Goal: Task Accomplishment & Management: Use online tool/utility

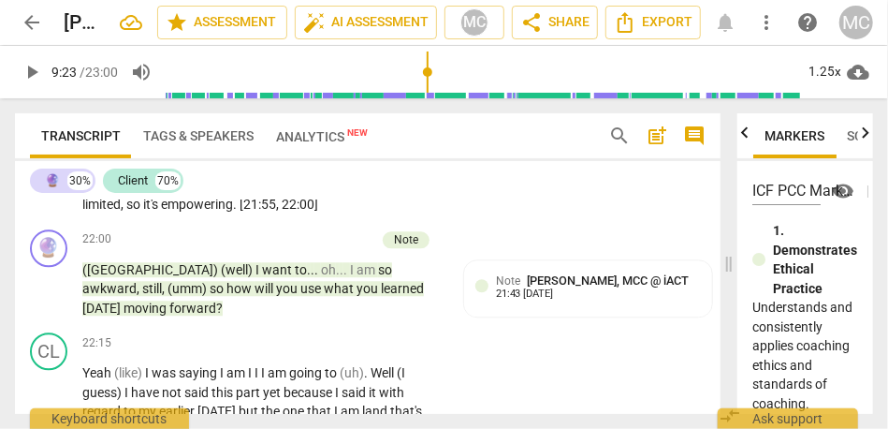
scroll to position [7191, 0]
click at [216, 315] on span "forward" at bounding box center [192, 307] width 47 height 15
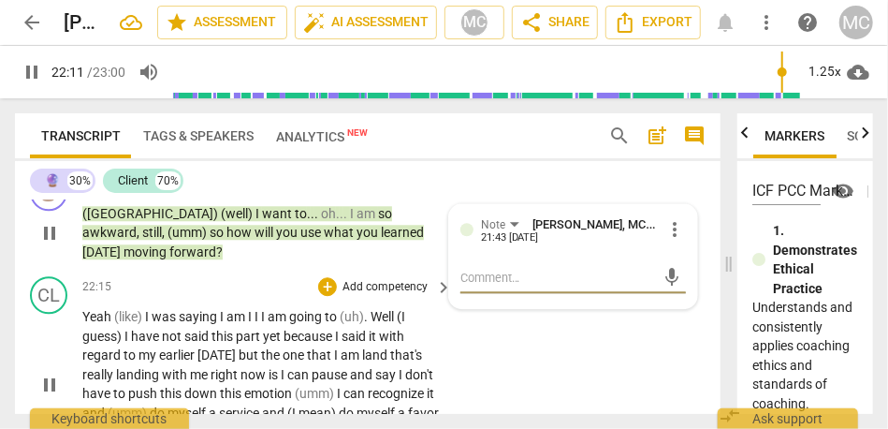
scroll to position [7272, 0]
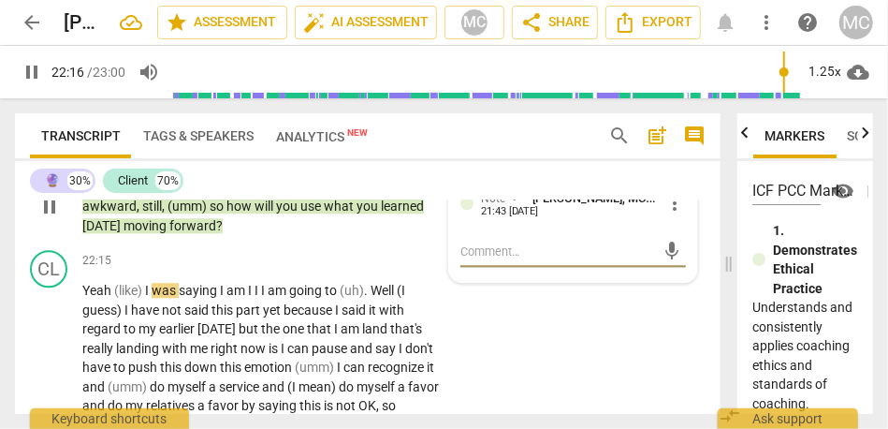
click at [169, 233] on span "moving" at bounding box center [147, 225] width 46 height 15
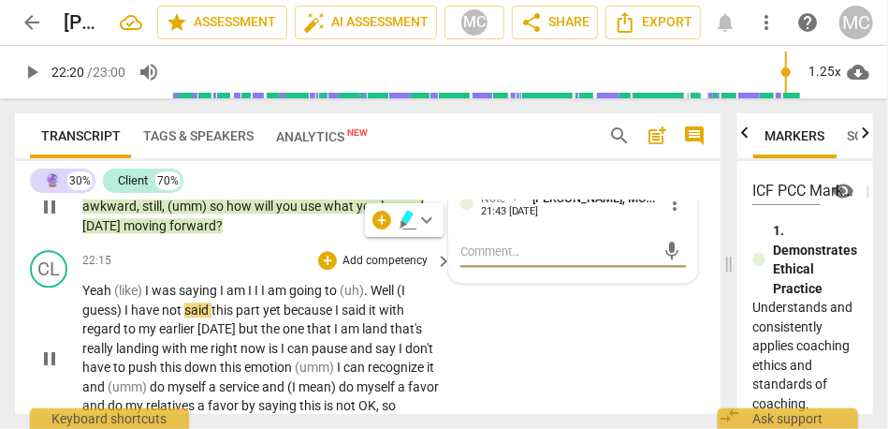
type input "1341"
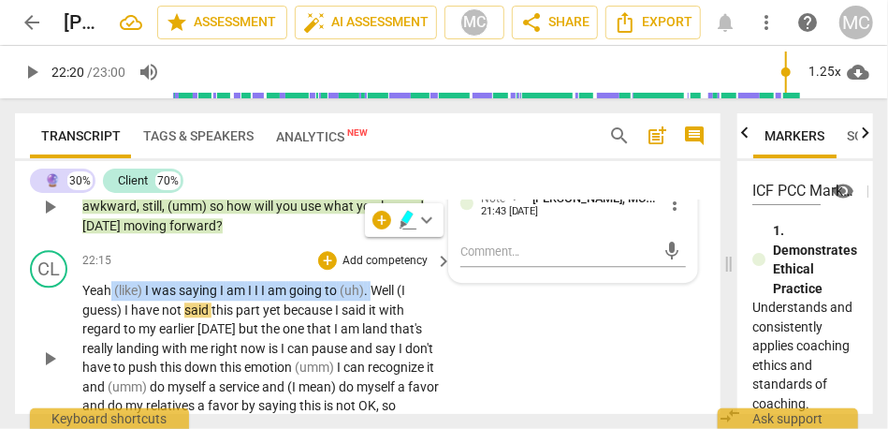
drag, startPoint x: 377, startPoint y: 312, endPoint x: 109, endPoint y: 311, distance: 268.7
click at [109, 311] on p "Yeah (like) I was saying I am I I I am going to (uh) . Well (I guess) I have no…" at bounding box center [262, 358] width 360 height 154
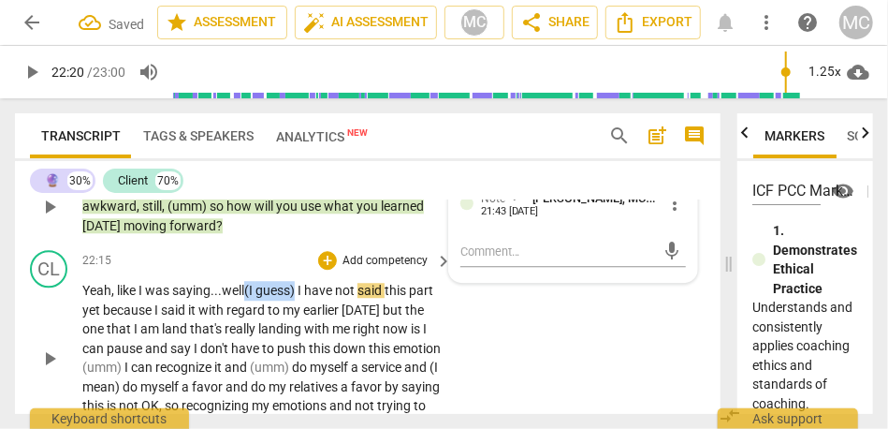
drag, startPoint x: 304, startPoint y: 312, endPoint x: 248, endPoint y: 309, distance: 56.2
click at [248, 309] on p "Yeah, like I was saying... well (I guess) I have not said this part yet because…" at bounding box center [262, 358] width 360 height 154
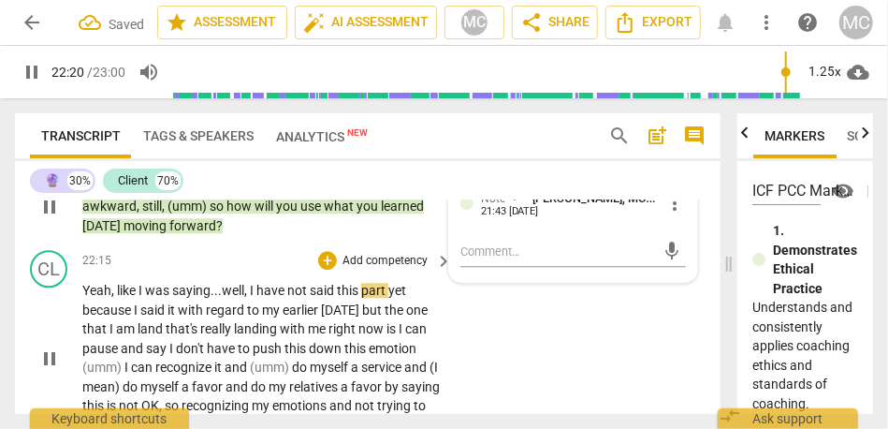
click at [106, 298] on span "Yeah, like I was saying..." at bounding box center [151, 290] width 139 height 15
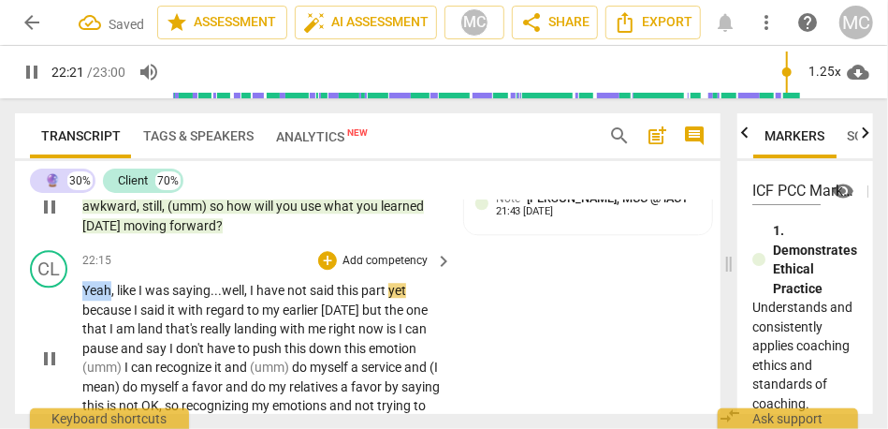
click at [106, 298] on span "Yeah, like I was saying..." at bounding box center [151, 290] width 139 height 15
click at [542, 387] on div "CL play_arrow pause 22:15 + Add competency keyboard_arrow_right Yeah, like I wa…" at bounding box center [368, 341] width 706 height 199
click at [388, 298] on span "part" at bounding box center [377, 290] width 27 height 15
click at [409, 298] on span "yet" at bounding box center [400, 290] width 18 height 15
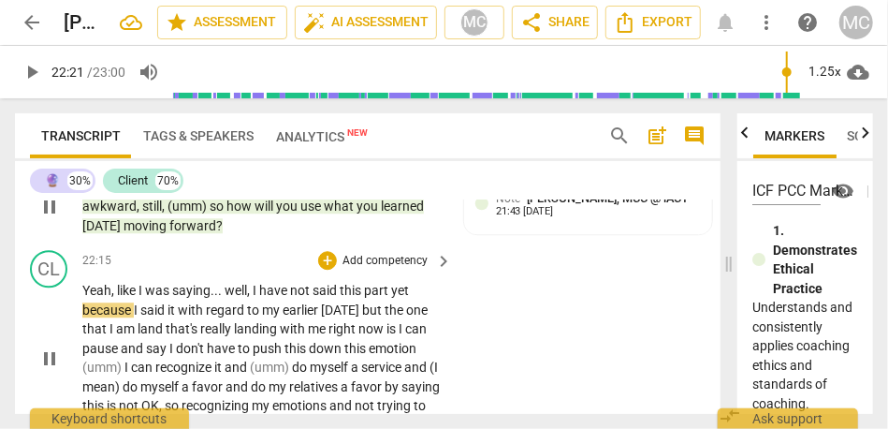
type input "1341"
click at [382, 317] on span "but" at bounding box center [373, 309] width 22 height 15
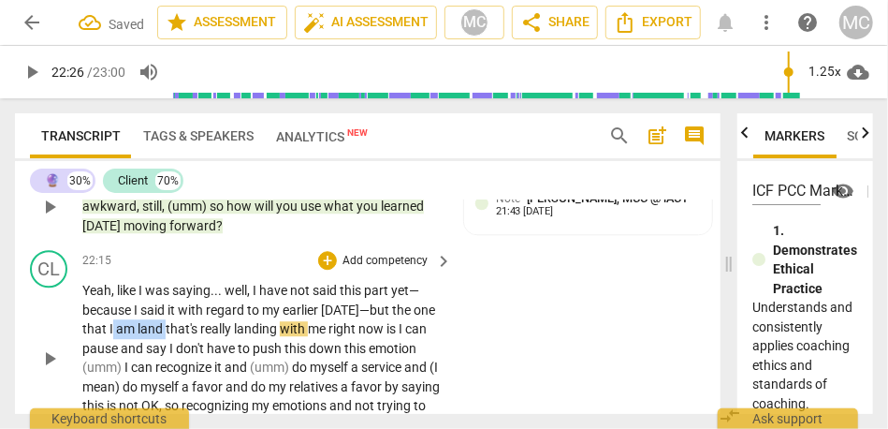
drag, startPoint x: 190, startPoint y: 347, endPoint x: 136, endPoint y: 347, distance: 54.3
click at [136, 347] on p "Yeah , like I was saying . . . well , I have not said this part yet— because I …" at bounding box center [262, 358] width 360 height 154
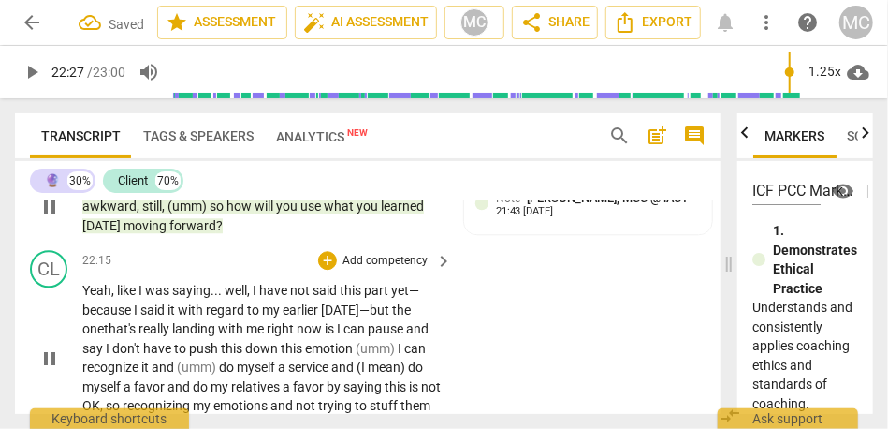
click at [344, 336] on span "I" at bounding box center [340, 328] width 7 height 15
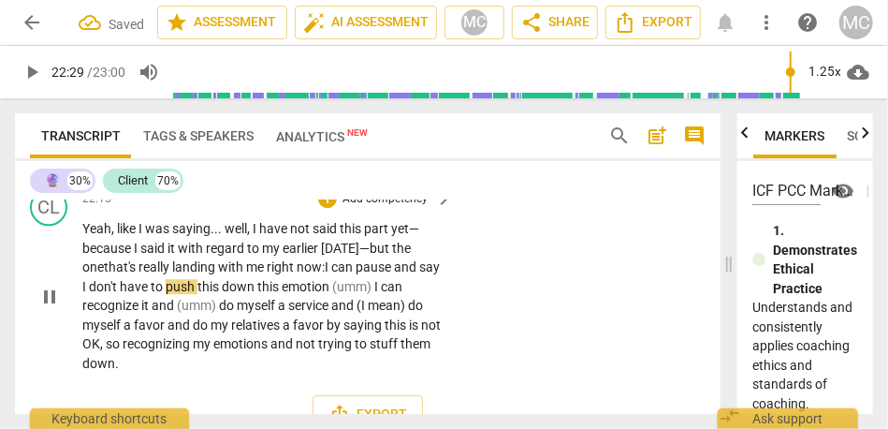
click at [89, 294] on span "I" at bounding box center [85, 286] width 7 height 15
drag, startPoint x: 289, startPoint y: 304, endPoint x: 227, endPoint y: 304, distance: 61.8
click at [227, 304] on p "Yeah , like I was saying . . . well , I have not said this part yet— because I …" at bounding box center [262, 296] width 360 height 154
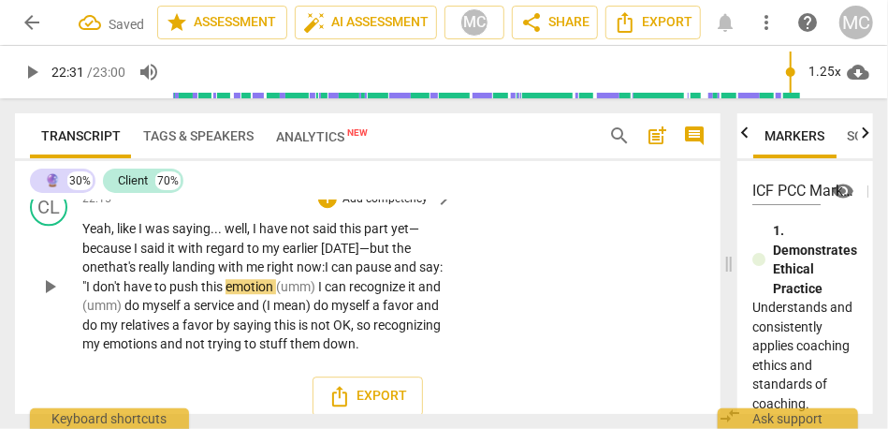
click at [276, 294] on span "emotion" at bounding box center [251, 286] width 51 height 15
drag, startPoint x: 163, startPoint y: 324, endPoint x: 113, endPoint y: 322, distance: 49.7
click at [113, 322] on p "Yeah , like I was saying . . . well , I have not said this part yet— because I …" at bounding box center [262, 286] width 360 height 135
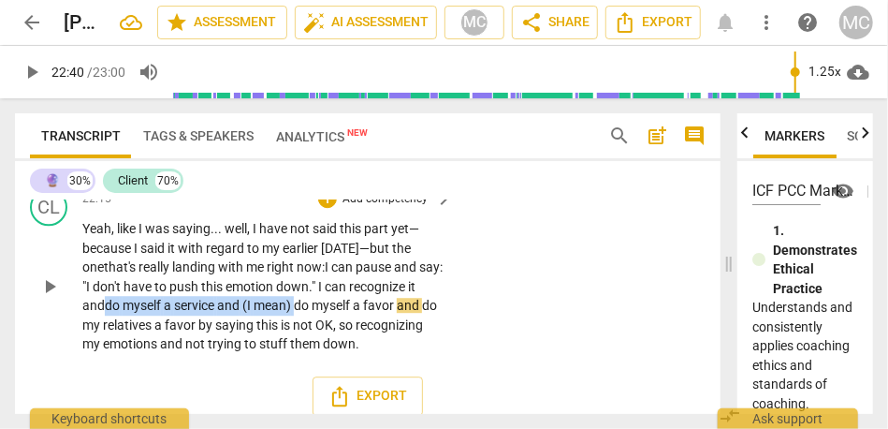
drag, startPoint x: 310, startPoint y: 326, endPoint x: 116, endPoint y: 316, distance: 194.1
click at [116, 316] on p "Yeah , like I was saying . . . well , I have not said this part yet— because I …" at bounding box center [262, 286] width 360 height 135
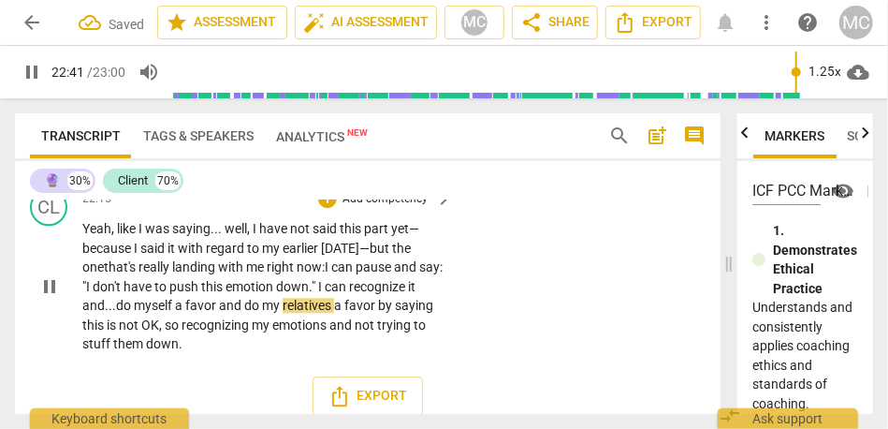
click at [169, 313] on span "myself" at bounding box center [154, 305] width 41 height 15
click at [231, 328] on p "Yeah , like I was saying . . . well , I have not said this part yet— because I …" at bounding box center [262, 286] width 360 height 135
click at [394, 313] on span "by" at bounding box center [385, 305] width 17 height 15
click at [394, 313] on span "saying" at bounding box center [413, 305] width 38 height 15
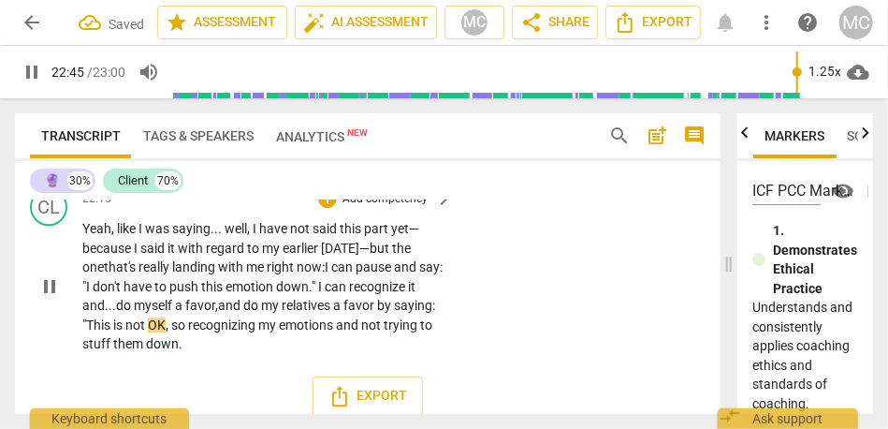
click at [188, 332] on span "so" at bounding box center [179, 324] width 17 height 15
click at [146, 351] on span "them" at bounding box center [129, 343] width 33 height 15
click at [179, 351] on span "down" at bounding box center [162, 343] width 33 height 15
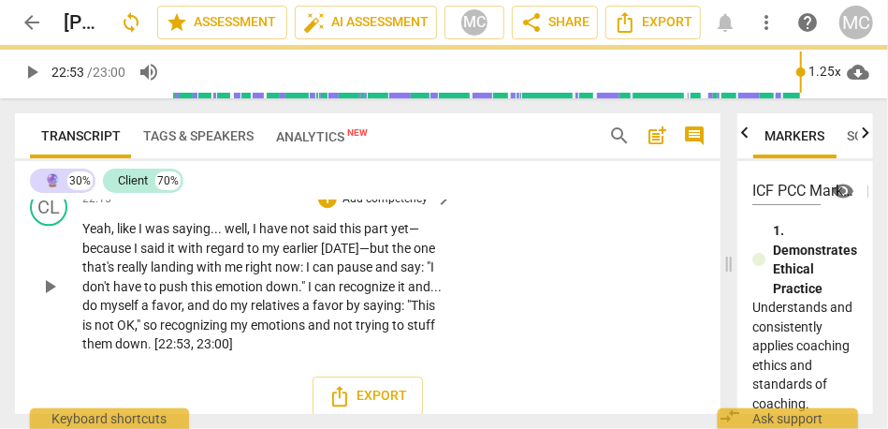
click at [389, 208] on p "Add competency" at bounding box center [385, 199] width 89 height 17
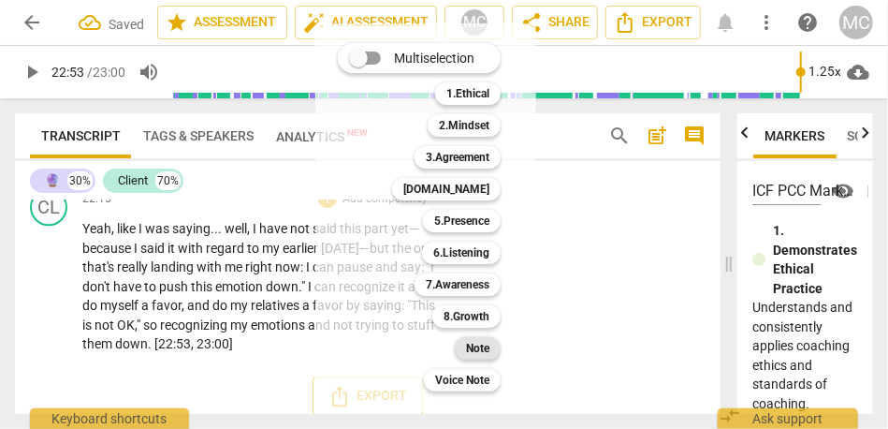
click at [480, 344] on b "Note" at bounding box center [477, 348] width 23 height 22
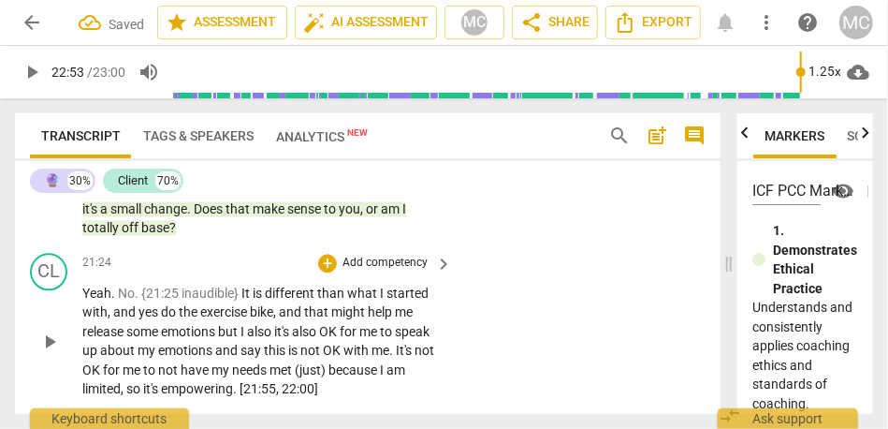
scroll to position [7008, 0]
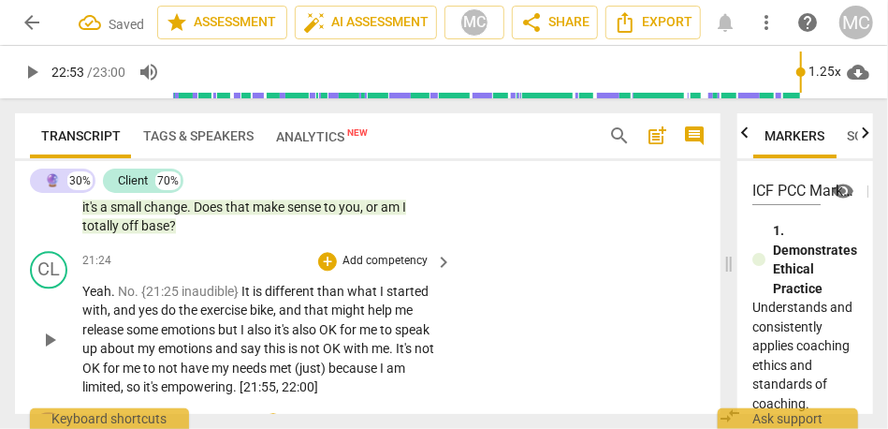
click at [97, 299] on span "Yeah" at bounding box center [96, 291] width 29 height 15
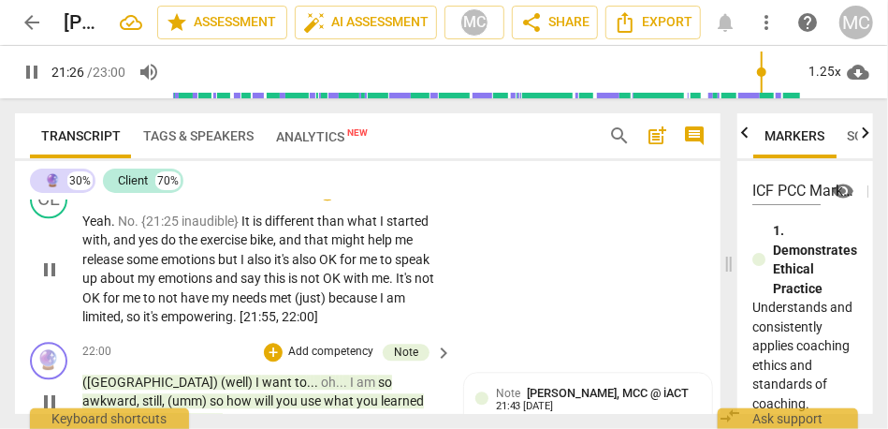
scroll to position [7082, 0]
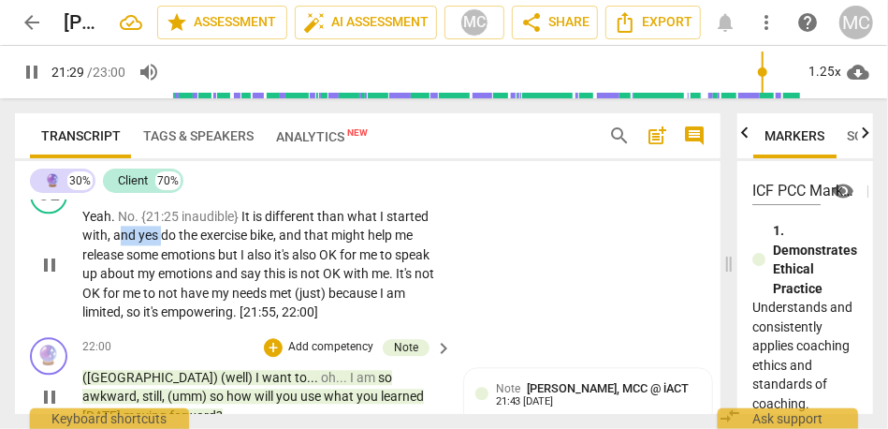
drag, startPoint x: 162, startPoint y: 274, endPoint x: 116, endPoint y: 273, distance: 45.9
click at [116, 273] on p "Yeah . No . {21:25 inaudible} It is different than what I started with , and ye…" at bounding box center [262, 264] width 360 height 115
type input "1290"
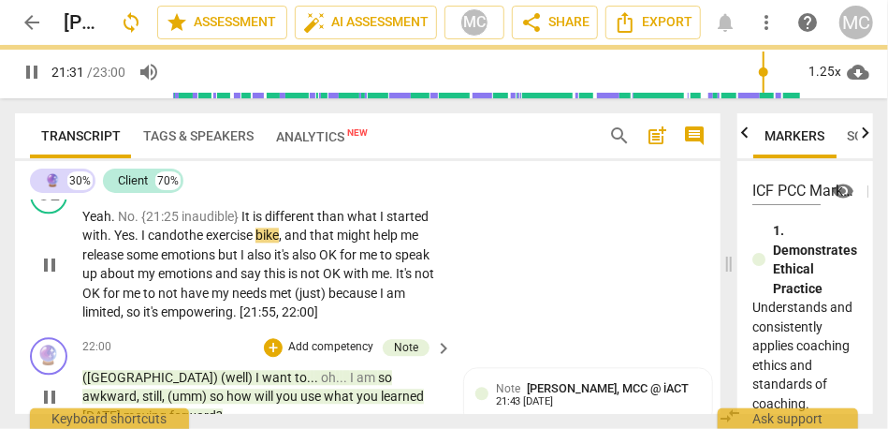
click at [94, 242] on span "with. Yes. I can" at bounding box center [125, 234] width 87 height 15
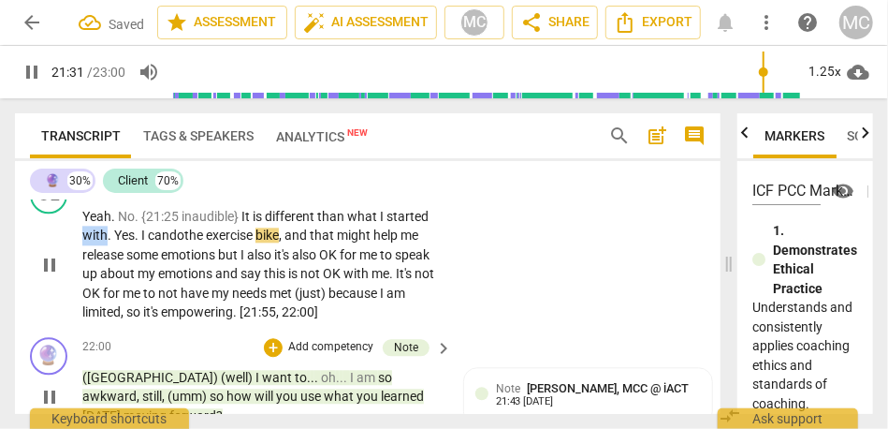
click at [94, 242] on span "with. Yes. I can" at bounding box center [125, 234] width 87 height 15
click at [319, 242] on span "that" at bounding box center [323, 234] width 27 height 15
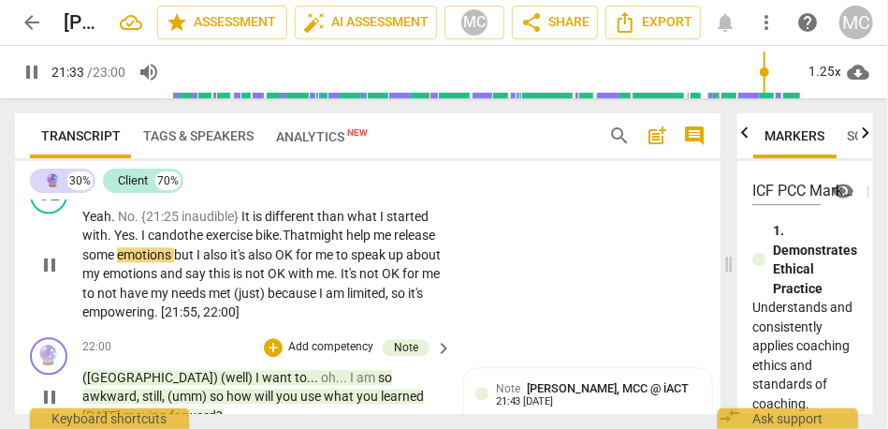
click at [310, 242] on span "That" at bounding box center [296, 234] width 27 height 15
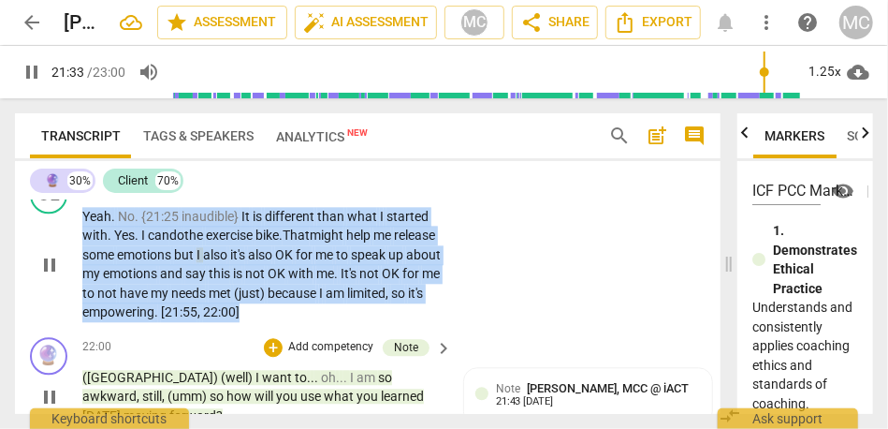
click at [310, 242] on span "That" at bounding box center [296, 234] width 27 height 15
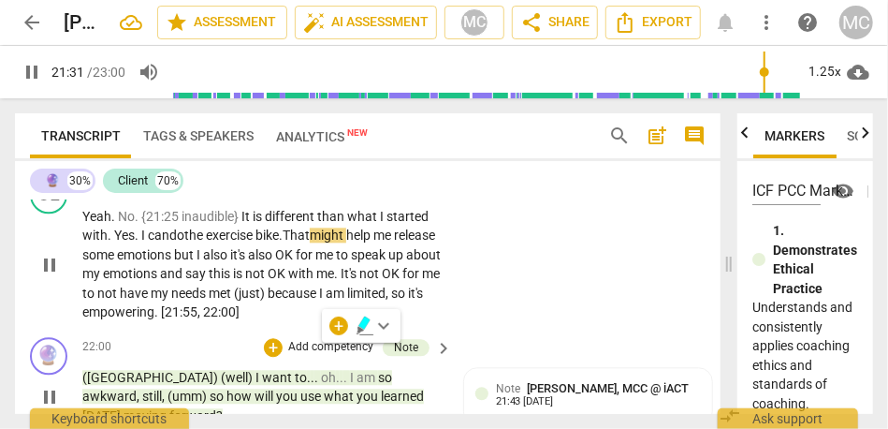
click at [283, 242] on span "bike." at bounding box center [269, 234] width 27 height 15
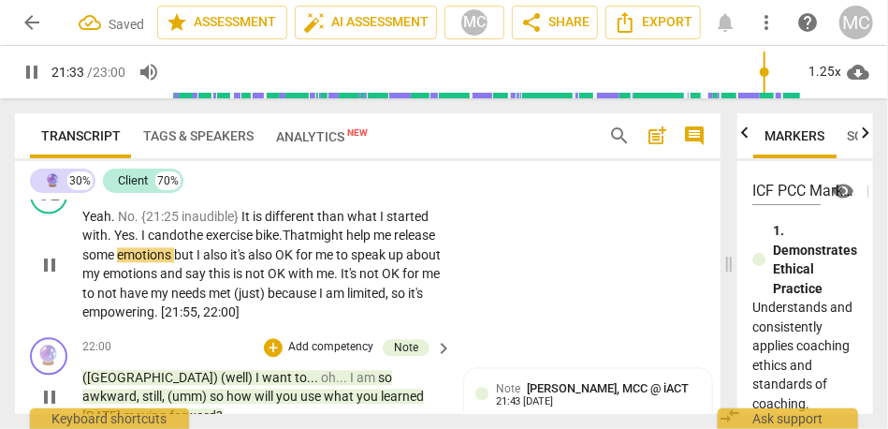
click at [174, 262] on span "emotions" at bounding box center [145, 254] width 57 height 15
click at [269, 262] on span "also" at bounding box center [255, 254] width 27 height 15
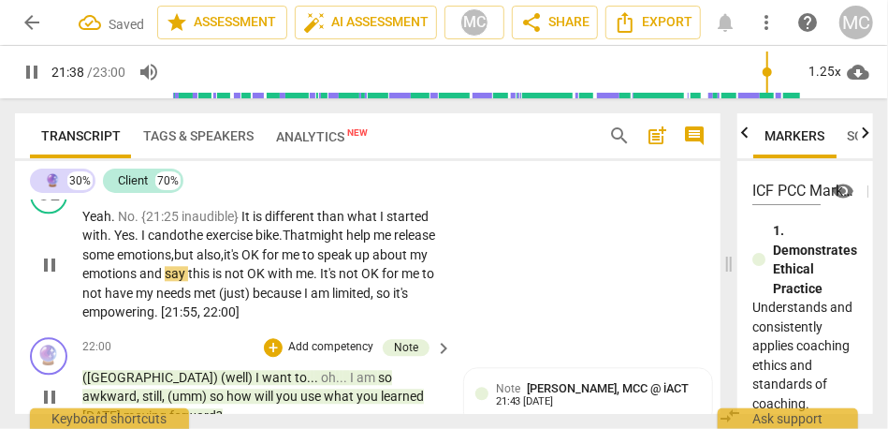
click at [213, 281] on span "this" at bounding box center [200, 273] width 24 height 15
click at [330, 281] on span "." at bounding box center [326, 273] width 7 height 15
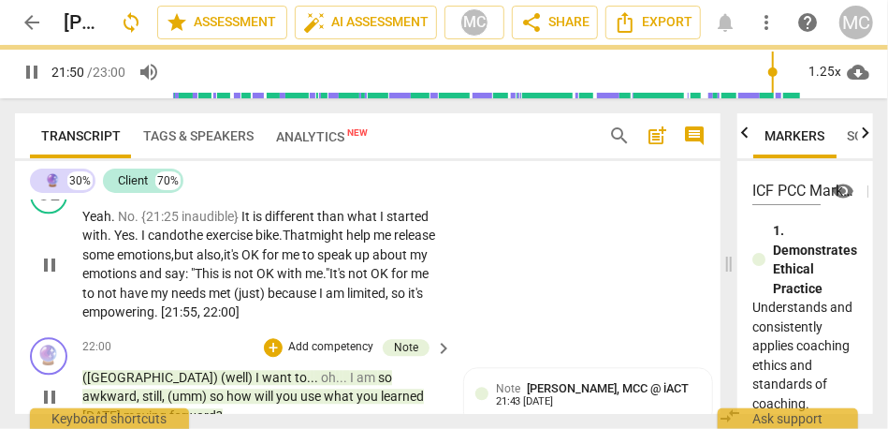
click at [319, 301] on span "because" at bounding box center [293, 293] width 51 height 15
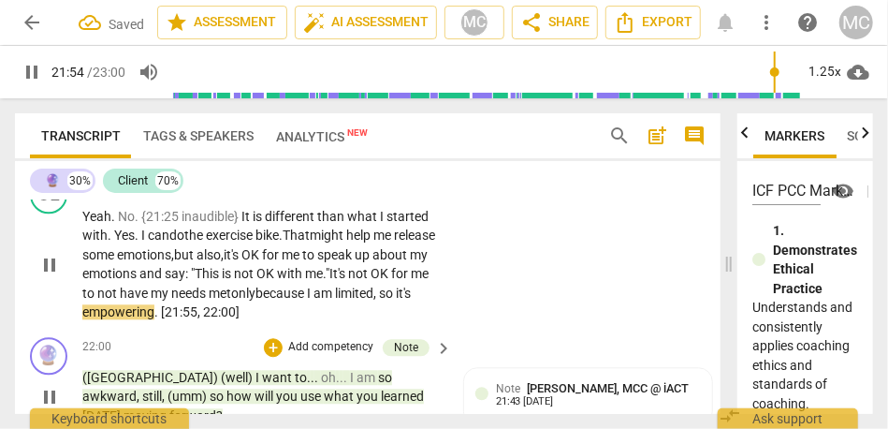
click at [454, 330] on div "CL play_arrow pause 21:24 + Add competency keyboard_arrow_right Yeah . No . {21…" at bounding box center [368, 249] width 706 height 161
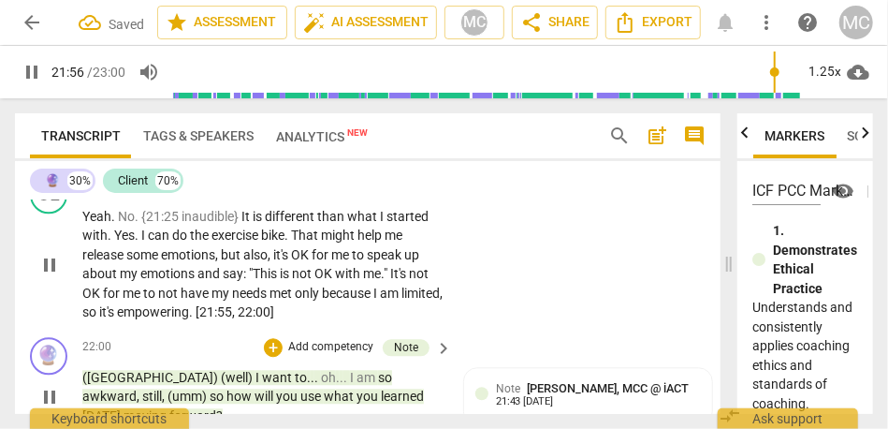
click at [50, 276] on span "pause" at bounding box center [49, 265] width 22 height 22
click at [393, 195] on p "Add competency" at bounding box center [385, 186] width 89 height 17
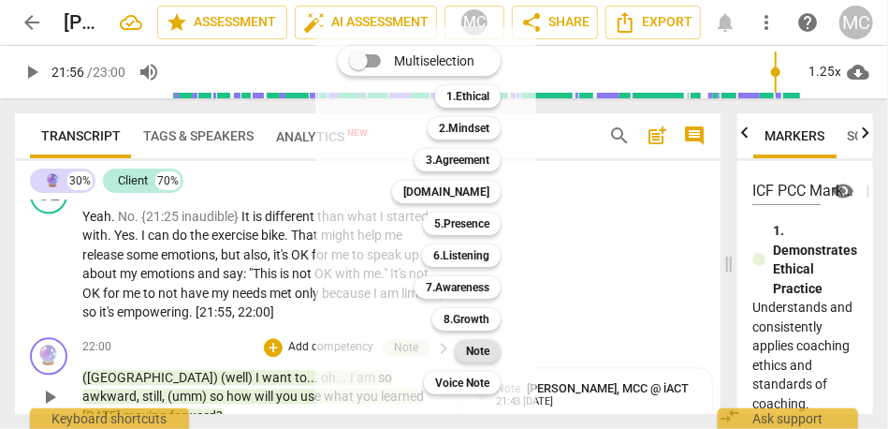
click at [490, 345] on b "Note" at bounding box center [477, 351] width 23 height 22
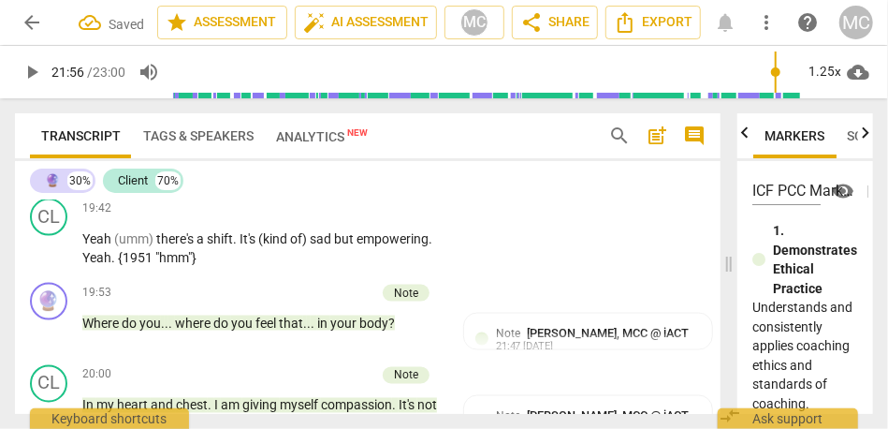
scroll to position [6509, 0]
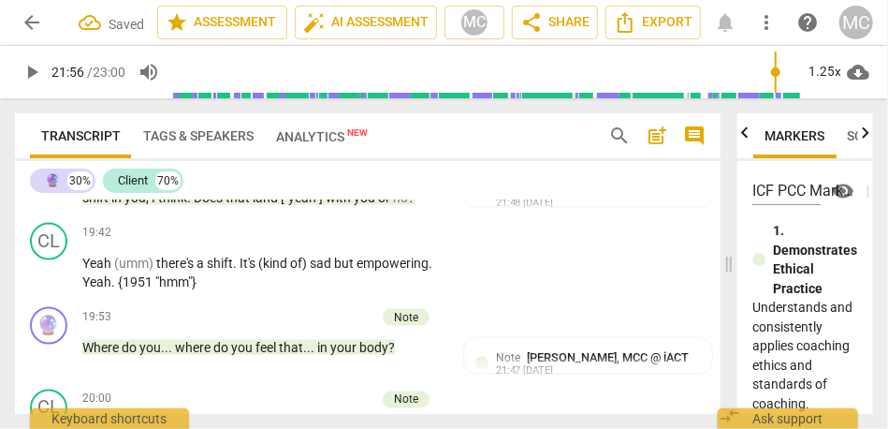
click at [375, 205] on span "you" at bounding box center [366, 197] width 24 height 15
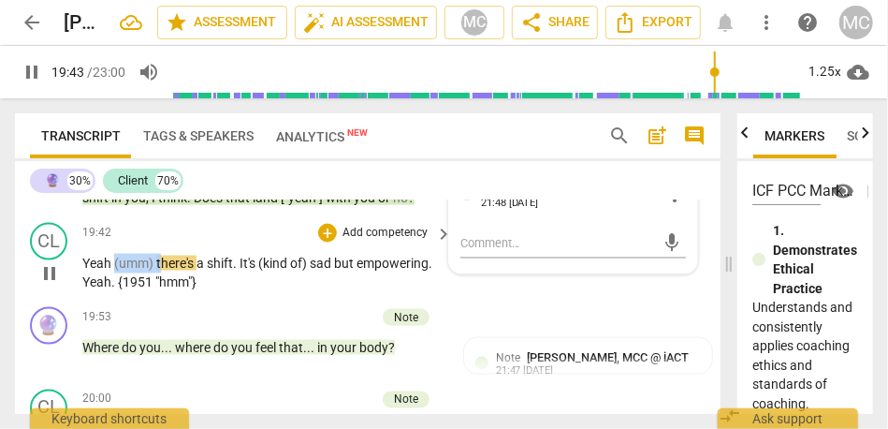
drag, startPoint x: 159, startPoint y: 301, endPoint x: 114, endPoint y: 301, distance: 44.9
click at [114, 292] on p "Yeah (umm) there's a shift . It's (kind of) sad but empowering . Yeah . {1951 "…" at bounding box center [262, 273] width 360 height 38
type input "1184"
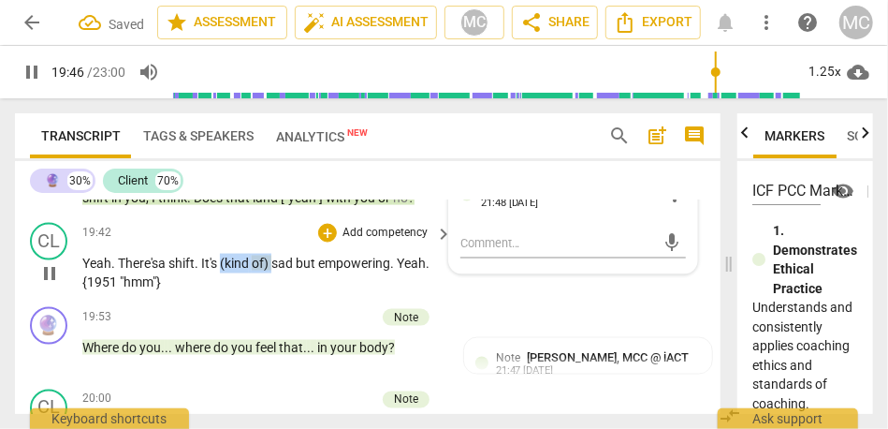
drag, startPoint x: 279, startPoint y: 299, endPoint x: 223, endPoint y: 296, distance: 56.2
click at [223, 292] on p "Yeah. T here's a shift . It's (kind of) sad but empowering . Yeah . {1951 "hmm"}" at bounding box center [262, 273] width 360 height 38
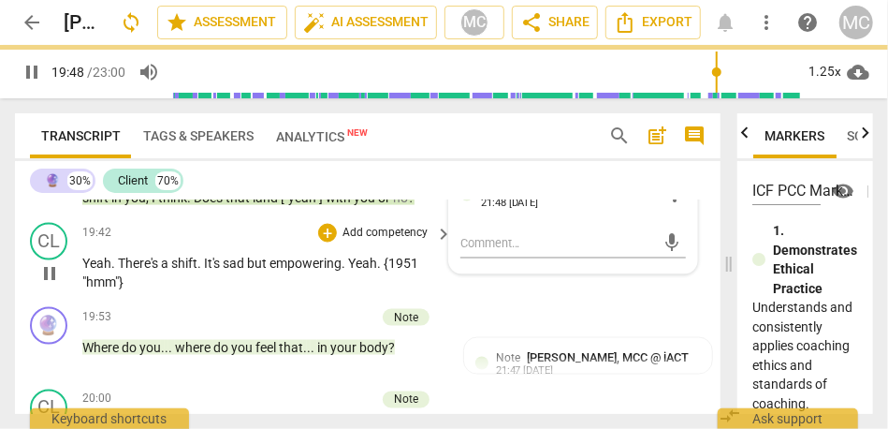
click at [296, 300] on div "CL play_arrow pause 19:42 + Add competency keyboard_arrow_right Yeah . There's …" at bounding box center [368, 257] width 706 height 84
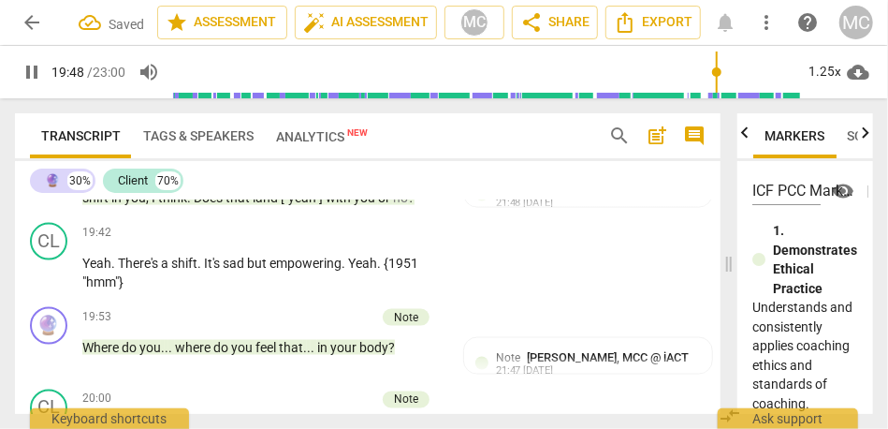
click at [408, 292] on p "Yeah . There's a shift . It's sad but empowering . Yeah . {1951 "hmm"}" at bounding box center [262, 273] width 360 height 38
type input "1189"
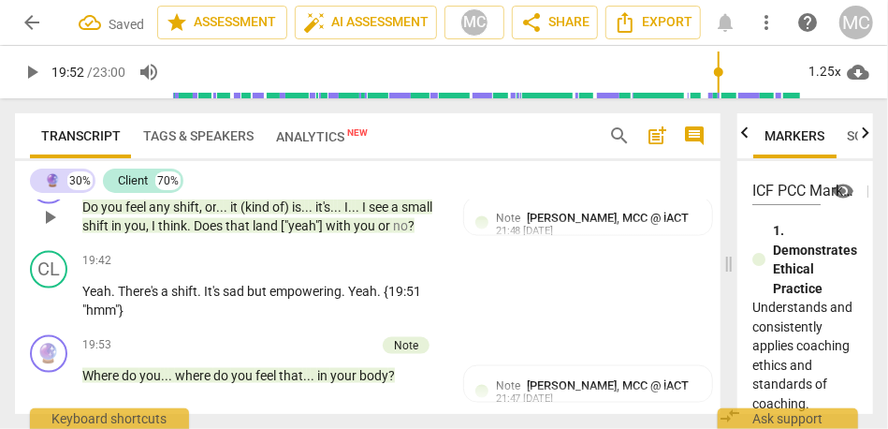
scroll to position [6479, 0]
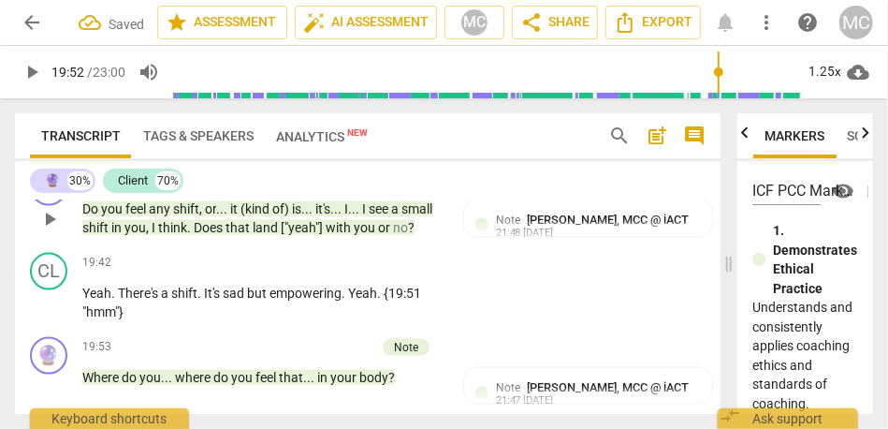
click at [370, 272] on p "Add competency" at bounding box center [385, 263] width 89 height 17
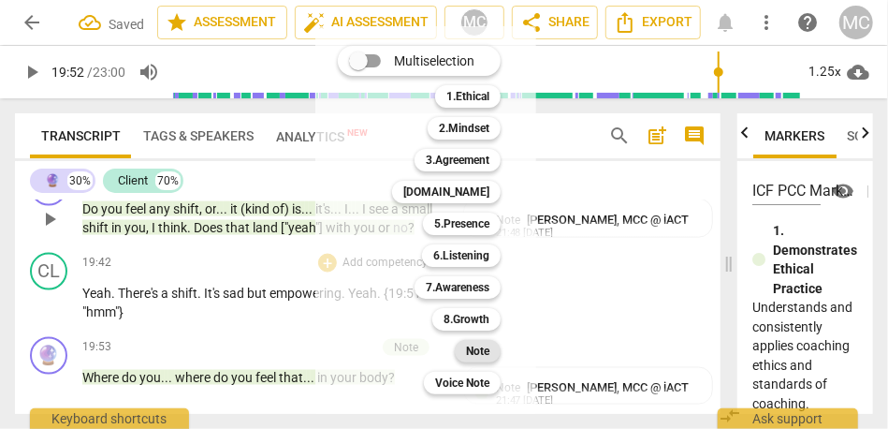
click at [476, 345] on b "Note" at bounding box center [477, 351] width 23 height 22
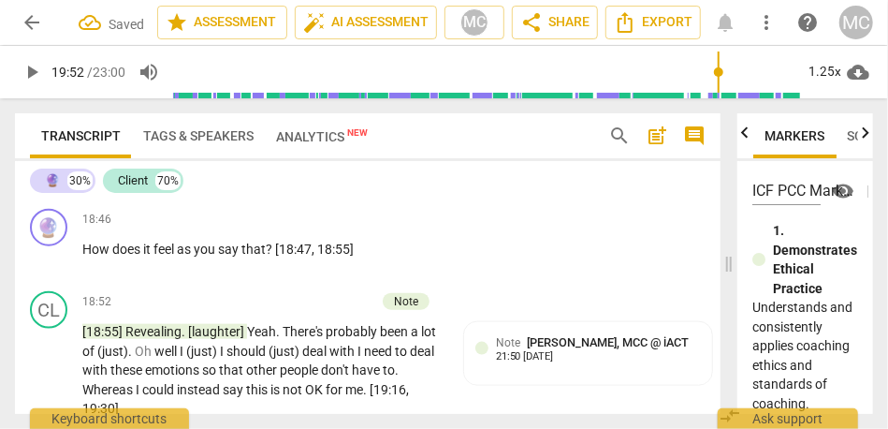
scroll to position [6213, 0]
click at [197, 257] on span "you" at bounding box center [206, 249] width 24 height 15
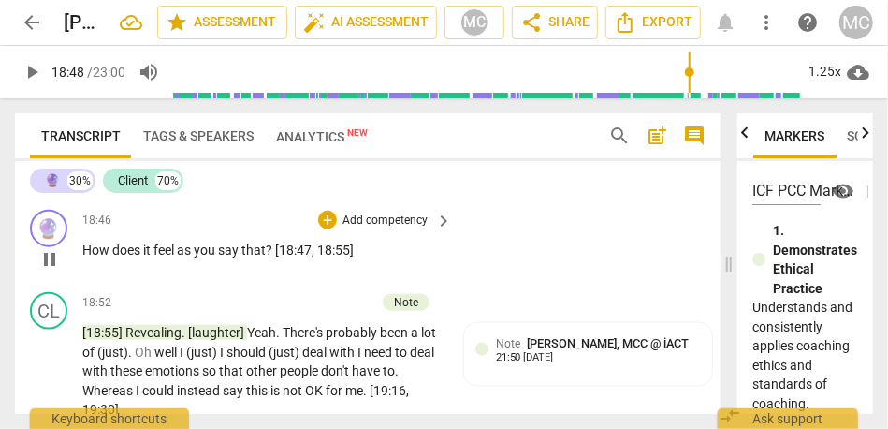
click at [374, 229] on p "Add competency" at bounding box center [385, 221] width 89 height 17
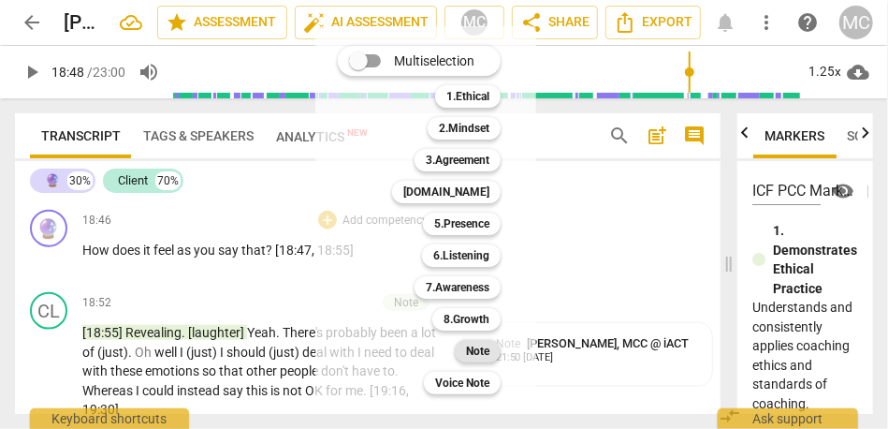
click at [477, 352] on b "Note" at bounding box center [477, 351] width 23 height 22
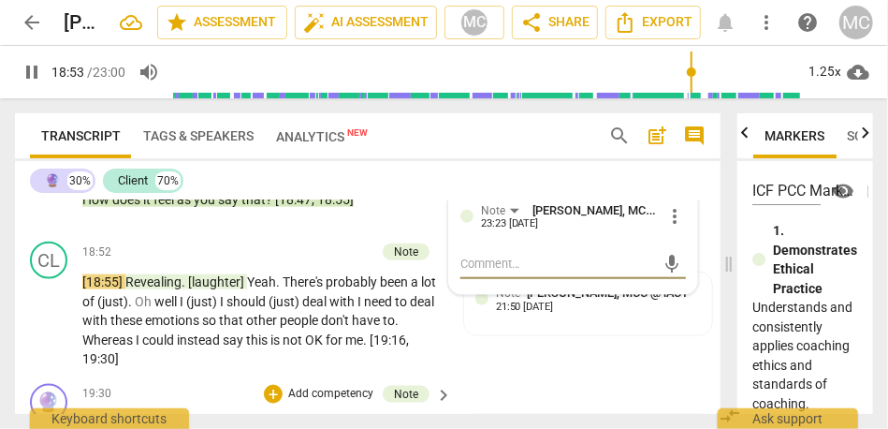
scroll to position [6293, 0]
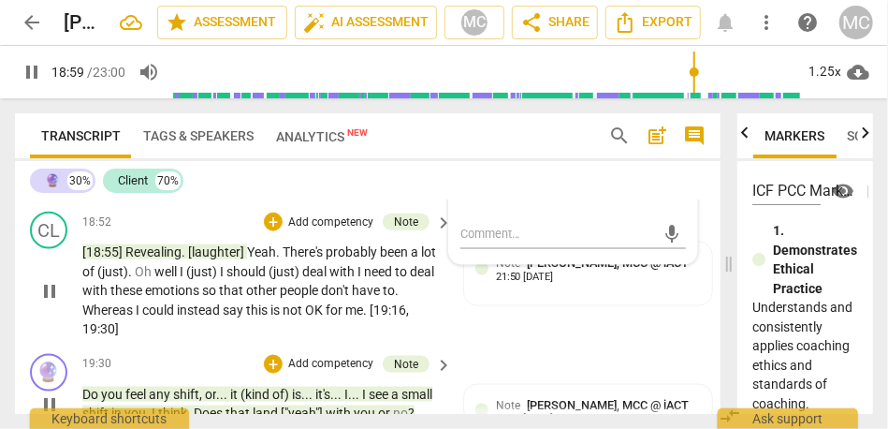
click at [214, 259] on span "[laughter]" at bounding box center [217, 251] width 59 height 15
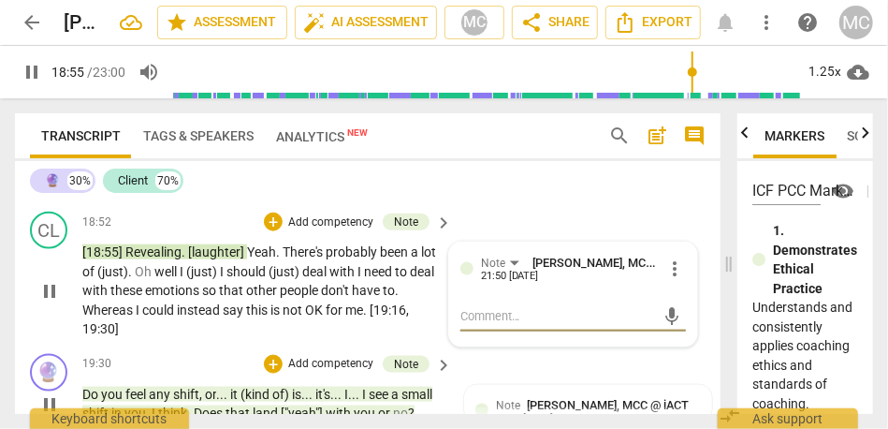
click at [247, 259] on span "Yeah" at bounding box center [261, 251] width 29 height 15
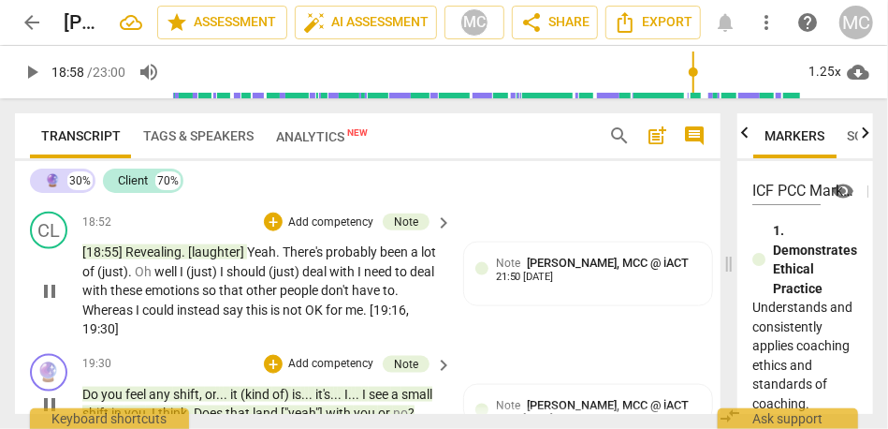
type input "1138"
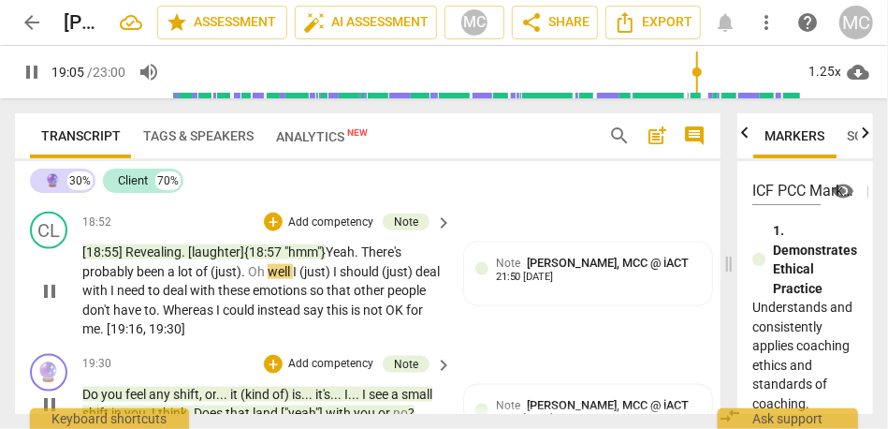
click at [354, 259] on span "Yeah" at bounding box center [340, 251] width 29 height 15
click at [389, 259] on span "There's" at bounding box center [381, 251] width 40 height 15
click at [186, 279] on span "lot" at bounding box center [187, 271] width 18 height 15
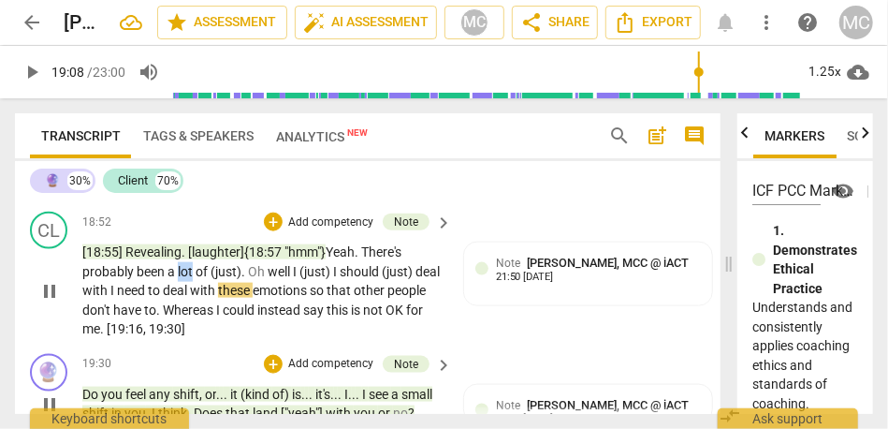
click at [186, 279] on span "lot" at bounding box center [187, 271] width 18 height 15
click at [210, 279] on span "of" at bounding box center [203, 271] width 15 height 15
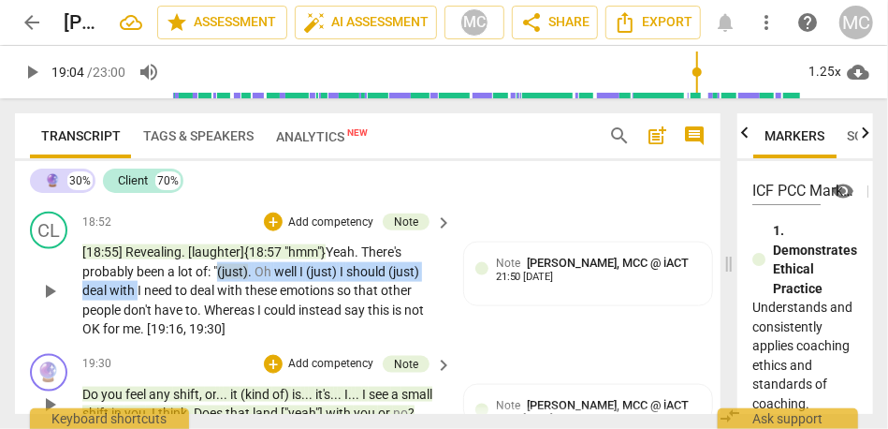
click at [138, 298] on span "I" at bounding box center [141, 290] width 7 height 15
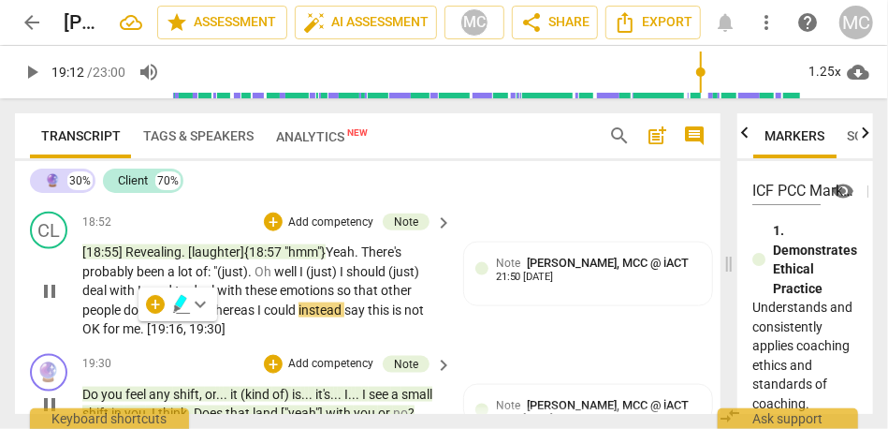
click at [283, 298] on span "emotions" at bounding box center [308, 290] width 57 height 15
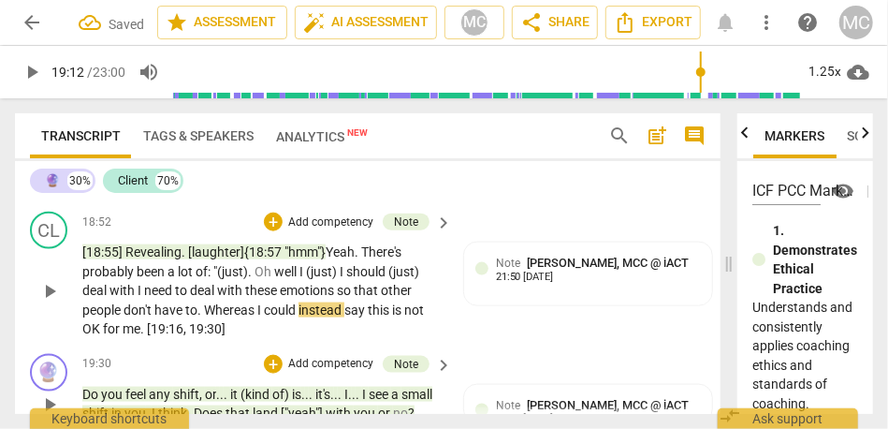
click at [193, 279] on span "lot" at bounding box center [187, 271] width 18 height 15
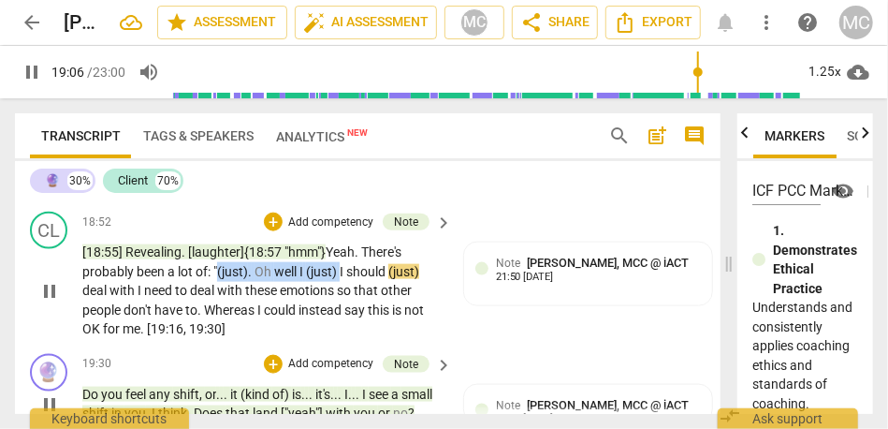
drag, startPoint x: 342, startPoint y: 309, endPoint x: 219, endPoint y: 313, distance: 122.7
click at [219, 313] on p "[18:55] Revealing . [laughter] {18:57 "hmm"} Yeah . There's probably been a lot…" at bounding box center [262, 290] width 360 height 96
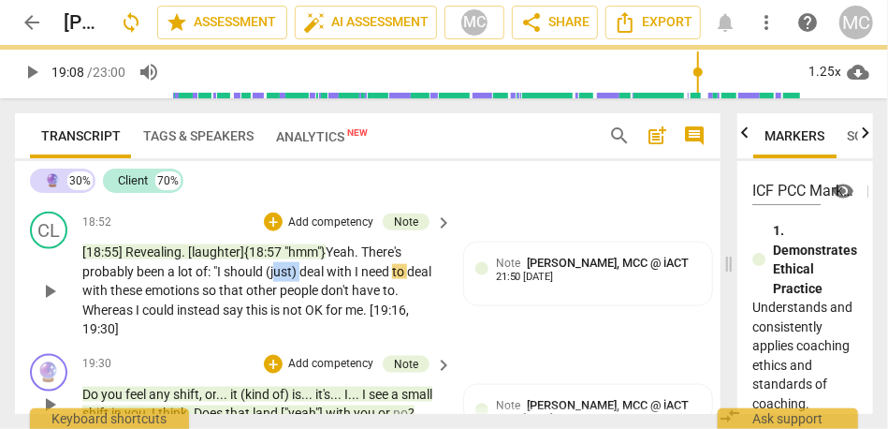
drag, startPoint x: 302, startPoint y: 309, endPoint x: 283, endPoint y: 301, distance: 21.4
click at [283, 301] on p "[18:55] Revealing . [laughter] {18:57 "hmm"} Yeah . There's probably been a lot…" at bounding box center [262, 290] width 360 height 96
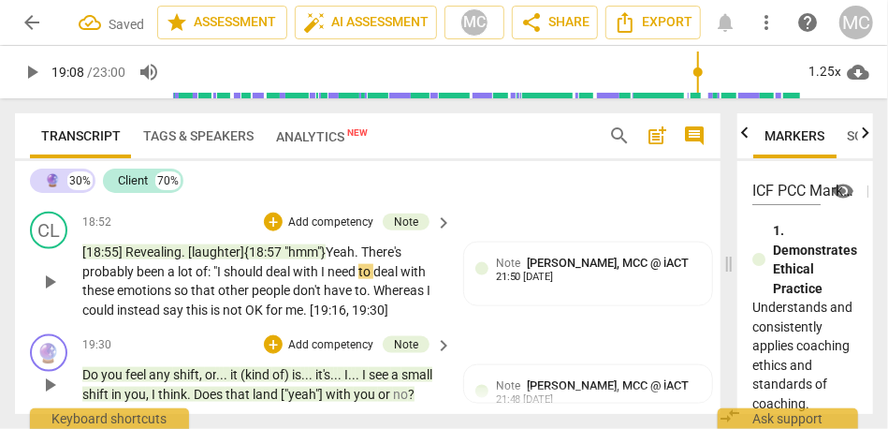
click at [326, 279] on span "I" at bounding box center [324, 271] width 7 height 15
click at [403, 319] on p "[18:55] Revealing . [laughter] {18:57 "hmm"} Yeah . There's probably been a lot…" at bounding box center [262, 280] width 360 height 77
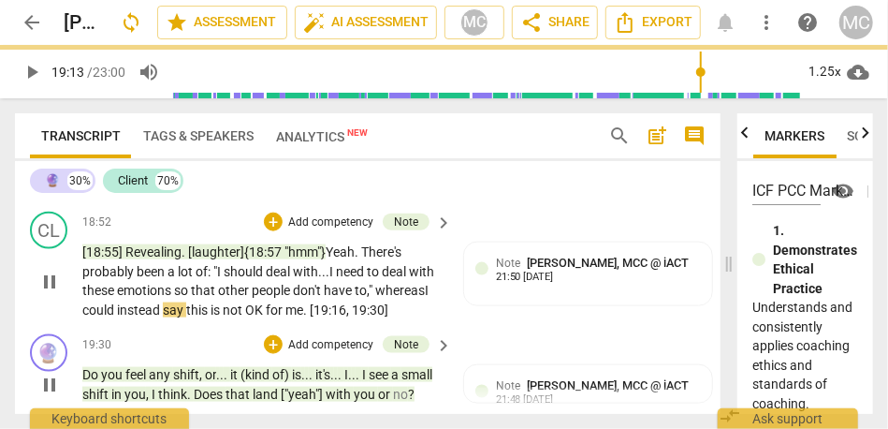
click at [211, 317] on span "this" at bounding box center [198, 309] width 24 height 15
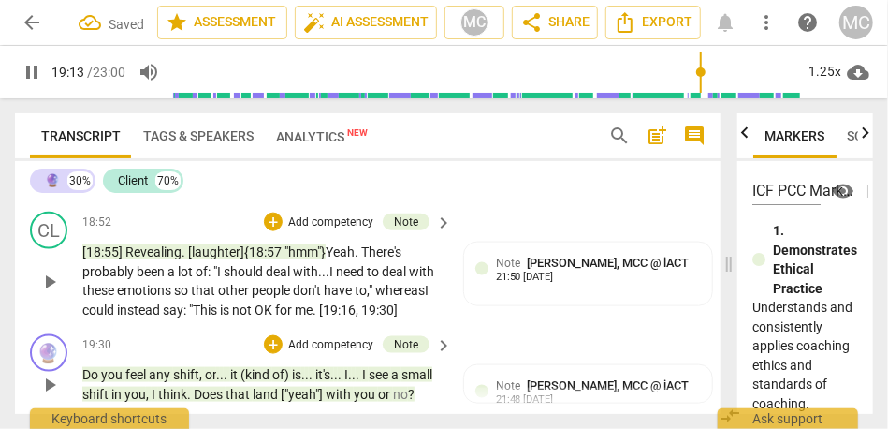
click at [313, 317] on span "me" at bounding box center [304, 309] width 18 height 15
click at [351, 231] on p "Add competency" at bounding box center [330, 222] width 89 height 17
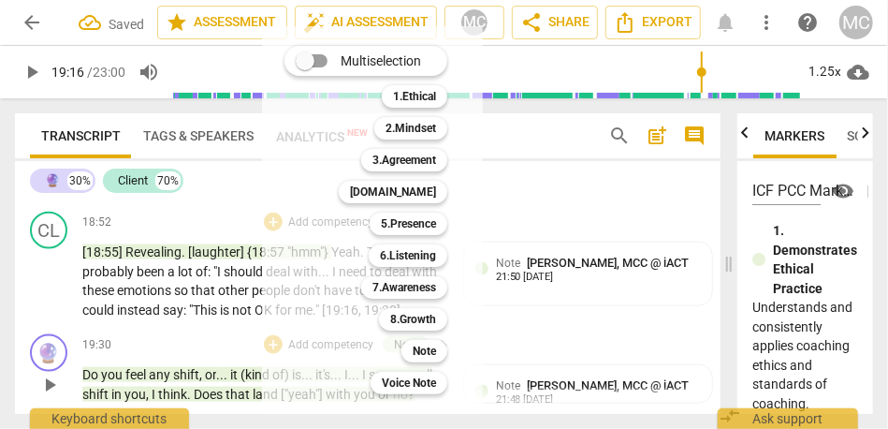
click at [452, 349] on div "Note 9" at bounding box center [434, 351] width 81 height 32
click at [436, 349] on b "Note" at bounding box center [424, 351] width 23 height 22
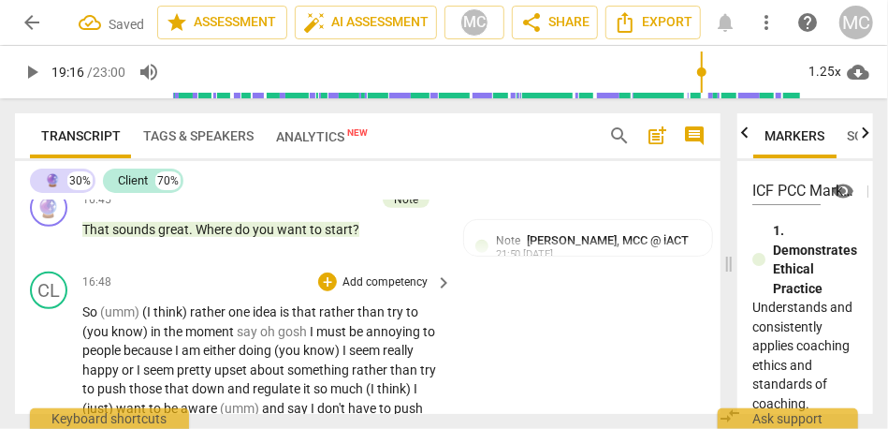
scroll to position [5759, 0]
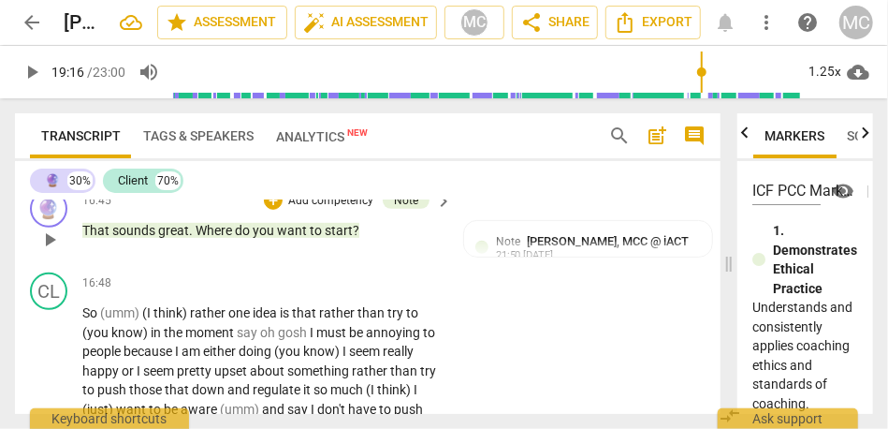
click at [289, 238] on span "want" at bounding box center [293, 230] width 33 height 15
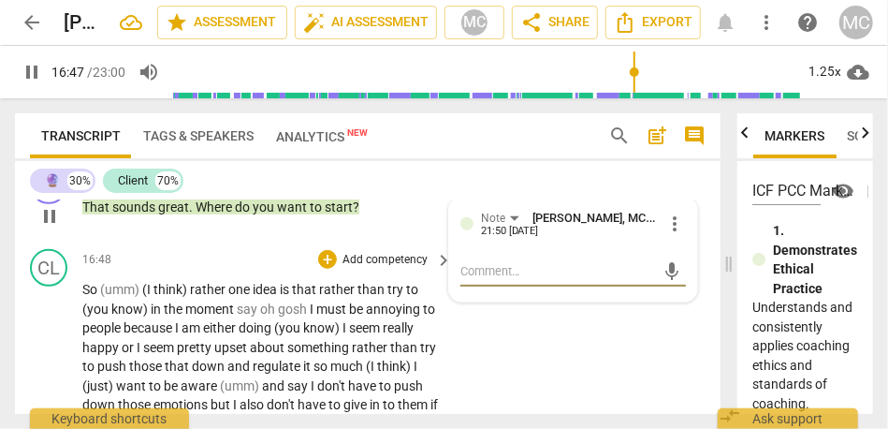
scroll to position [5824, 0]
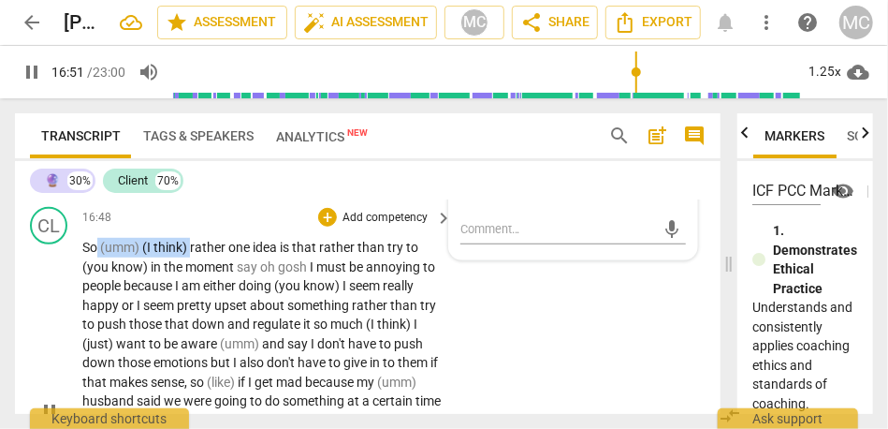
drag, startPoint x: 192, startPoint y: 286, endPoint x: 99, endPoint y: 282, distance: 92.8
click at [98, 282] on p "So (umm) (I think) rather one idea is that rather than try to (you know) in the…" at bounding box center [262, 410] width 360 height 345
type input "1012"
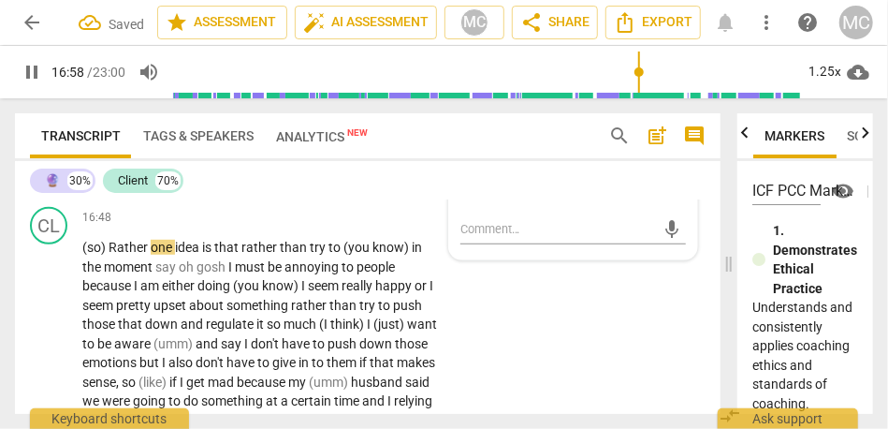
click at [290, 172] on span "want" at bounding box center [293, 164] width 33 height 15
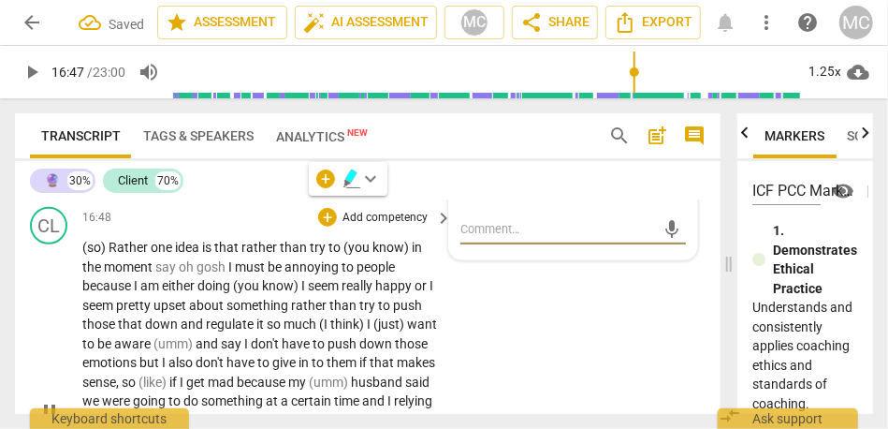
type input "1008"
drag, startPoint x: 110, startPoint y: 281, endPoint x: 46, endPoint y: 291, distance: 64.5
click at [46, 291] on div "CL play_arrow pause 16:48 + Add competency keyboard_arrow_right (so) Rather one…" at bounding box center [368, 394] width 706 height 391
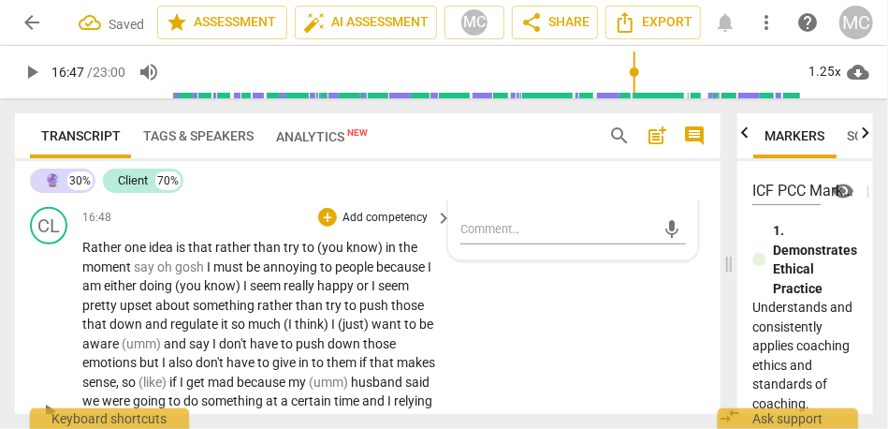
click at [586, 371] on div "CL play_arrow pause 16:48 + Add competency keyboard_arrow_right Rather one idea…" at bounding box center [368, 394] width 706 height 391
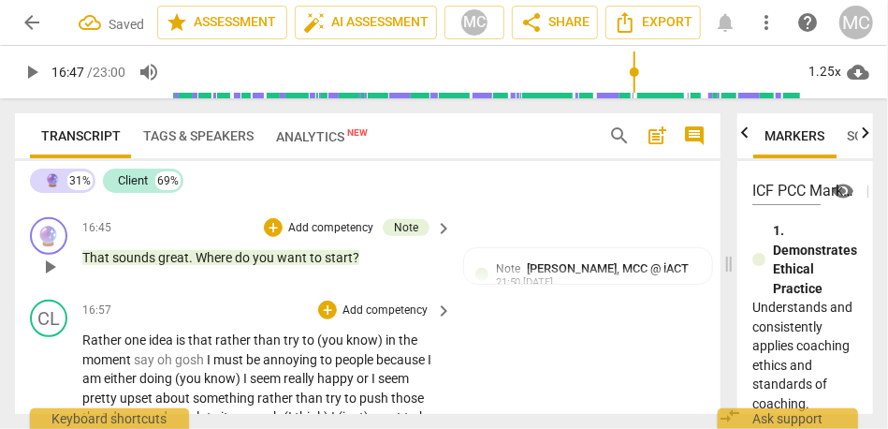
scroll to position [5730, 0]
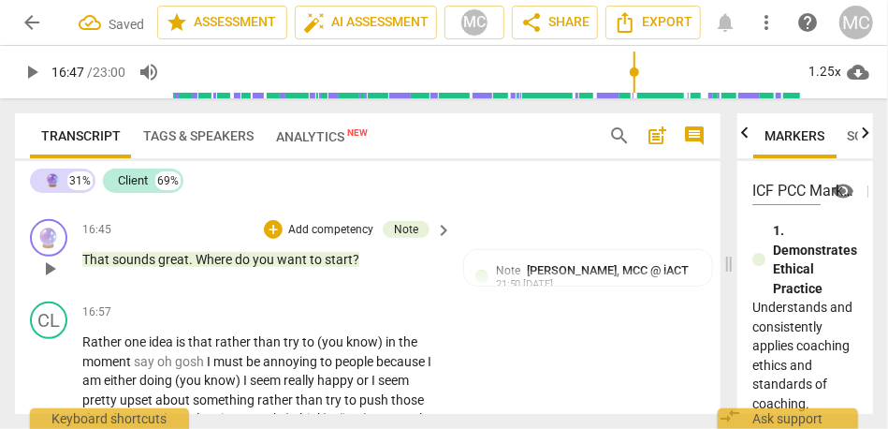
click at [331, 267] on span "start" at bounding box center [339, 259] width 28 height 15
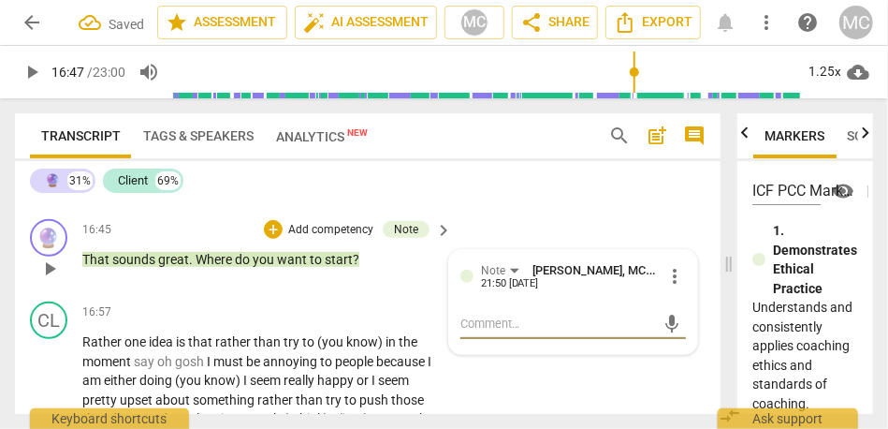
click at [330, 267] on span "start" at bounding box center [339, 259] width 28 height 15
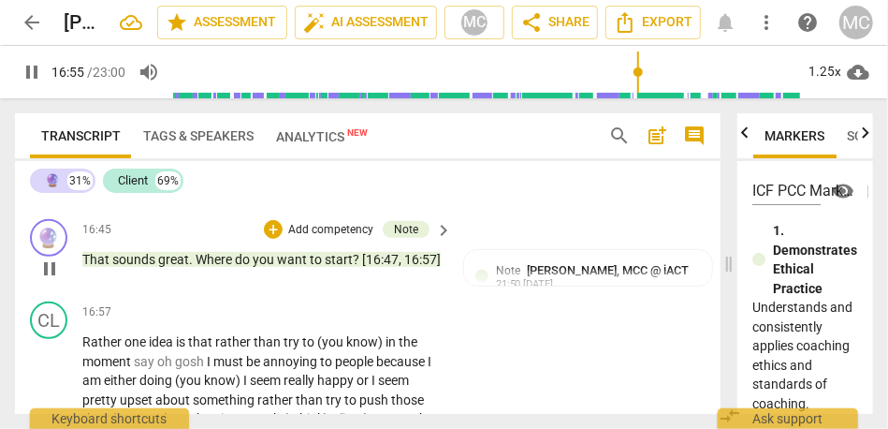
scroll to position [5818, 0]
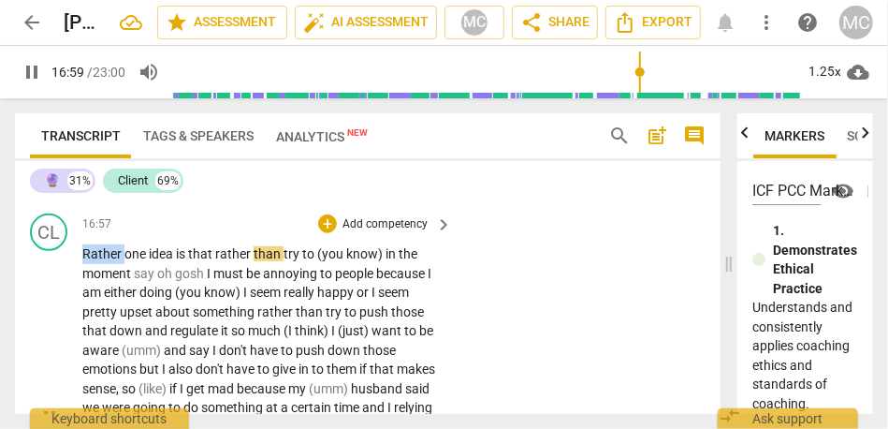
drag, startPoint x: 124, startPoint y: 293, endPoint x: 58, endPoint y: 291, distance: 65.6
click at [58, 291] on div "CL play_arrow pause 16:57 + Add competency keyboard_arrow_right Rather one idea…" at bounding box center [368, 401] width 706 height 391
type input "1020"
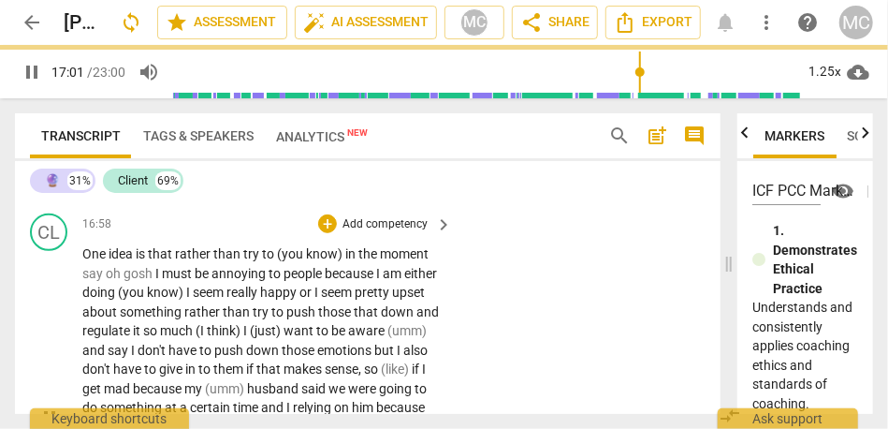
click at [565, 330] on div "CL play_arrow pause 16:58 + Add competency keyboard_arrow_right One idea is tha…" at bounding box center [368, 401] width 706 height 391
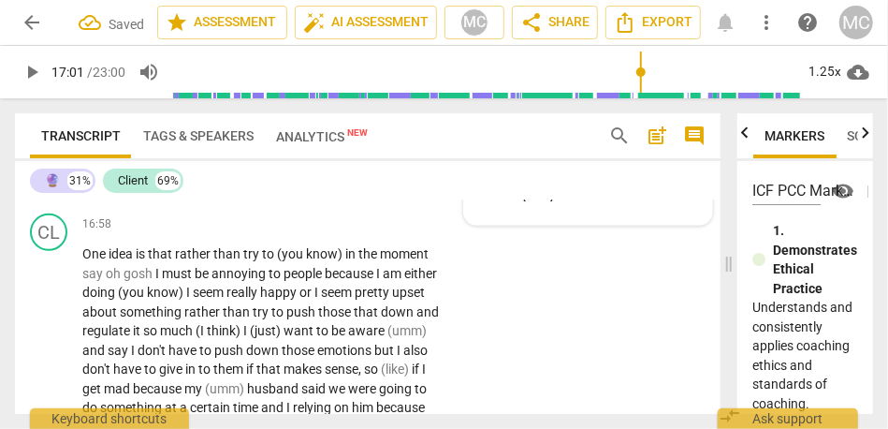
type input "1022"
drag, startPoint x: 415, startPoint y: 209, endPoint x: 430, endPoint y: 209, distance: 15.0
click at [430, 179] on span "16:57]" at bounding box center [422, 171] width 37 height 15
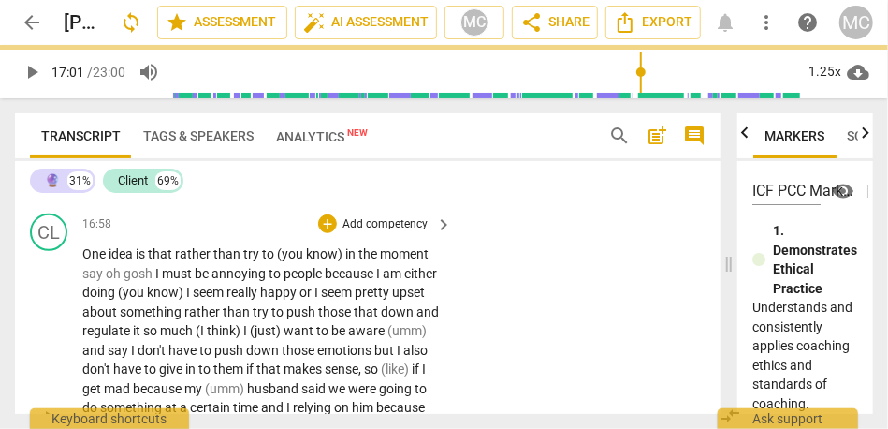
click at [116, 261] on span "idea" at bounding box center [122, 253] width 27 height 15
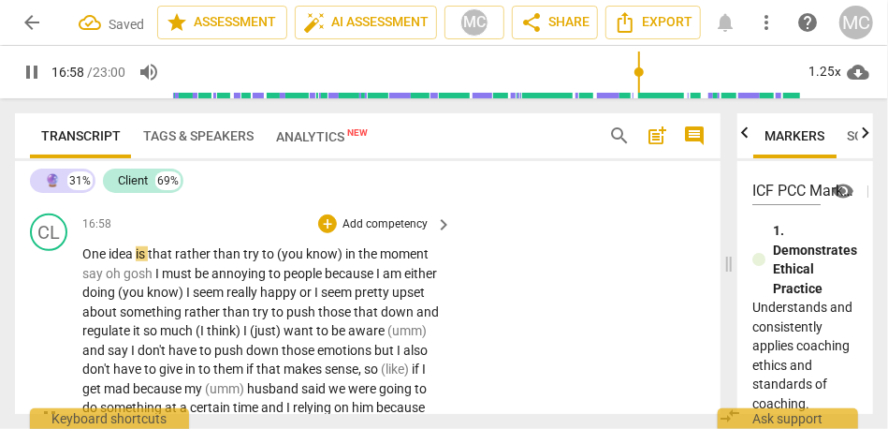
click at [178, 261] on span "rather" at bounding box center [194, 253] width 38 height 15
type input "1019"
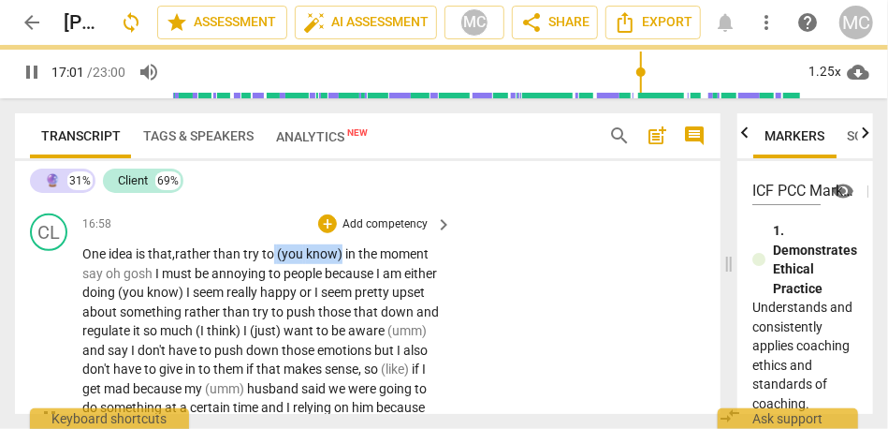
drag, startPoint x: 344, startPoint y: 294, endPoint x: 276, endPoint y: 294, distance: 67.4
click at [276, 294] on p "One idea is that, rather than try to (you know) in the moment say oh gosh I mus…" at bounding box center [262, 416] width 360 height 345
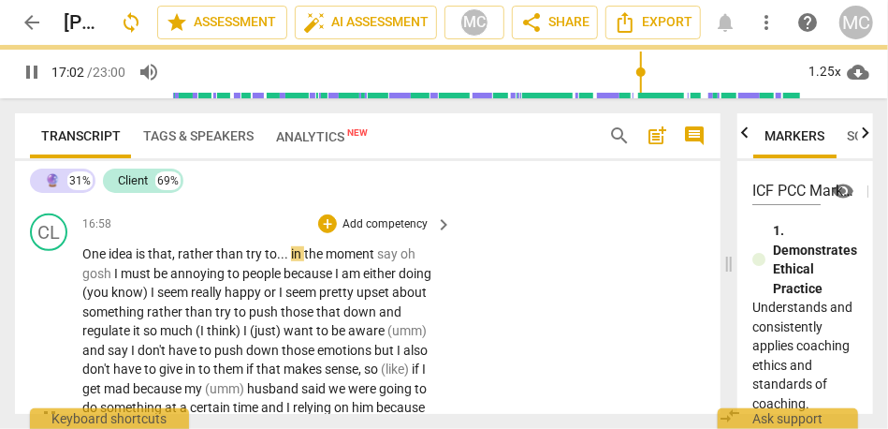
click at [483, 314] on div "CL play_arrow pause 16:58 + Add competency keyboard_arrow_right One idea is tha…" at bounding box center [368, 401] width 706 height 391
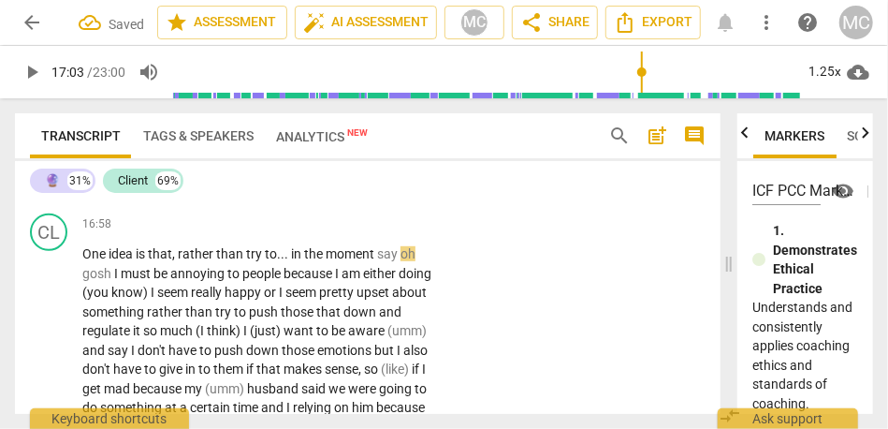
click at [375, 261] on span "moment" at bounding box center [351, 253] width 51 height 15
type input "1024"
click at [287, 261] on span "." at bounding box center [288, 253] width 7 height 15
click at [382, 261] on span "say" at bounding box center [374, 253] width 23 height 15
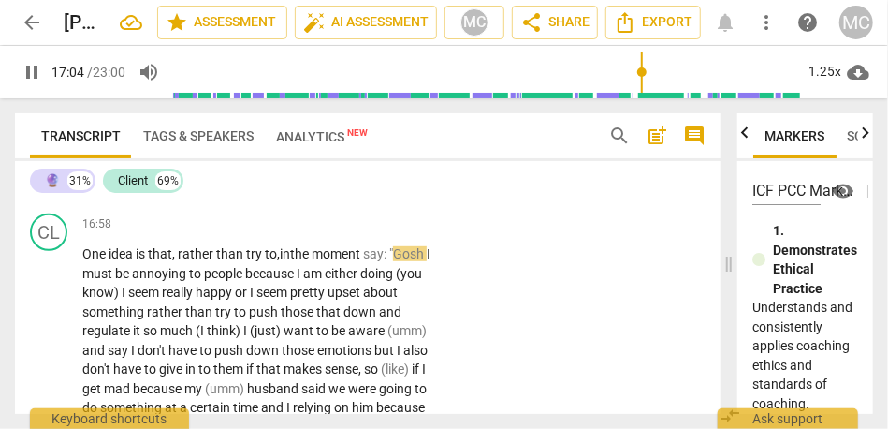
click at [431, 261] on span "I" at bounding box center [429, 253] width 4 height 15
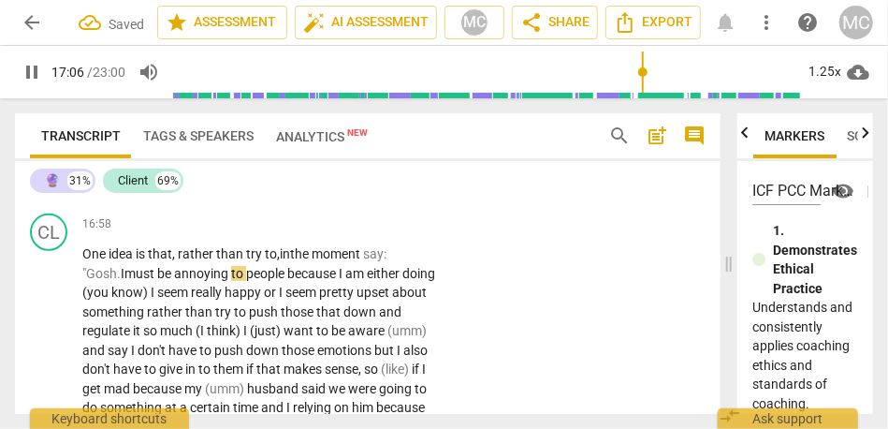
click at [295, 281] on span "because" at bounding box center [312, 273] width 51 height 15
drag, startPoint x: 185, startPoint y: 331, endPoint x: 76, endPoint y: 331, distance: 109.5
click at [76, 331] on div "CL play_arrow pause 16:58 + Add competency keyboard_arrow_right One idea is tha…" at bounding box center [368, 401] width 706 height 391
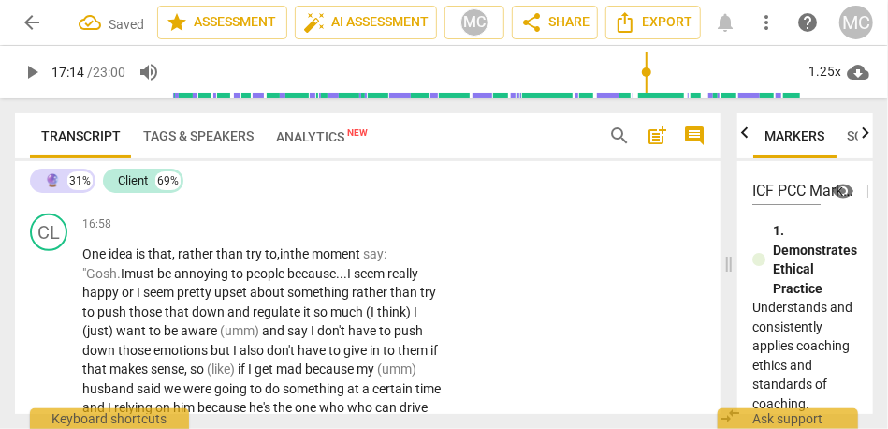
click at [352, 300] on span "rather" at bounding box center [371, 292] width 38 height 15
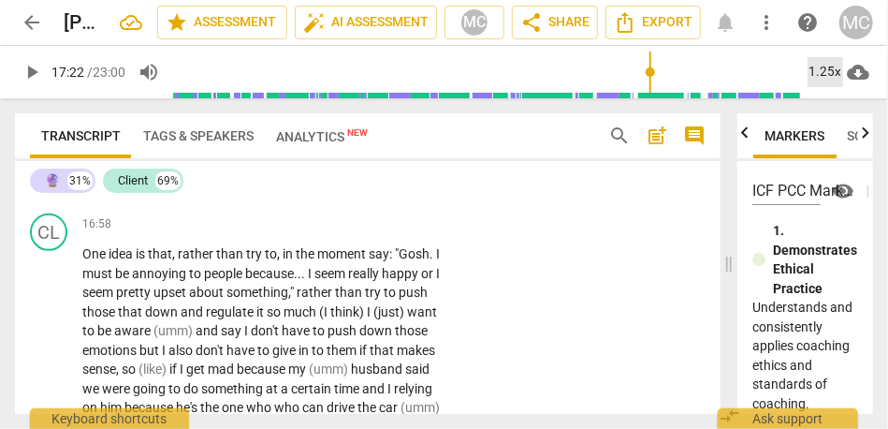
click at [824, 73] on div "1.25x" at bounding box center [826, 72] width 36 height 30
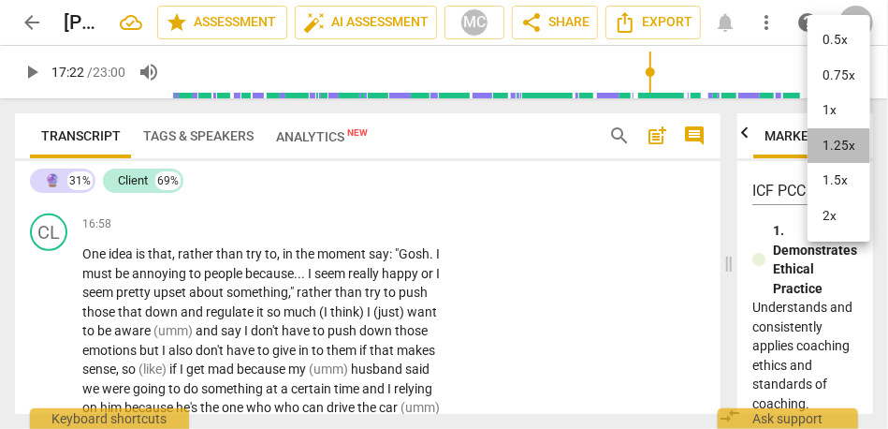
click at [831, 150] on li "1.25x" at bounding box center [839, 146] width 63 height 36
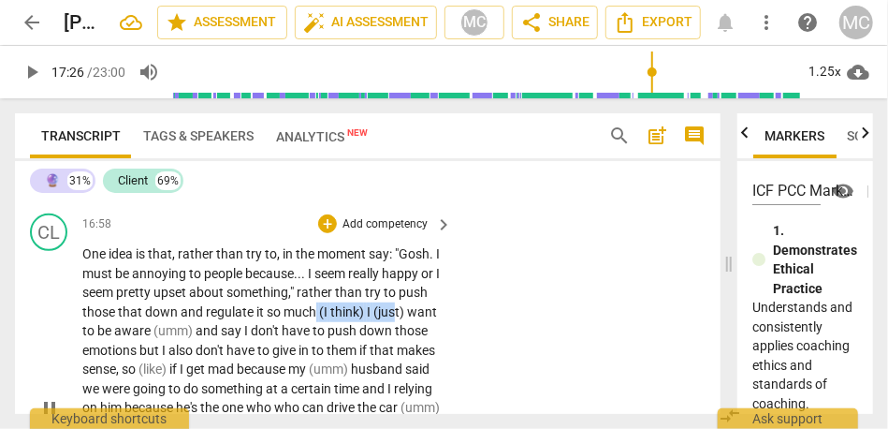
type input "1046"
drag, startPoint x: 348, startPoint y: 351, endPoint x: 448, endPoint y: 357, distance: 100.3
click at [448, 357] on div "One idea is that , rather than try to , in the moment say : "Gosh . I must be a…" at bounding box center [268, 407] width 372 height 327
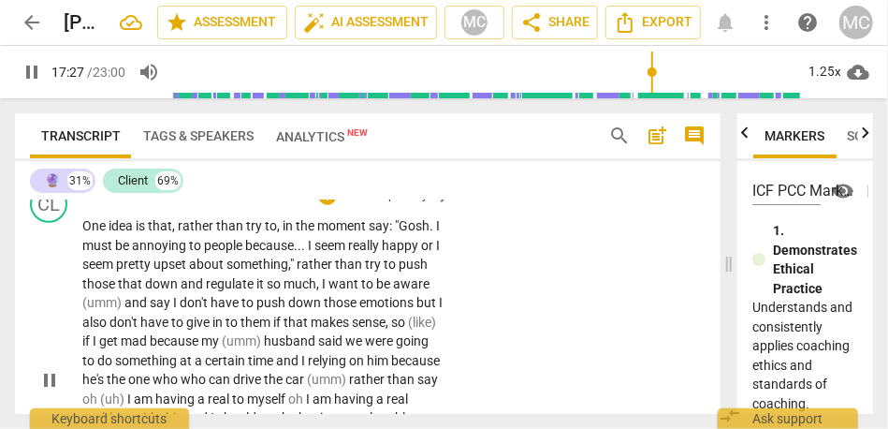
scroll to position [5848, 0]
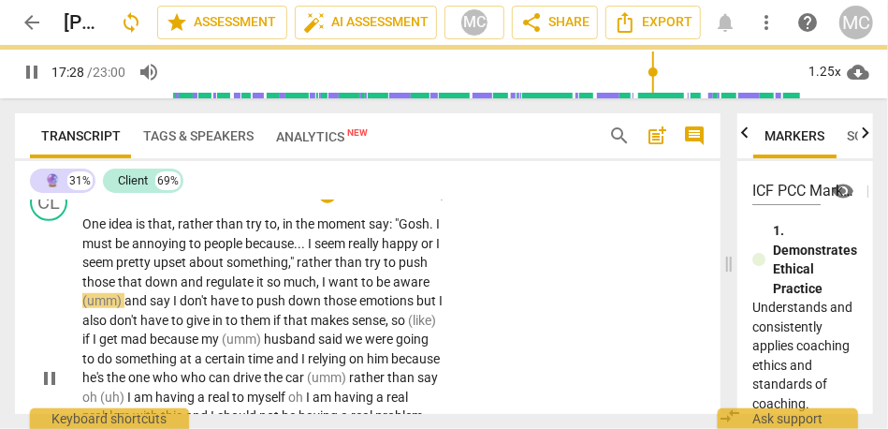
click at [150, 308] on span "and" at bounding box center [137, 300] width 25 height 15
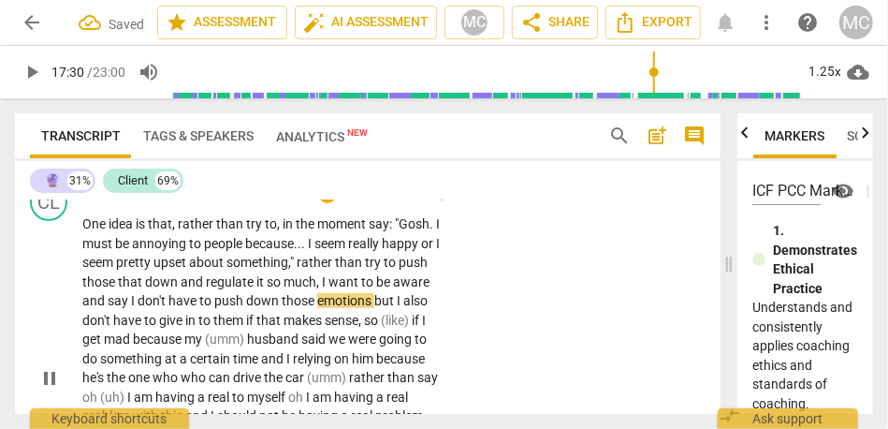
click at [138, 308] on span "I" at bounding box center [134, 300] width 7 height 15
click at [381, 308] on span "emotions" at bounding box center [352, 300] width 57 height 15
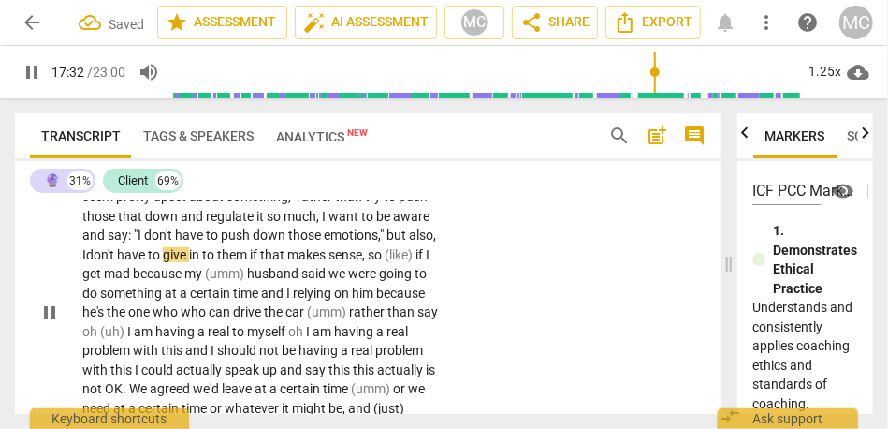
scroll to position [5914, 0]
drag, startPoint x: 130, startPoint y: 314, endPoint x: 58, endPoint y: 314, distance: 72.1
click at [58, 314] on div "CL play_arrow pause 16:58 + Add competency keyboard_arrow_right One idea is tha…" at bounding box center [368, 296] width 706 height 373
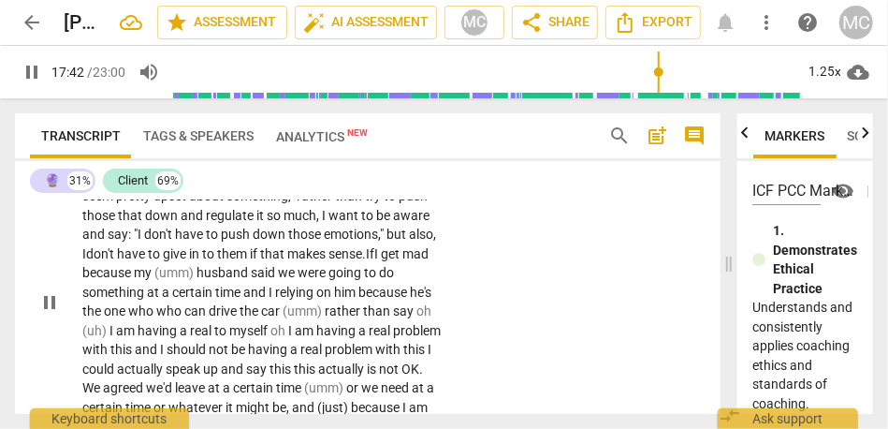
click at [366, 261] on span "sense." at bounding box center [347, 253] width 37 height 15
click at [374, 261] on span "If" at bounding box center [370, 253] width 8 height 15
click at [329, 261] on span "makes" at bounding box center [307, 253] width 41 height 15
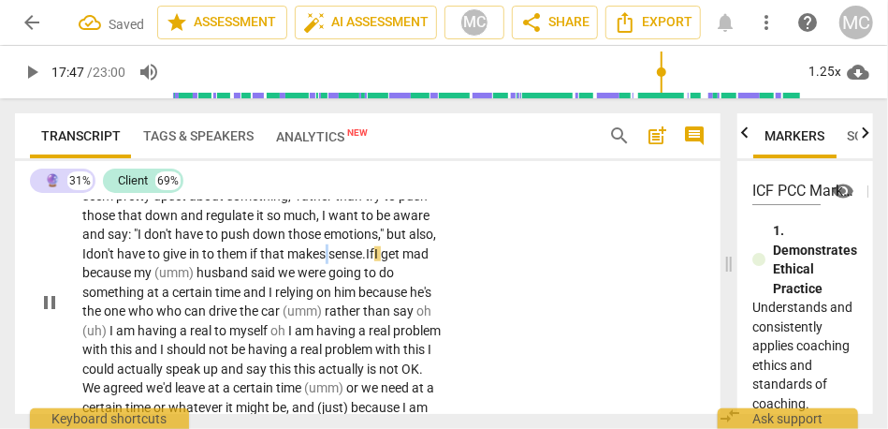
click at [329, 261] on span "makes" at bounding box center [307, 253] width 41 height 15
click at [366, 261] on span "sense." at bounding box center [347, 253] width 37 height 15
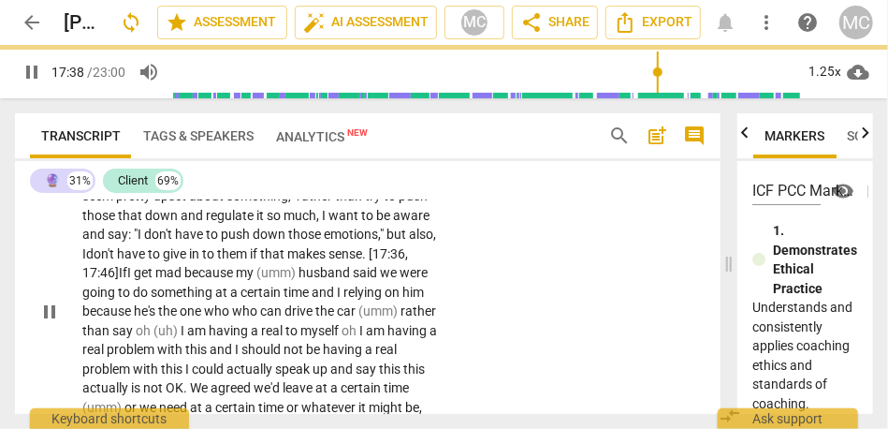
click at [559, 302] on div "CL play_arrow pause 16:58 + Add competency keyboard_arrow_right One idea is tha…" at bounding box center [368, 296] width 706 height 373
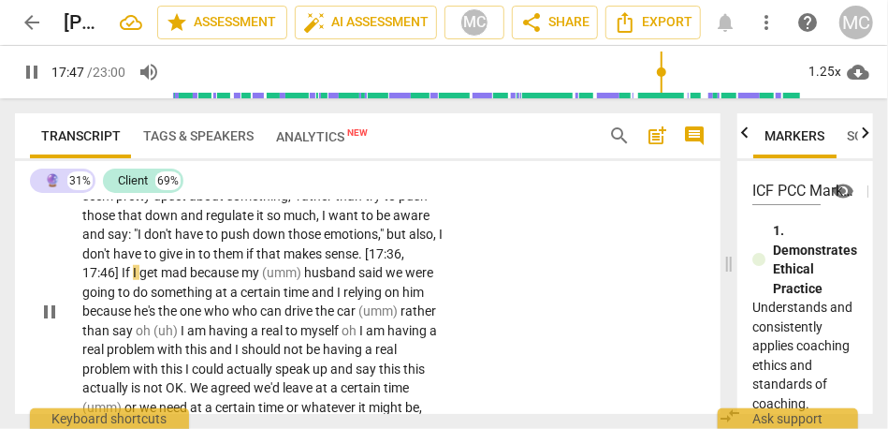
click at [122, 280] on span "17:46]" at bounding box center [101, 272] width 39 height 15
click at [236, 280] on span "because" at bounding box center [215, 272] width 51 height 15
drag, startPoint x: 350, startPoint y: 309, endPoint x: 304, endPoint y: 310, distance: 45.9
click at [304, 310] on p "One idea is that , rather than try to , in the moment say : "Gosh . I must be a…" at bounding box center [262, 311] width 360 height 327
type input "1072"
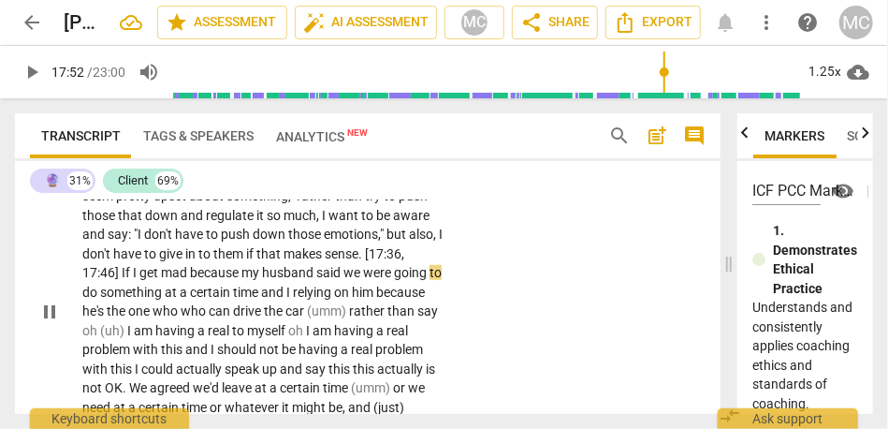
click at [363, 280] on span "we" at bounding box center [354, 272] width 20 height 15
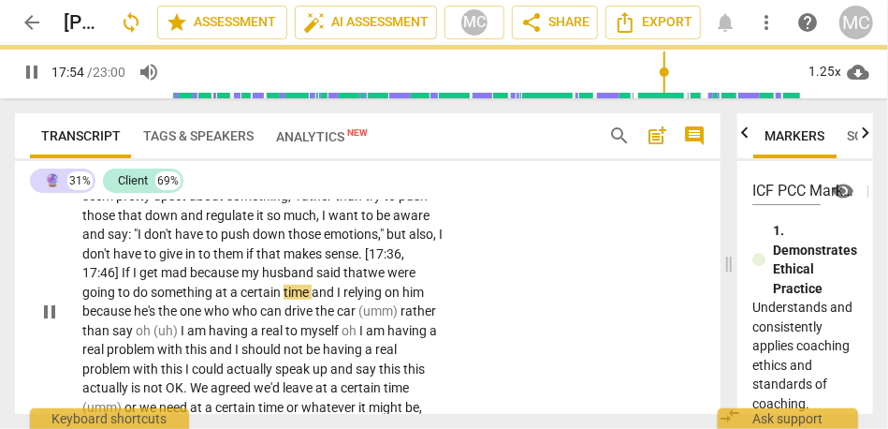
click at [337, 300] on span "and" at bounding box center [324, 292] width 25 height 15
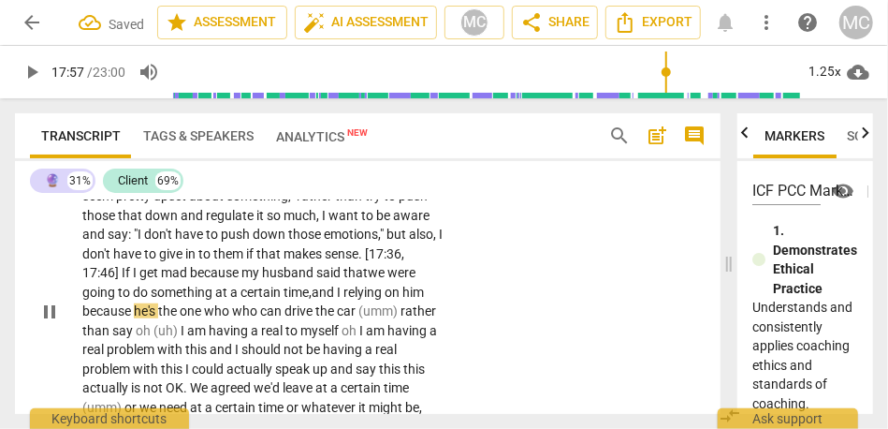
click at [344, 300] on span "I" at bounding box center [340, 292] width 7 height 15
click at [396, 300] on span "on" at bounding box center [405, 292] width 18 height 15
click at [125, 318] on span "because" at bounding box center [107, 310] width 51 height 15
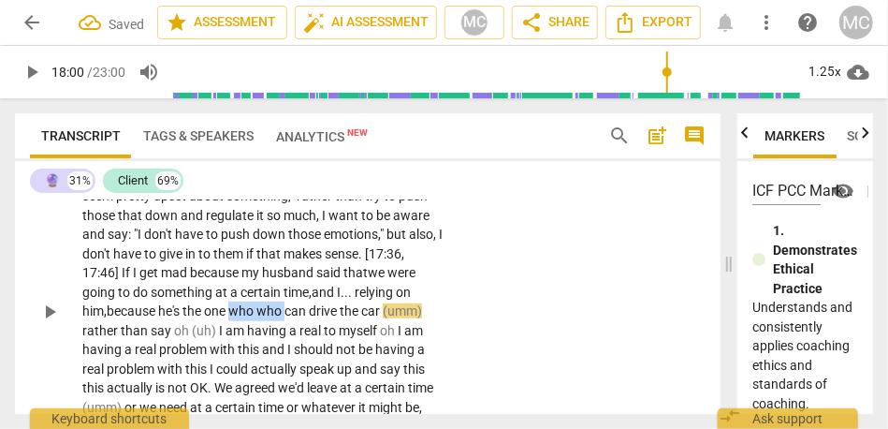
drag, startPoint x: 307, startPoint y: 351, endPoint x: 254, endPoint y: 351, distance: 53.4
click at [254, 351] on p "One idea is that , rather than try to , in the moment say : "Gosh . I must be a…" at bounding box center [262, 311] width 360 height 327
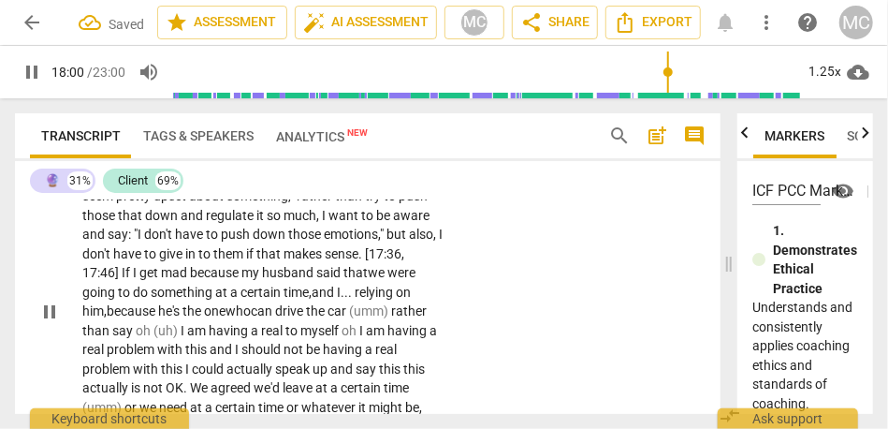
click at [151, 318] on span "because" at bounding box center [132, 310] width 51 height 15
click at [380, 318] on span "(umm)" at bounding box center [370, 310] width 42 height 15
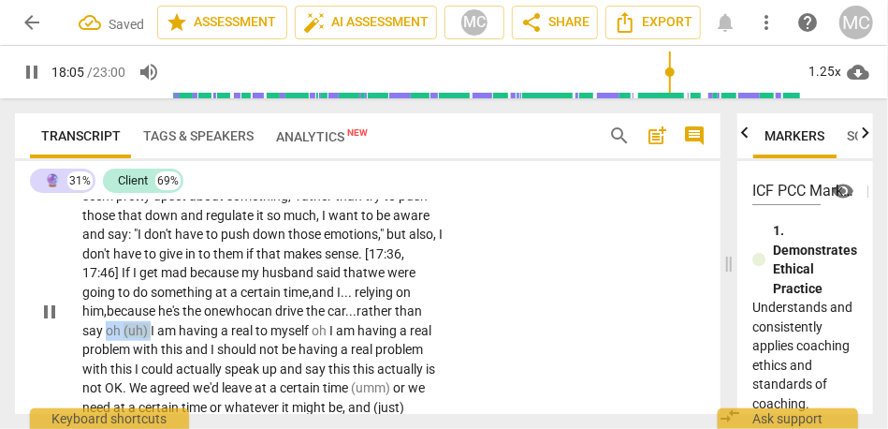
drag, startPoint x: 180, startPoint y: 367, endPoint x: 138, endPoint y: 366, distance: 42.1
click at [138, 366] on p "One idea is that , rather than try to , in the moment say : "Gosh . I must be a…" at bounding box center [262, 311] width 360 height 327
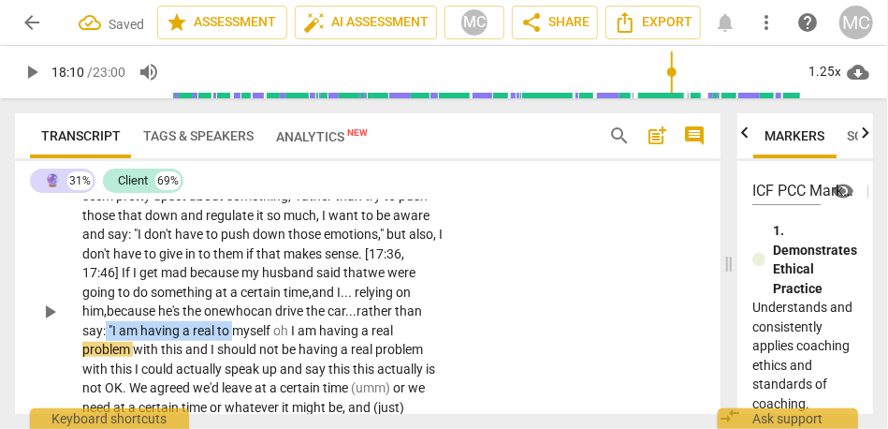
drag, startPoint x: 264, startPoint y: 366, endPoint x: 134, endPoint y: 362, distance: 130.2
click at [134, 362] on p "One idea is that , rather than try to , in the moment say : "Gosh . I must be a…" at bounding box center [262, 311] width 360 height 327
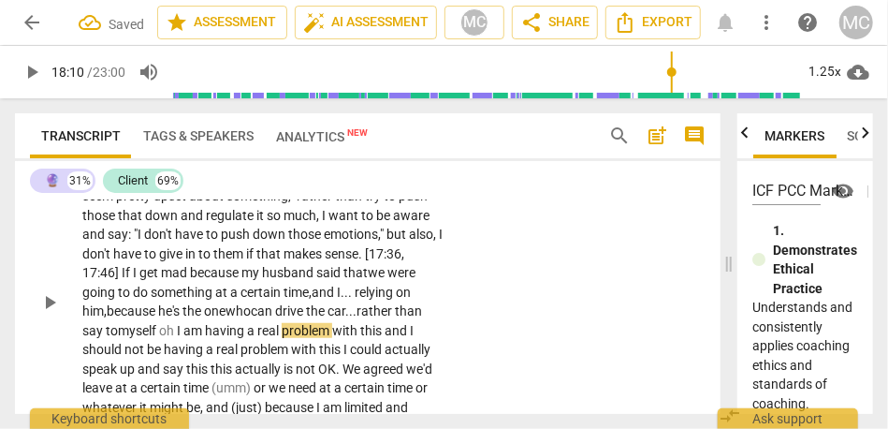
click at [159, 338] on span "myself" at bounding box center [138, 330] width 41 height 15
click at [374, 338] on span "this" at bounding box center [361, 330] width 24 height 15
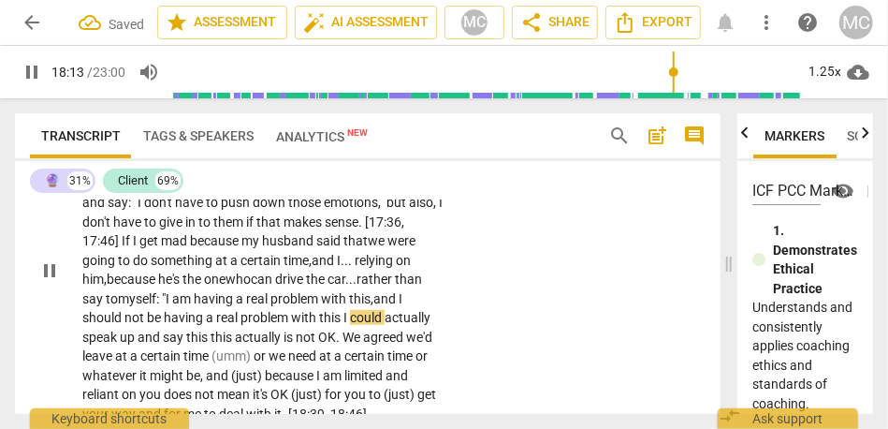
scroll to position [5948, 0]
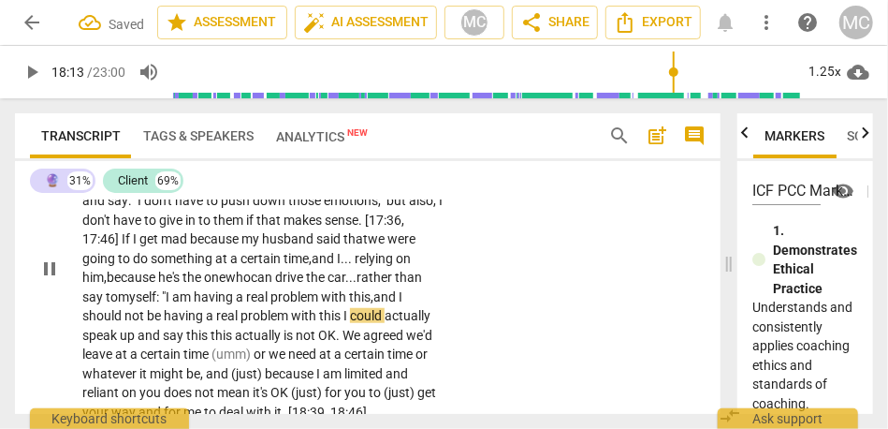
click at [350, 323] on span "I" at bounding box center [347, 315] width 7 height 15
click at [211, 343] on span "this" at bounding box center [198, 335] width 24 height 15
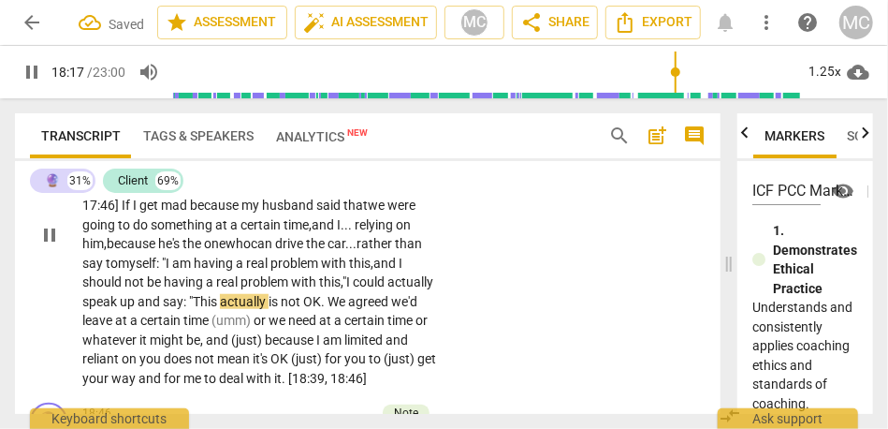
scroll to position [5986, 0]
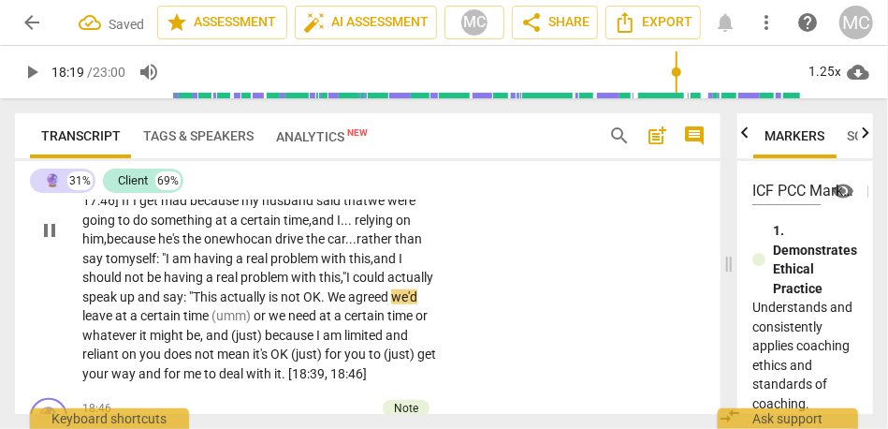
click at [328, 304] on span "." at bounding box center [324, 296] width 7 height 15
click at [391, 304] on span "we'd" at bounding box center [404, 296] width 26 height 15
click at [254, 323] on span "(umm)" at bounding box center [233, 315] width 42 height 15
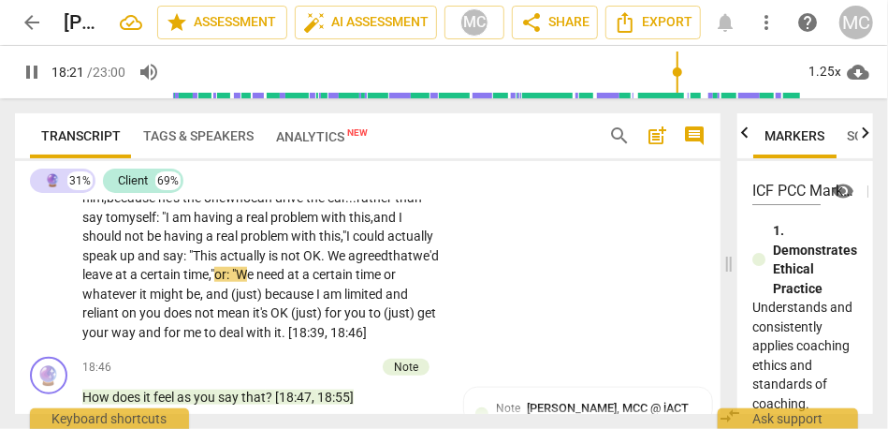
scroll to position [6028, 0]
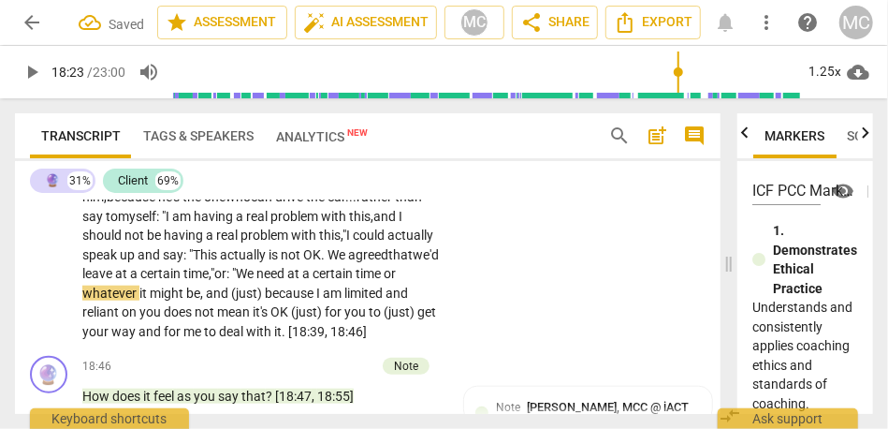
click at [257, 281] on span "e" at bounding box center [251, 273] width 9 height 15
click at [247, 281] on span "or: "W" at bounding box center [230, 273] width 33 height 15
click at [287, 281] on span "need" at bounding box center [272, 273] width 31 height 15
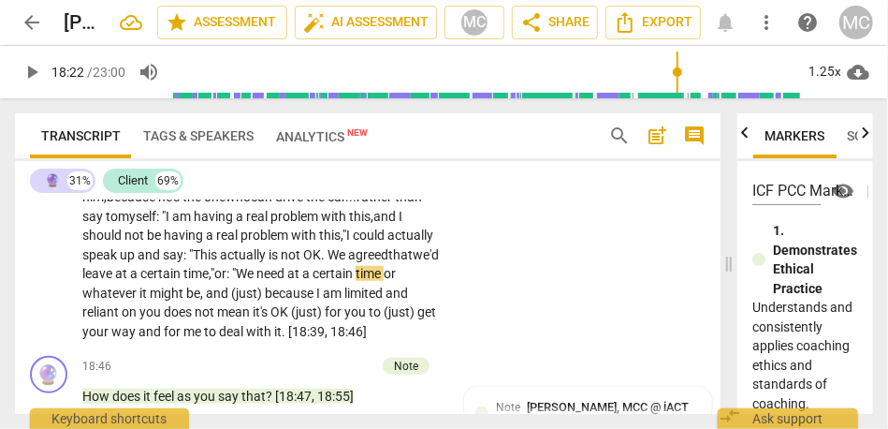
click at [140, 281] on span "a" at bounding box center [135, 273] width 10 height 15
click at [287, 281] on span "need" at bounding box center [272, 273] width 31 height 15
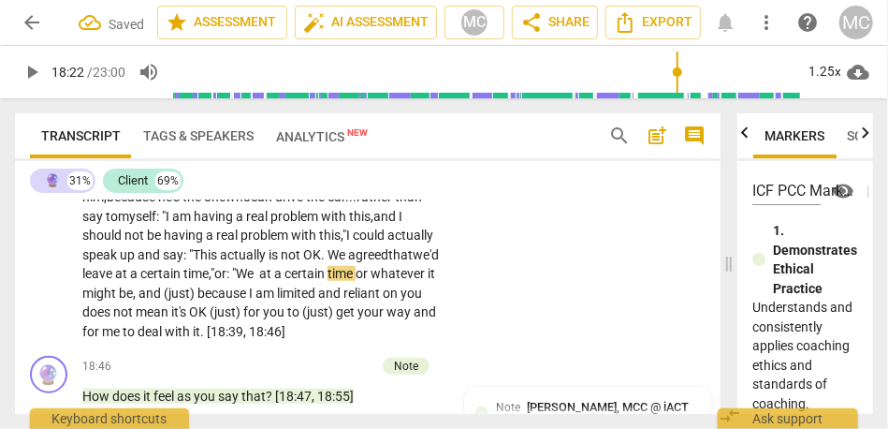
click at [257, 281] on span "e" at bounding box center [251, 273] width 9 height 15
click at [247, 281] on span "or: "W" at bounding box center [230, 273] width 33 height 15
click at [257, 281] on span "e" at bounding box center [251, 273] width 9 height 15
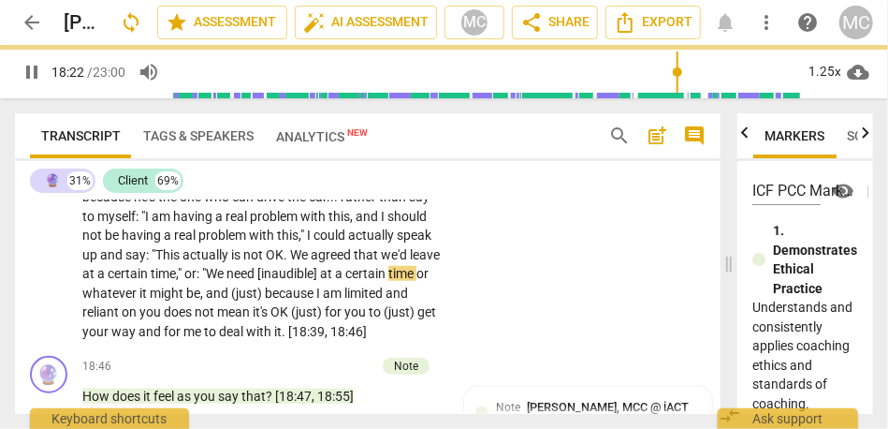
click at [483, 280] on div "CL play_arrow pause 16:58 + Add competency keyboard_arrow_right One idea is tha…" at bounding box center [368, 171] width 706 height 353
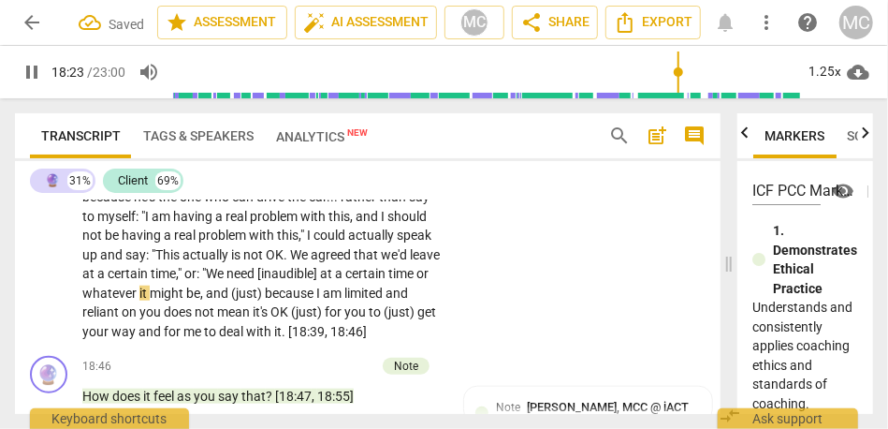
type input "1104"
click at [417, 281] on span "or" at bounding box center [423, 273] width 12 height 15
click at [186, 301] on span "might" at bounding box center [168, 293] width 37 height 15
click at [265, 301] on span "because" at bounding box center [290, 293] width 51 height 15
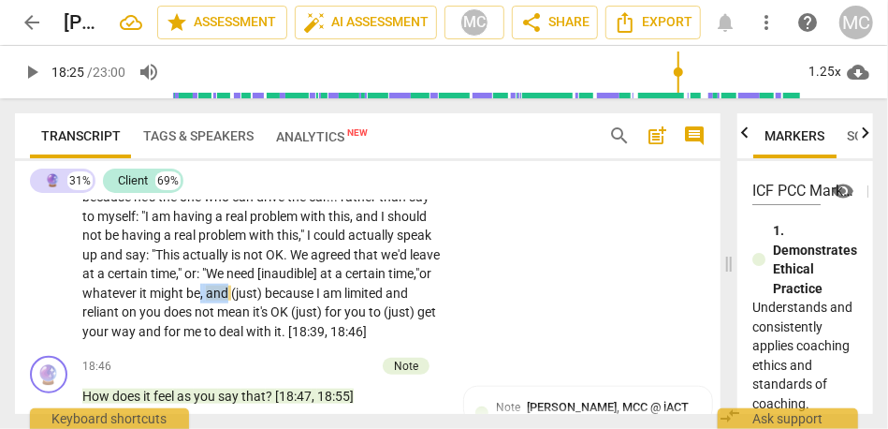
drag, startPoint x: 383, startPoint y: 332, endPoint x: 433, endPoint y: 331, distance: 49.6
click at [433, 331] on p "One idea is that , rather than try to , in the moment say : "Gosh . I must be a…" at bounding box center [262, 187] width 360 height 307
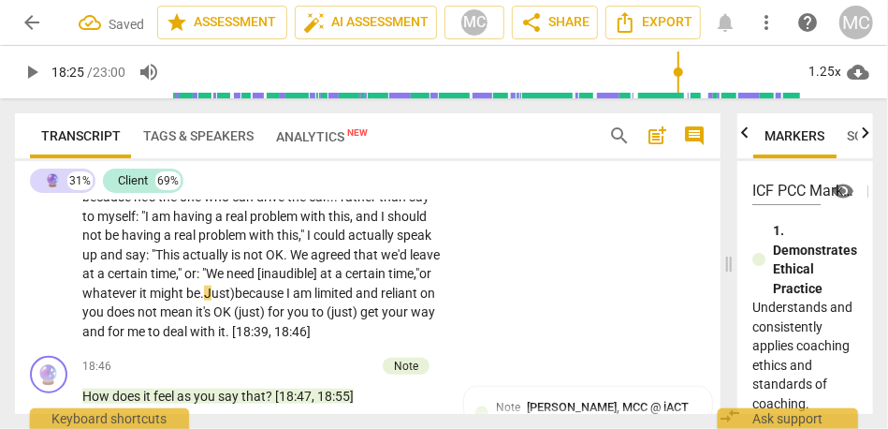
click at [419, 330] on p "One idea is that , rather than try to , in the moment say : "Gosh . I must be a…" at bounding box center [262, 187] width 360 height 307
click at [107, 319] on span "you" at bounding box center [94, 311] width 24 height 15
click at [204, 301] on span "J" at bounding box center [207, 293] width 7 height 15
click at [186, 301] on span "might" at bounding box center [168, 293] width 37 height 15
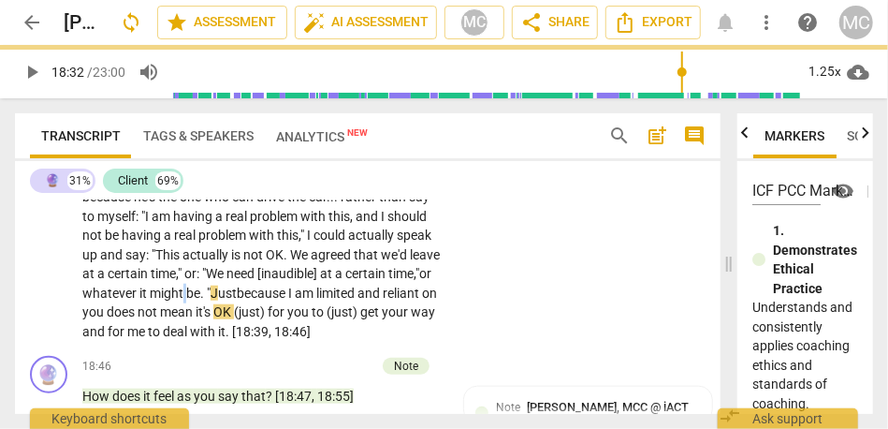
click at [186, 301] on span "might" at bounding box center [168, 293] width 37 height 15
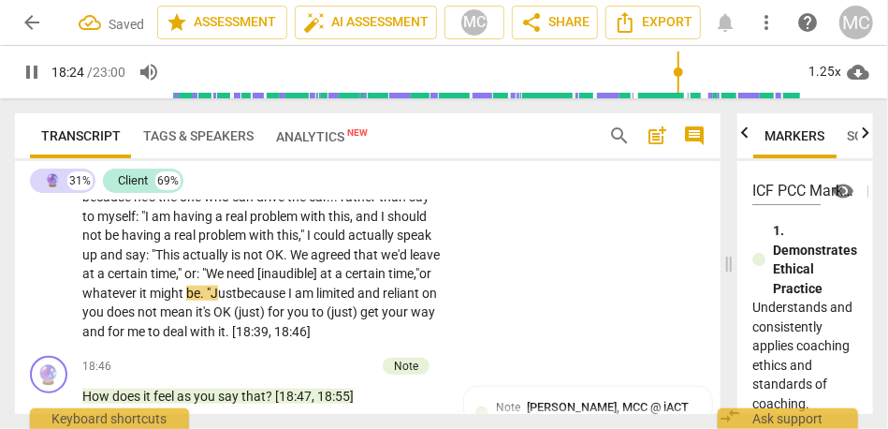
click at [389, 332] on p "One idea is that , rather than try to , in the moment say : "Gosh . I must be a…" at bounding box center [262, 187] width 360 height 307
click at [138, 319] on span "does" at bounding box center [122, 311] width 31 height 15
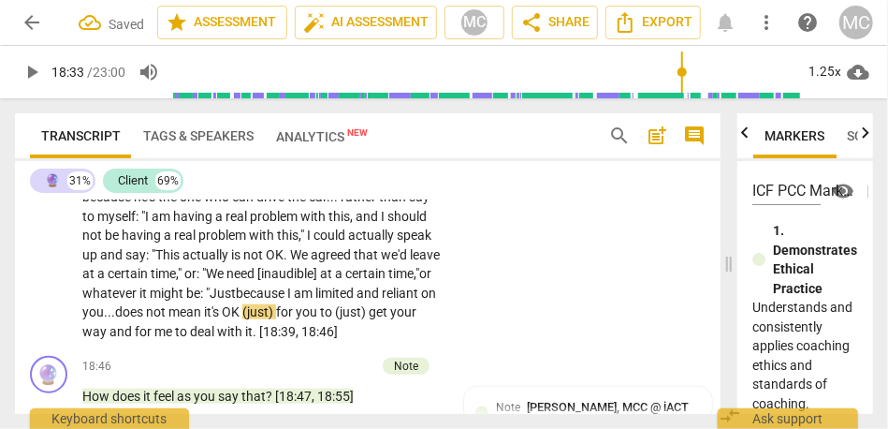
click at [276, 319] on span "for" at bounding box center [286, 311] width 20 height 15
click at [335, 319] on span "get" at bounding box center [346, 311] width 22 height 15
click at [423, 330] on p "One idea is that , rather than try to , in the moment say : "Gosh . I must be a…" at bounding box center [262, 187] width 360 height 307
click at [160, 339] on span "." at bounding box center [163, 331] width 7 height 15
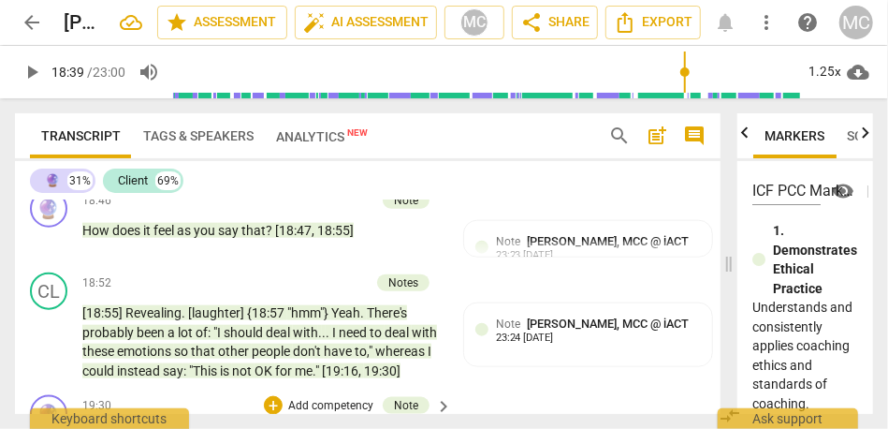
scroll to position [6196, 0]
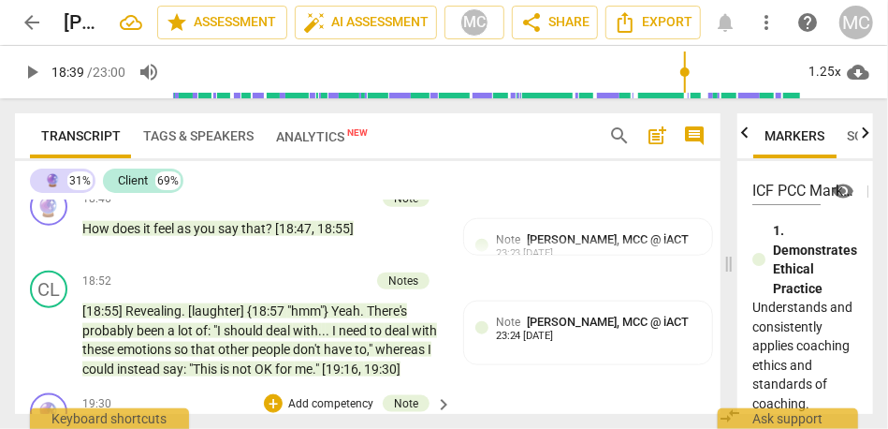
click at [558, 186] on div "🔮 31% Client 69%" at bounding box center [368, 181] width 676 height 32
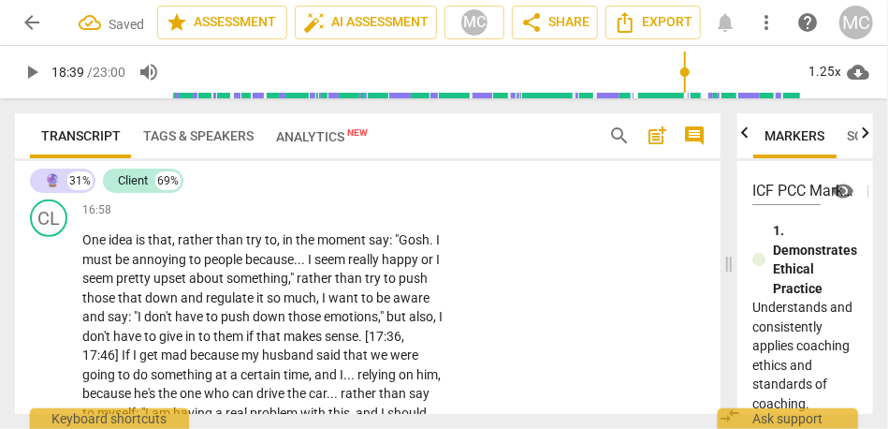
scroll to position [5833, 0]
click at [392, 218] on p "Add competency" at bounding box center [385, 209] width 89 height 17
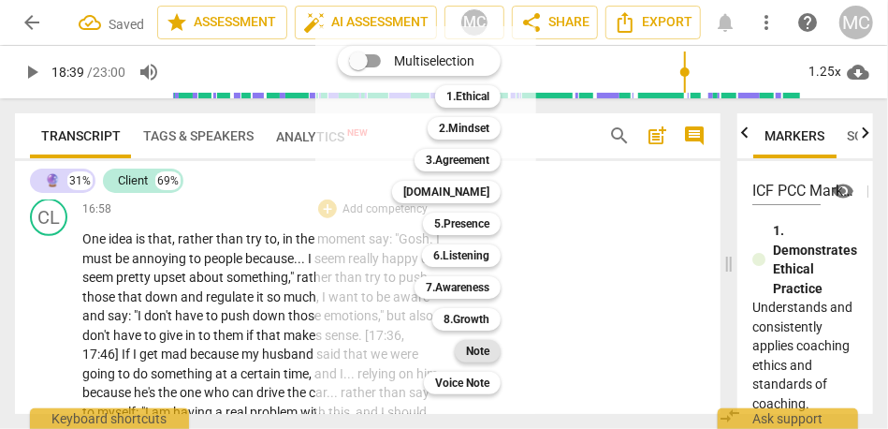
click at [471, 349] on b "Note" at bounding box center [477, 351] width 23 height 22
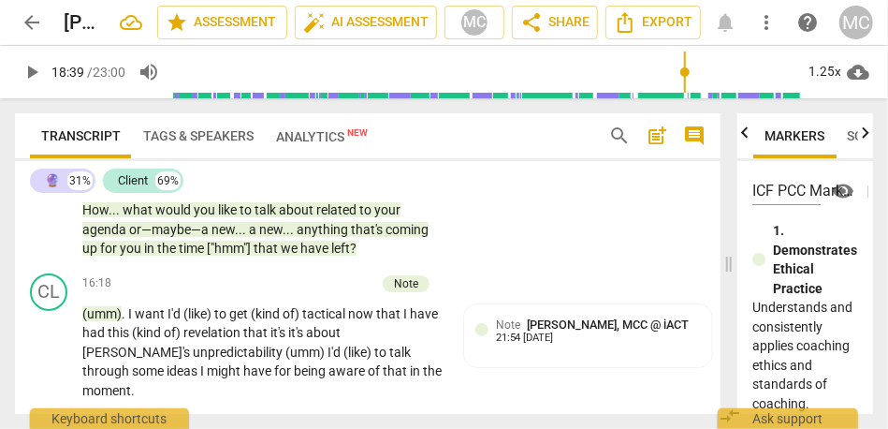
scroll to position [5538, 0]
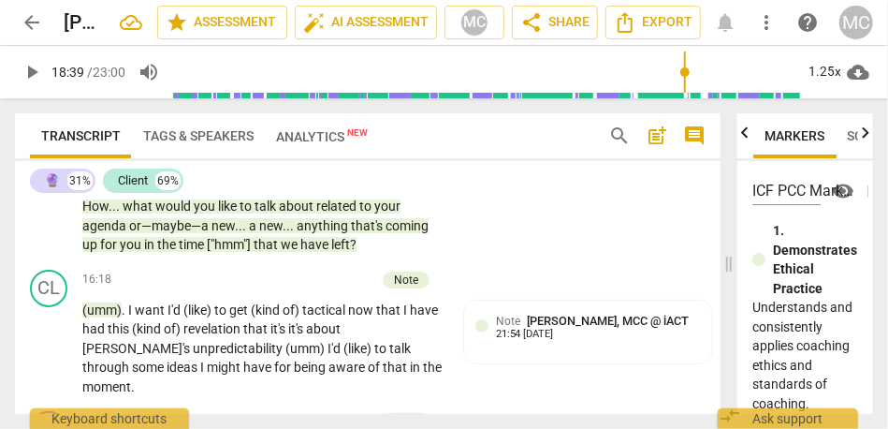
click at [281, 252] on span "we" at bounding box center [291, 244] width 20 height 15
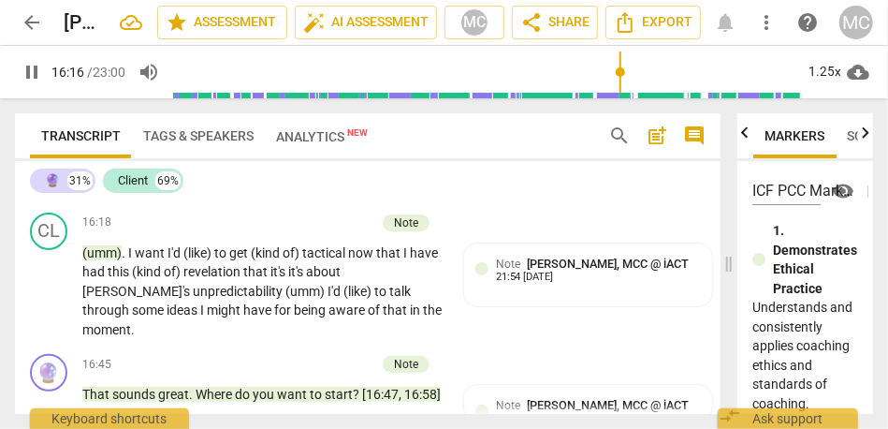
scroll to position [5597, 0]
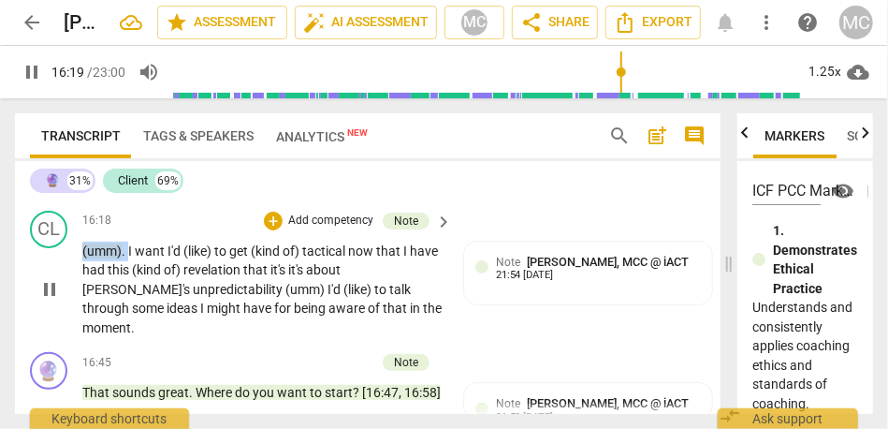
drag, startPoint x: 129, startPoint y: 308, endPoint x: 51, endPoint y: 310, distance: 77.7
click at [51, 310] on div "CL play_arrow pause 16:18 + Add competency Note keyboard_arrow_right (umm) . I …" at bounding box center [368, 274] width 706 height 142
type input "980"
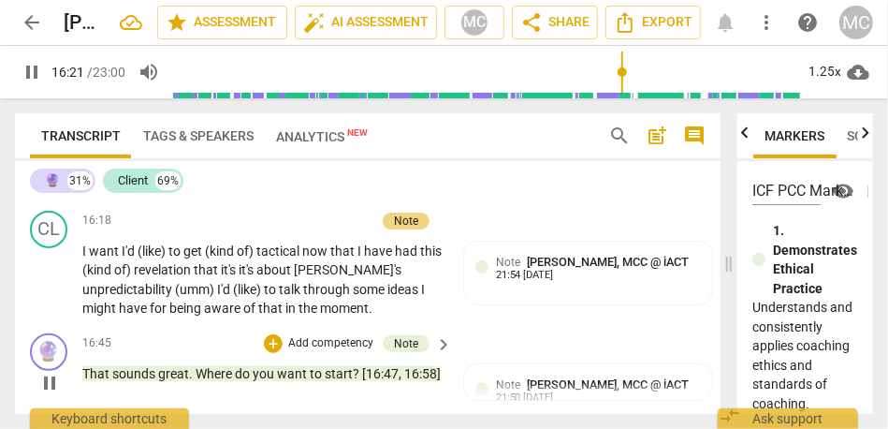
click at [457, 390] on div "🔮 play_arrow pause 16:45 + Add competency Note keyboard_arrow_right That sounds…" at bounding box center [368, 367] width 706 height 82
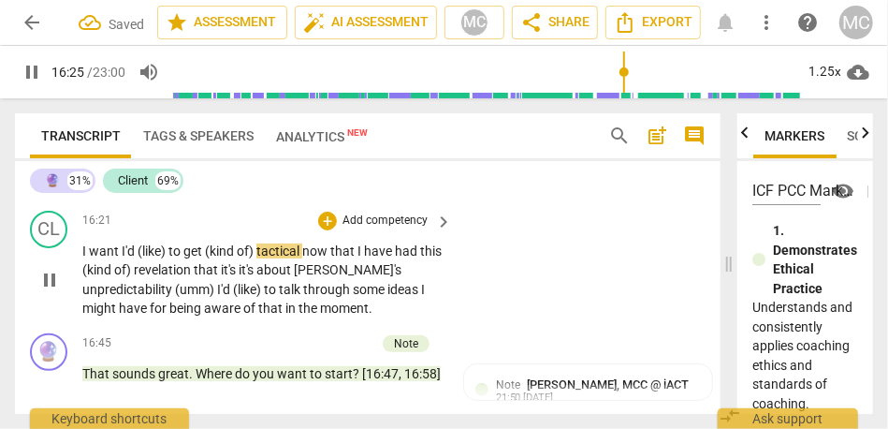
click at [115, 258] on span "want" at bounding box center [105, 250] width 33 height 15
click at [97, 258] on span "want" at bounding box center [105, 250] width 33 height 15
drag, startPoint x: 120, startPoint y: 310, endPoint x: 60, endPoint y: 311, distance: 59.9
click at [60, 311] on div "CL play_arrow pause 16:21 + Add competency keyboard_arrow_right I want I'd (lik…" at bounding box center [368, 264] width 706 height 123
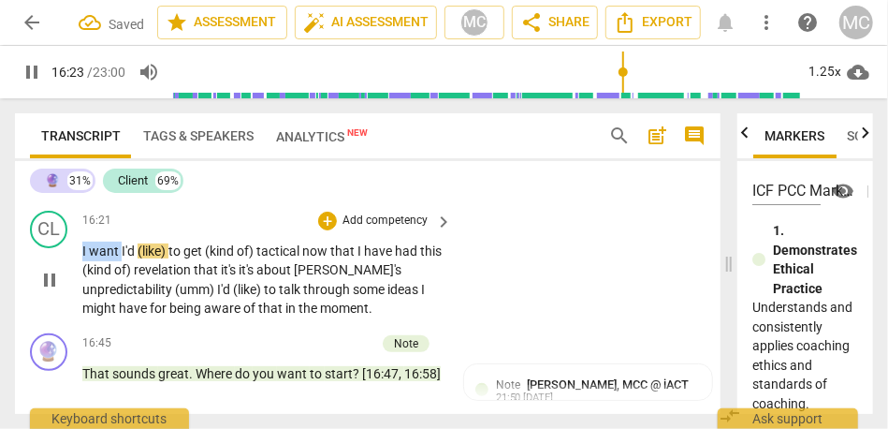
type input "984"
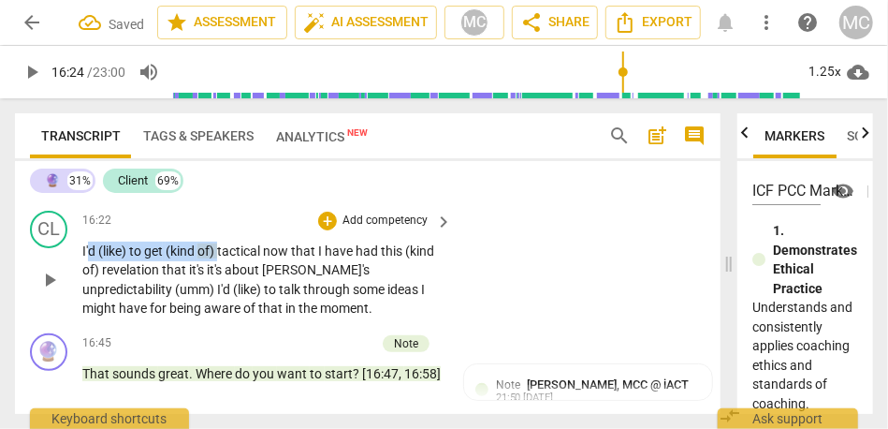
drag, startPoint x: 219, startPoint y: 308, endPoint x: 87, endPoint y: 308, distance: 132.0
click at [87, 308] on p "I'd (like) to get (kind of) tactical now that I have had this (kind of) revelat…" at bounding box center [262, 280] width 360 height 77
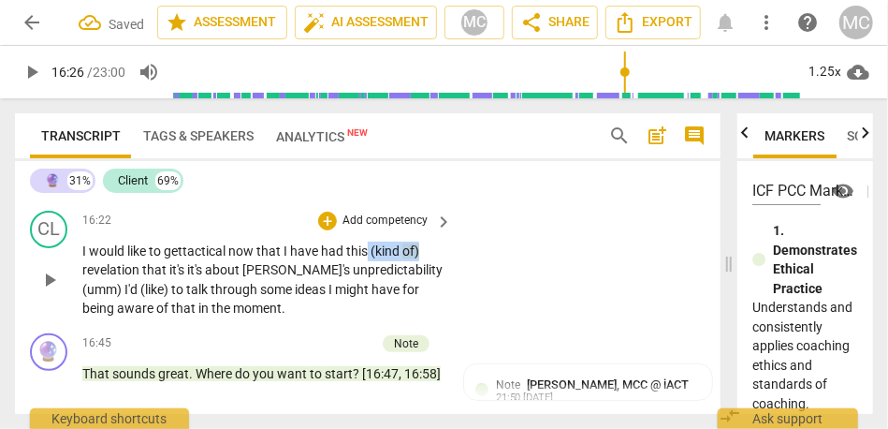
drag, startPoint x: 372, startPoint y: 307, endPoint x: 477, endPoint y: 306, distance: 104.9
click at [477, 306] on div "CL play_arrow pause 16:22 + Add competency keyboard_arrow_right I would like to…" at bounding box center [368, 264] width 706 height 123
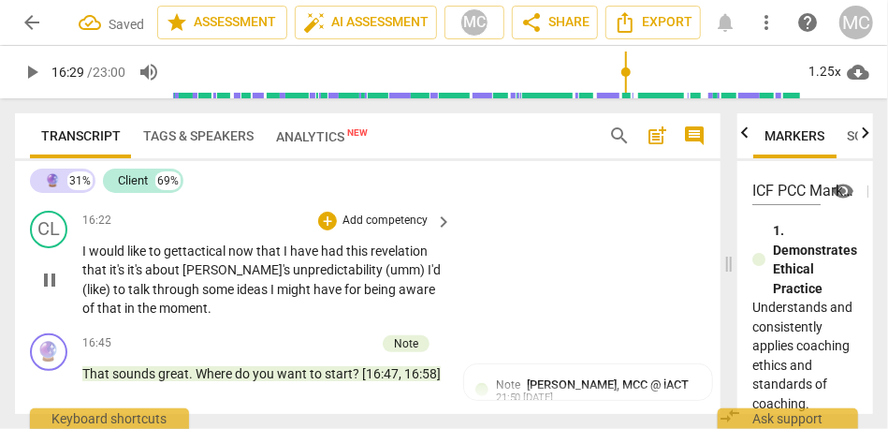
click at [149, 277] on span "about" at bounding box center [163, 269] width 37 height 15
drag, startPoint x: 294, startPoint y: 327, endPoint x: 339, endPoint y: 327, distance: 44.9
click at [339, 318] on p "I would like to get tactical now that I have had this revelation that it's abou…" at bounding box center [262, 280] width 360 height 77
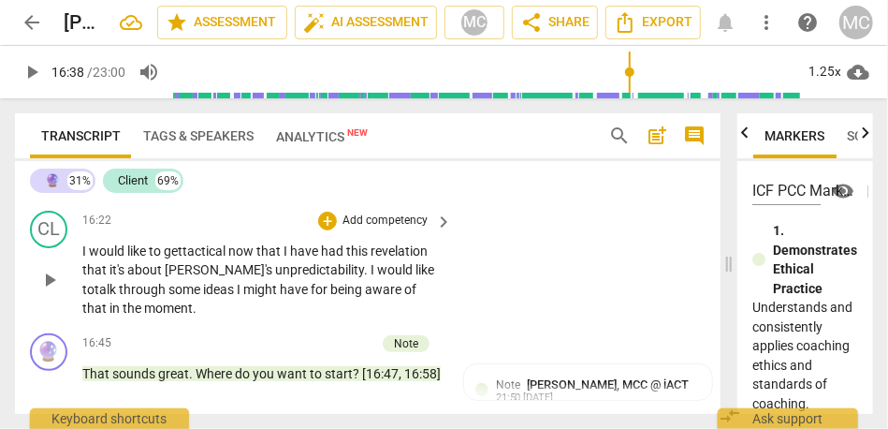
click at [380, 297] on span "unpredictability. I would like to" at bounding box center [258, 279] width 352 height 35
click at [203, 297] on span "ideas" at bounding box center [220, 289] width 34 height 15
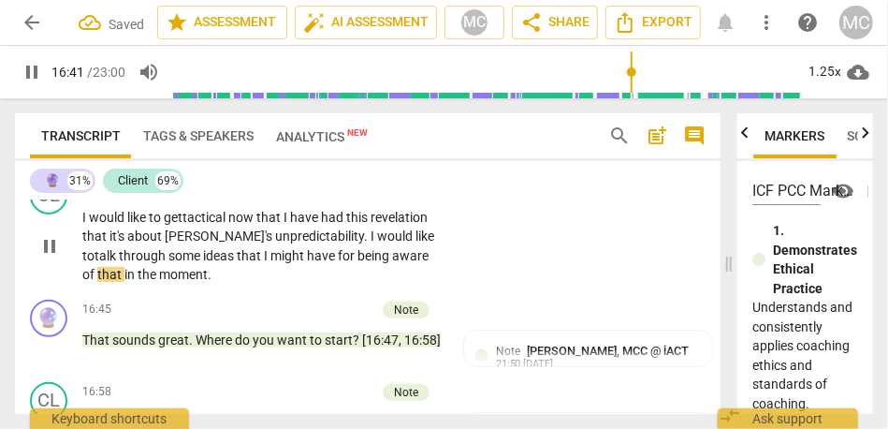
scroll to position [5652, 0]
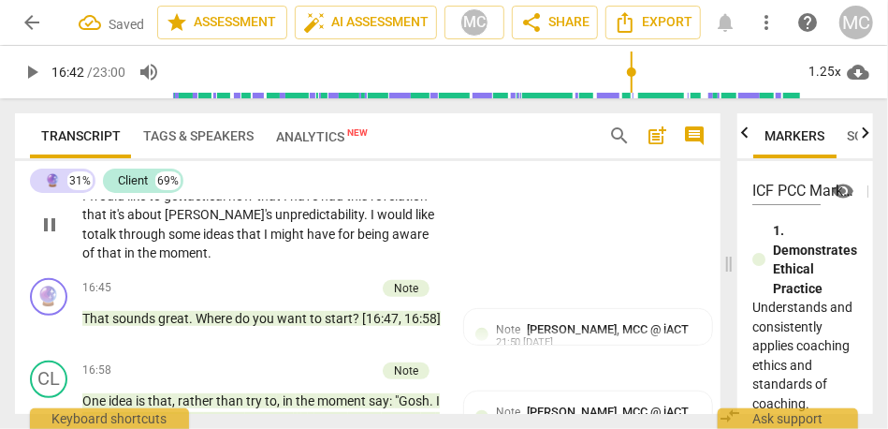
click at [370, 174] on p "Add competency" at bounding box center [385, 165] width 89 height 17
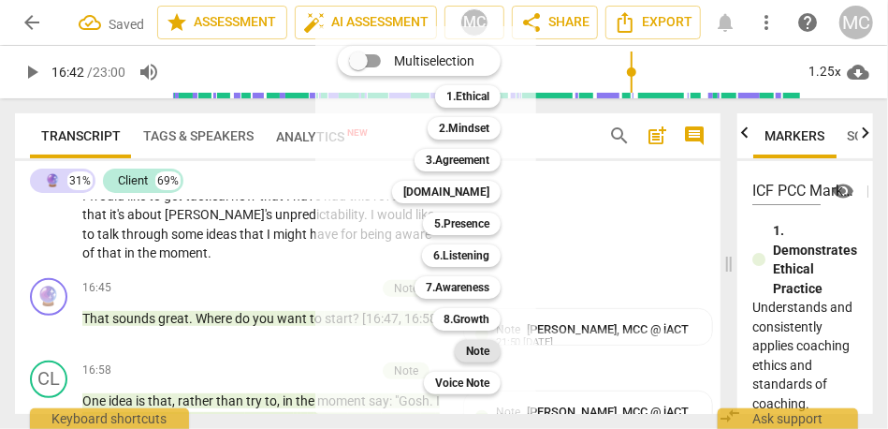
click at [474, 357] on b "Note" at bounding box center [477, 351] width 23 height 22
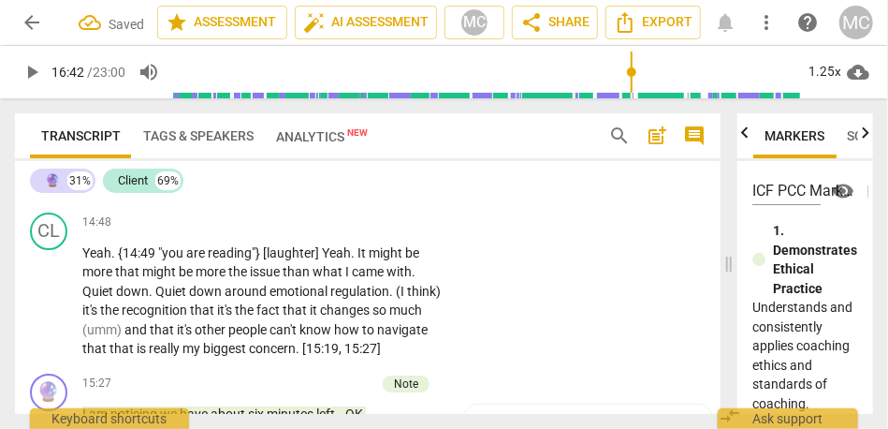
scroll to position [5121, 0]
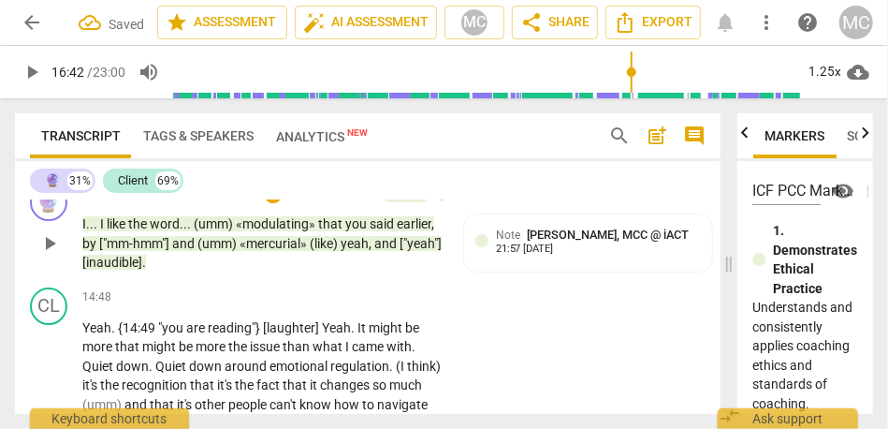
click at [142, 270] on span "[inaudible]" at bounding box center [112, 262] width 60 height 15
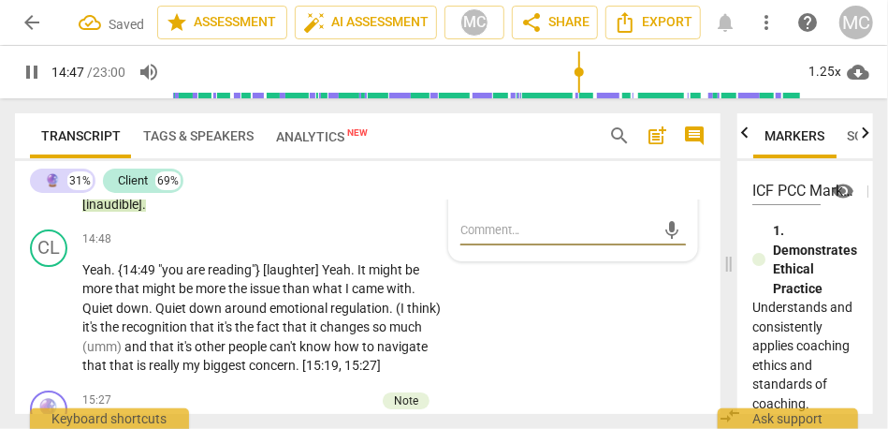
scroll to position [5179, 0]
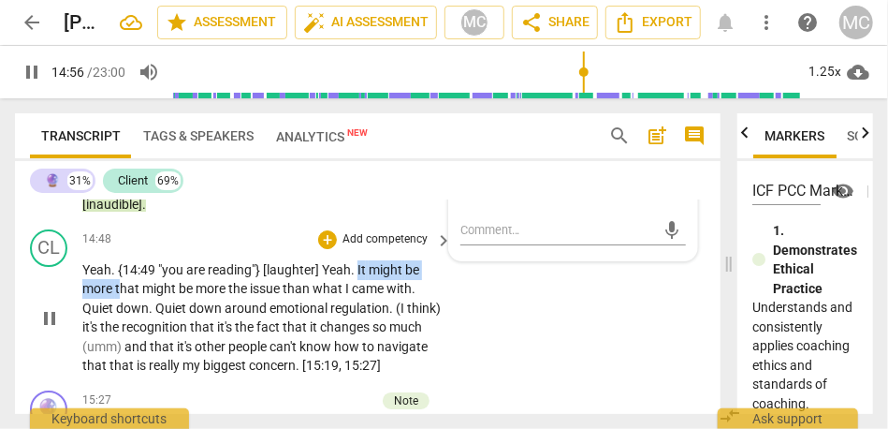
drag, startPoint x: 357, startPoint y: 327, endPoint x: 121, endPoint y: 352, distance: 237.3
click at [121, 352] on p "Yeah . {14:49 "you are reading"} [laughter] Yeah . It might be more that might …" at bounding box center [262, 317] width 360 height 115
type input "898"
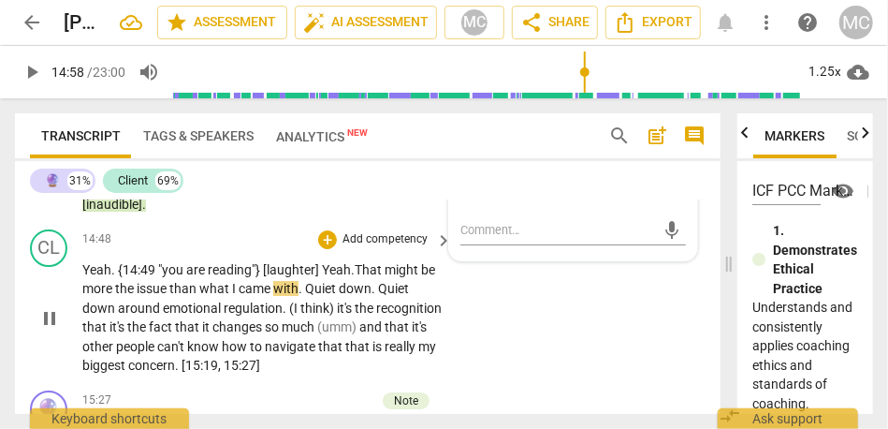
click at [389, 277] on span "might" at bounding box center [403, 269] width 37 height 15
click at [243, 296] on span "came" at bounding box center [256, 288] width 35 height 15
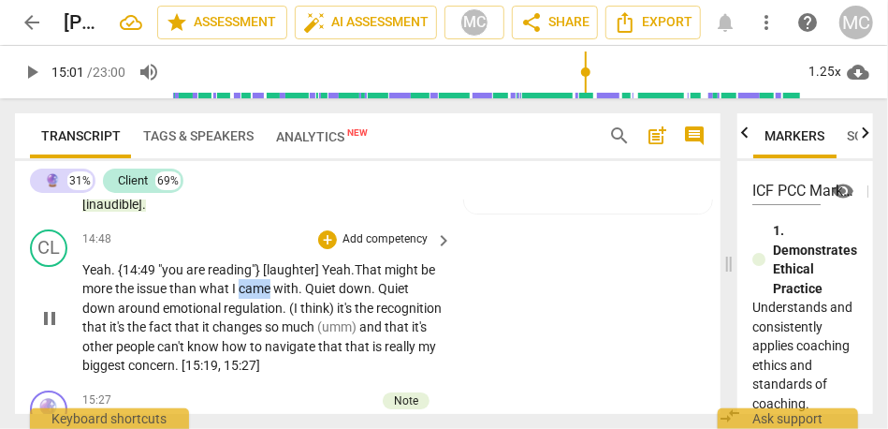
click at [243, 296] on span "came" at bounding box center [256, 288] width 35 height 15
click at [253, 296] on span "came" at bounding box center [256, 288] width 35 height 15
click at [309, 296] on span "Quiet" at bounding box center [322, 288] width 34 height 15
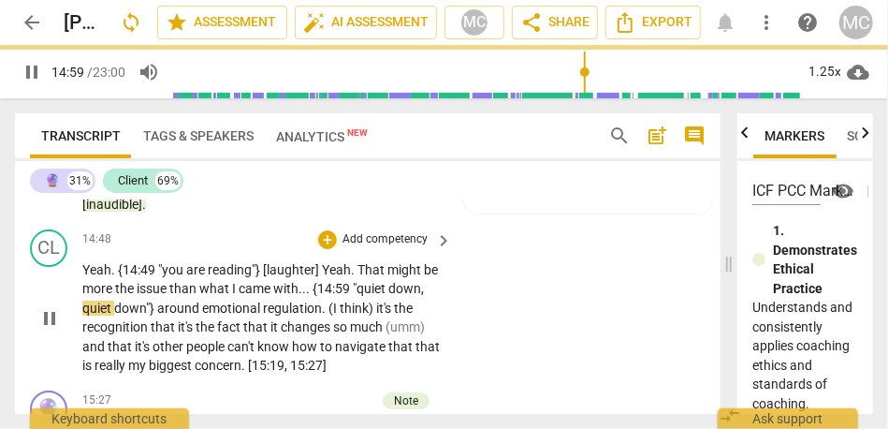
click at [514, 349] on div "CL play_arrow pause 14:48 + Add competency keyboard_arrow_right Yeah . {14:49 "…" at bounding box center [368, 302] width 706 height 161
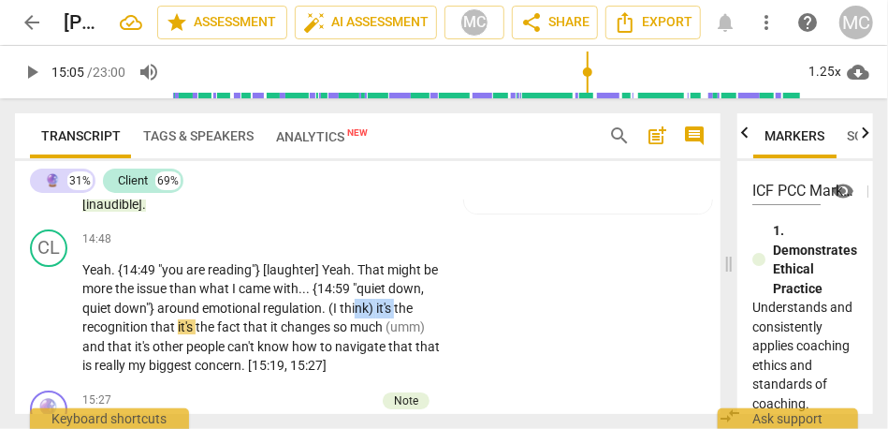
type input "906"
drag, startPoint x: 395, startPoint y: 367, endPoint x: 327, endPoint y: 365, distance: 68.4
click at [327, 365] on p "Yeah . {14:49 "you are reading"} [laughter] Yeah . That might be more the issue…" at bounding box center [262, 317] width 360 height 115
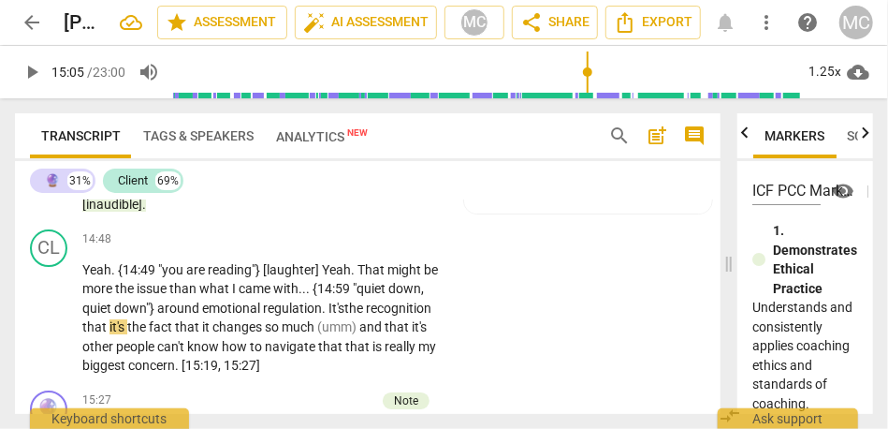
click at [356, 316] on span "the" at bounding box center [356, 308] width 22 height 15
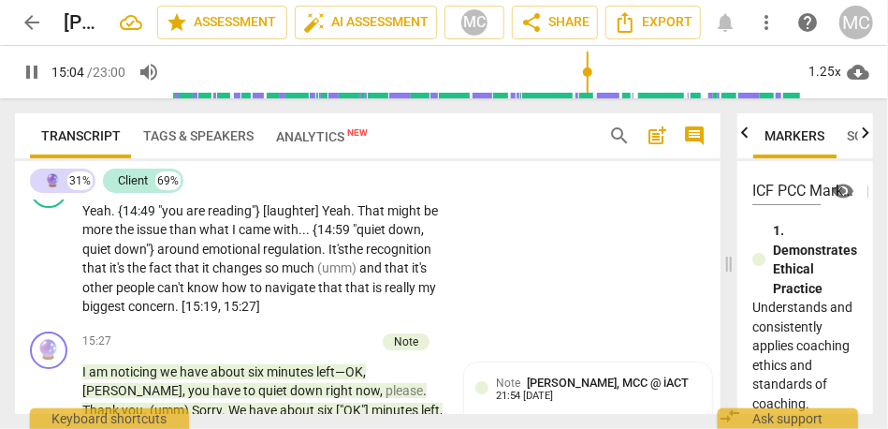
scroll to position [5244, 0]
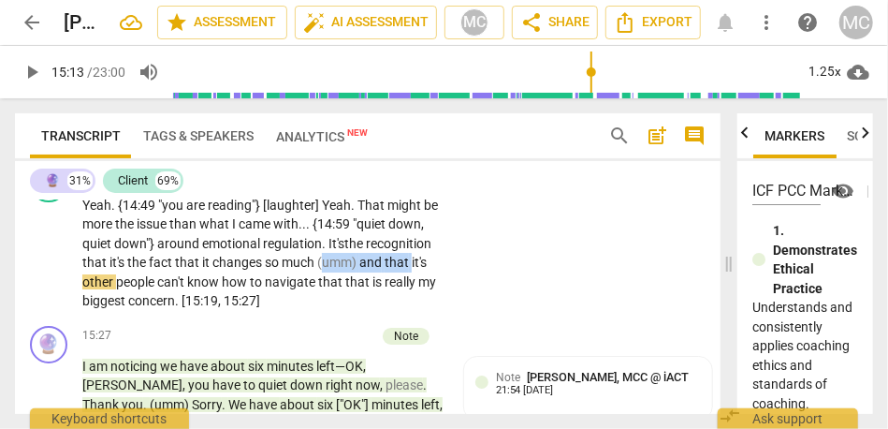
drag, startPoint x: 411, startPoint y: 321, endPoint x: 321, endPoint y: 323, distance: 89.9
click at [321, 311] on p "Yeah . {14:49 "you are reading"} [laughter] Yeah . That might be more the issue…" at bounding box center [262, 253] width 360 height 115
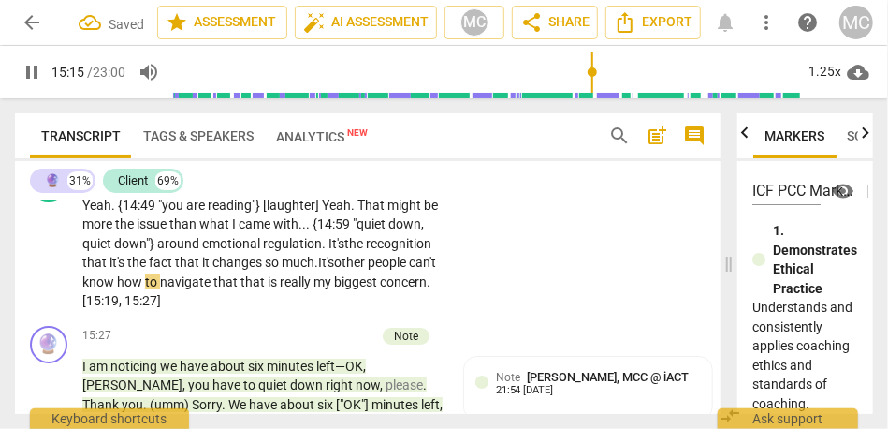
click at [356, 270] on span "other" at bounding box center [351, 262] width 34 height 15
click at [346, 270] on span "other" at bounding box center [351, 262] width 34 height 15
click at [241, 289] on span "that" at bounding box center [254, 281] width 27 height 15
click at [380, 251] on span "recognition" at bounding box center [399, 243] width 66 height 15
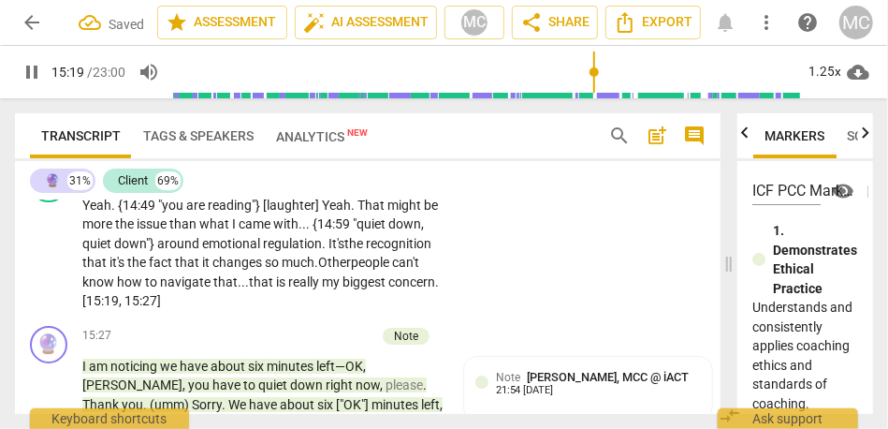
click at [102, 270] on span "that" at bounding box center [95, 262] width 27 height 15
click at [326, 270] on span "Other" at bounding box center [334, 262] width 33 height 15
click at [373, 183] on p "Add competency" at bounding box center [385, 175] width 89 height 17
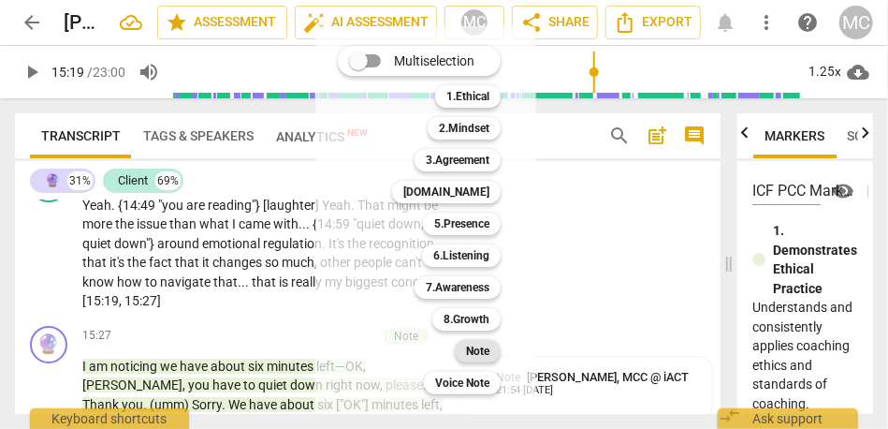
click at [472, 347] on b "Note" at bounding box center [477, 351] width 23 height 22
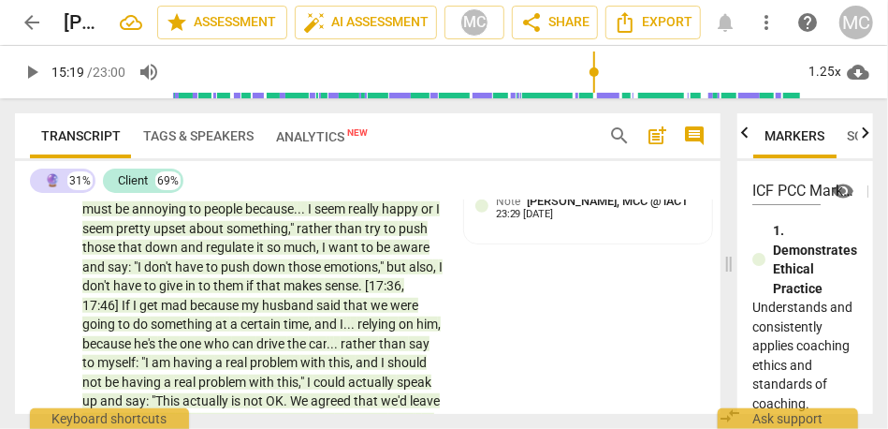
scroll to position [5854, 0]
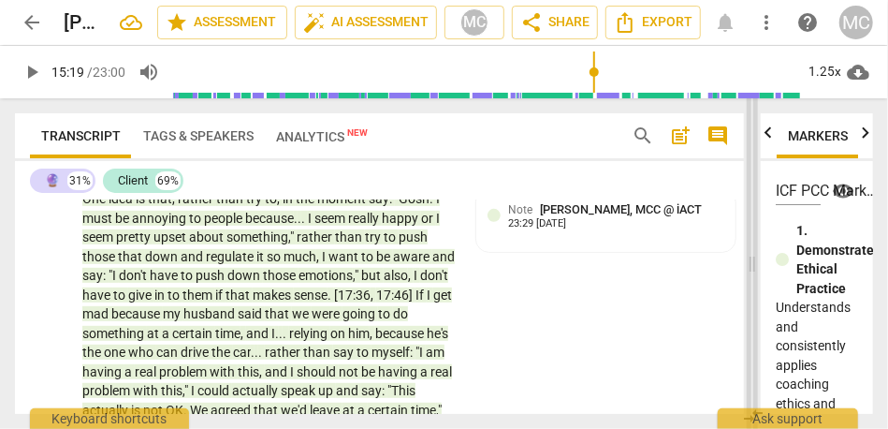
drag, startPoint x: 730, startPoint y: 261, endPoint x: 754, endPoint y: 265, distance: 23.7
click at [754, 264] on span at bounding box center [752, 263] width 11 height 330
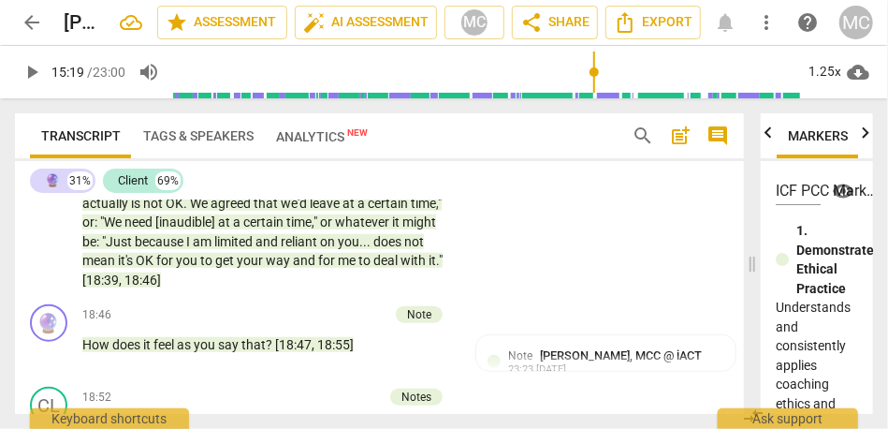
scroll to position [5942, 0]
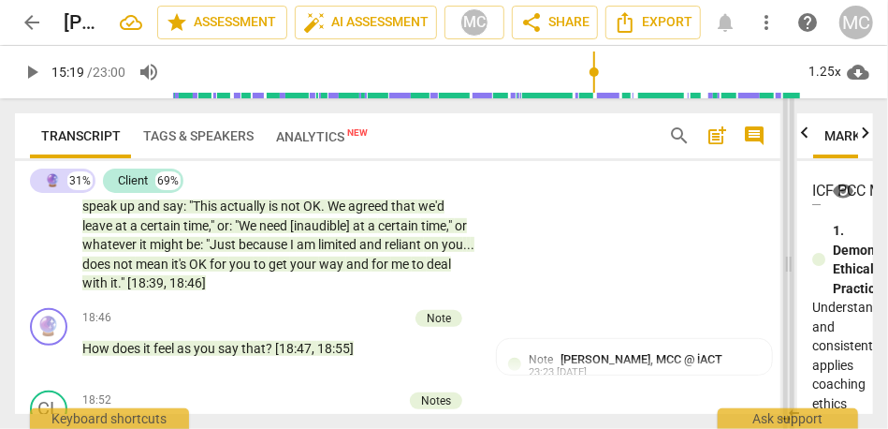
drag, startPoint x: 753, startPoint y: 260, endPoint x: 789, endPoint y: 261, distance: 36.5
click at [789, 261] on span at bounding box center [789, 263] width 11 height 330
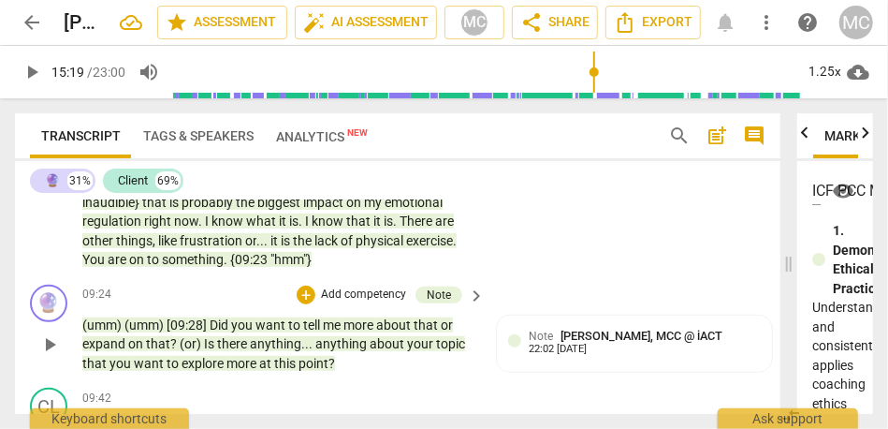
scroll to position [3153, 0]
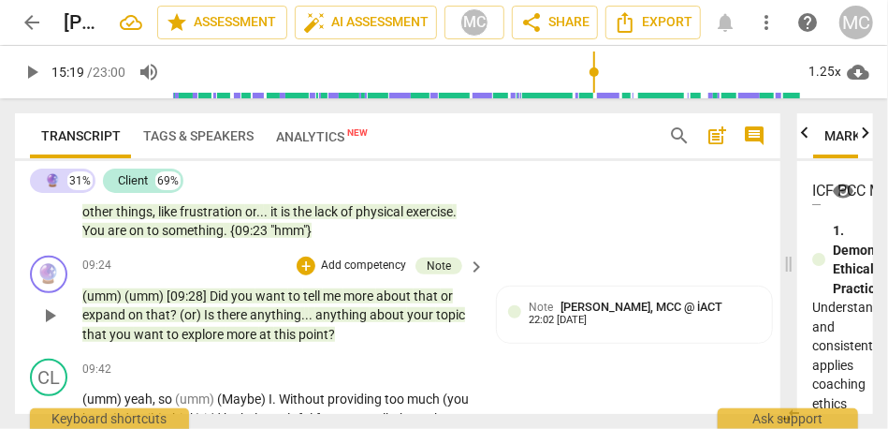
click at [265, 342] on span "at" at bounding box center [266, 334] width 15 height 15
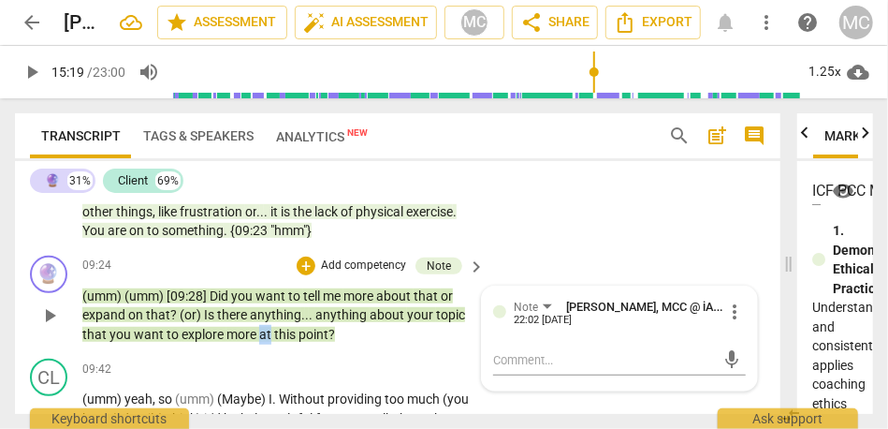
click at [265, 342] on span "at" at bounding box center [266, 334] width 15 height 15
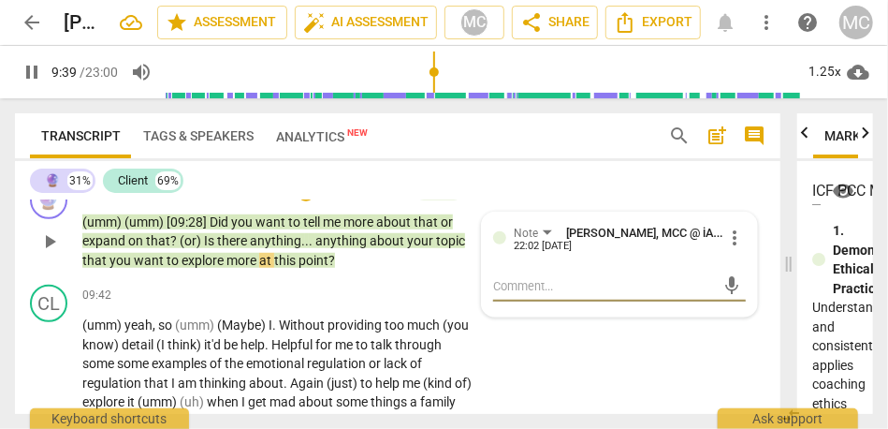
scroll to position [3264, 0]
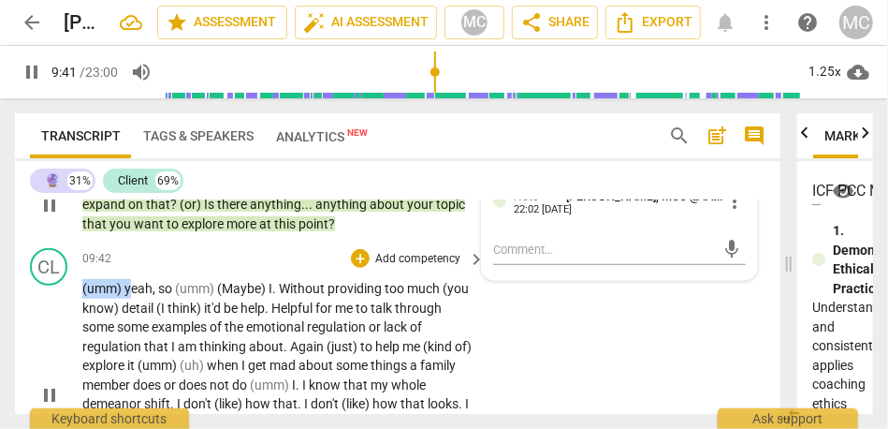
drag, startPoint x: 130, startPoint y: 301, endPoint x: 63, endPoint y: 301, distance: 67.4
click at [63, 301] on div "CL play_arrow pause 09:42 + Add competency keyboard_arrow_right (umm) yeah , so…" at bounding box center [398, 379] width 766 height 276
type input "582"
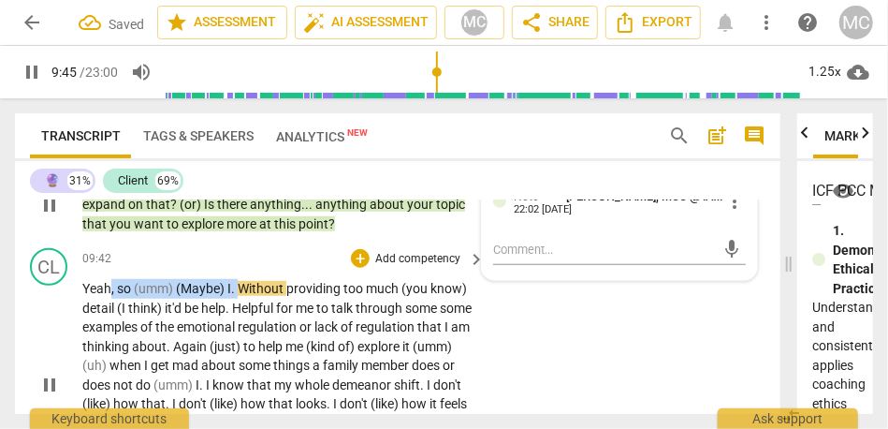
drag, startPoint x: 239, startPoint y: 305, endPoint x: 111, endPoint y: 307, distance: 127.3
click at [111, 307] on p "Y eah , so (umm) (Maybe) I . Without providing too much (you know) detail (I th…" at bounding box center [278, 385] width 393 height 212
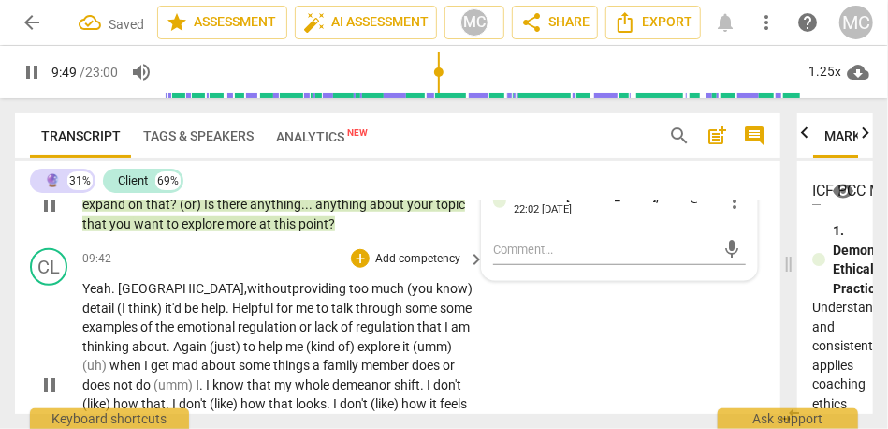
click at [247, 296] on span "without" at bounding box center [269, 288] width 45 height 15
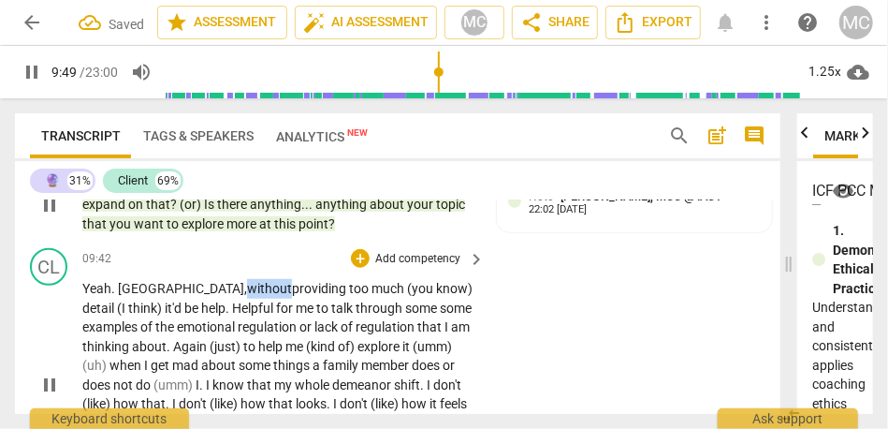
click at [247, 296] on span "without" at bounding box center [269, 288] width 45 height 15
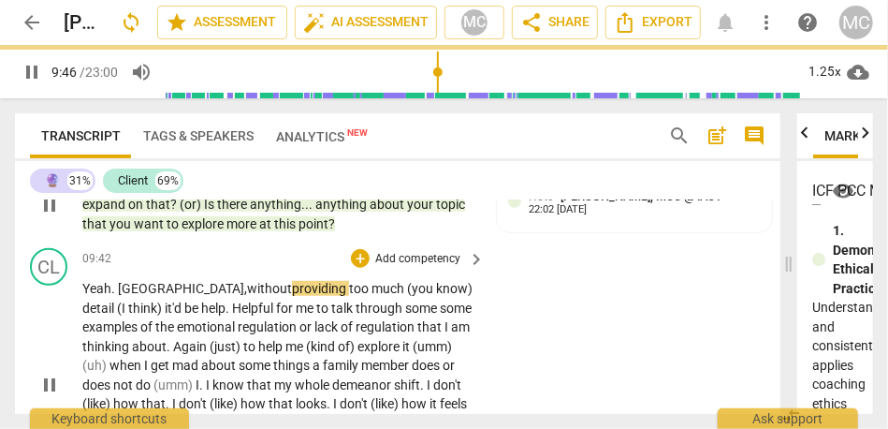
click at [117, 306] on span "detail" at bounding box center [99, 308] width 35 height 15
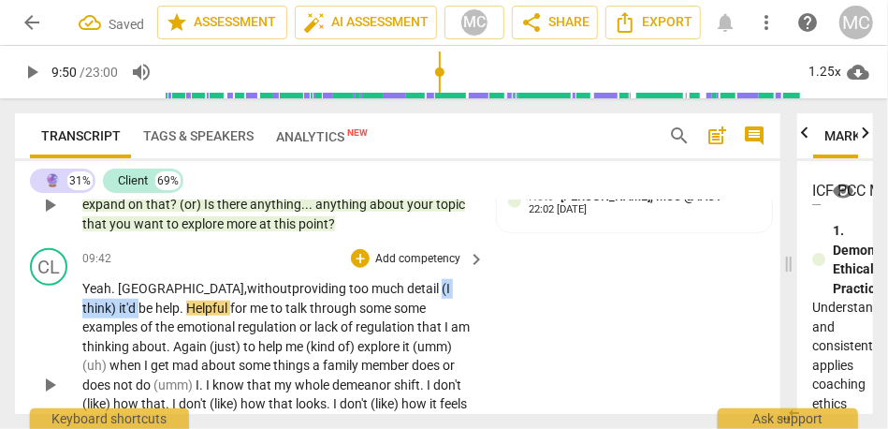
drag, startPoint x: 429, startPoint y: 308, endPoint x: 368, endPoint y: 302, distance: 61.1
click at [368, 302] on p "Y eah. Maybe, without providing too much detail (I think) it'd be help . Helpfu…" at bounding box center [278, 385] width 393 height 212
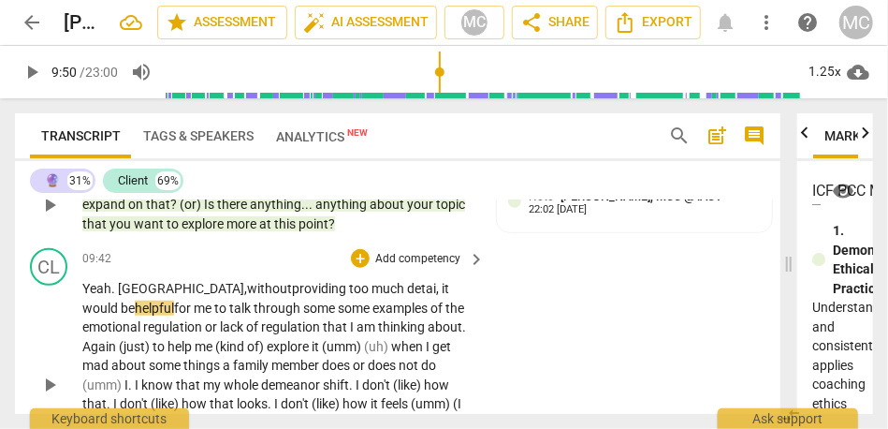
click at [360, 310] on span "detai, it would be" at bounding box center [265, 298] width 367 height 35
click at [374, 310] on span "detail, it would be" at bounding box center [267, 298] width 370 height 35
click at [386, 302] on span "detail, it would be" at bounding box center [267, 298] width 370 height 35
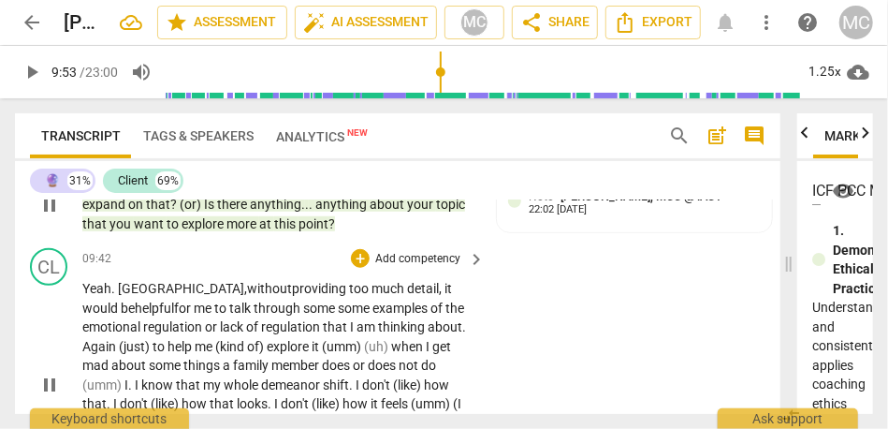
click at [373, 316] on span "examples" at bounding box center [402, 308] width 58 height 15
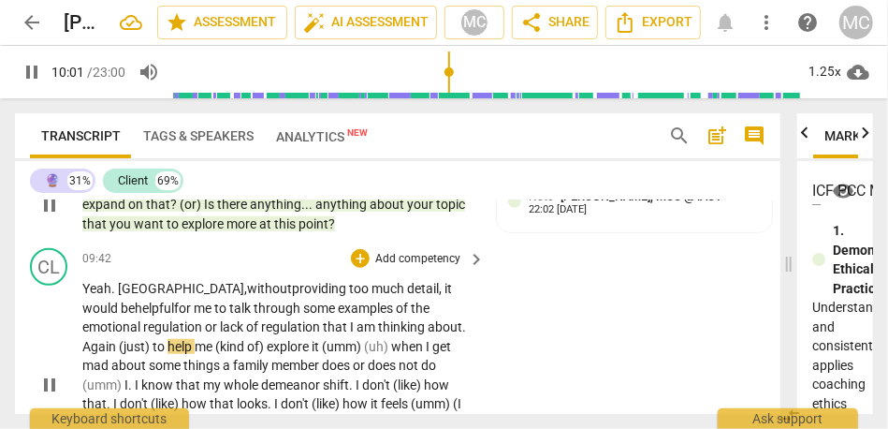
click at [153, 348] on span "(just)" at bounding box center [136, 346] width 34 height 15
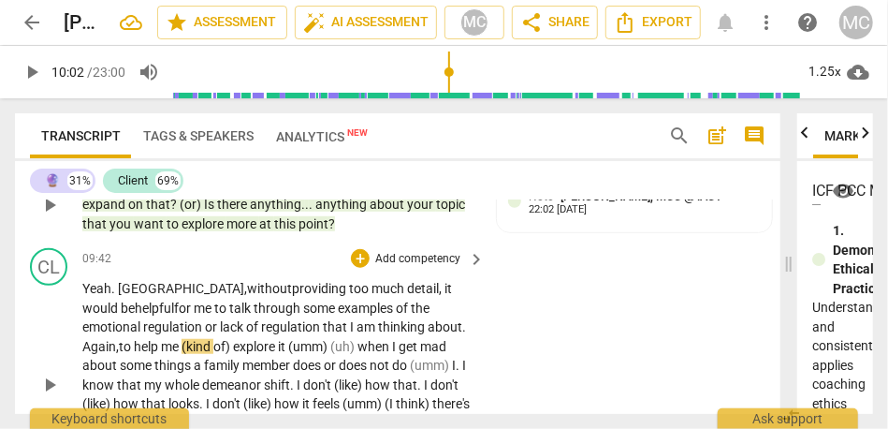
click at [119, 345] on span "Again," at bounding box center [100, 346] width 37 height 15
click at [118, 345] on span "again," at bounding box center [100, 346] width 36 height 15
drag, startPoint x: 135, startPoint y: 364, endPoint x: 42, endPoint y: 364, distance: 92.7
click at [42, 364] on div "CL play_arrow pause 09:42 + Add competency keyboard_arrow_right Y eah. Maybe, w…" at bounding box center [398, 369] width 766 height 257
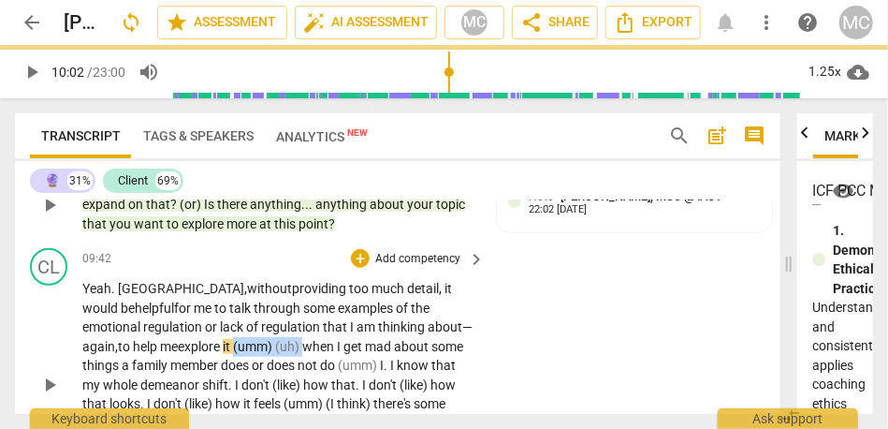
drag, startPoint x: 228, startPoint y: 367, endPoint x: 163, endPoint y: 369, distance: 65.6
click at [163, 369] on p "Y eah. Maybe, without providing too much detail, it would be helpful for me to …" at bounding box center [278, 385] width 393 height 212
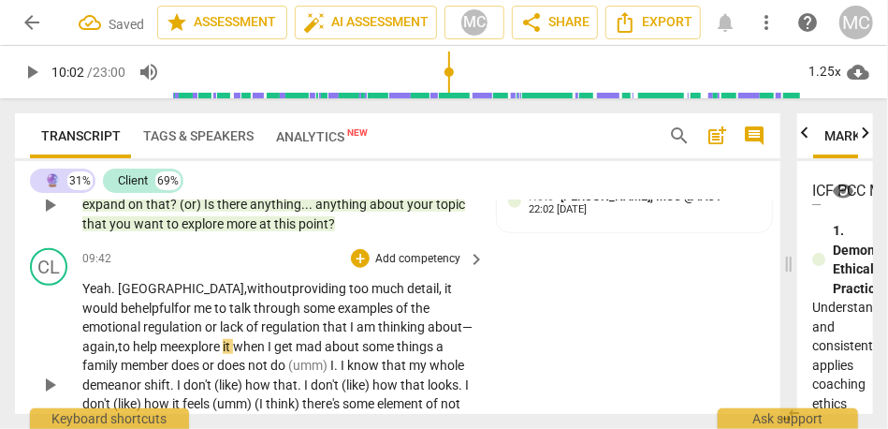
click at [160, 349] on span "help" at bounding box center [146, 346] width 27 height 15
click at [118, 347] on span "again," at bounding box center [100, 346] width 36 height 15
click at [233, 354] on span "when" at bounding box center [250, 346] width 35 height 15
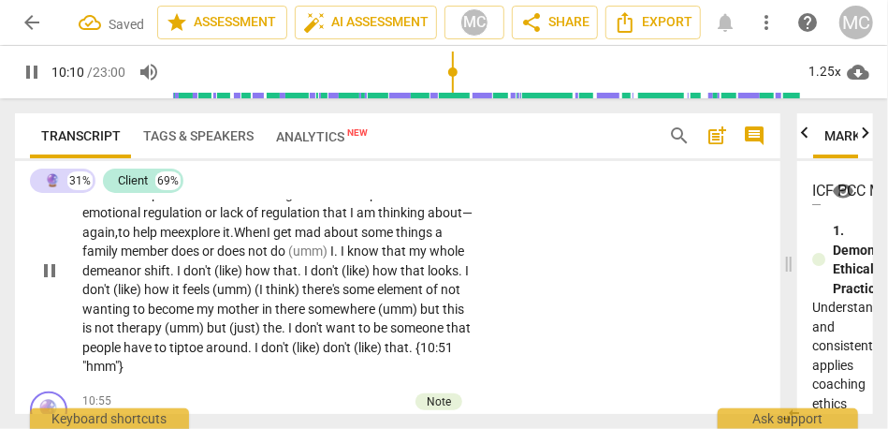
scroll to position [3383, 0]
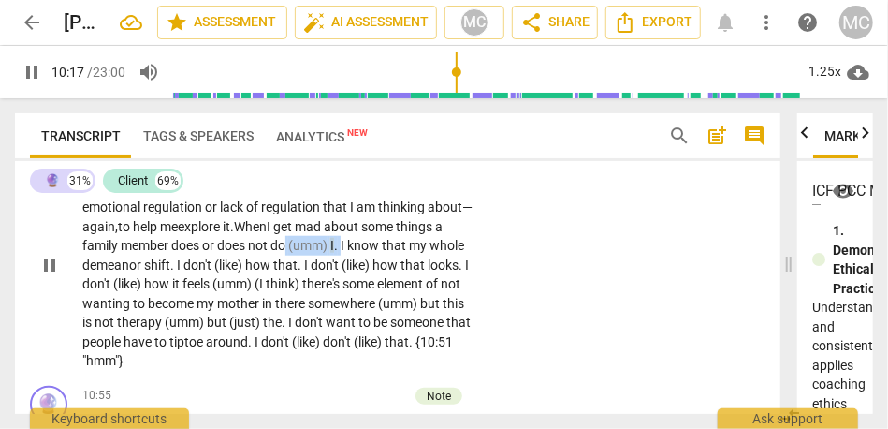
drag, startPoint x: 255, startPoint y: 264, endPoint x: 196, endPoint y: 265, distance: 59.0
click at [196, 265] on p "Y eah. Maybe, without providing too much detail, it would be helpful for me to …" at bounding box center [278, 265] width 393 height 212
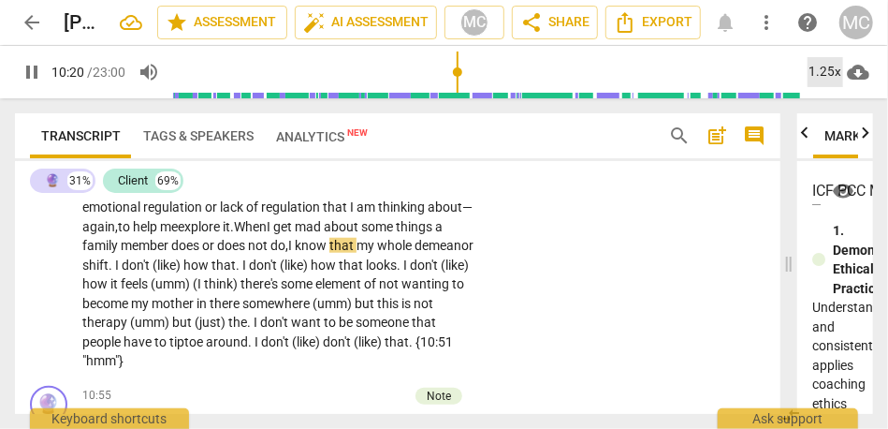
click at [818, 74] on div "1.25x" at bounding box center [826, 72] width 36 height 30
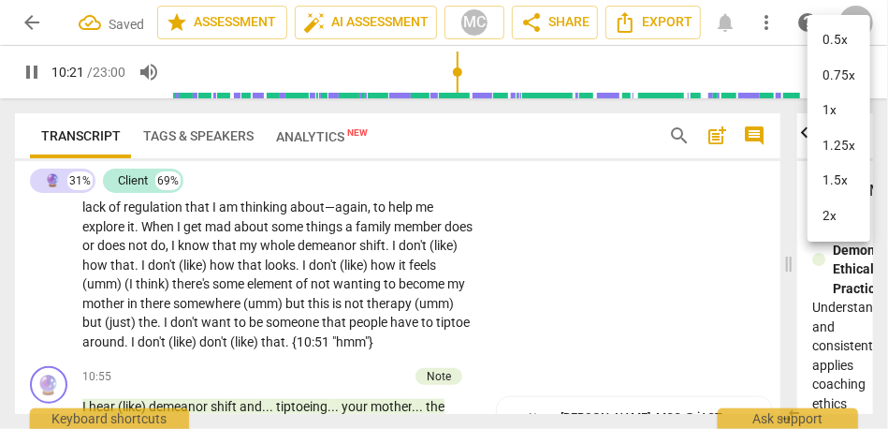
click at [829, 144] on li "1.25x" at bounding box center [839, 146] width 63 height 36
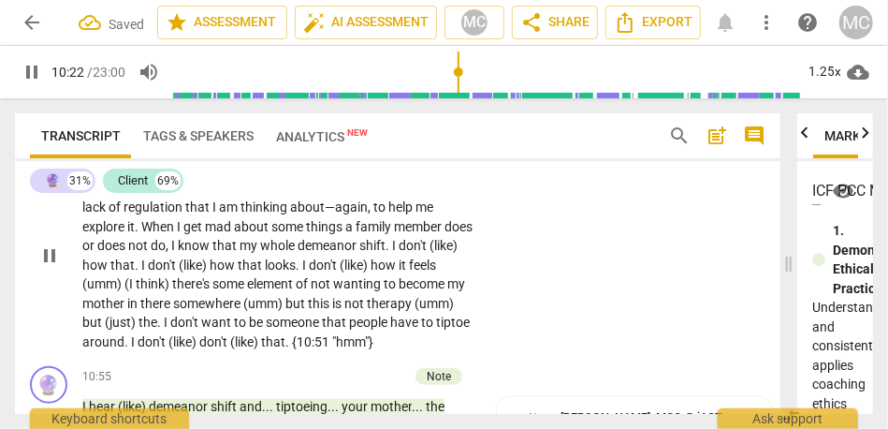
click at [392, 253] on span "." at bounding box center [389, 245] width 7 height 15
type input "624"
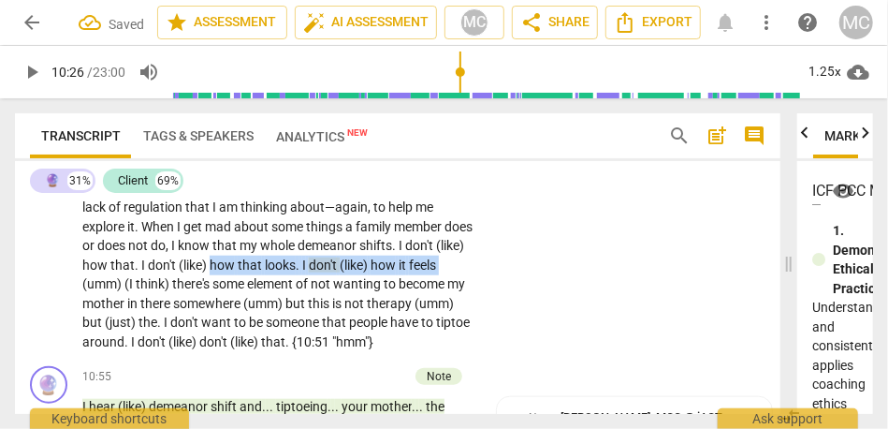
drag, startPoint x: 243, startPoint y: 284, endPoint x: 1, endPoint y: 296, distance: 242.8
click at [1, 296] on div "Transcript Tags & Speakers Analytics New search post_add comment 🔮 31% Client 6…" at bounding box center [394, 263] width 788 height 330
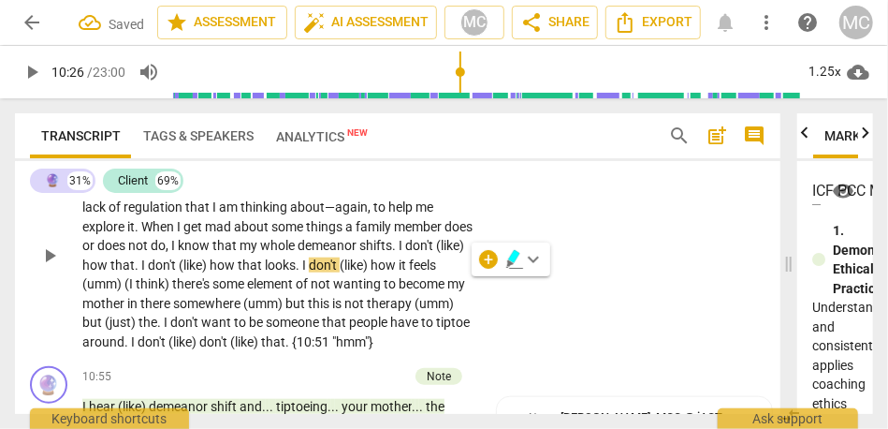
click at [196, 291] on span "there's" at bounding box center [192, 283] width 40 height 15
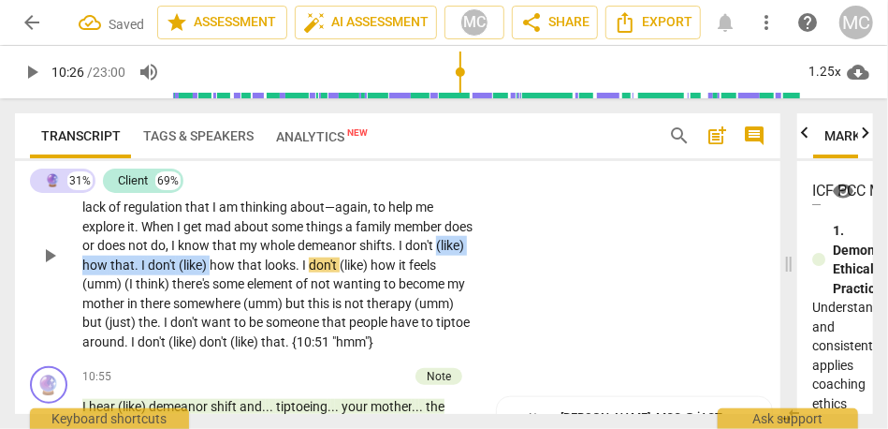
drag, startPoint x: 242, startPoint y: 283, endPoint x: 49, endPoint y: 286, distance: 193.8
click at [49, 286] on div "CL play_arrow pause 09:42 + Add competency keyboard_arrow_right Yeah . Maybe , …" at bounding box center [398, 240] width 766 height 238
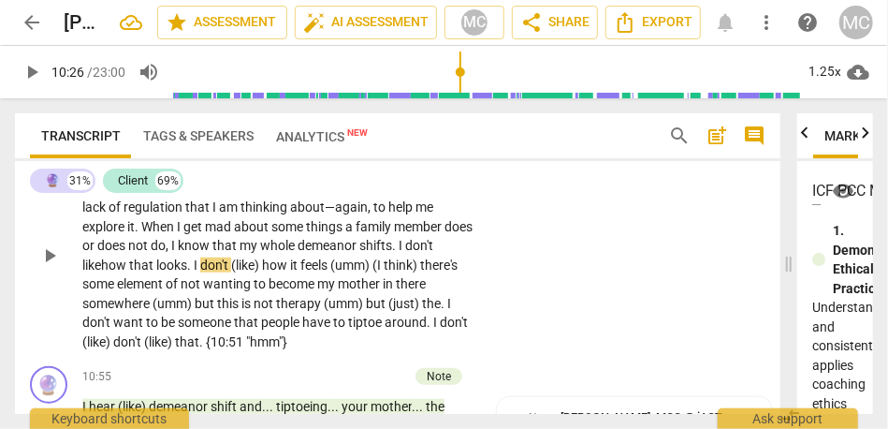
click at [122, 272] on span "how" at bounding box center [115, 264] width 28 height 15
click at [270, 272] on span "how" at bounding box center [276, 264] width 28 height 15
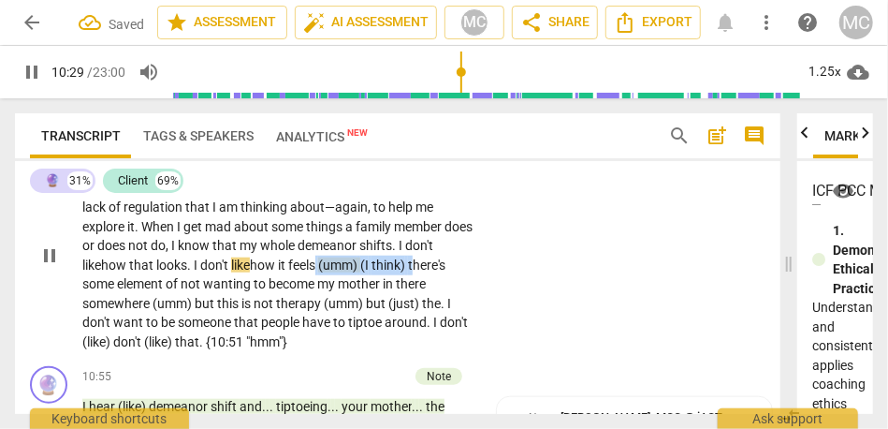
drag, startPoint x: 423, startPoint y: 285, endPoint x: 325, endPoint y: 281, distance: 98.4
click at [325, 281] on p "Yeah . Maybe , without providing too much detail , it would be helpful for me t…" at bounding box center [278, 255] width 393 height 192
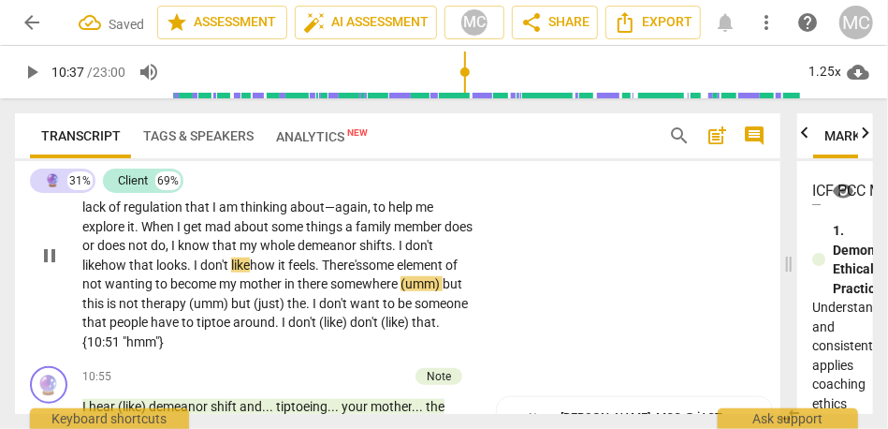
click at [401, 291] on span "somewhere" at bounding box center [365, 283] width 70 height 15
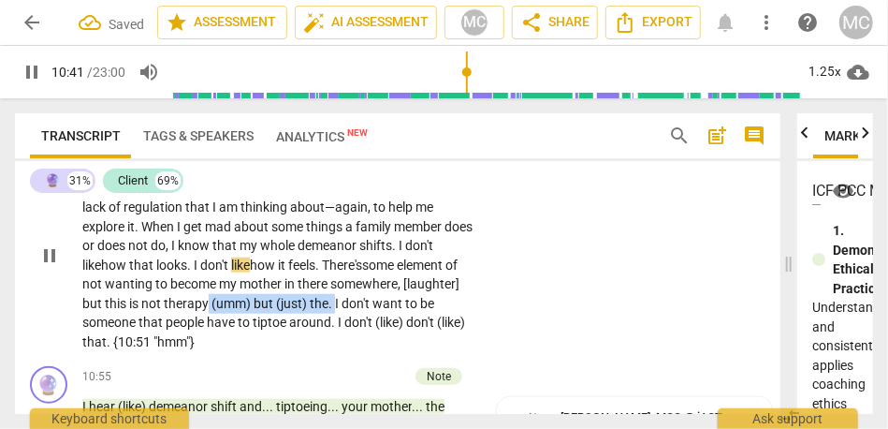
drag, startPoint x: 393, startPoint y: 322, endPoint x: 266, endPoint y: 324, distance: 127.3
click at [266, 324] on p "Yeah . Maybe , without providing too much detail , it would be helpful for me t…" at bounding box center [278, 255] width 393 height 192
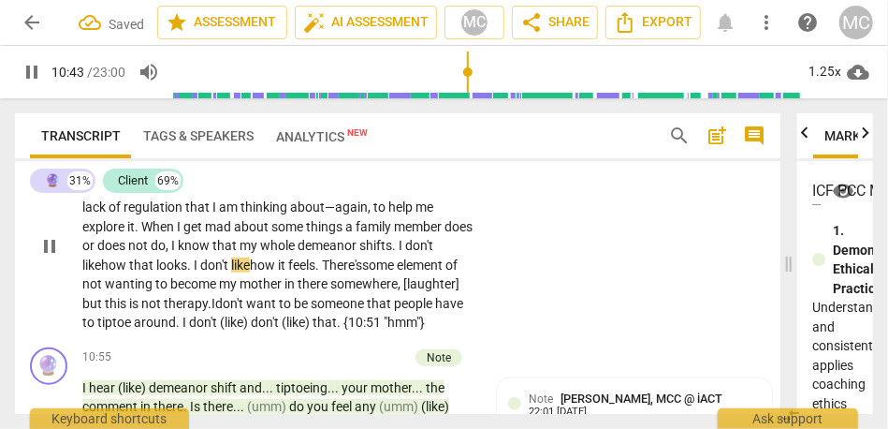
click at [523, 338] on div "CL play_arrow pause 09:42 + Add competency keyboard_arrow_right Yeah . Maybe , …" at bounding box center [398, 230] width 766 height 219
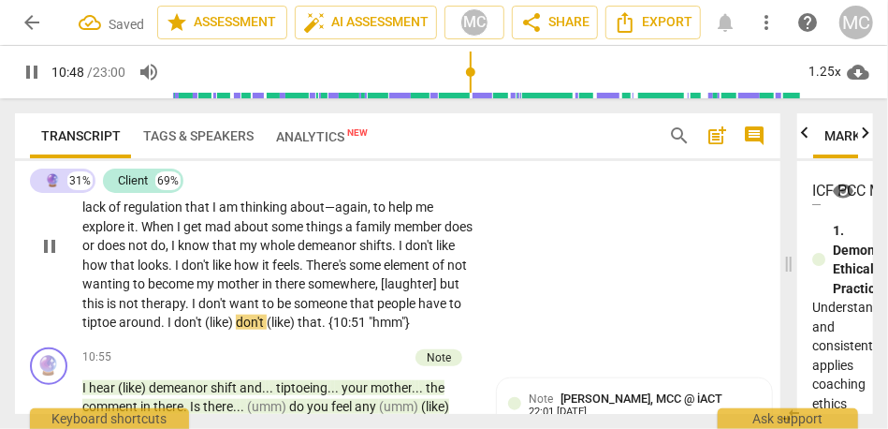
click at [418, 311] on span "have" at bounding box center [433, 303] width 31 height 15
type input "649"
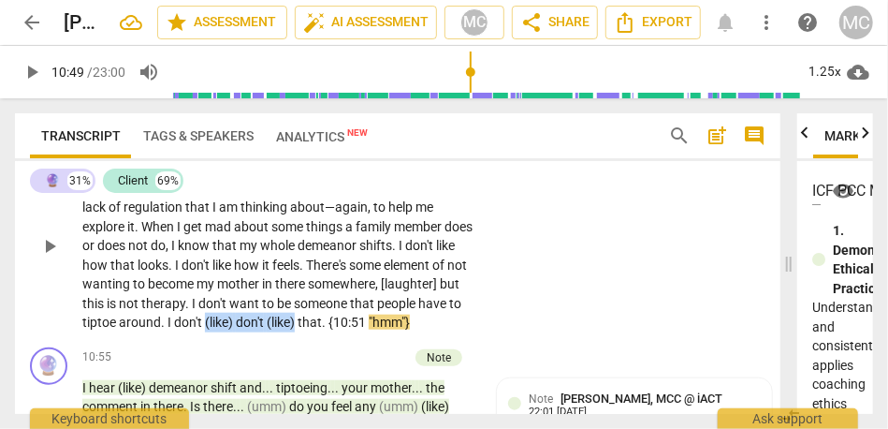
drag, startPoint x: 291, startPoint y: 345, endPoint x: 385, endPoint y: 345, distance: 93.6
click at [385, 332] on p "Yeah . Maybe , without providing too much detail , it would be helpful for me t…" at bounding box center [278, 245] width 393 height 173
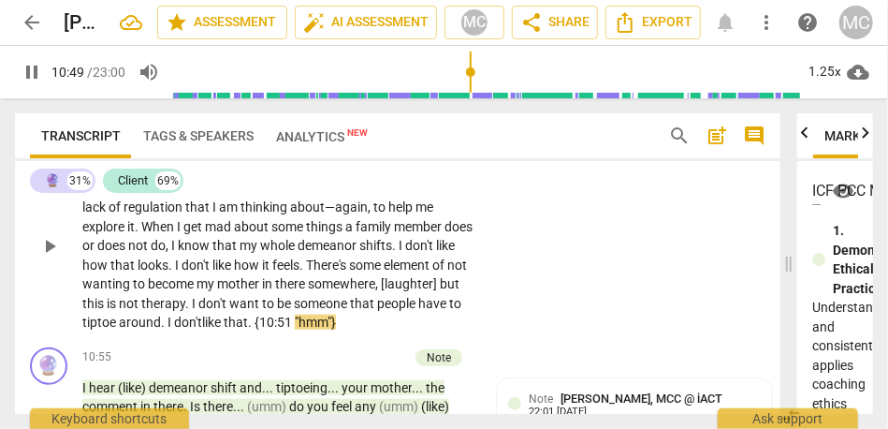
click at [576, 302] on div "CL play_arrow pause 09:42 + Add competency keyboard_arrow_right Yeah . Maybe , …" at bounding box center [398, 230] width 766 height 219
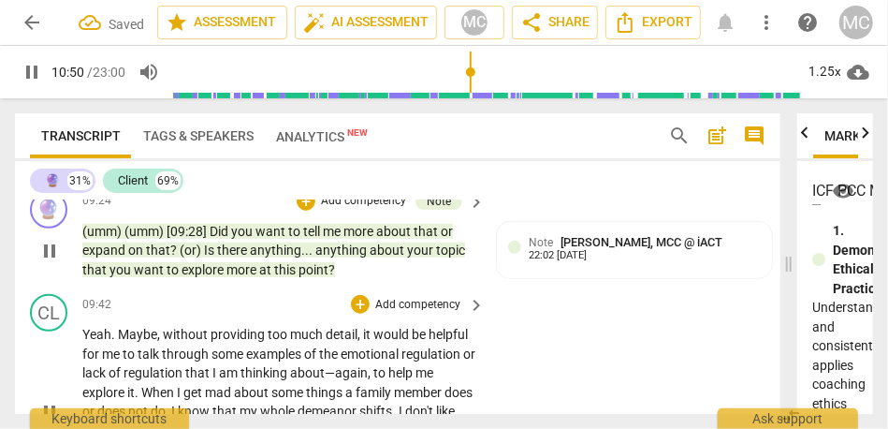
scroll to position [3207, 0]
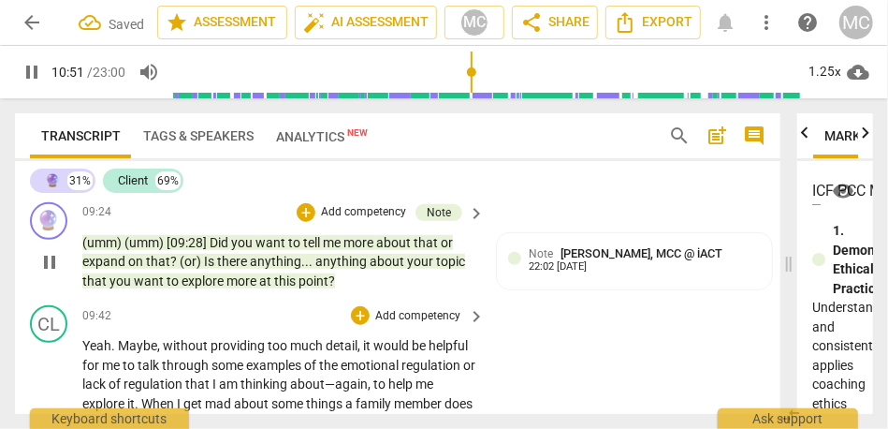
click at [407, 325] on p "Add competency" at bounding box center [418, 316] width 89 height 17
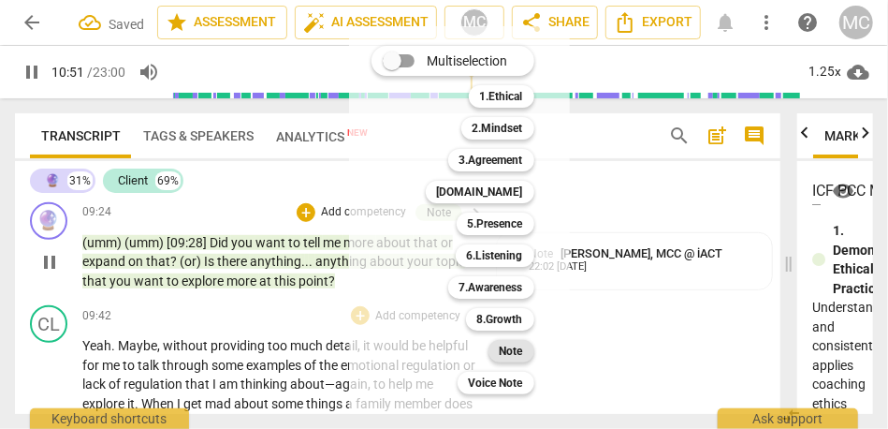
click at [505, 351] on b "Note" at bounding box center [511, 351] width 23 height 22
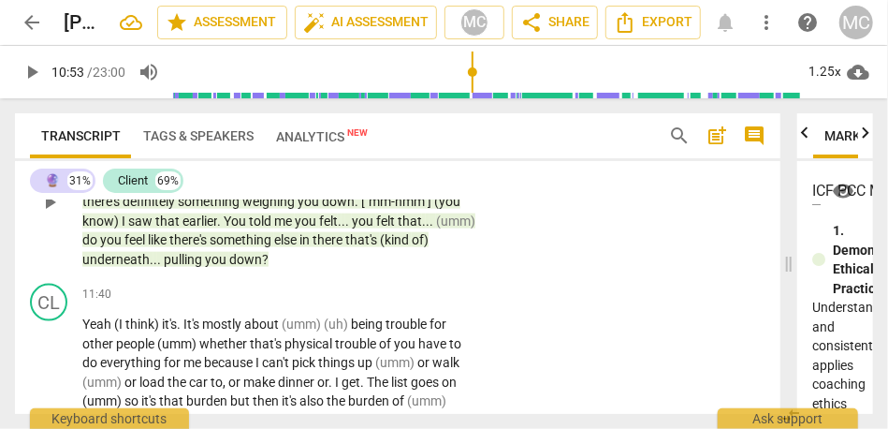
scroll to position [3640, 0]
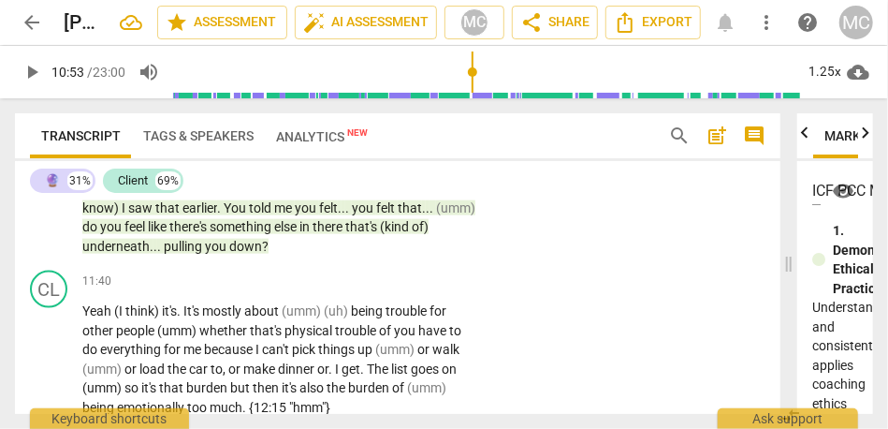
click at [254, 254] on span "down" at bounding box center [245, 246] width 33 height 15
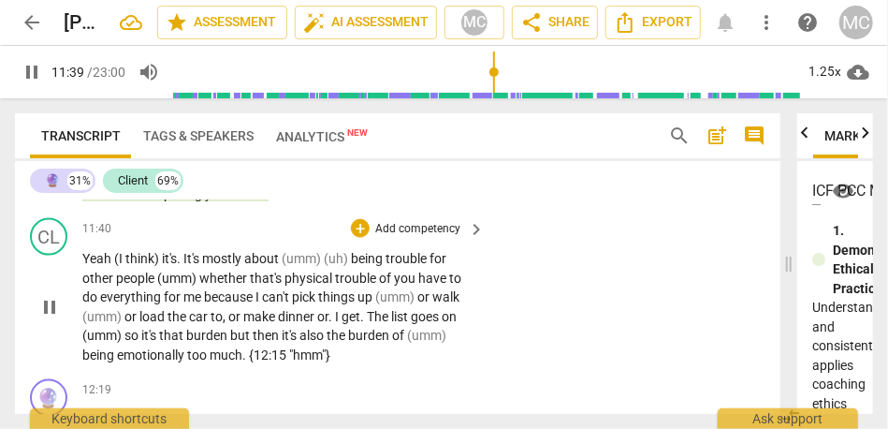
scroll to position [3693, 0]
drag, startPoint x: 184, startPoint y: 277, endPoint x: 112, endPoint y: 276, distance: 72.1
click at [112, 276] on p "Yeah (I think) it's . It's mostly about (umm) (uh) being trouble for other peop…" at bounding box center [278, 305] width 393 height 115
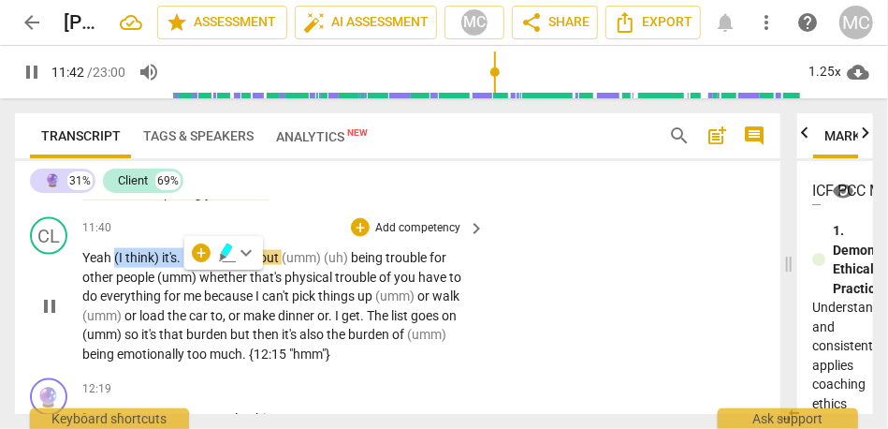
type input "703"
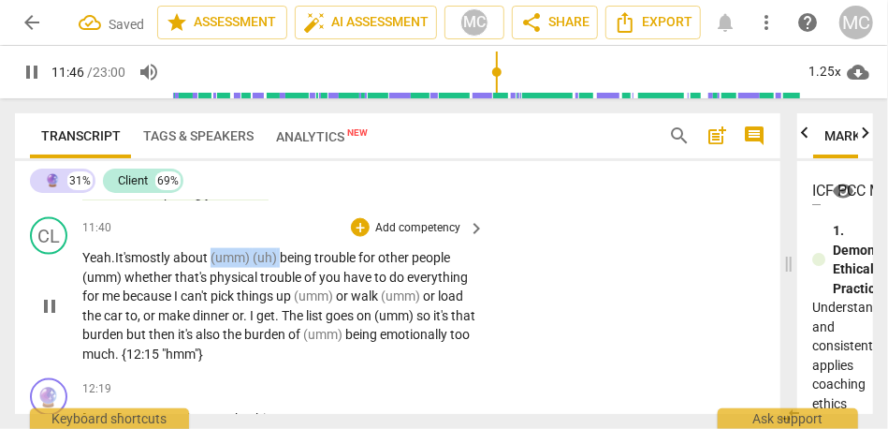
drag, startPoint x: 286, startPoint y: 276, endPoint x: 216, endPoint y: 279, distance: 70.3
click at [216, 279] on p "Yeah. It's mostly about (umm) (uh) being trouble for other people (umm) whether…" at bounding box center [278, 305] width 393 height 115
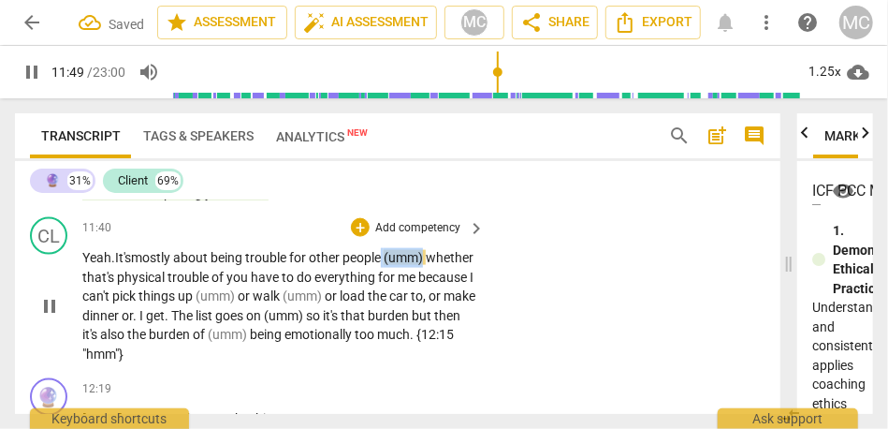
drag, startPoint x: 389, startPoint y: 273, endPoint x: 460, endPoint y: 273, distance: 70.2
click at [460, 273] on p "Yeah. It's mostly about being trouble for other people (umm) whether that's phy…" at bounding box center [278, 305] width 393 height 115
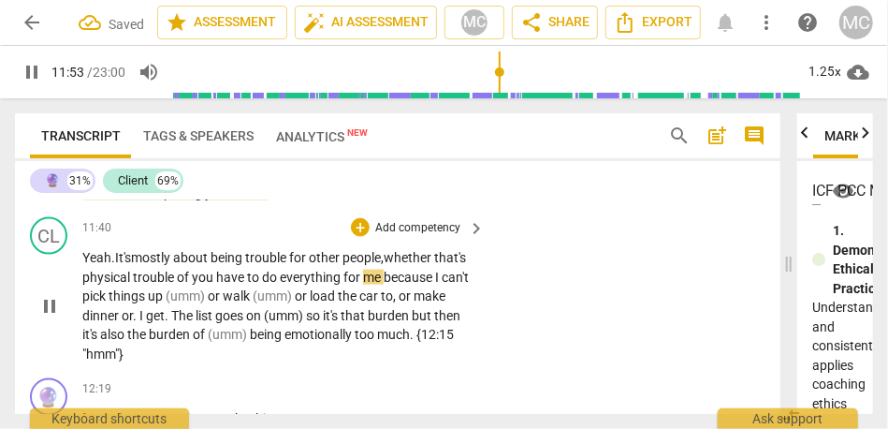
click at [216, 285] on span "you" at bounding box center [204, 277] width 24 height 15
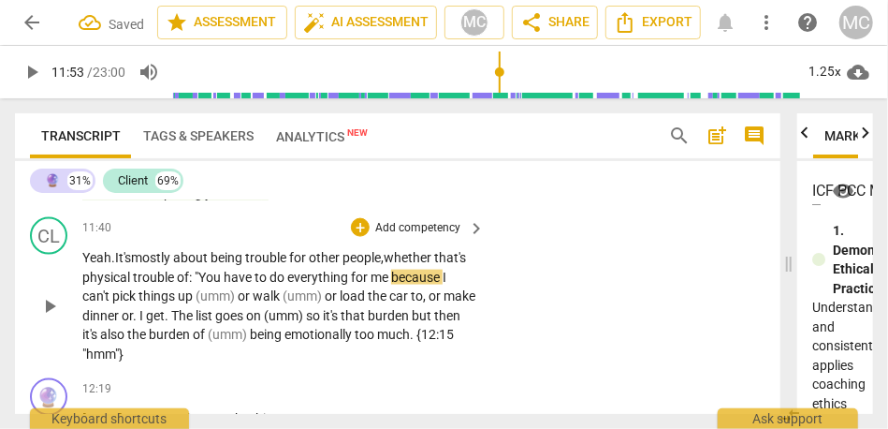
click at [255, 285] on span "have" at bounding box center [239, 277] width 31 height 15
click at [238, 303] on span "(umm)" at bounding box center [217, 295] width 42 height 15
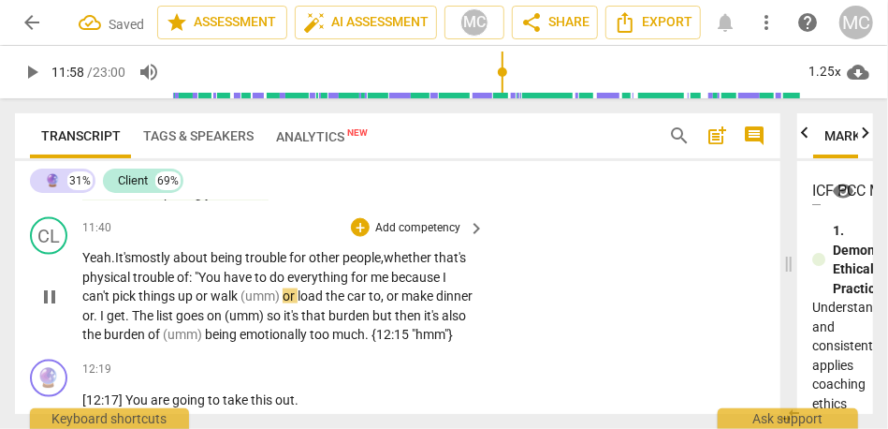
click at [298, 303] on span "or" at bounding box center [290, 295] width 15 height 15
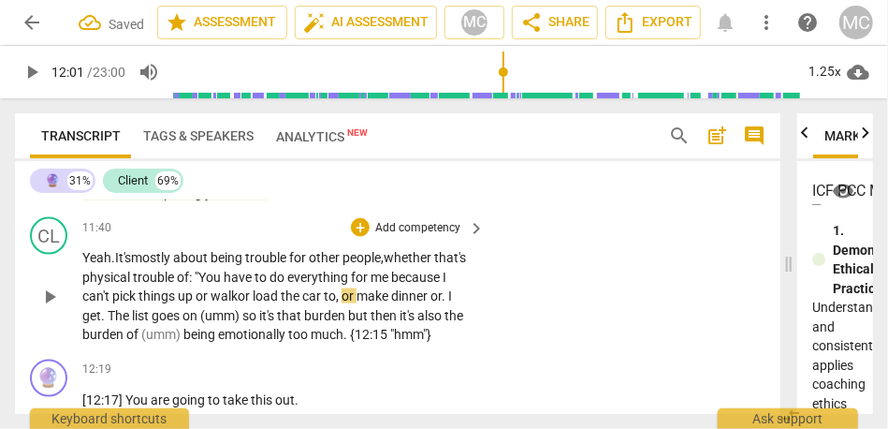
click at [139, 303] on span "pick" at bounding box center [125, 295] width 26 height 15
click at [238, 303] on span "walk" at bounding box center [224, 295] width 27 height 15
click at [238, 303] on span "or" at bounding box center [230, 295] width 15 height 15
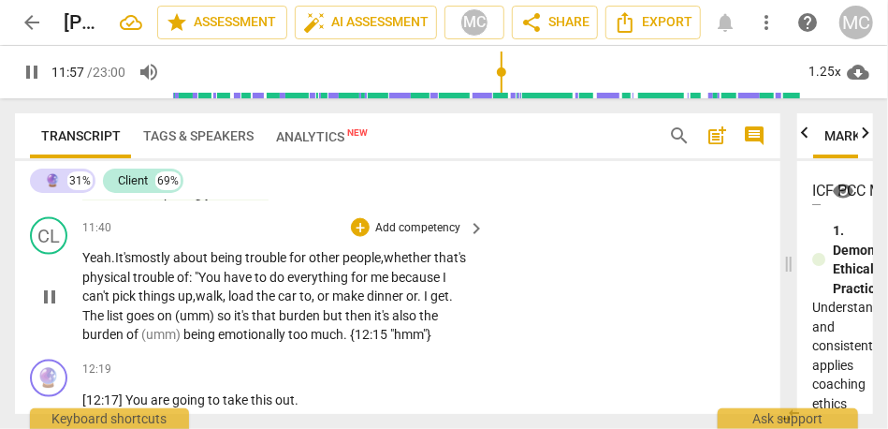
click at [312, 303] on span "to" at bounding box center [306, 295] width 12 height 15
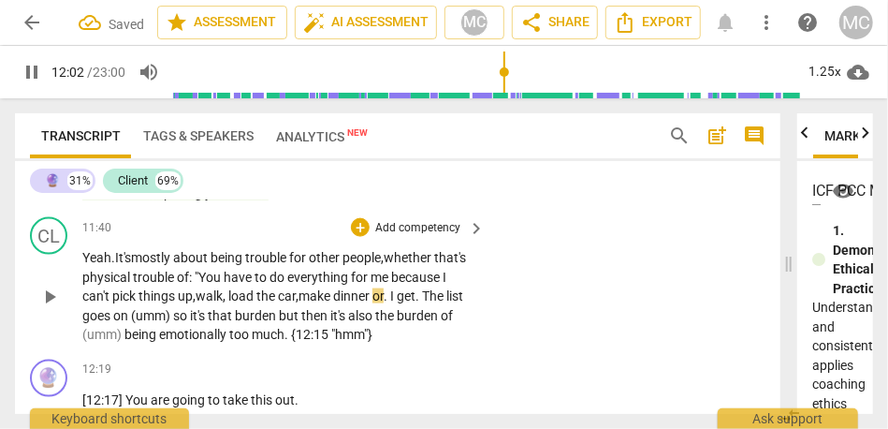
click at [384, 303] on span "or" at bounding box center [378, 295] width 11 height 15
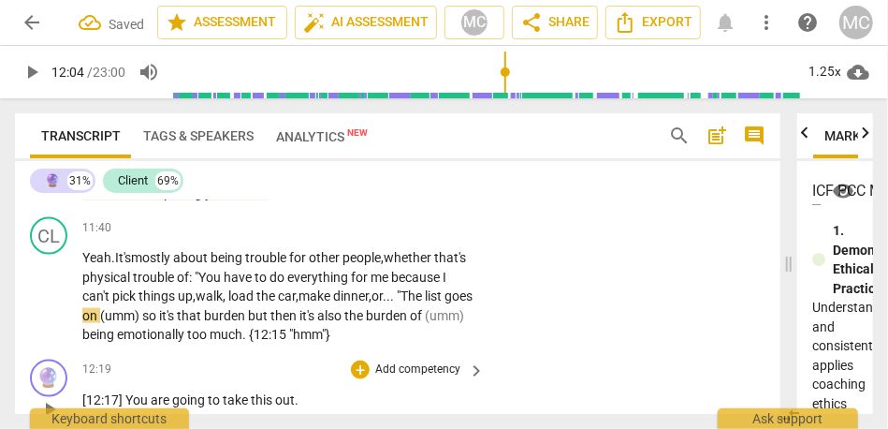
click at [519, 409] on div "🔮 play_arrow pause 12:19 + Add competency keyboard_arrow_right [12:17] You are …" at bounding box center [398, 393] width 766 height 82
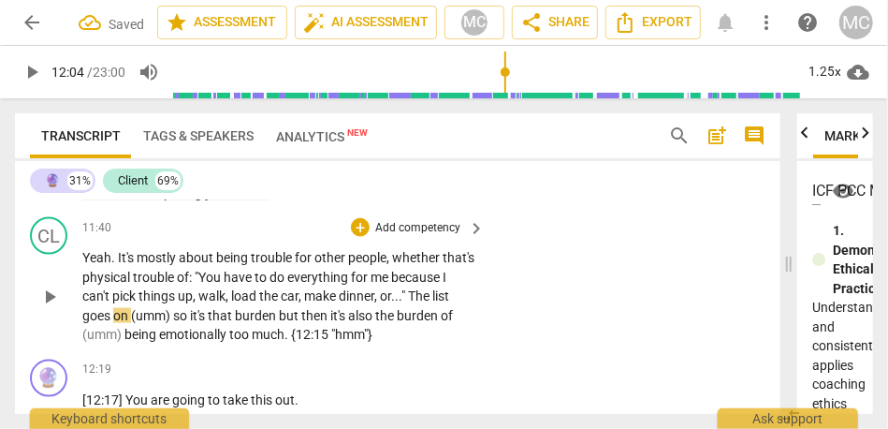
click at [374, 303] on span "dinner" at bounding box center [357, 295] width 36 height 15
type input "725"
click at [408, 303] on span "The" at bounding box center [420, 295] width 24 height 15
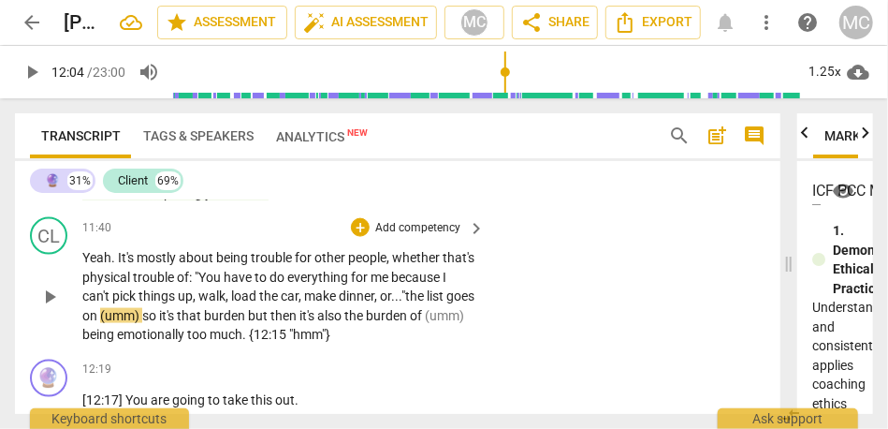
click at [399, 303] on span "." at bounding box center [400, 295] width 3 height 15
click at [421, 303] on span "list" at bounding box center [431, 295] width 20 height 15
click at [159, 323] on span "so" at bounding box center [150, 315] width 17 height 15
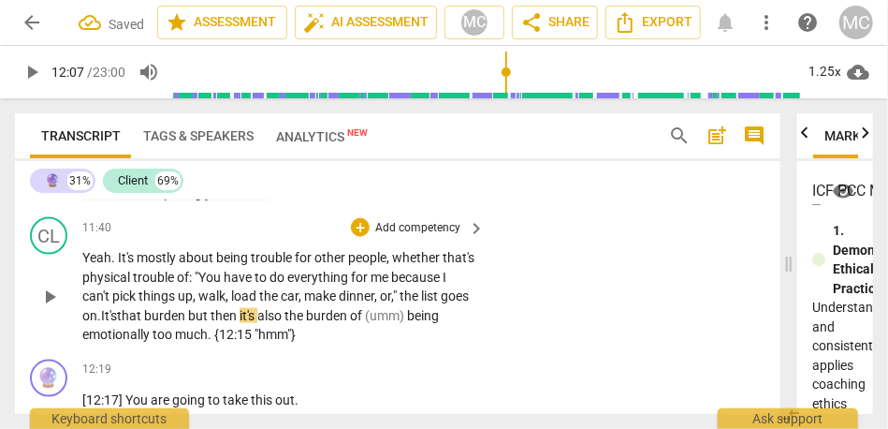
click at [188, 323] on span "burden" at bounding box center [166, 315] width 44 height 15
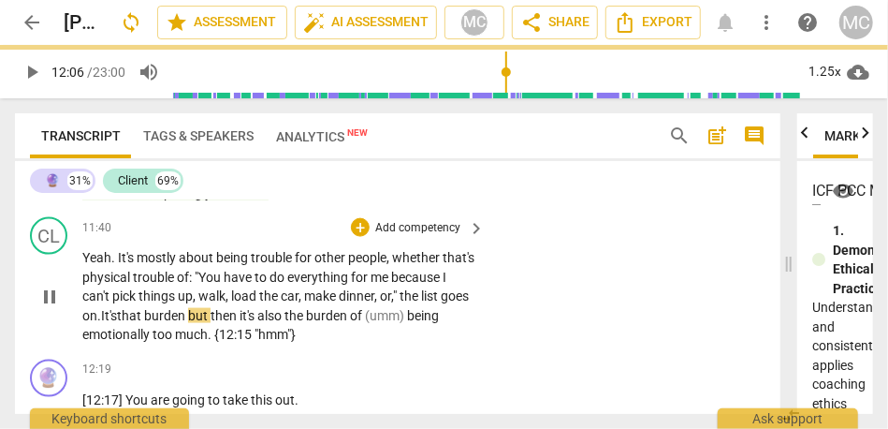
click at [188, 323] on span "burden" at bounding box center [166, 315] width 44 height 15
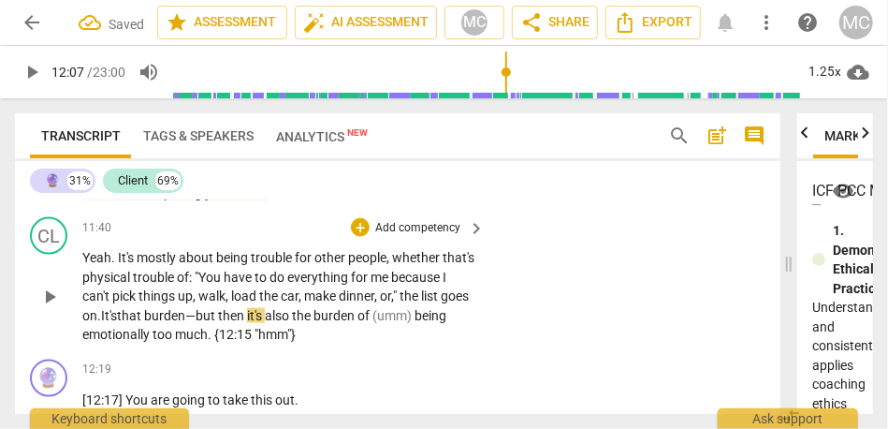
click at [265, 323] on span "it's" at bounding box center [256, 315] width 18 height 15
click at [218, 323] on span "but" at bounding box center [207, 315] width 22 height 15
click at [272, 323] on span "it's" at bounding box center [264, 315] width 18 height 15
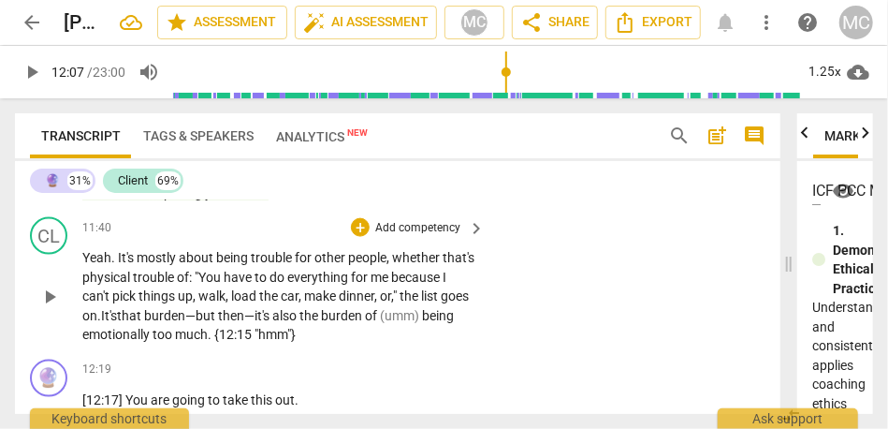
click at [300, 323] on span "also" at bounding box center [285, 315] width 27 height 15
click at [174, 342] on span "being" at bounding box center [156, 334] width 35 height 15
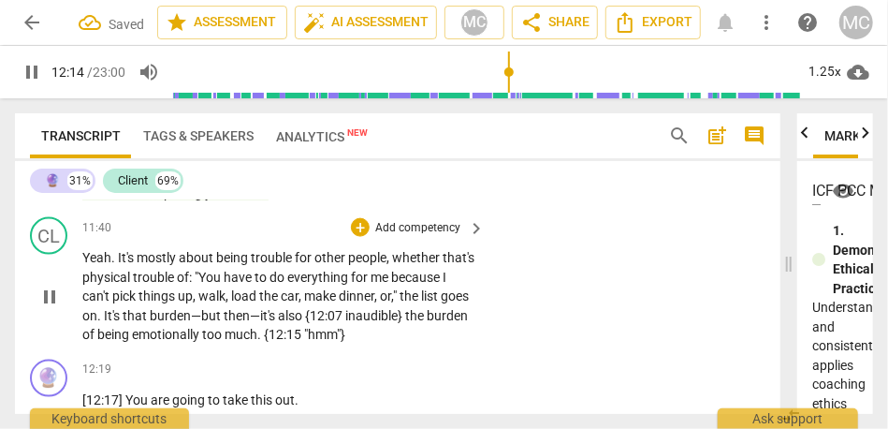
click at [520, 301] on div "CL play_arrow pause 11:40 + Add competency keyboard_arrow_right Yeah . It's mos…" at bounding box center [398, 281] width 766 height 142
click at [418, 237] on div "+ Add competency" at bounding box center [406, 227] width 111 height 19
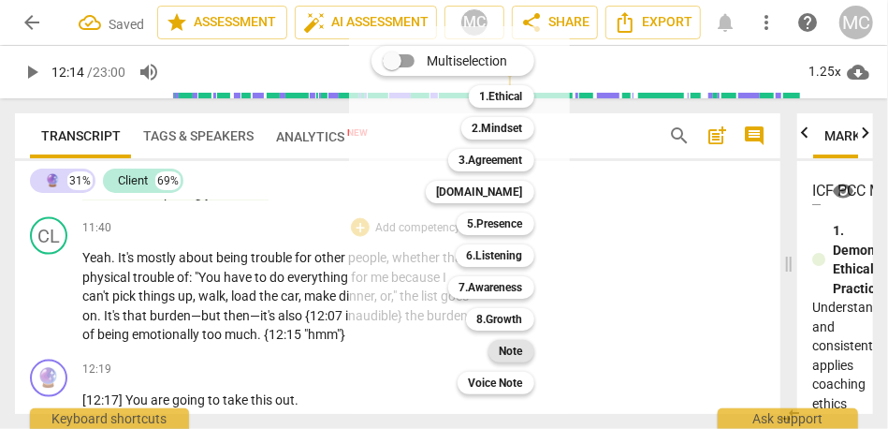
click at [500, 354] on b "Note" at bounding box center [511, 351] width 23 height 22
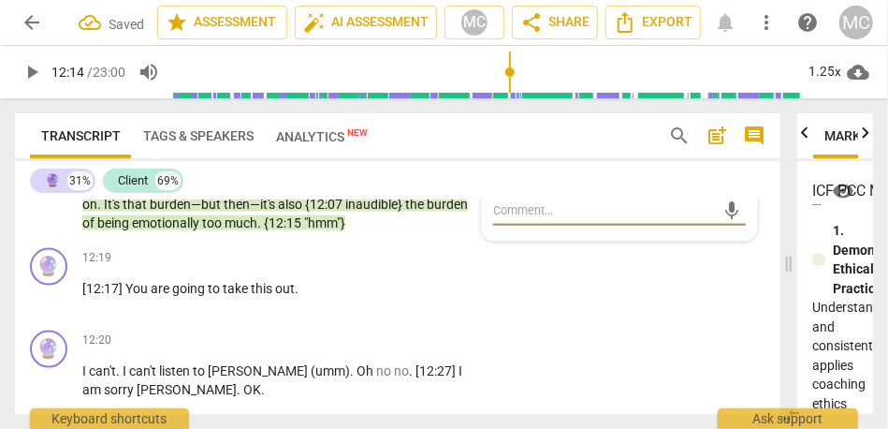
scroll to position [3810, 0]
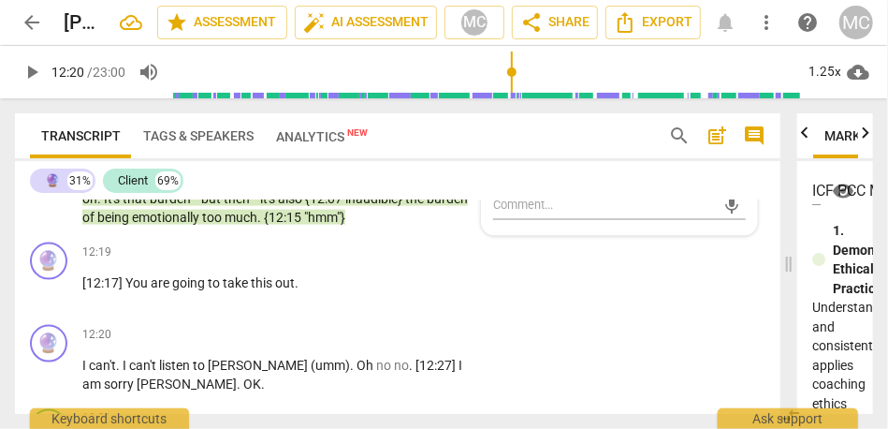
click at [304, 225] on span ""hmm"}" at bounding box center [324, 217] width 41 height 15
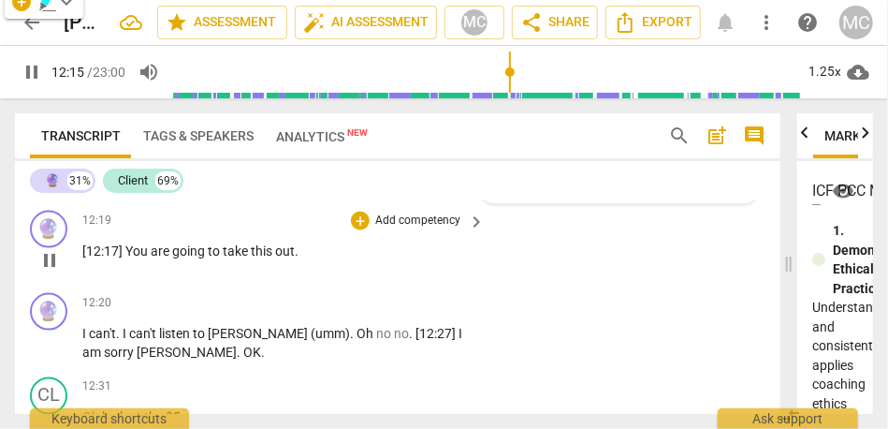
scroll to position [3822, 0]
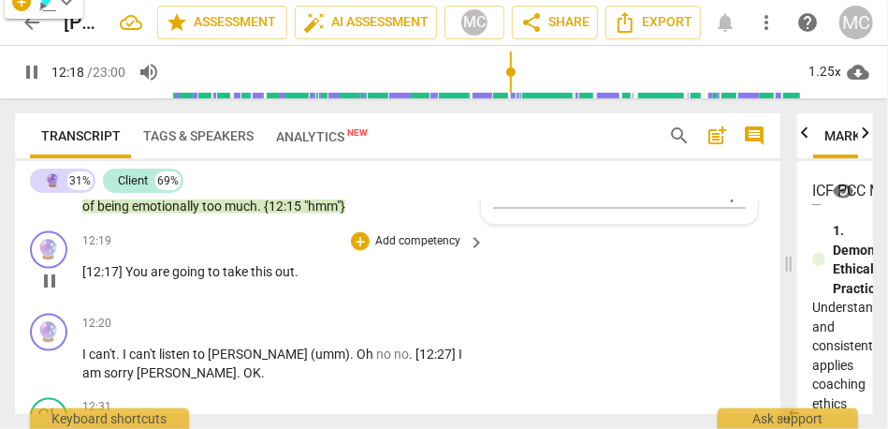
click at [118, 279] on span "[12:17]" at bounding box center [103, 271] width 43 height 15
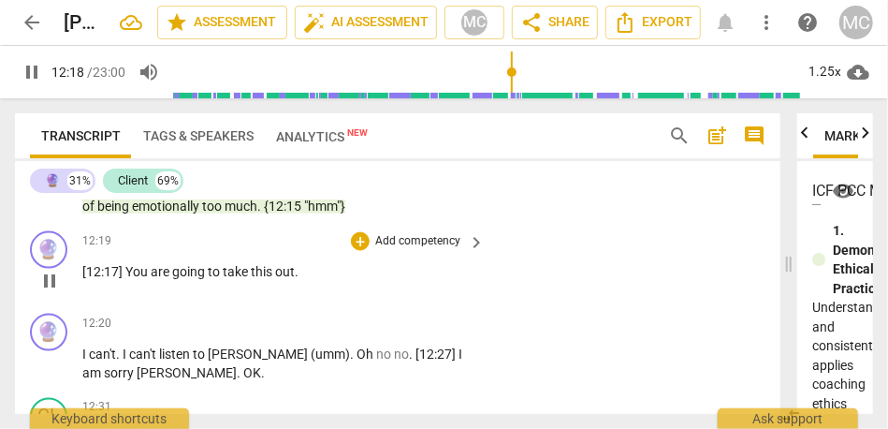
type input "739"
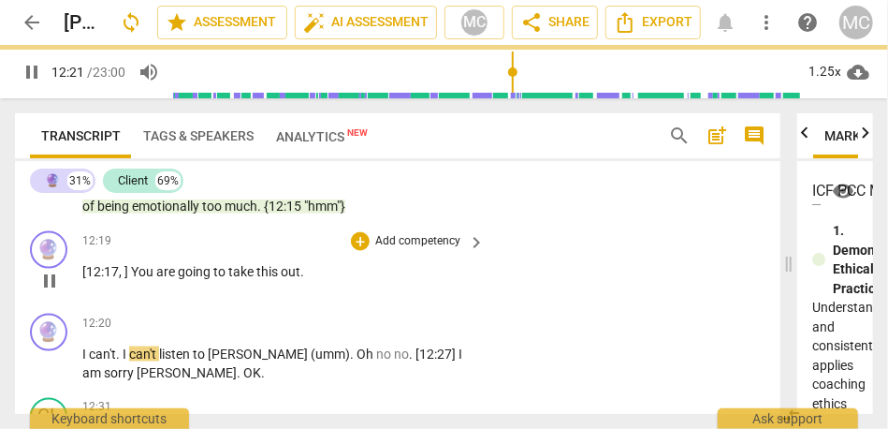
scroll to position [3895, 0]
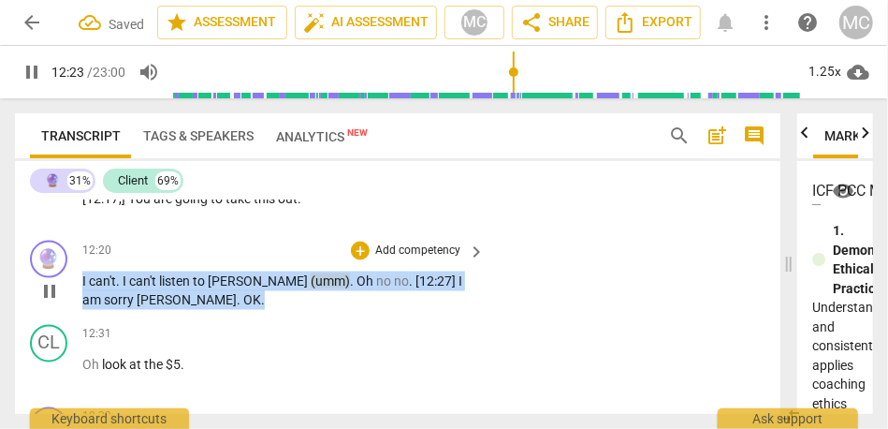
drag, startPoint x: 153, startPoint y: 336, endPoint x: 82, endPoint y: 321, distance: 71.8
click at [82, 310] on p "I can't . I can't listen to [PERSON_NAME] (umm) . Oh no no . [12:27] I am sorry…" at bounding box center [278, 291] width 393 height 38
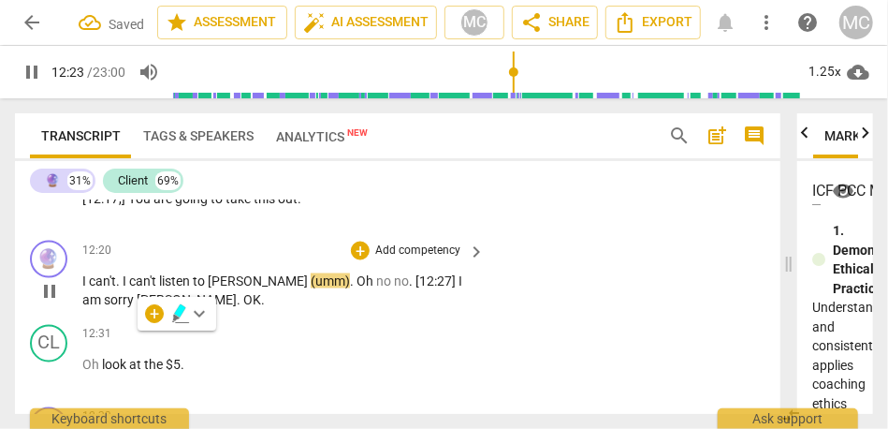
click at [216, 288] on span "[PERSON_NAME]" at bounding box center [259, 280] width 103 height 15
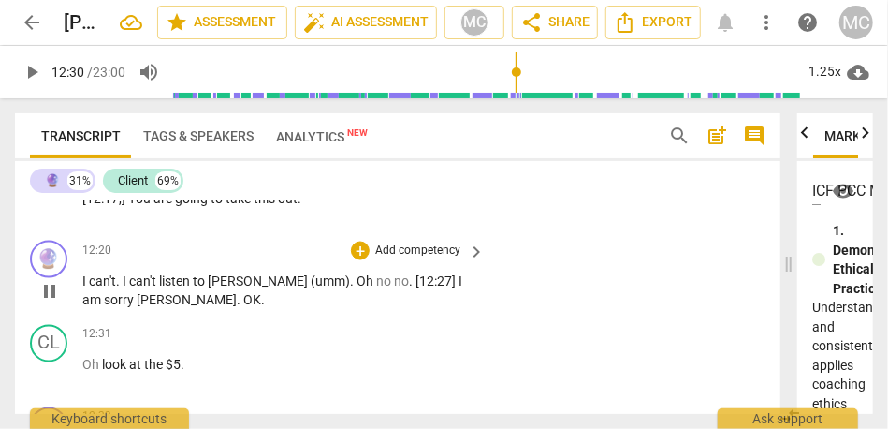
type input "750"
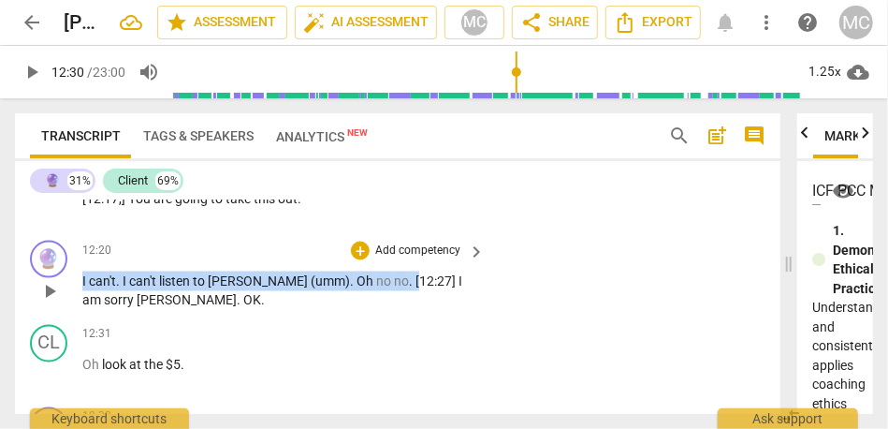
drag, startPoint x: 348, startPoint y: 321, endPoint x: 56, endPoint y: 324, distance: 292.1
click at [56, 317] on div "🔮 play_arrow pause 12:20 + Add competency keyboard_arrow_right I can't . I can'…" at bounding box center [398, 275] width 766 height 84
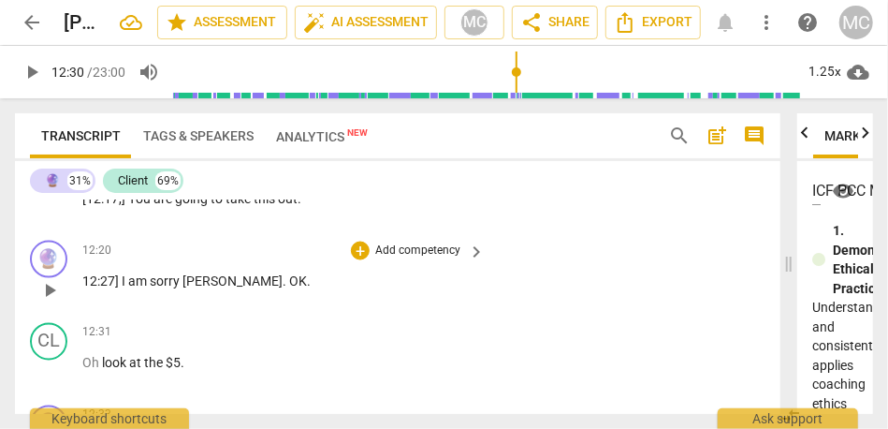
scroll to position [3812, 0]
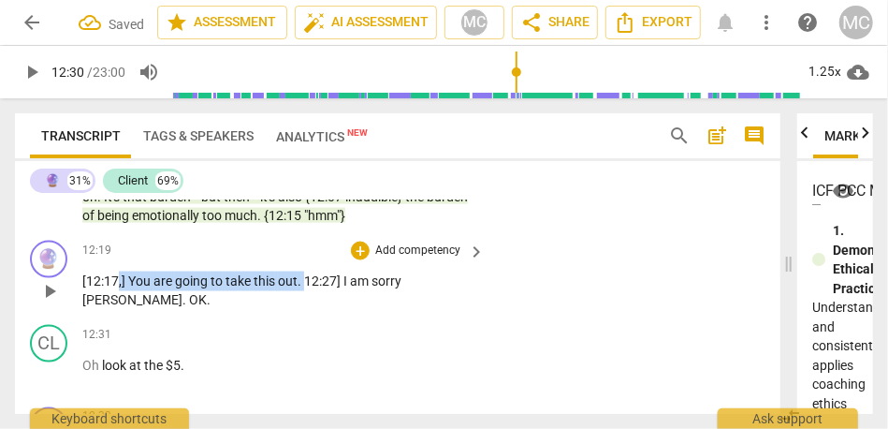
drag, startPoint x: 305, startPoint y: 319, endPoint x: 117, endPoint y: 317, distance: 188.2
click at [117, 310] on p "[12:17 , ] You are going to take this out . 12:27] I am sorry [PERSON_NAME] . O…" at bounding box center [278, 291] width 393 height 38
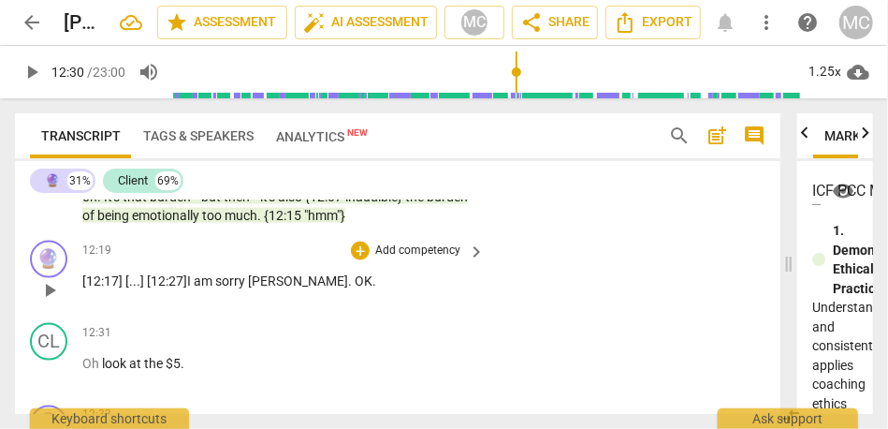
click at [182, 288] on span "12:27]" at bounding box center [169, 280] width 37 height 15
click at [243, 288] on span "sorry" at bounding box center [231, 280] width 33 height 15
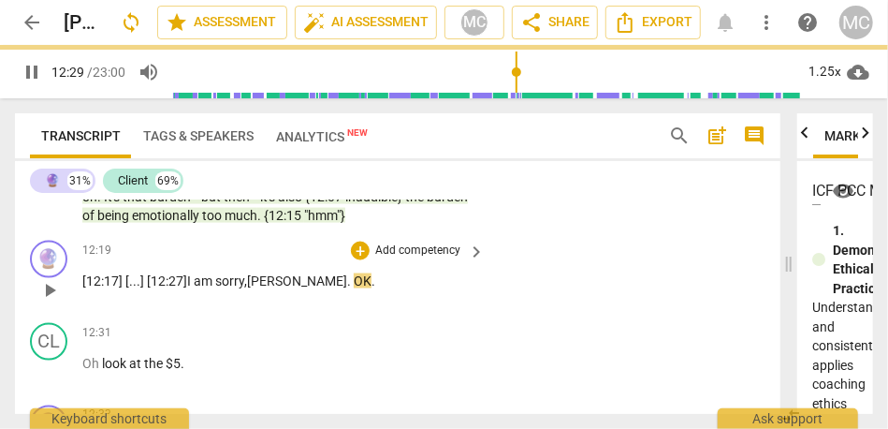
type input "750"
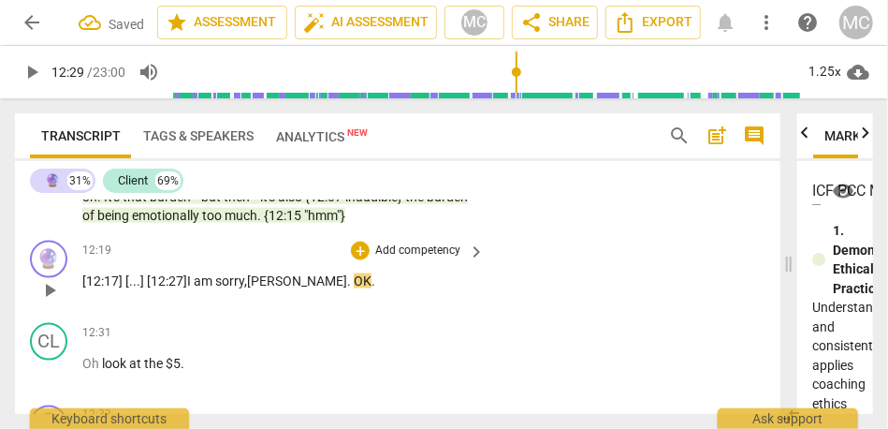
click at [354, 288] on span "OK" at bounding box center [363, 280] width 18 height 15
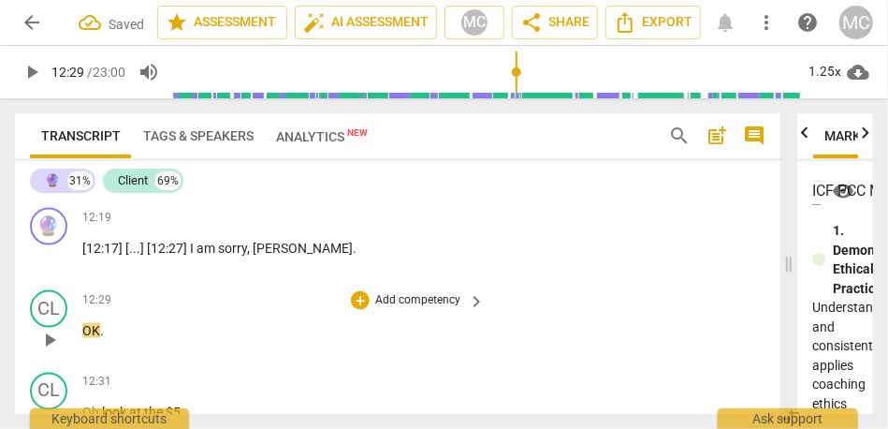
scroll to position [3857, 0]
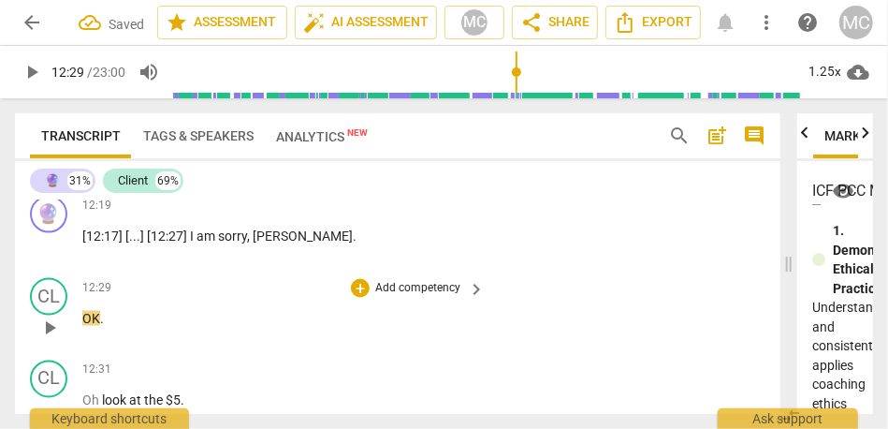
click at [86, 326] on span "OK" at bounding box center [91, 318] width 18 height 15
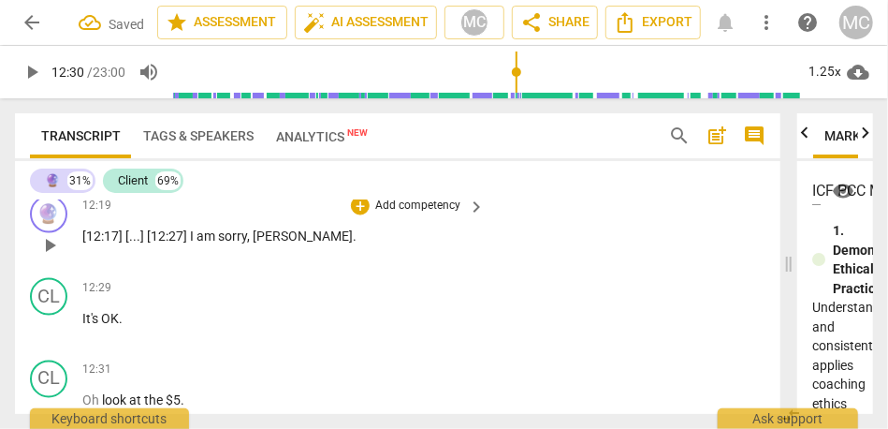
click at [230, 243] on span "sorry" at bounding box center [232, 235] width 29 height 15
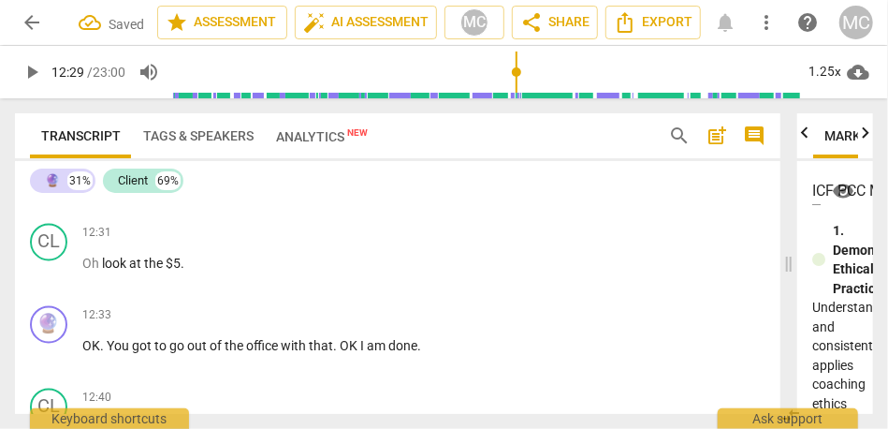
scroll to position [3913, 0]
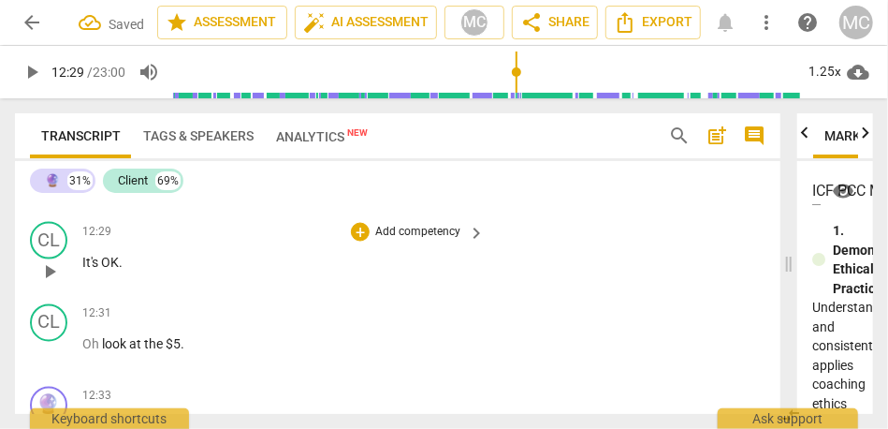
click at [109, 270] on span "OK" at bounding box center [110, 262] width 18 height 15
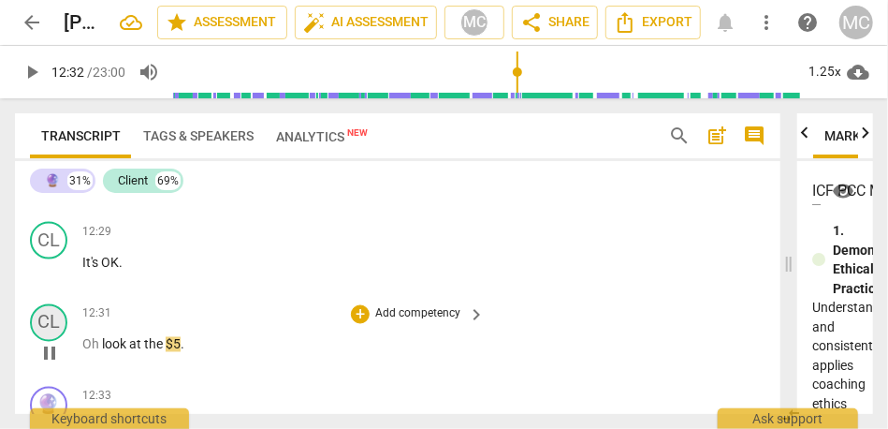
click at [56, 342] on div "CL" at bounding box center [48, 322] width 37 height 37
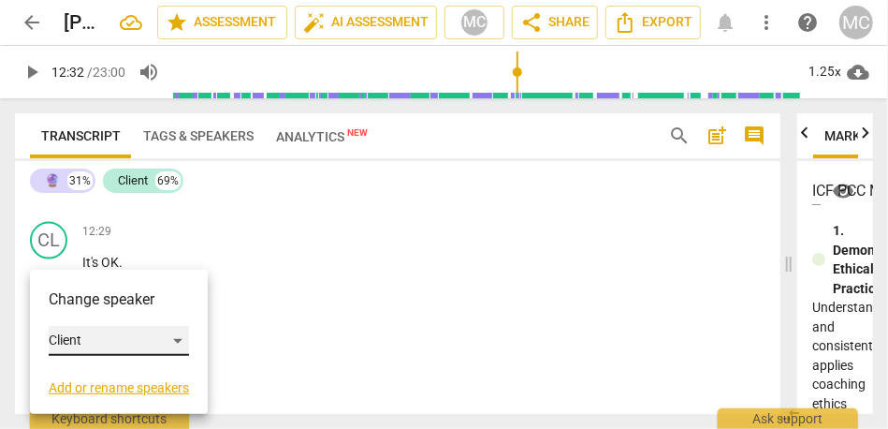
click at [82, 339] on div "Client" at bounding box center [119, 341] width 140 height 30
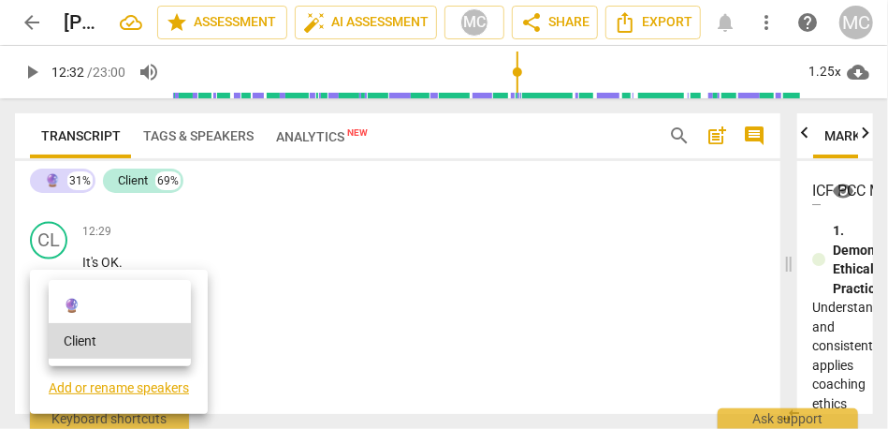
click at [98, 307] on li "🔮" at bounding box center [120, 305] width 142 height 36
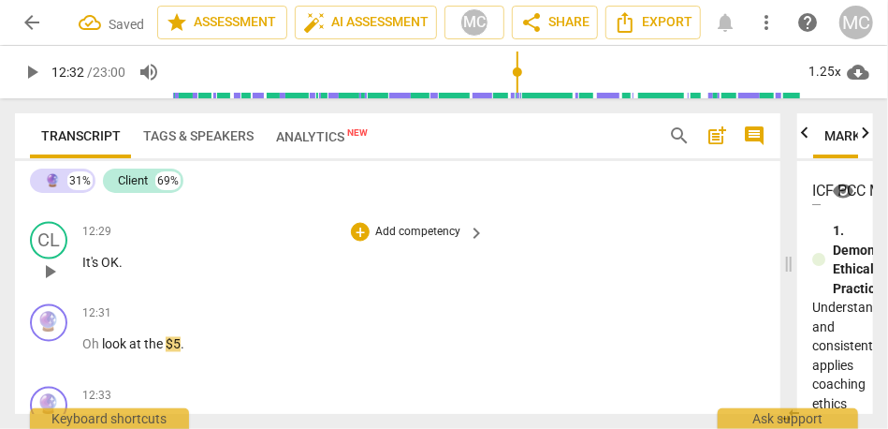
click at [110, 270] on span "OK" at bounding box center [110, 262] width 18 height 15
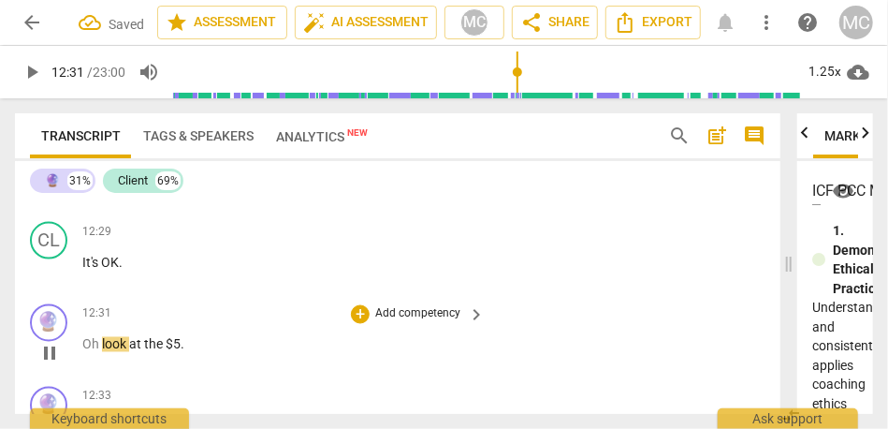
click at [84, 352] on span "Oh" at bounding box center [92, 344] width 20 height 15
type input "752"
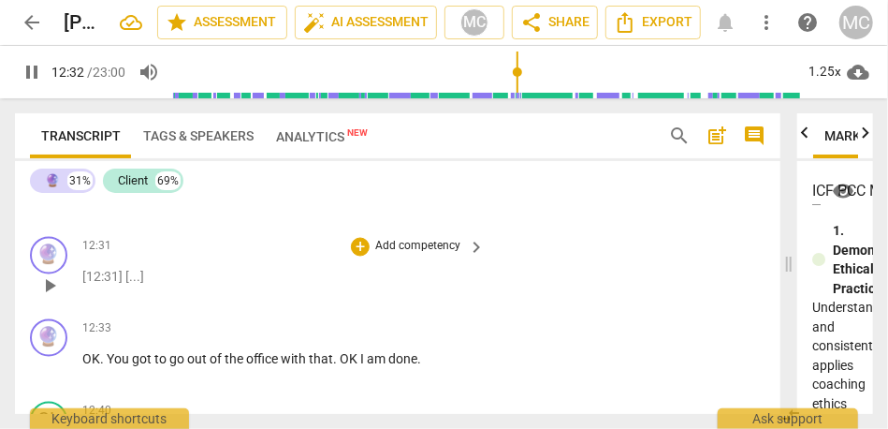
scroll to position [4048, 0]
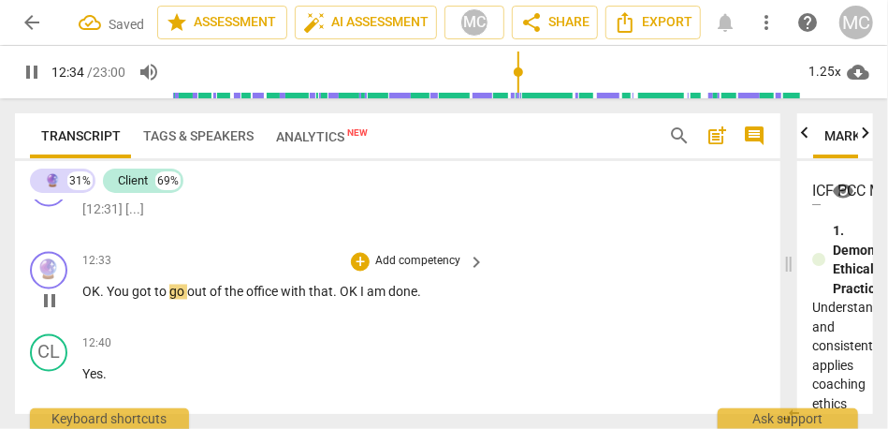
click at [86, 300] on span "OK" at bounding box center [91, 292] width 18 height 15
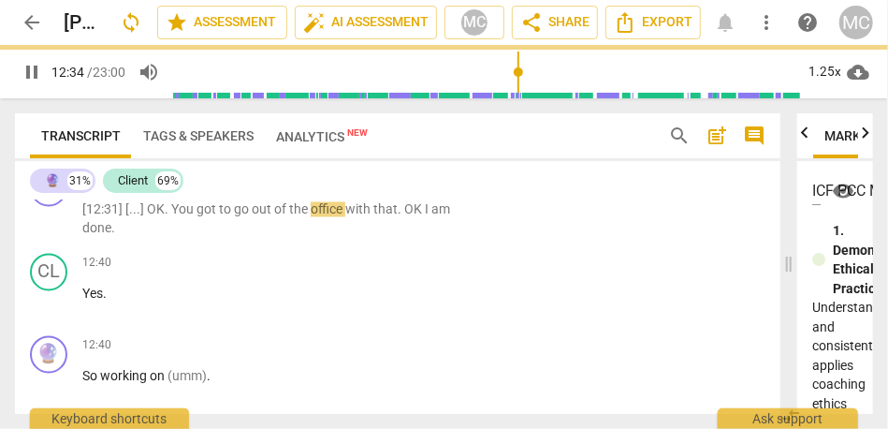
scroll to position [3968, 0]
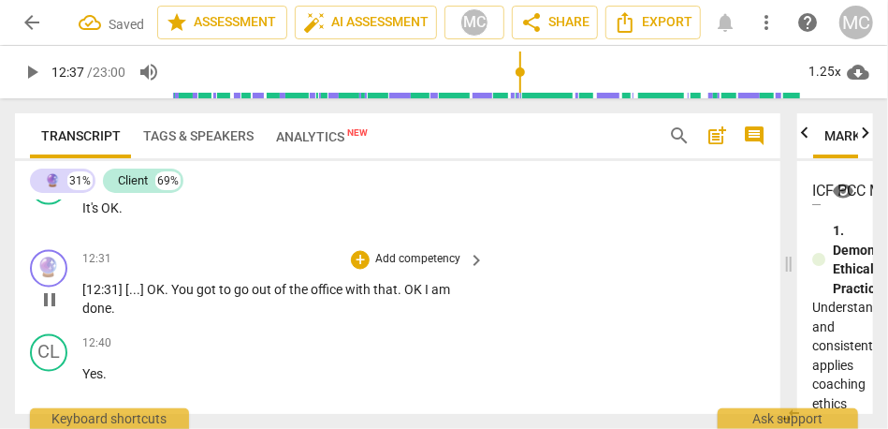
type input "758"
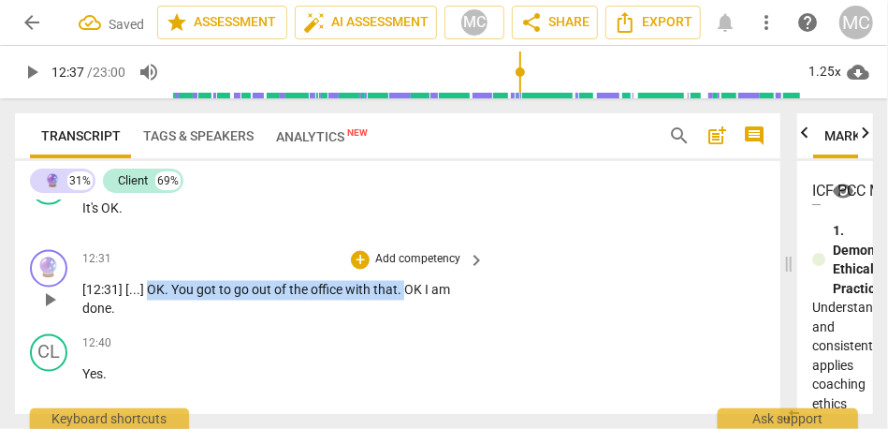
drag, startPoint x: 404, startPoint y: 328, endPoint x: 149, endPoint y: 321, distance: 254.7
click at [149, 319] on p "[12:31] [ . . . ] OK . You got to go out of the office with that . OK I am done…" at bounding box center [278, 300] width 393 height 38
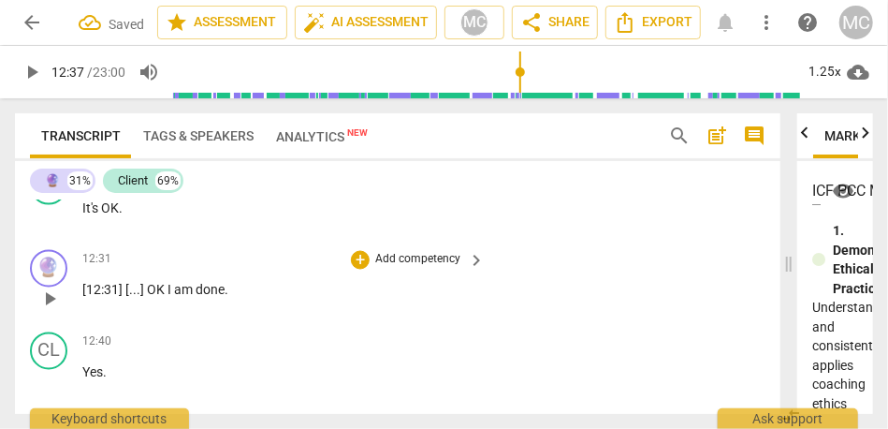
click at [104, 298] on span "[12:31]" at bounding box center [103, 290] width 43 height 15
click at [151, 298] on span "OK" at bounding box center [157, 290] width 21 height 15
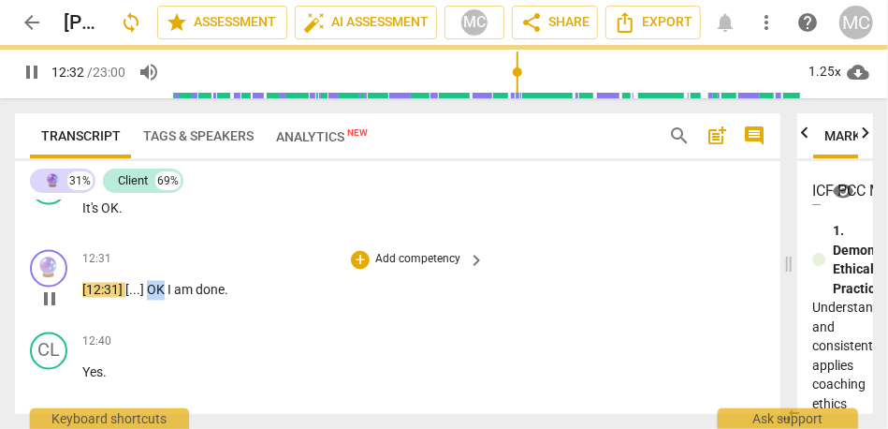
click at [151, 298] on span "OK" at bounding box center [157, 290] width 21 height 15
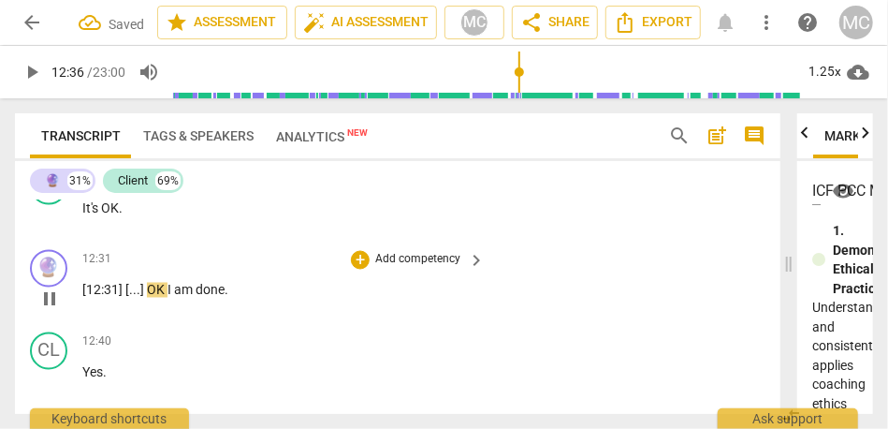
click at [147, 298] on span "OK" at bounding box center [157, 290] width 21 height 15
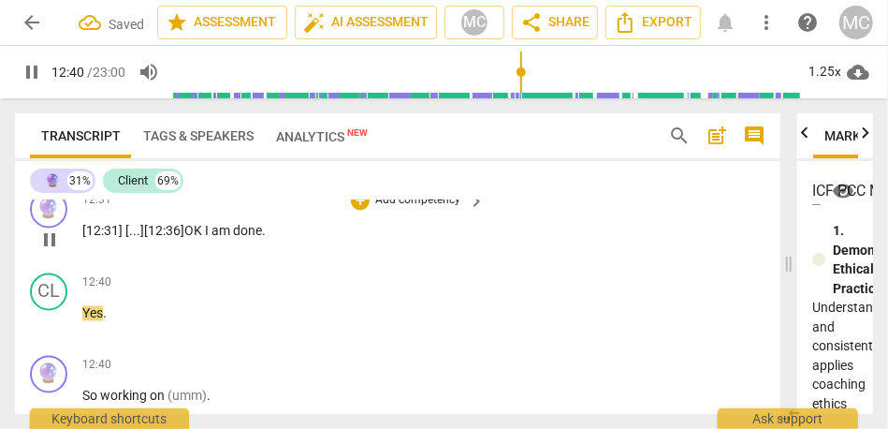
scroll to position [4025, 0]
click at [242, 241] on span "done" at bounding box center [247, 233] width 29 height 15
click at [190, 259] on div "12:31 + Add competency keyboard_arrow_right [12:31] [ . . . ] [12:36] OK I am d…" at bounding box center [284, 226] width 404 height 67
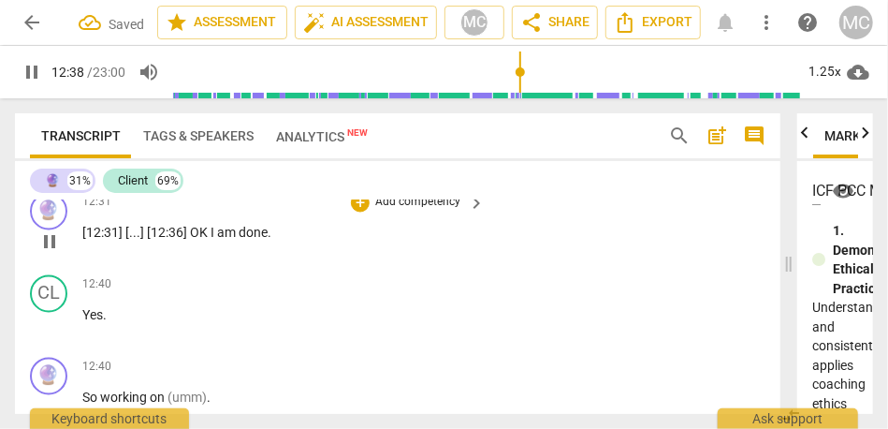
click at [191, 241] on span "OK" at bounding box center [200, 233] width 21 height 15
click at [208, 243] on p "[12:31] [ . . . ] [12:36] OK I am done ." at bounding box center [278, 234] width 393 height 20
type input "757"
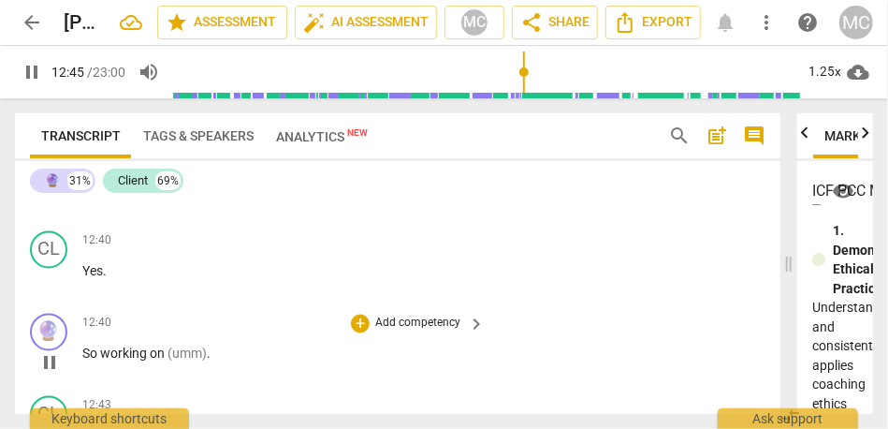
scroll to position [4066, 0]
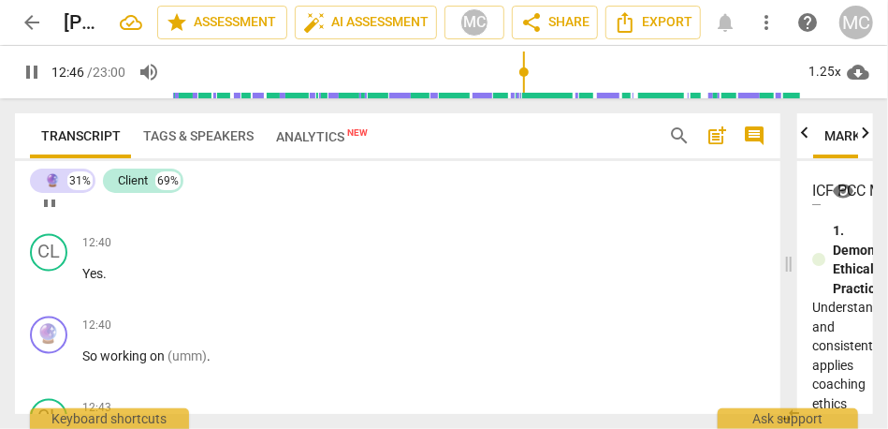
click at [237, 199] on span "am" at bounding box center [226, 191] width 22 height 15
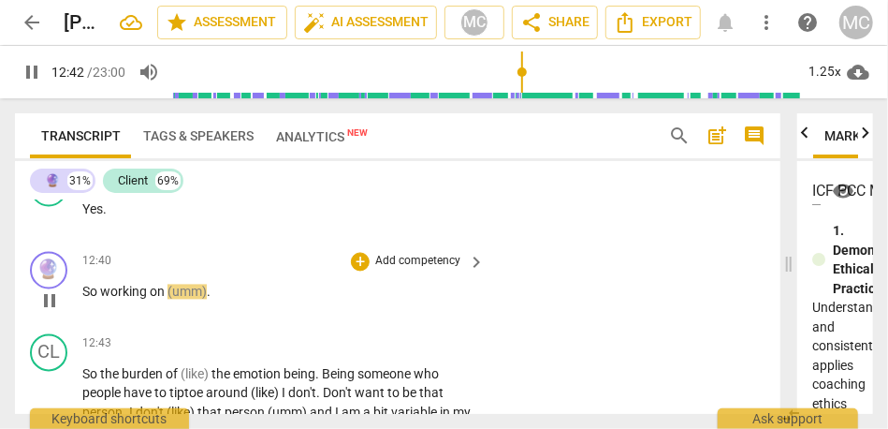
scroll to position [4136, 0]
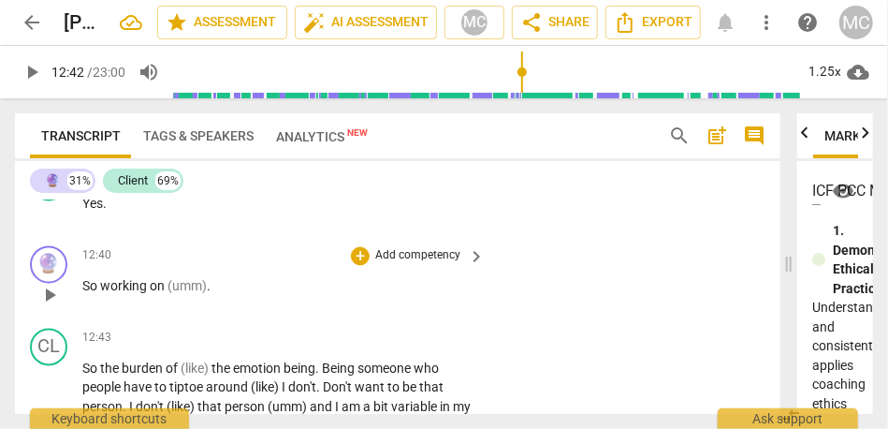
click at [84, 294] on span "So" at bounding box center [91, 286] width 18 height 15
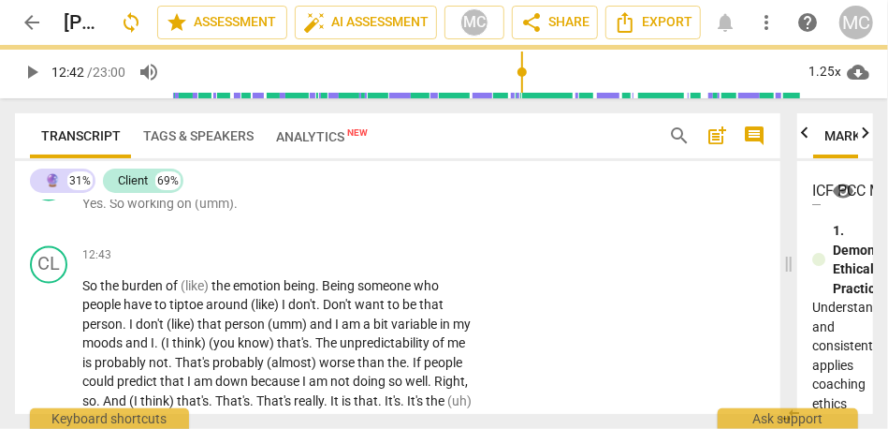
scroll to position [4054, 0]
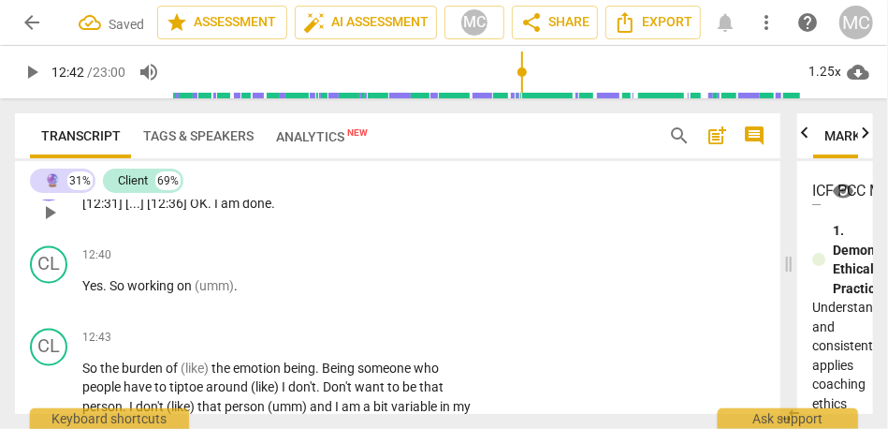
click at [221, 212] on span "am" at bounding box center [232, 204] width 22 height 15
click at [84, 294] on span "Yes" at bounding box center [92, 286] width 21 height 15
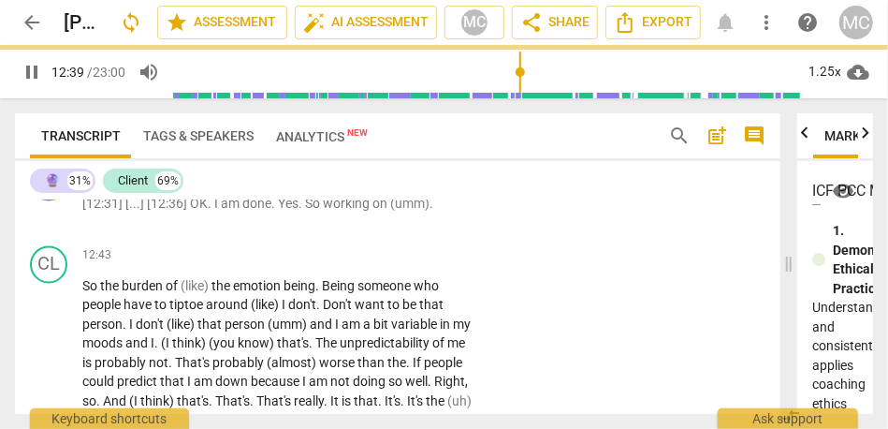
scroll to position [3971, 0]
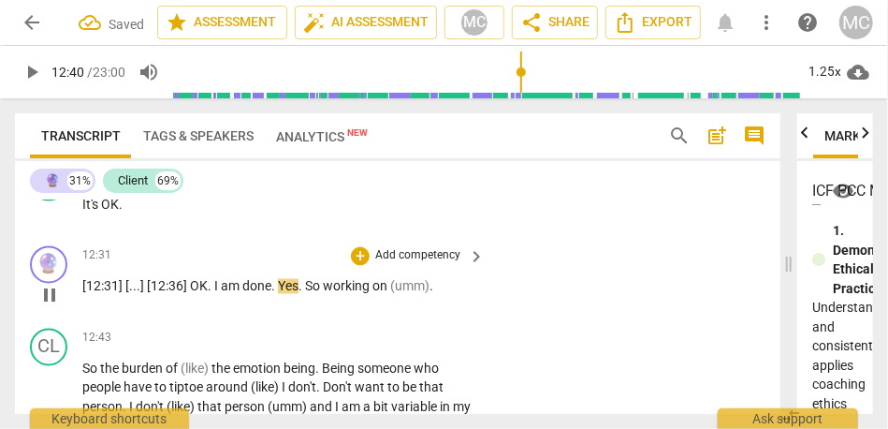
click at [272, 294] on span "." at bounding box center [275, 286] width 7 height 15
type input "760"
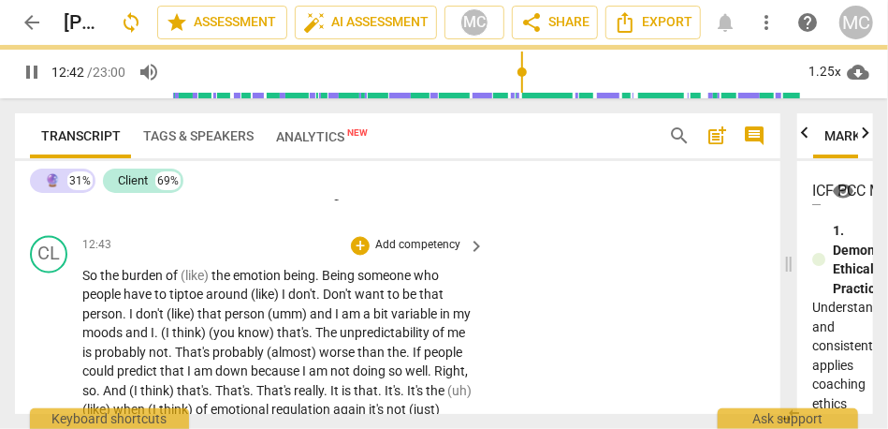
scroll to position [4077, 0]
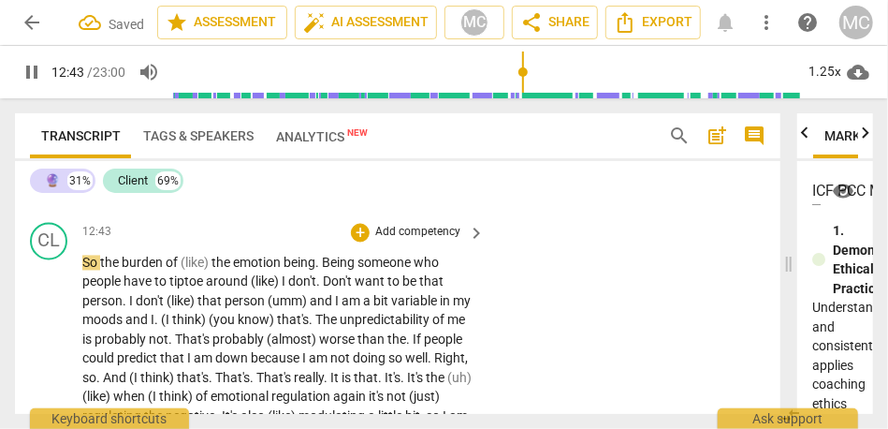
click at [82, 271] on span "So" at bounding box center [91, 263] width 18 height 15
type input "765"
click at [225, 271] on span "the" at bounding box center [231, 263] width 22 height 15
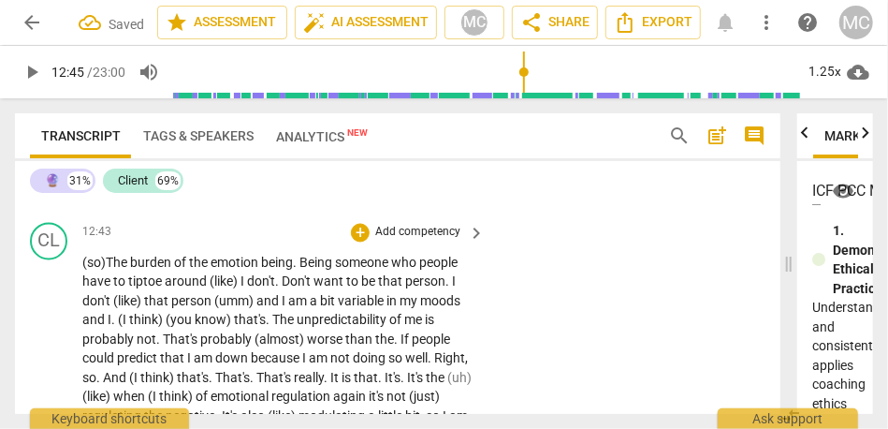
click at [135, 271] on span "burden" at bounding box center [152, 263] width 44 height 15
click at [308, 271] on span "Being" at bounding box center [318, 263] width 36 height 15
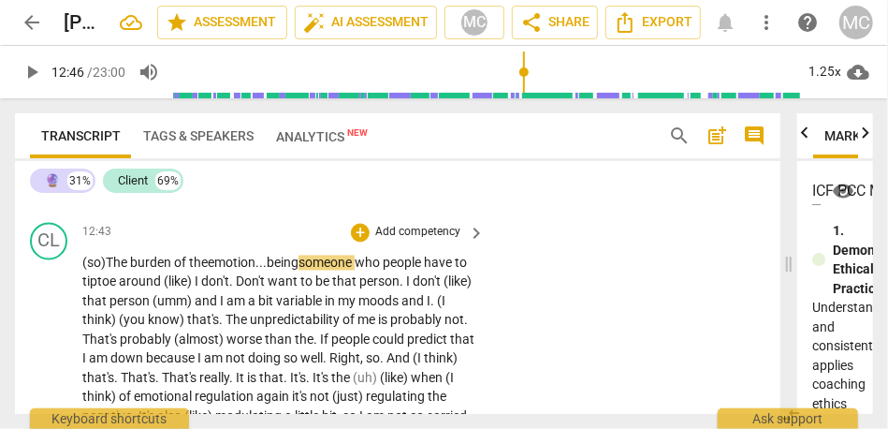
click at [158, 271] on span "burden" at bounding box center [152, 263] width 44 height 15
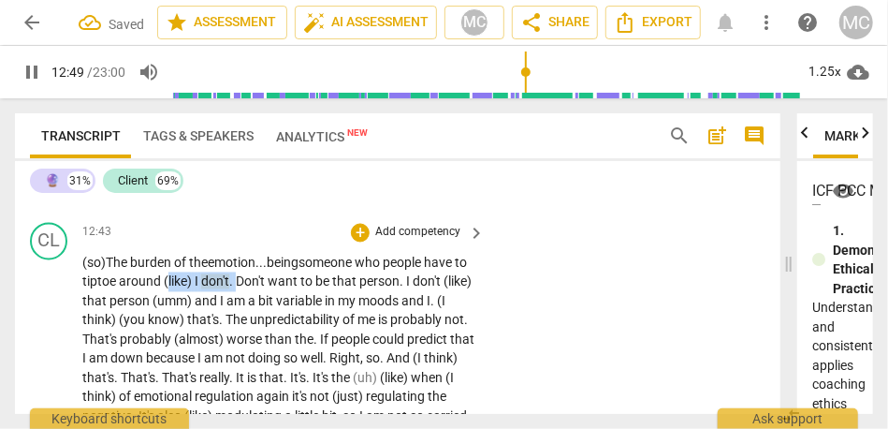
drag, startPoint x: 253, startPoint y: 317, endPoint x: 181, endPoint y: 316, distance: 72.1
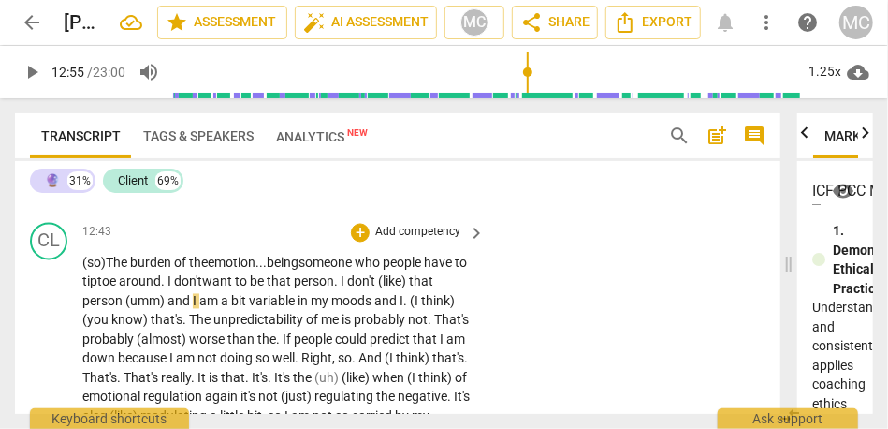
click at [169, 289] on span "around. I d" at bounding box center [150, 281] width 63 height 15
click at [409, 289] on span "(like)" at bounding box center [393, 281] width 31 height 15
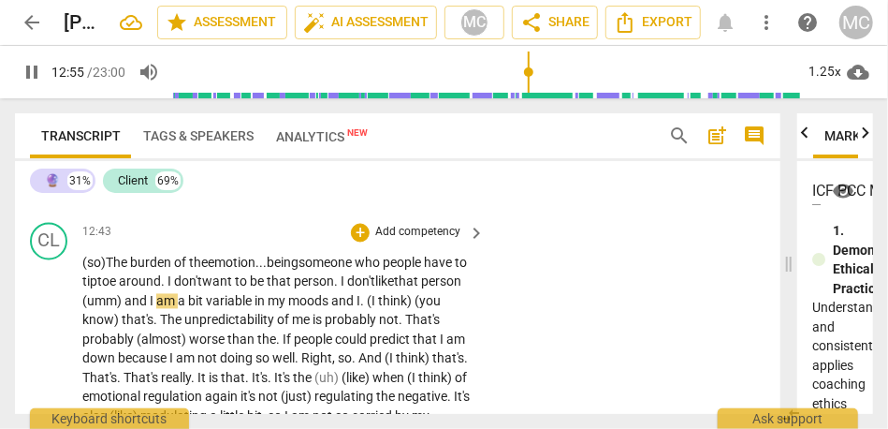
click at [294, 289] on span "that" at bounding box center [280, 281] width 27 height 15
click at [326, 289] on span "person" at bounding box center [314, 281] width 40 height 15
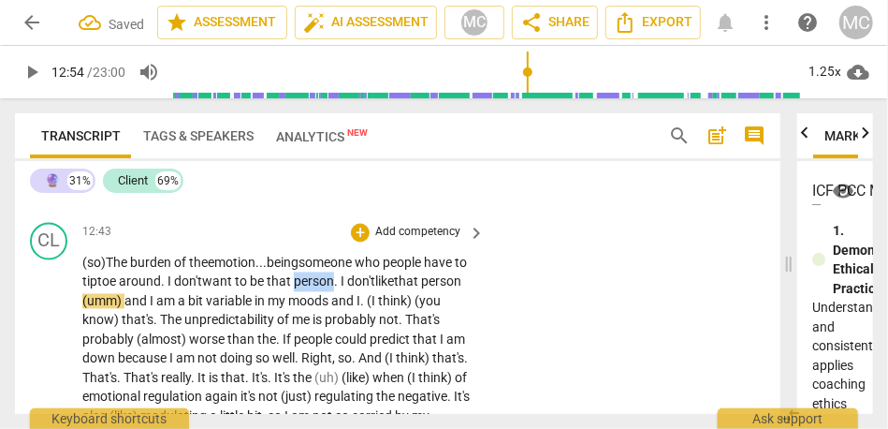
click at [326, 289] on span "person" at bounding box center [314, 281] width 40 height 15
click at [421, 289] on span "person" at bounding box center [441, 281] width 40 height 15
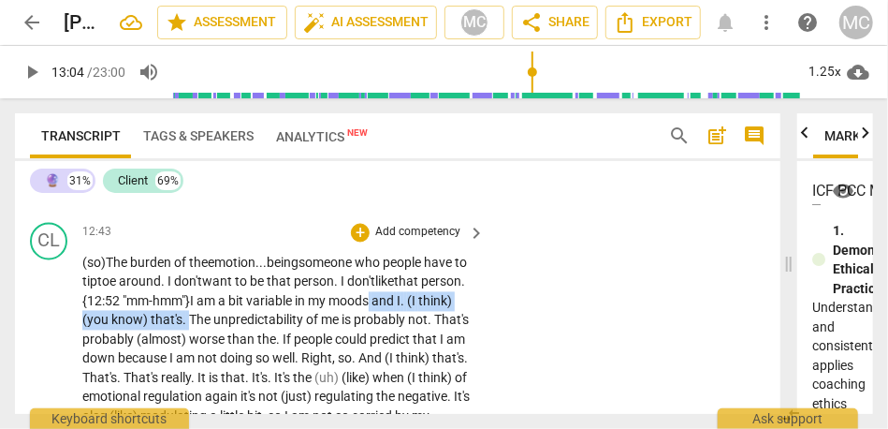
drag, startPoint x: 223, startPoint y: 355, endPoint x: 421, endPoint y: 338, distance: 199.2
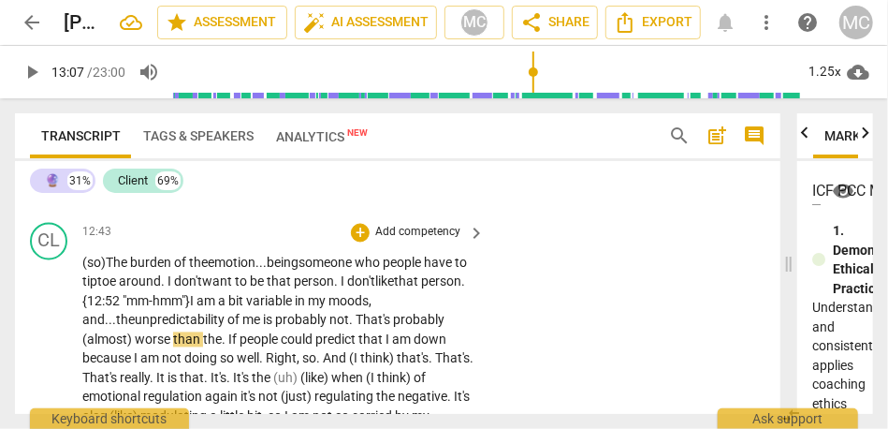
click at [192, 328] on span "unpredictability" at bounding box center [181, 320] width 93 height 15
click at [365, 328] on span "That's" at bounding box center [374, 320] width 37 height 15
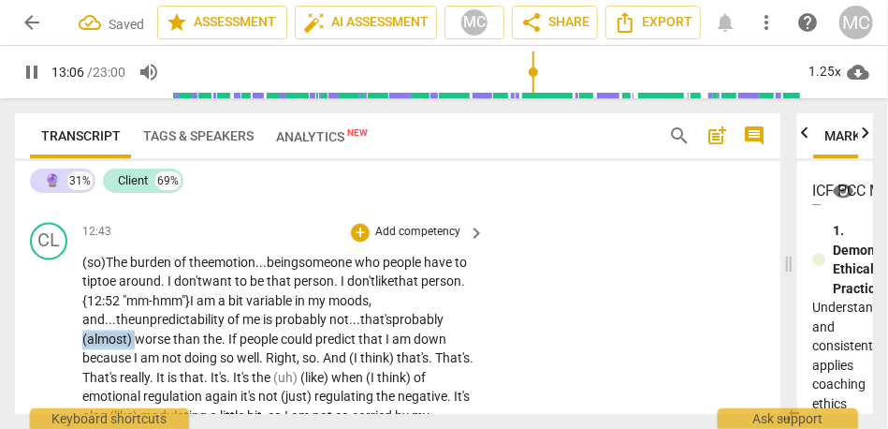
drag, startPoint x: 136, startPoint y: 379, endPoint x: 25, endPoint y: 379, distance: 110.5
click at [25, 379] on div "CL play_arrow pause 12:43 + Add competency keyboard_arrow_right (so) The burden…" at bounding box center [398, 430] width 766 height 430
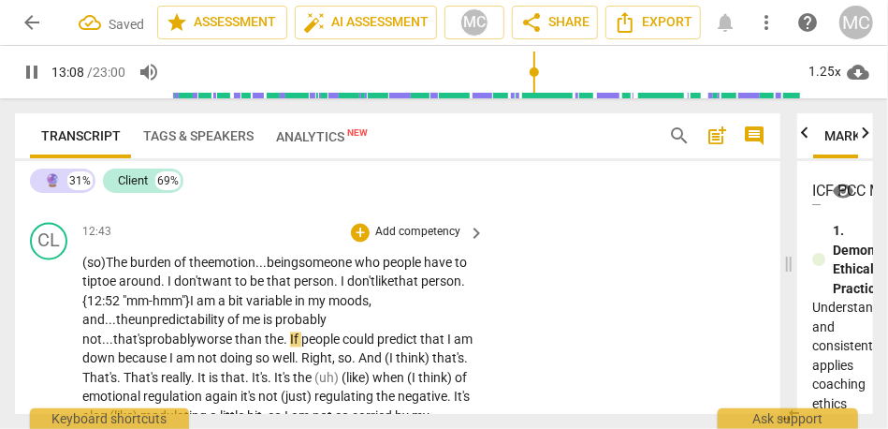
click at [284, 347] on span "." at bounding box center [287, 339] width 7 height 15
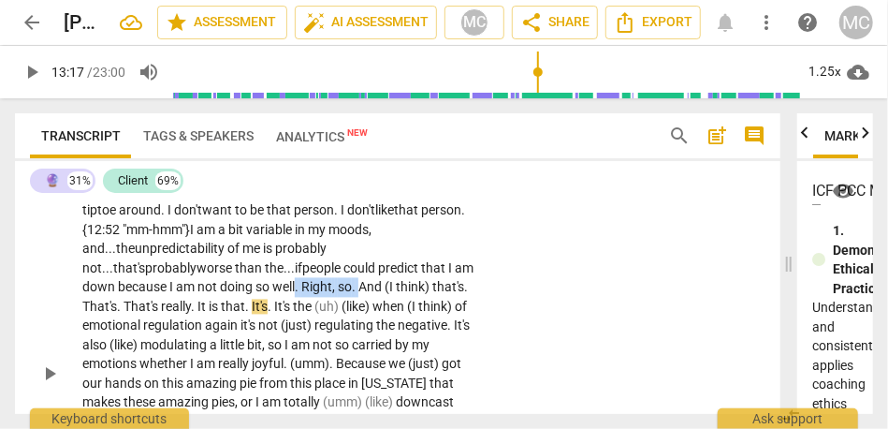
drag, startPoint x: 328, startPoint y: 325, endPoint x: 264, endPoint y: 326, distance: 63.7
click at [264, 326] on p "(so) The burden of the emotion... being someone who people have to tiptoe aroun…" at bounding box center [278, 375] width 393 height 384
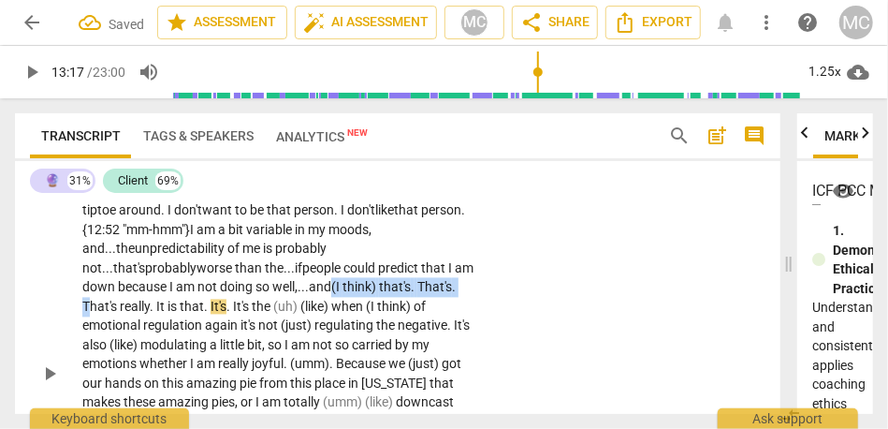
drag, startPoint x: 302, startPoint y: 328, endPoint x: 435, endPoint y: 330, distance: 133.0
click at [435, 330] on p "(so) The burden of the emotion... being someone who people have to tiptoe aroun…" at bounding box center [278, 375] width 393 height 384
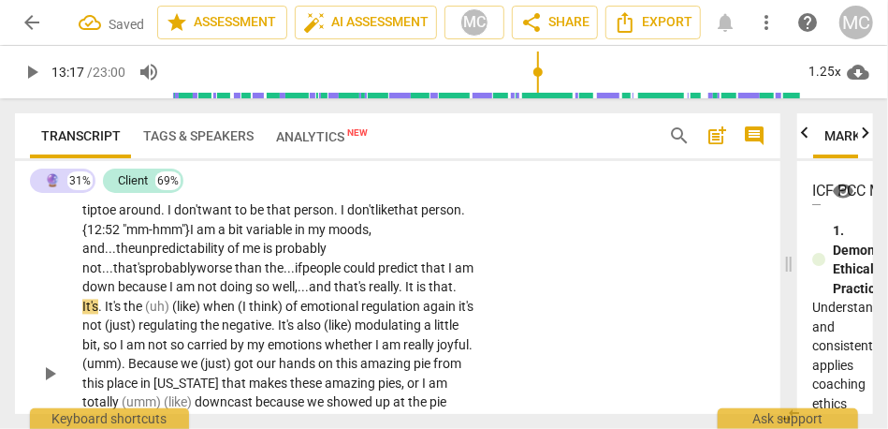
click at [369, 295] on span "really" at bounding box center [384, 287] width 30 height 15
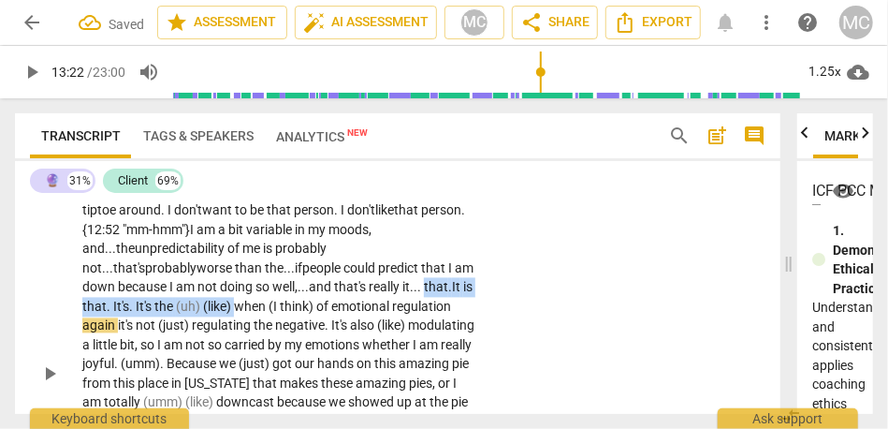
drag, startPoint x: 394, startPoint y: 322, endPoint x: 240, endPoint y: 348, distance: 156.7
click at [240, 348] on p "(so) The burden of the emotion... being someone who people have to tiptoe aroun…" at bounding box center [278, 375] width 393 height 384
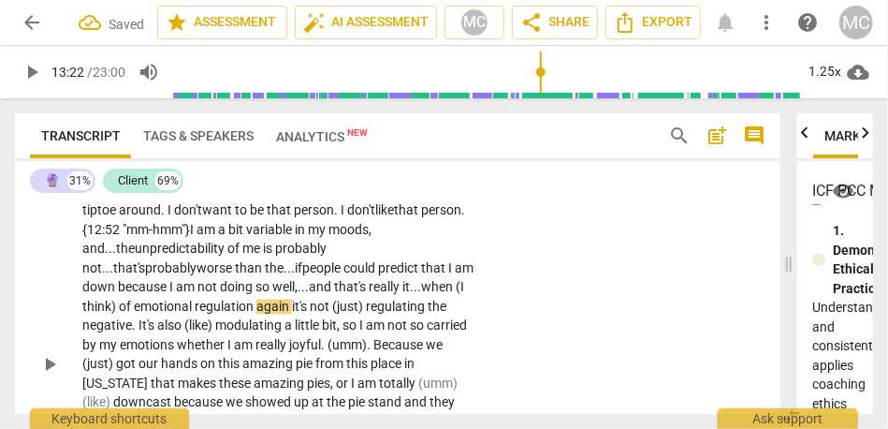
click at [425, 295] on span "when" at bounding box center [438, 287] width 35 height 15
click at [494, 324] on div "CL play_arrow pause 12:43 + Add competency keyboard_arrow_right (so) The burden…" at bounding box center [398, 349] width 766 height 411
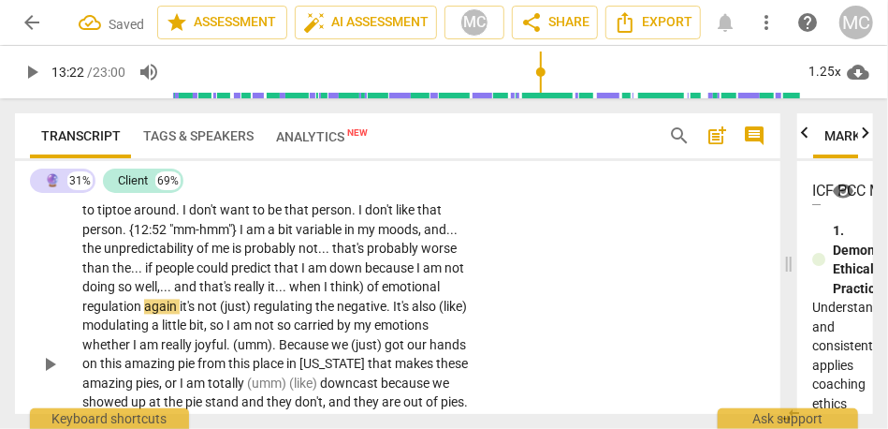
click at [213, 295] on span "that's" at bounding box center [216, 287] width 35 height 15
click at [150, 295] on span "well" at bounding box center [146, 287] width 22 height 15
type input "796"
click at [208, 295] on span "that's" at bounding box center [214, 287] width 35 height 15
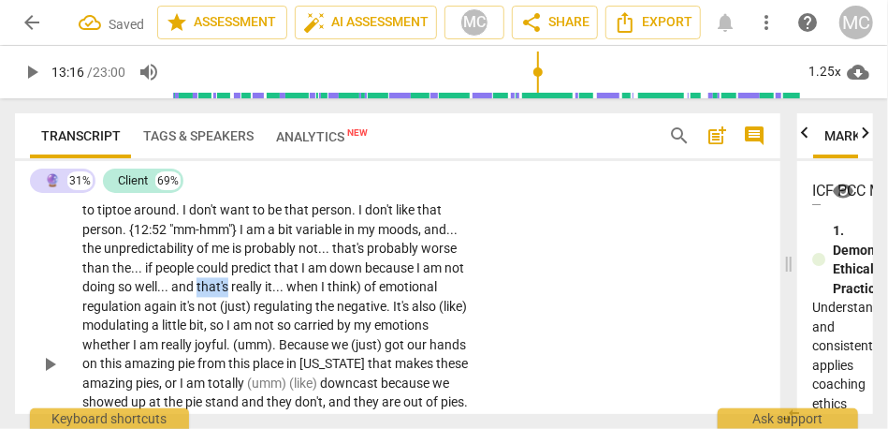
click at [208, 295] on span "that's" at bounding box center [214, 287] width 35 height 15
click at [362, 295] on span "think)" at bounding box center [346, 287] width 37 height 15
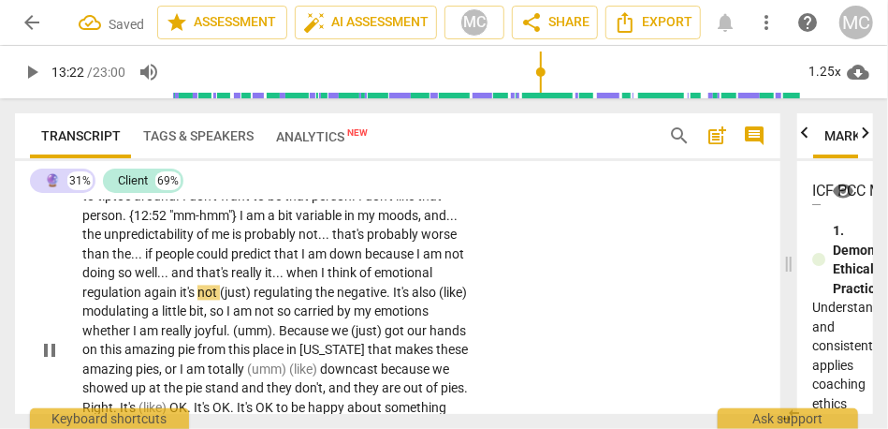
click at [147, 301] on span "again" at bounding box center [162, 293] width 36 height 15
click at [188, 301] on span "again" at bounding box center [171, 293] width 36 height 15
click at [262, 301] on span "(just)" at bounding box center [245, 293] width 34 height 15
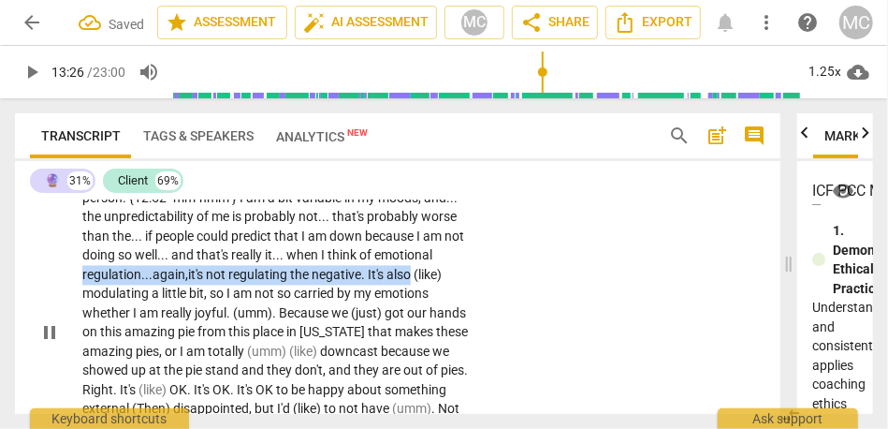
drag, startPoint x: 418, startPoint y: 312, endPoint x: 513, endPoint y: 301, distance: 95.1
click at [513, 301] on div "CL play_arrow pause 12:43 + Add competency keyboard_arrow_right (so) The burden…" at bounding box center [398, 317] width 766 height 411
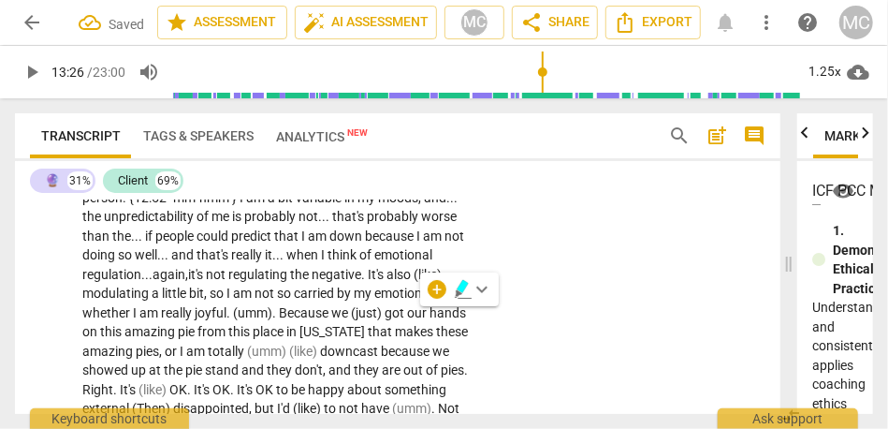
click at [437, 322] on p "(so) The burden of the emotion . . . being someone who people have to tiptoe ar…" at bounding box center [278, 333] width 393 height 365
drag, startPoint x: 417, startPoint y: 316, endPoint x: 482, endPoint y: 308, distance: 66.0
click at [482, 308] on div "(so) The burden of the emotion . . . being someone who people have to tiptoe ar…" at bounding box center [284, 333] width 404 height 365
click at [517, 322] on div "CL play_arrow pause 12:43 + Add competency keyboard_arrow_right (so) The burden…" at bounding box center [398, 317] width 766 height 411
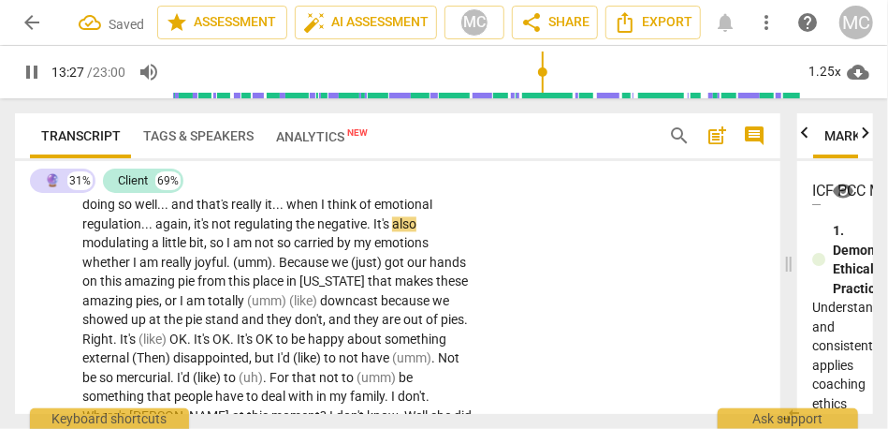
scroll to position [4237, 0]
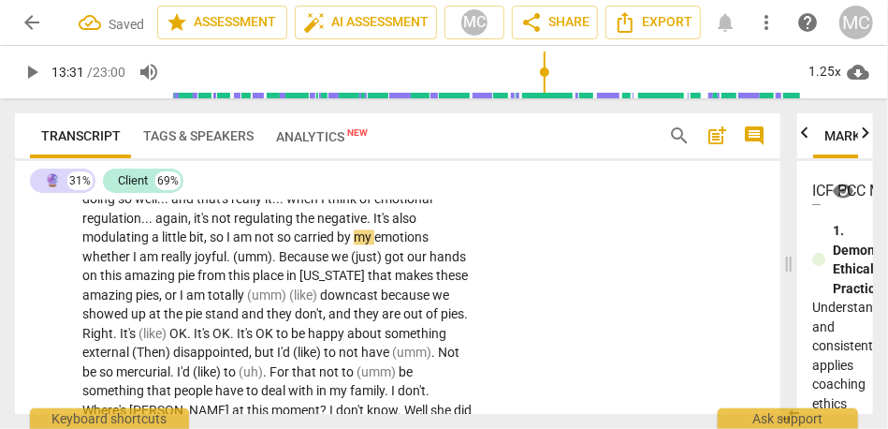
click at [210, 244] on span "," at bounding box center [207, 236] width 6 height 15
click at [276, 244] on span "not" at bounding box center [266, 236] width 22 height 15
click at [405, 226] on span "also" at bounding box center [404, 218] width 24 height 15
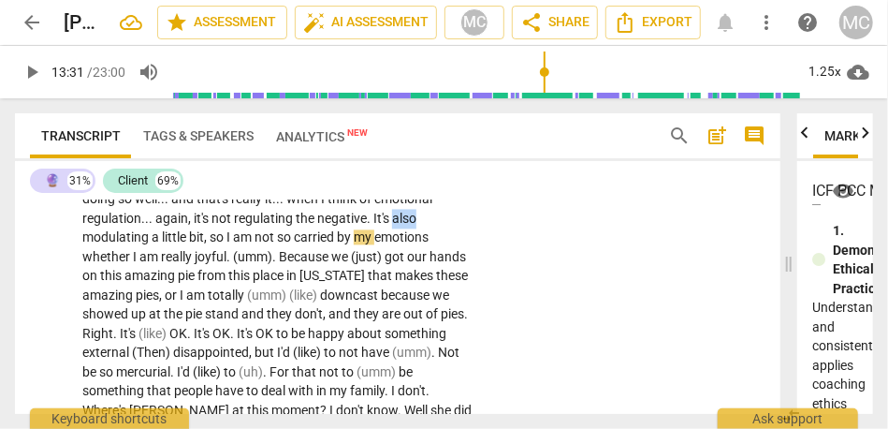
click at [405, 226] on span "also" at bounding box center [404, 218] width 24 height 15
click at [217, 244] on span "so" at bounding box center [218, 236] width 17 height 15
click at [274, 244] on span "not" at bounding box center [266, 236] width 22 height 15
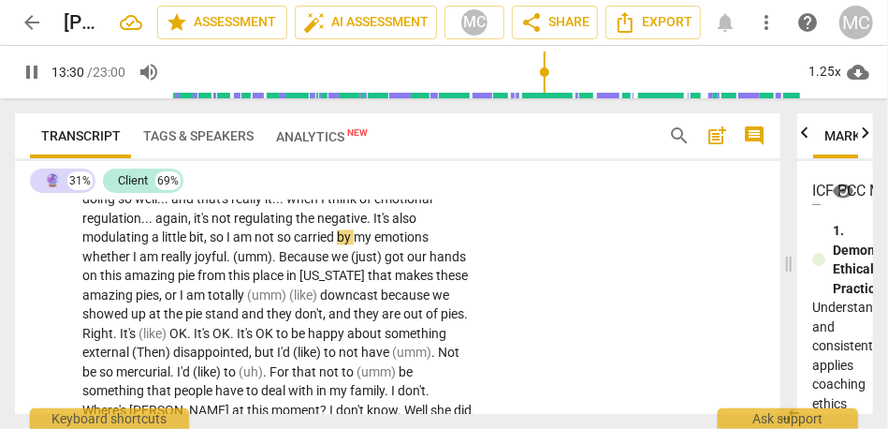
click at [429, 244] on span "emotions" at bounding box center [401, 236] width 54 height 15
paste p
type input "812"
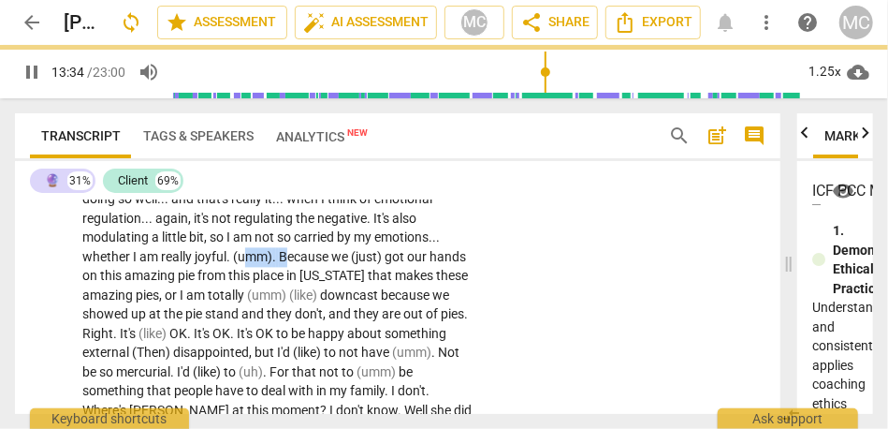
drag, startPoint x: 286, startPoint y: 293, endPoint x: 246, endPoint y: 294, distance: 39.3
click at [246, 294] on p "(so) The burden of the emotion . . . being someone who people have to tiptoe ar…" at bounding box center [278, 276] width 393 height 365
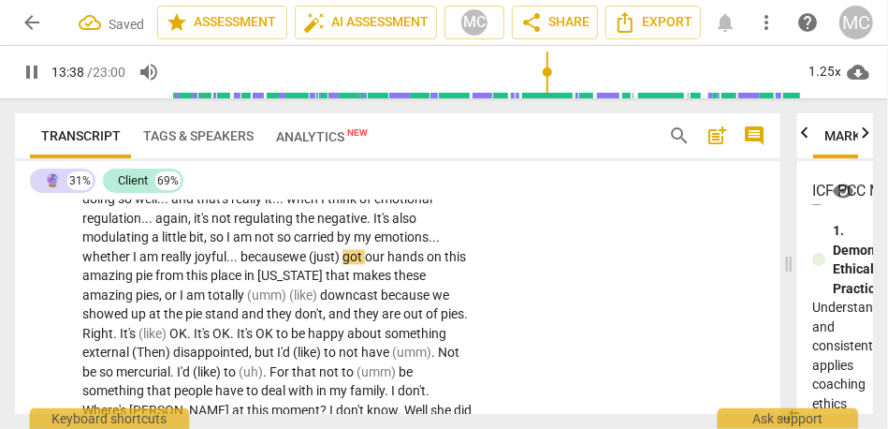
click at [347, 264] on span "got" at bounding box center [354, 256] width 22 height 15
click at [302, 264] on span "we" at bounding box center [299, 256] width 20 height 15
click at [239, 264] on span "joyful... b" at bounding box center [221, 256] width 53 height 15
click at [280, 283] on span "[US_STATE]" at bounding box center [291, 275] width 68 height 15
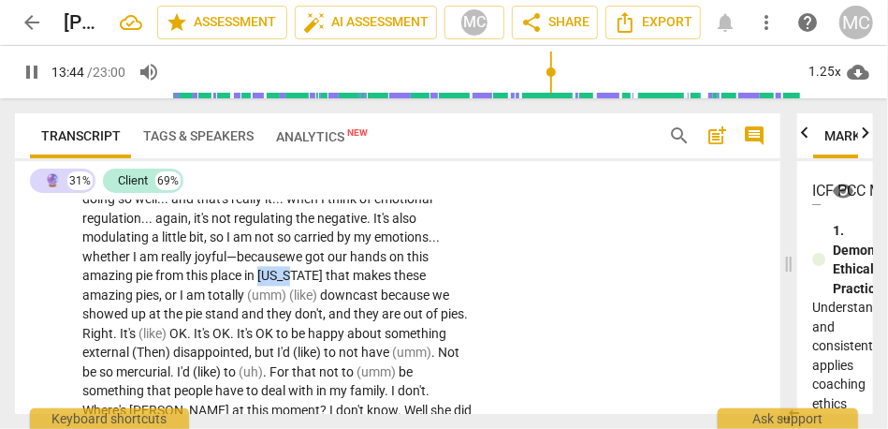
click at [280, 283] on span "[US_STATE]" at bounding box center [291, 275] width 68 height 15
click at [113, 341] on p "(so) The burden of the emotion . . . being someone who people have to tiptoe ar…" at bounding box center [278, 276] width 393 height 365
click at [169, 302] on span "or" at bounding box center [176, 294] width 15 height 15
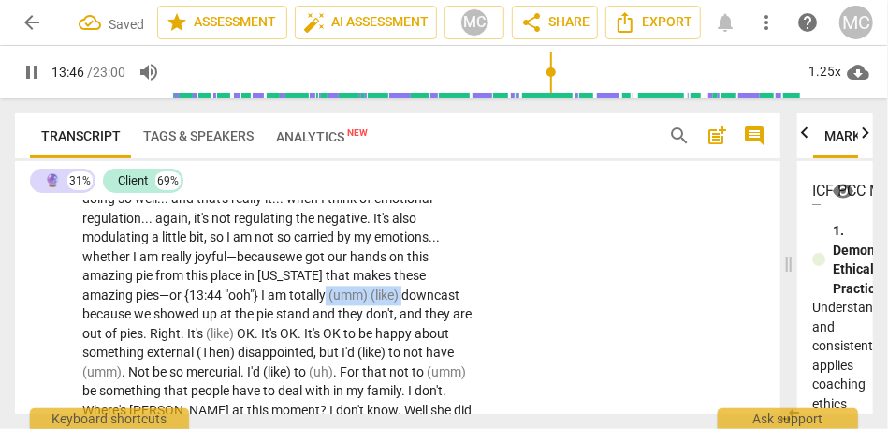
drag, startPoint x: 354, startPoint y: 333, endPoint x: 278, endPoint y: 327, distance: 76.1
click at [278, 327] on p "(so) The burden of the emotion . . . being someone who people have to tiptoe ar…" at bounding box center [278, 276] width 393 height 365
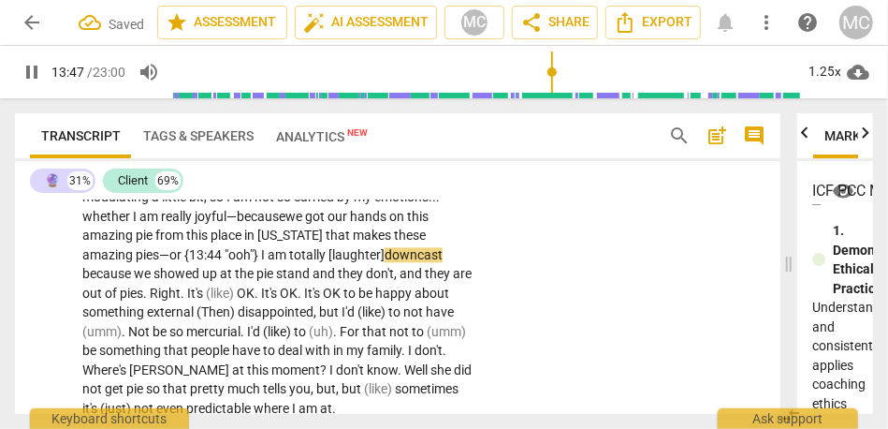
scroll to position [4277, 0]
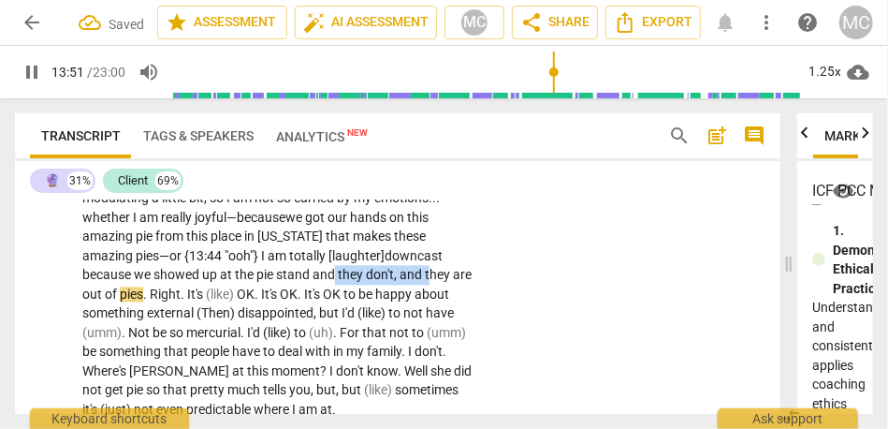
drag, startPoint x: 357, startPoint y: 312, endPoint x: 263, endPoint y: 308, distance: 93.7
click at [262, 310] on p "(so) The burden of the emotion . . . being someone who people have to tiptoe ar…" at bounding box center [278, 236] width 393 height 365
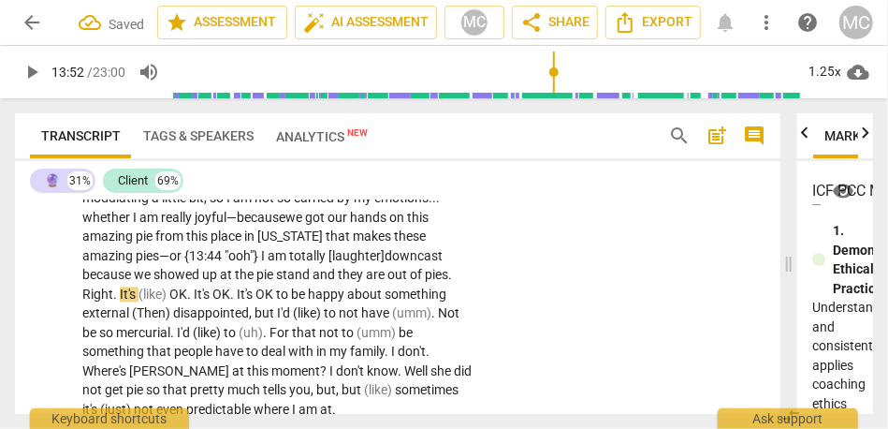
click at [276, 282] on span "stand" at bounding box center [294, 274] width 37 height 15
click at [276, 282] on span "stand," at bounding box center [295, 274] width 39 height 15
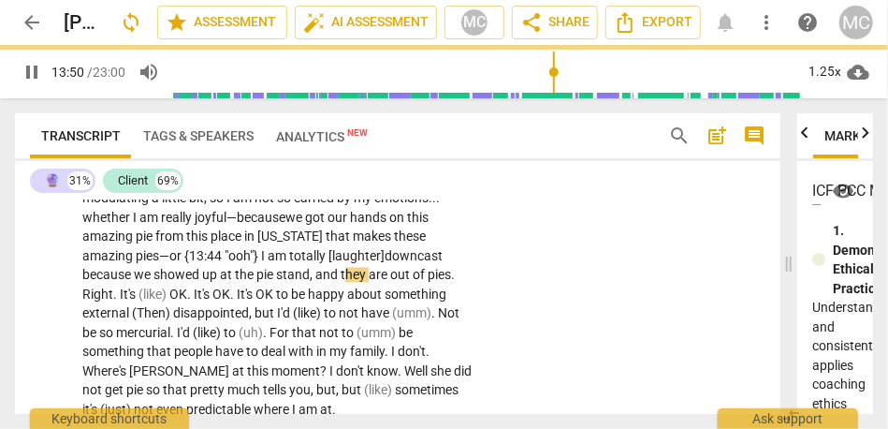
click at [113, 301] on span "Right" at bounding box center [97, 293] width 31 height 15
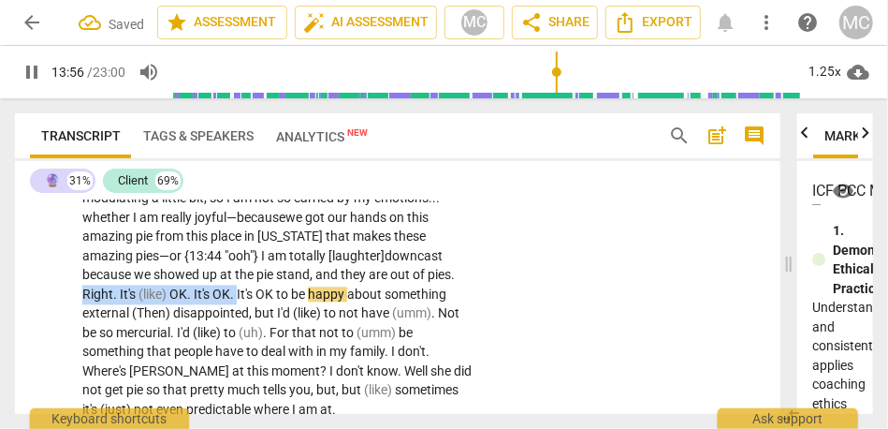
drag, startPoint x: 181, startPoint y: 335, endPoint x: 388, endPoint y: 313, distance: 208.1
click at [388, 313] on p "(so) The burden of the emotion . . . being someone who people have to tiptoe ar…" at bounding box center [278, 236] width 393 height 365
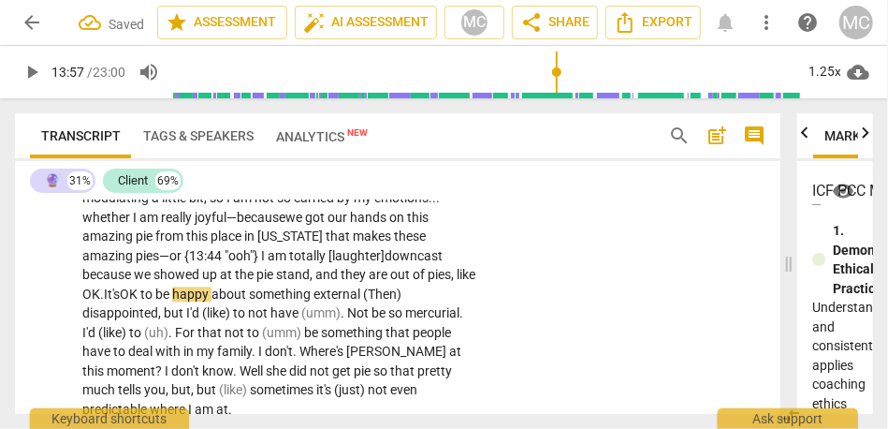
click at [422, 301] on span "pies, like OK." at bounding box center [278, 284] width 393 height 35
drag, startPoint x: 345, startPoint y: 330, endPoint x: 309, endPoint y: 333, distance: 36.6
click at [363, 301] on span "(Then)" at bounding box center [382, 293] width 38 height 15
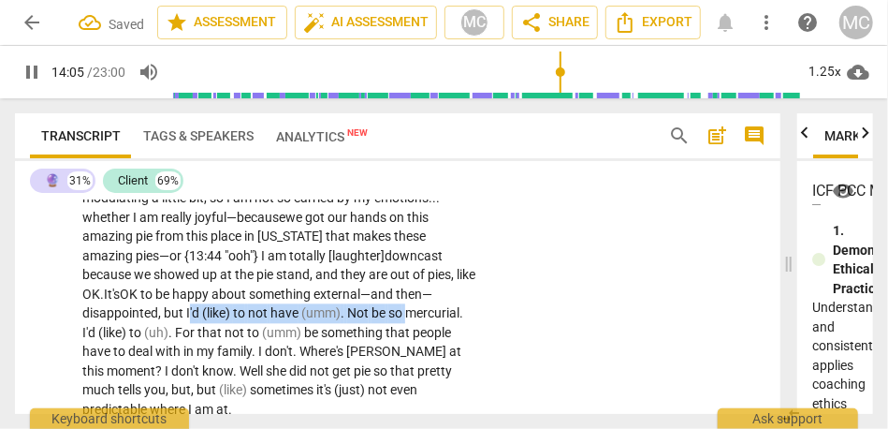
drag, startPoint x: 325, startPoint y: 349, endPoint x: 107, endPoint y: 347, distance: 218.1
click at [107, 347] on p "(so) The burden of the emotion . . . being someone who people have to tiptoe ar…" at bounding box center [278, 236] width 393 height 365
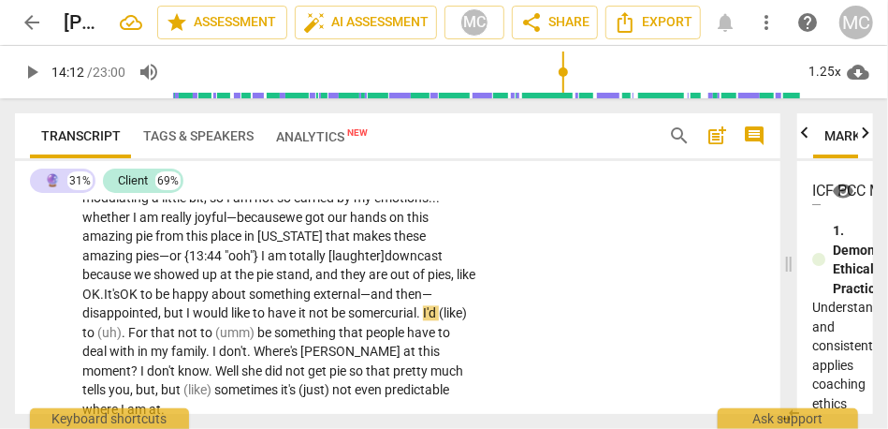
click at [158, 320] on span "disappointed" at bounding box center [120, 312] width 76 height 15
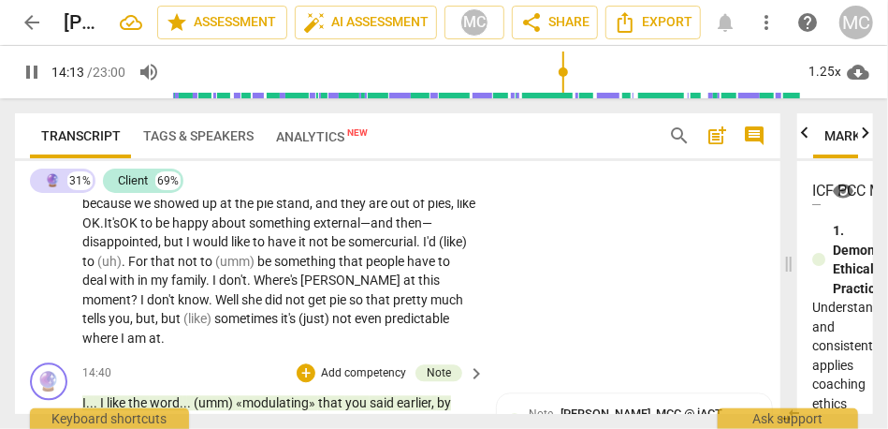
scroll to position [4349, 0]
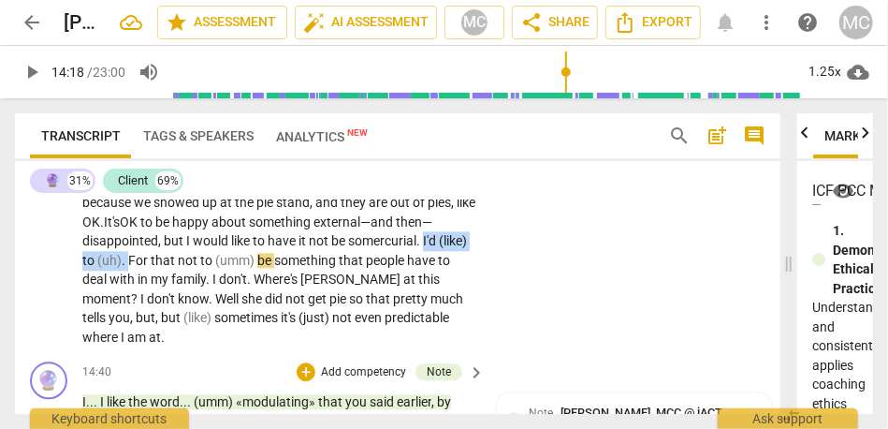
drag, startPoint x: 442, startPoint y: 277, endPoint x: 348, endPoint y: 279, distance: 93.6
click at [348, 279] on p "(so) The burden of the emotion . . . being someone who people have to tiptoe ar…" at bounding box center [278, 164] width 393 height 365
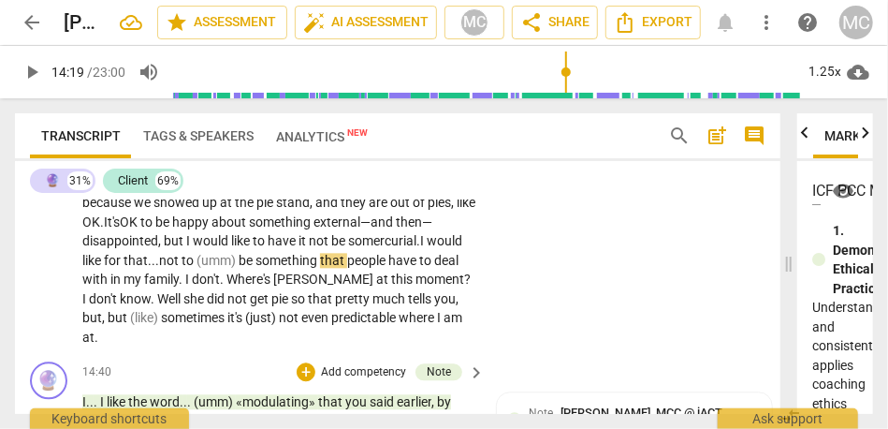
click at [197, 268] on span "(umm)" at bounding box center [218, 260] width 42 height 15
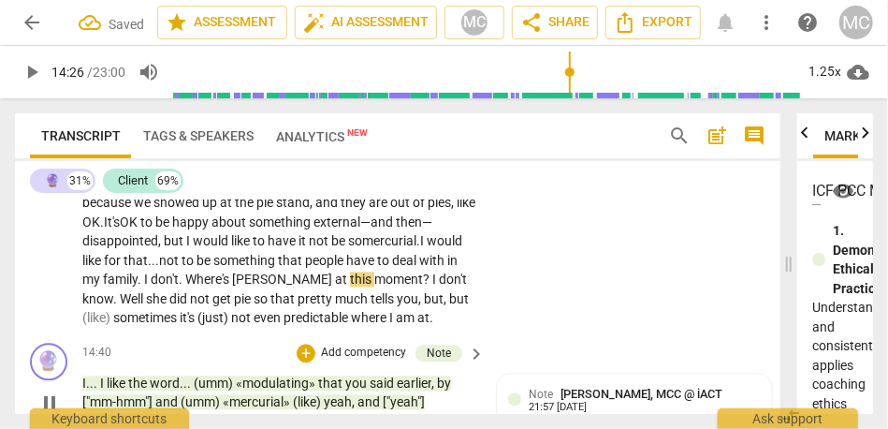
click at [419, 268] on span "with" at bounding box center [433, 260] width 28 height 15
click at [185, 286] on span "Where's" at bounding box center [208, 279] width 47 height 15
click at [236, 286] on span "[PERSON_NAME]" at bounding box center [266, 279] width 103 height 15
click at [416, 286] on span "I" at bounding box center [419, 279] width 7 height 15
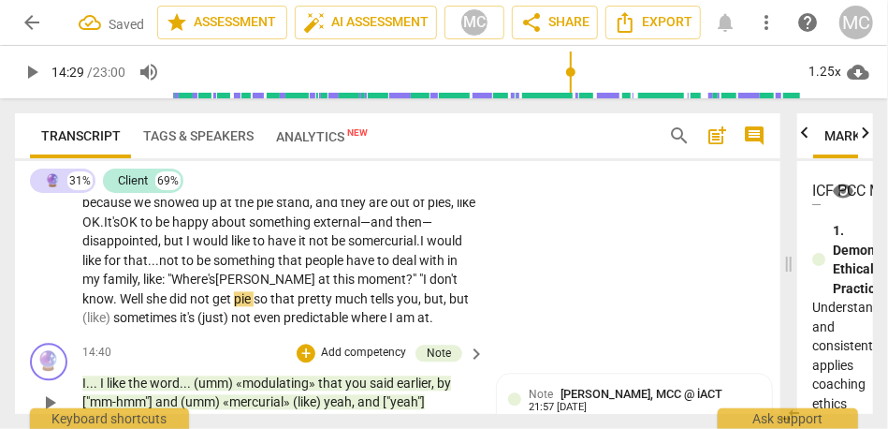
click at [370, 307] on p "(so) The burden of the emotion . . . being someone who people have to tiptoe ar…" at bounding box center [278, 154] width 393 height 345
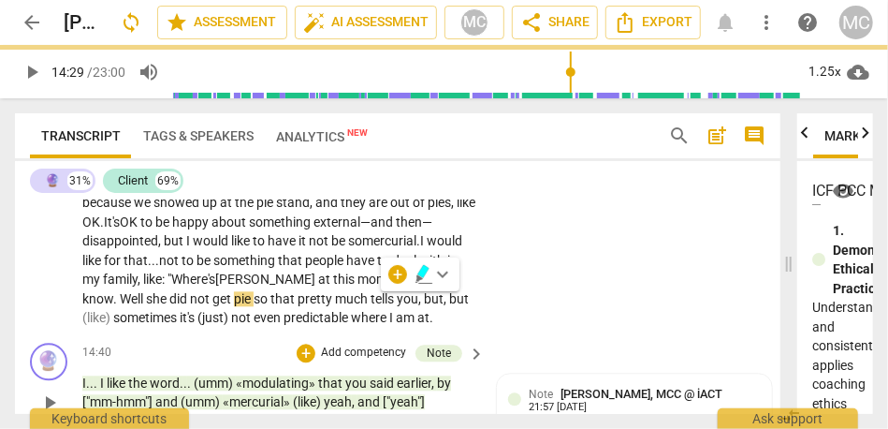
click at [430, 286] on span "don't" at bounding box center [444, 279] width 28 height 15
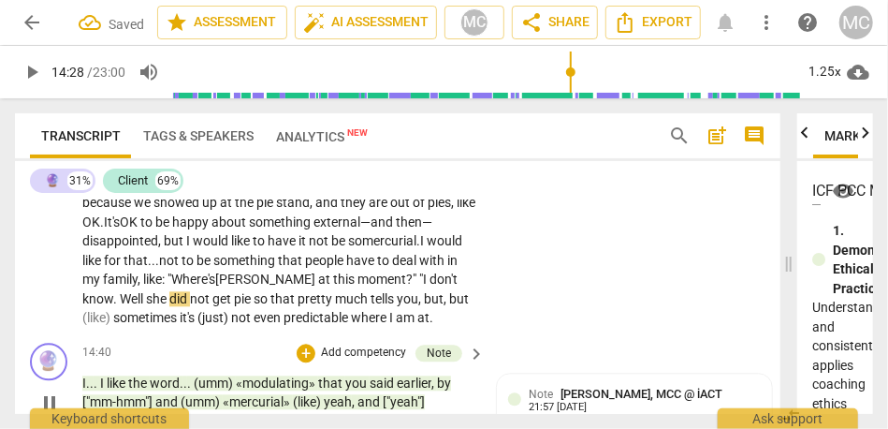
click at [120, 306] on span "." at bounding box center [116, 298] width 7 height 15
click at [146, 306] on span "Well" at bounding box center [133, 298] width 26 height 15
click at [169, 306] on span "she" at bounding box center [157, 298] width 23 height 15
click at [176, 306] on span "she" at bounding box center [164, 298] width 23 height 15
click at [442, 320] on p "(so) The burden of the emotion . . . being someone who people have to tiptoe ar…" at bounding box center [278, 154] width 393 height 345
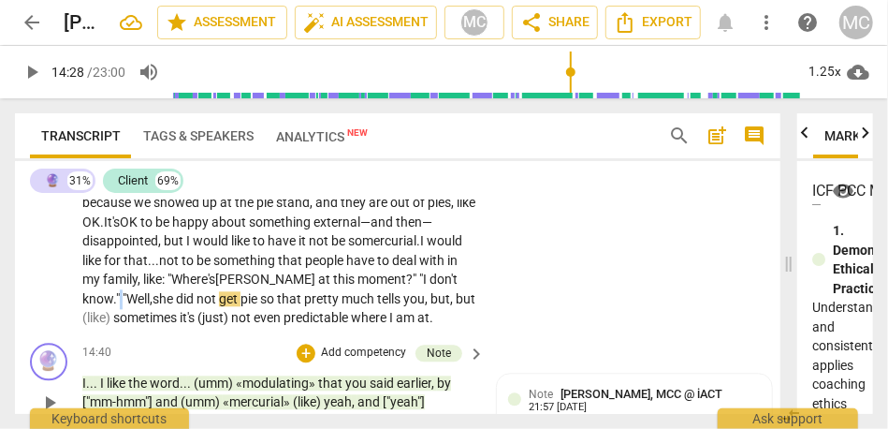
click at [442, 320] on p "(so) The burden of the emotion . . . being someone who people have to tiptoe ar…" at bounding box center [278, 154] width 393 height 345
click at [113, 306] on span "know" at bounding box center [97, 298] width 31 height 15
click at [260, 306] on span "so" at bounding box center [268, 298] width 17 height 15
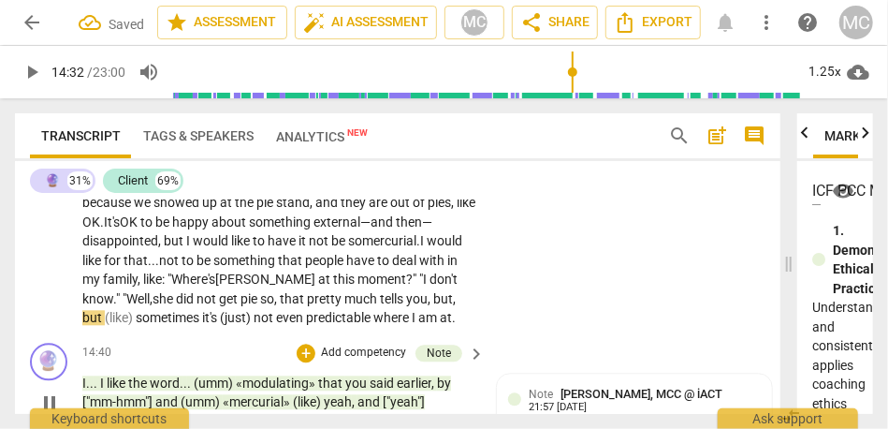
click at [433, 306] on span "but" at bounding box center [443, 298] width 20 height 15
drag, startPoint x: 421, startPoint y: 337, endPoint x: 113, endPoint y: 348, distance: 308.2
click at [113, 328] on p "(so) The burden of the emotion . . . being someone who people have to tiptoe ar…" at bounding box center [278, 154] width 393 height 345
click at [197, 306] on span "not" at bounding box center [208, 298] width 22 height 15
click at [212, 325] on span "it's" at bounding box center [205, 317] width 18 height 15
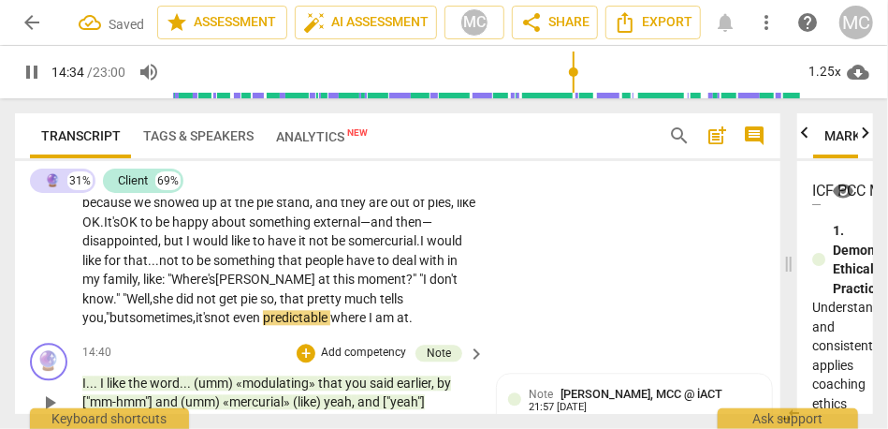
click at [499, 320] on div "CL play_arrow pause 12:43 + Add competency keyboard_arrow_right (so) The burden…" at bounding box center [398, 139] width 766 height 391
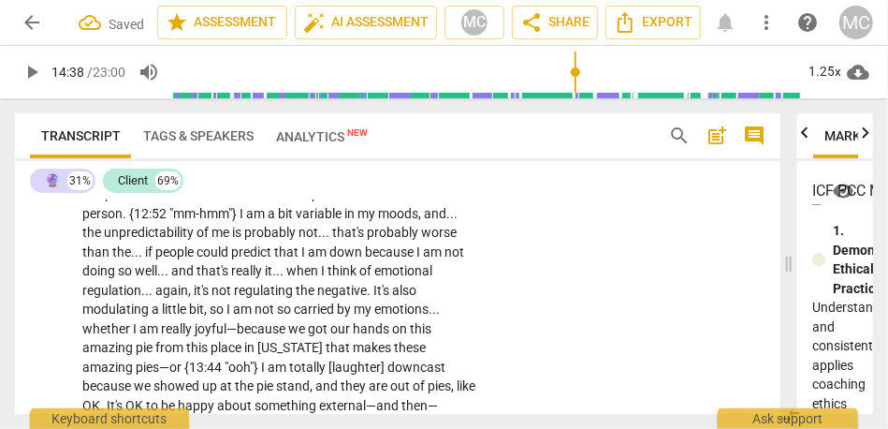
type input "878"
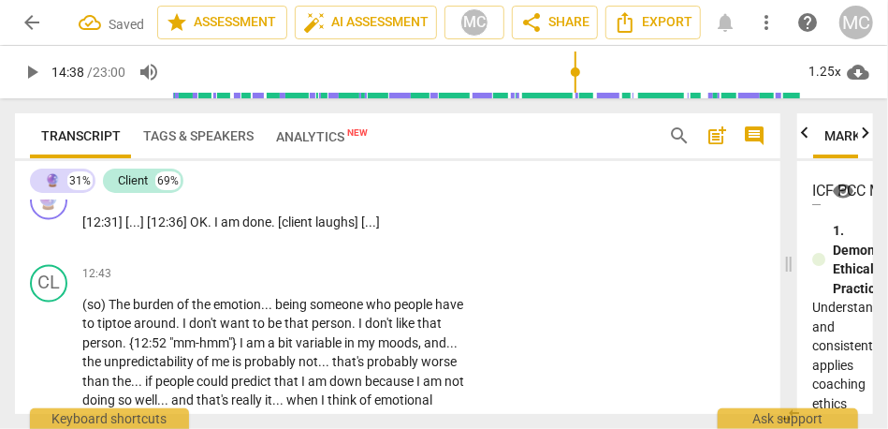
scroll to position [4029, 0]
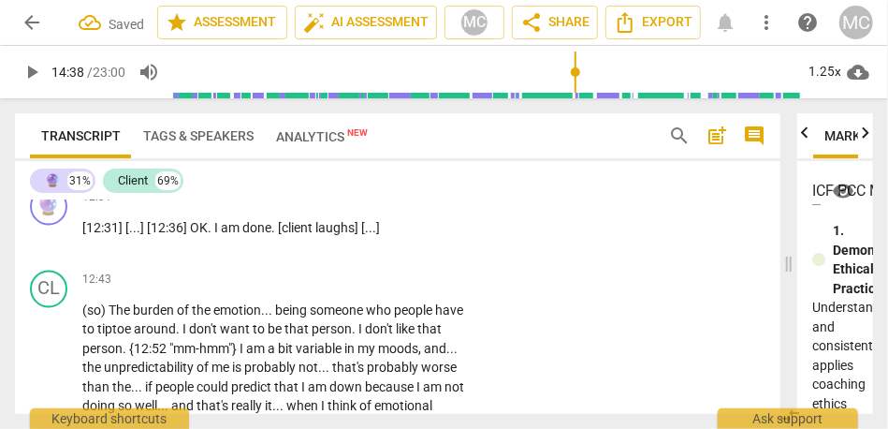
click at [399, 289] on p "Add competency" at bounding box center [418, 280] width 89 height 17
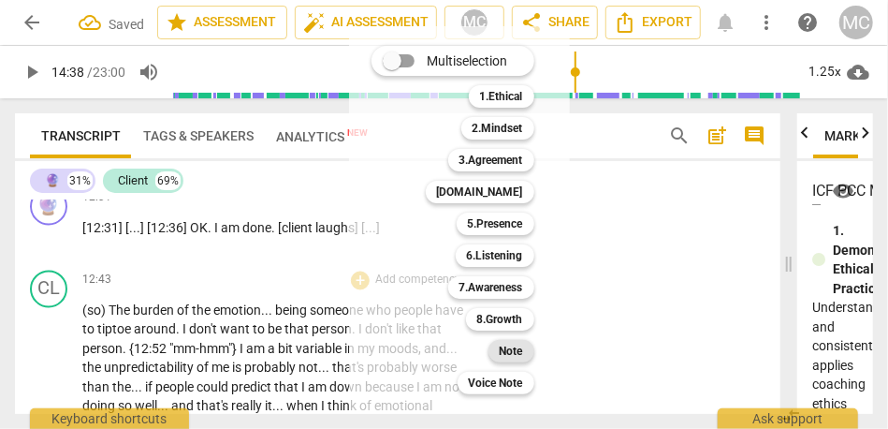
click at [506, 354] on b "Note" at bounding box center [511, 351] width 23 height 22
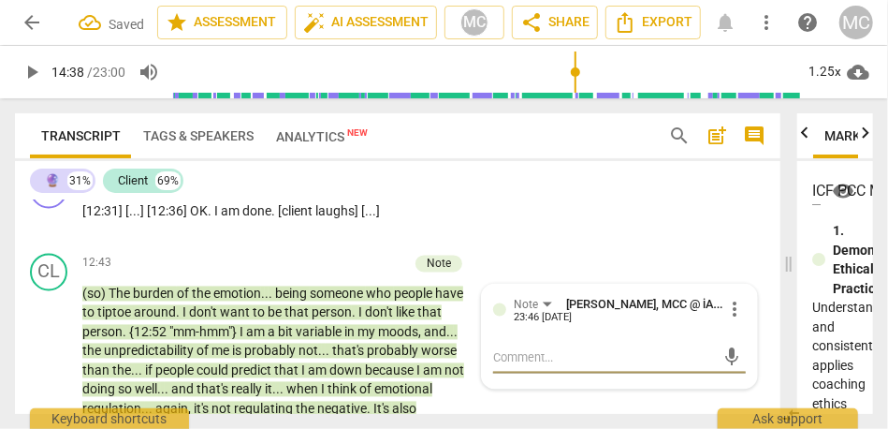
scroll to position [4045, 0]
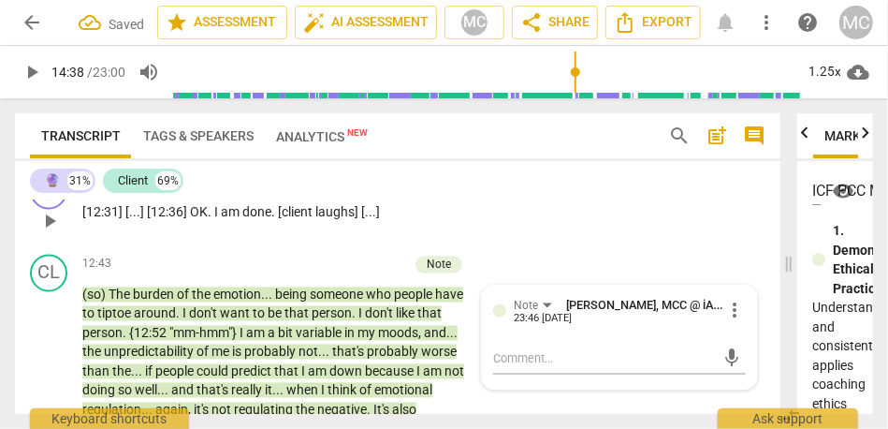
click at [433, 191] on p "Add competency" at bounding box center [418, 182] width 89 height 17
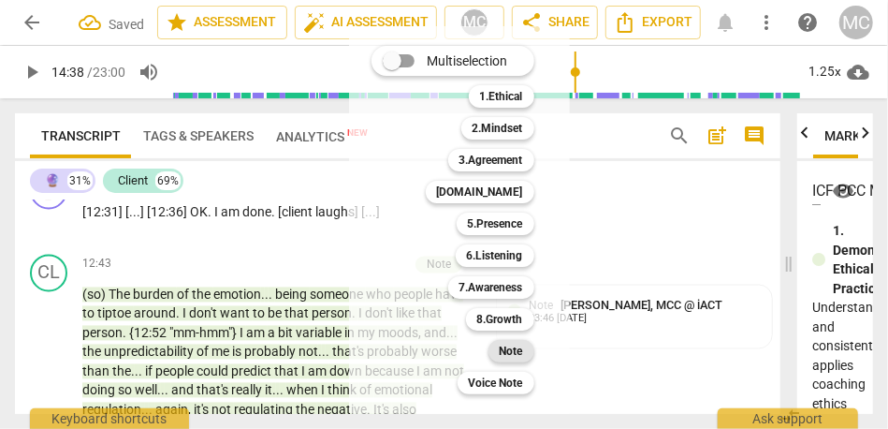
click at [509, 345] on b "Note" at bounding box center [511, 351] width 23 height 22
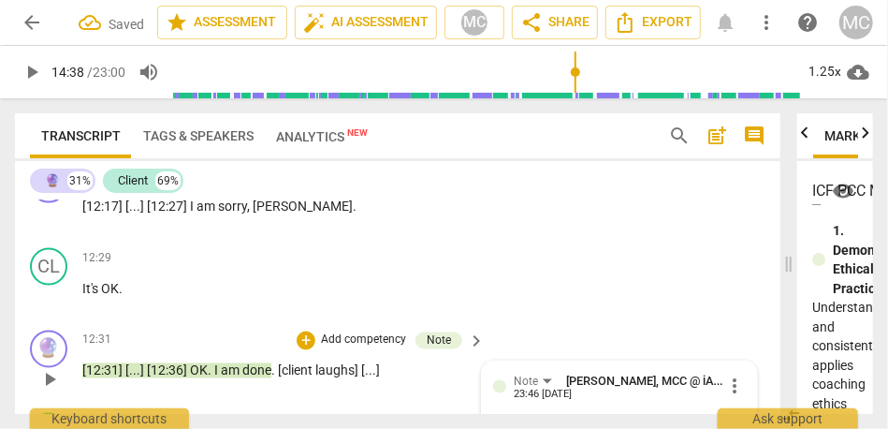
scroll to position [3888, 0]
click at [409, 266] on p "Add competency" at bounding box center [418, 257] width 89 height 17
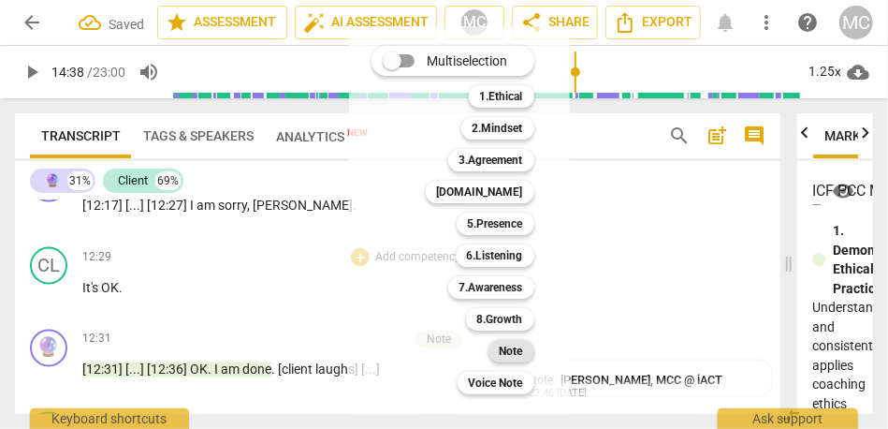
click at [504, 356] on b "Note" at bounding box center [511, 351] width 23 height 22
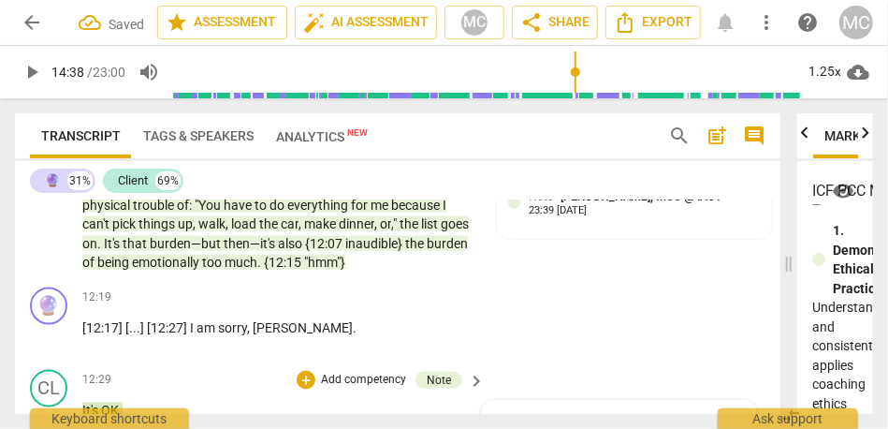
scroll to position [3750, 0]
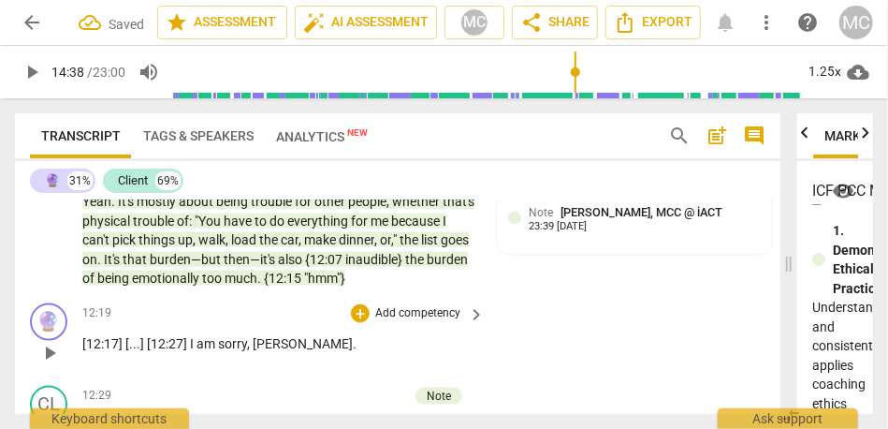
click at [418, 322] on p "Add competency" at bounding box center [418, 313] width 89 height 17
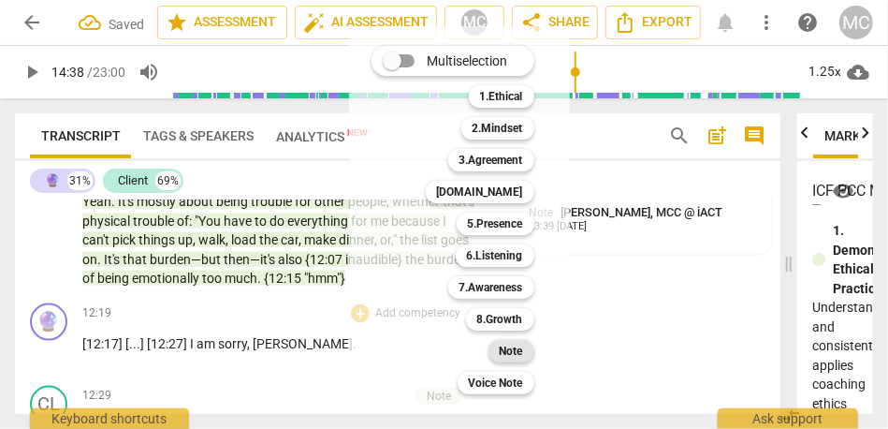
click at [504, 360] on b "Note" at bounding box center [511, 351] width 23 height 22
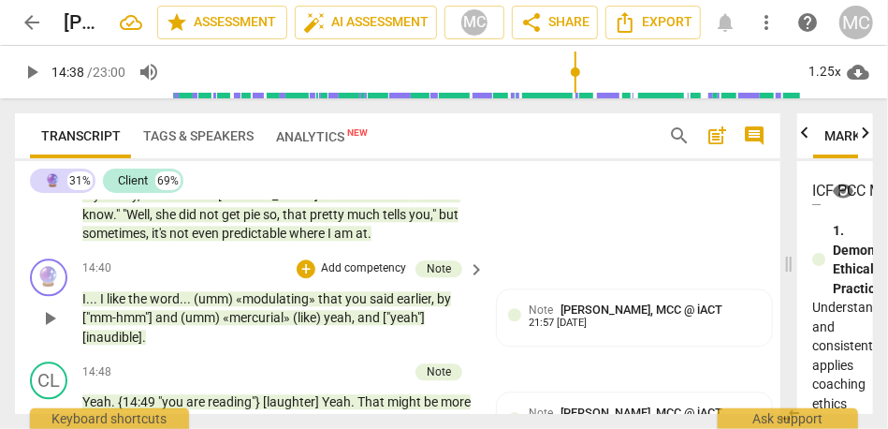
scroll to position [4429, 0]
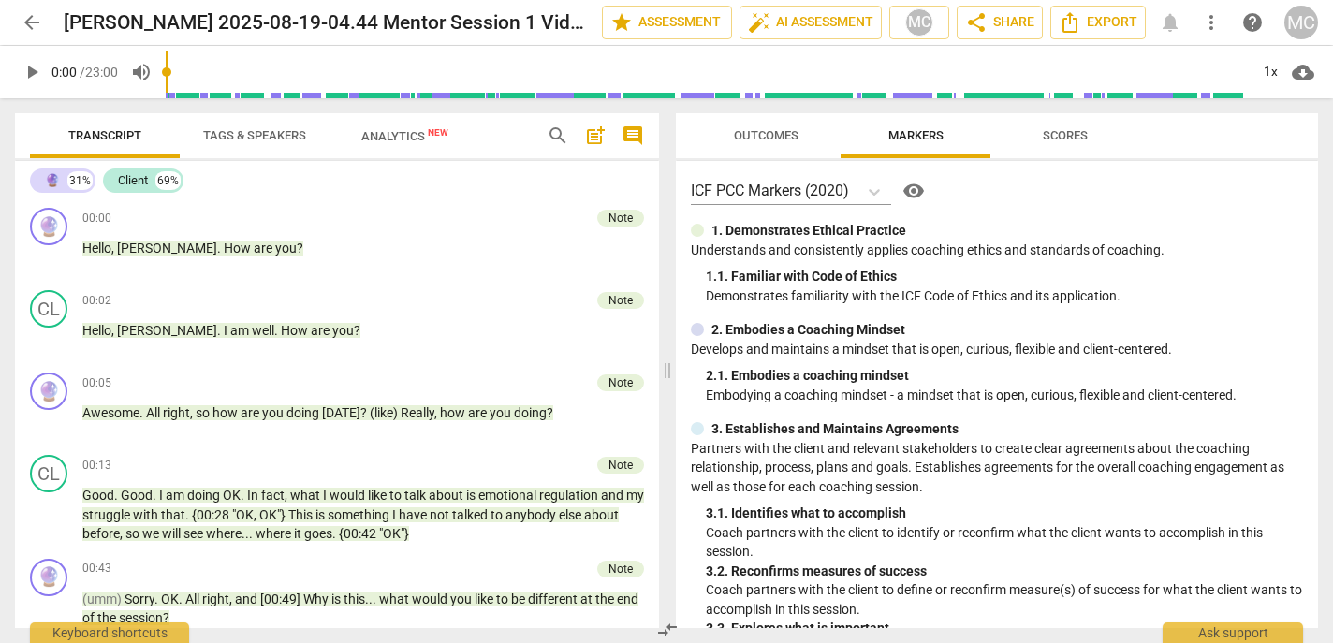
click at [514, 141] on div "Transcript Tags & Speakers Analytics New" at bounding box center [273, 135] width 487 height 45
click at [759, 144] on span "Outcomes" at bounding box center [767, 136] width 110 height 25
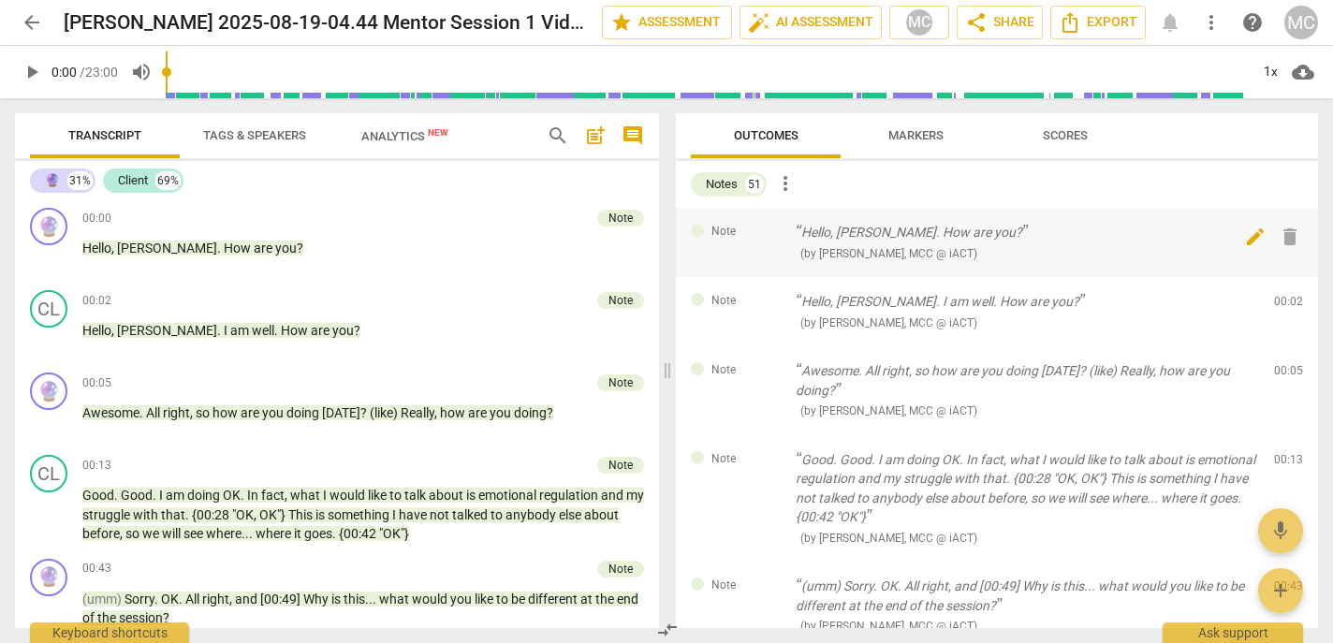
click at [888, 238] on span "delete" at bounding box center [1290, 237] width 22 height 22
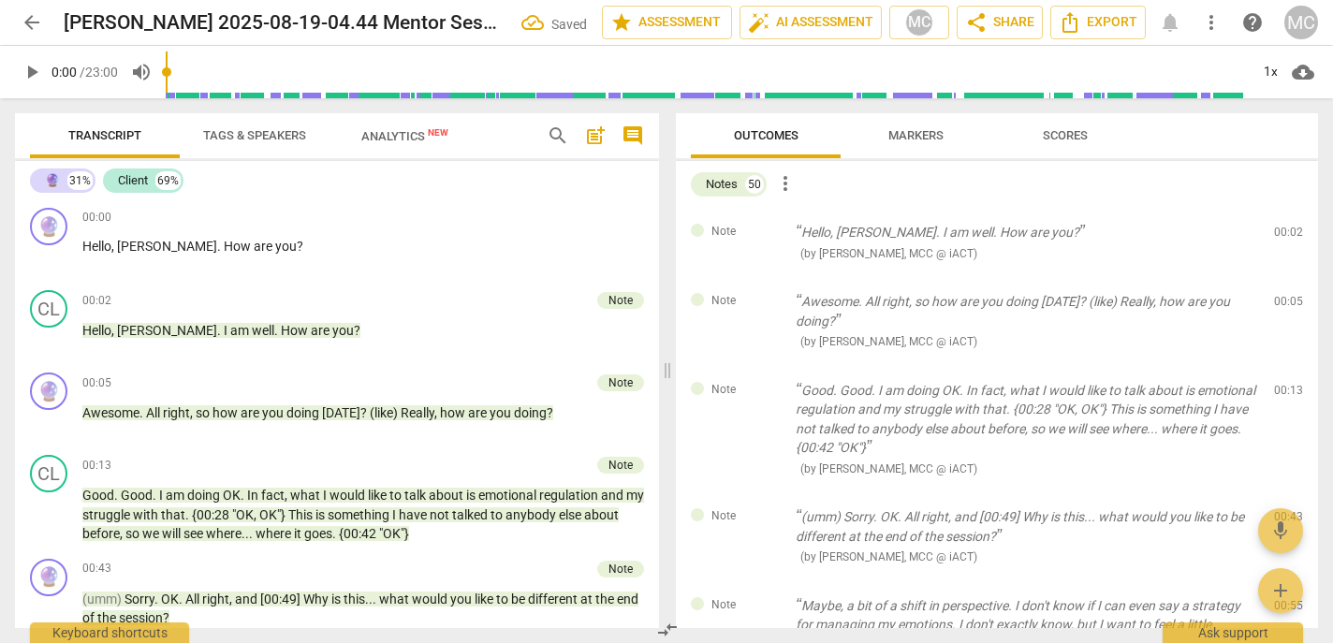
click at [888, 238] on span "delete" at bounding box center [1290, 237] width 22 height 22
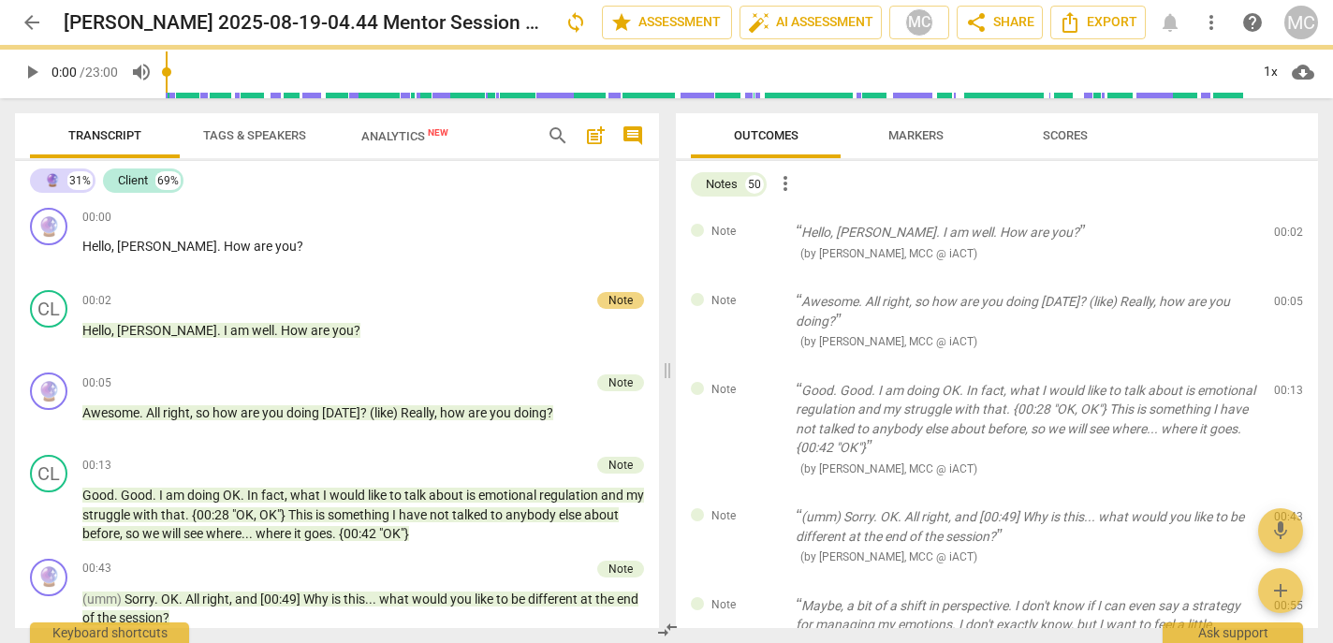
click at [888, 277] on div "Note Awesome. All right, so how are you doing today? (like) Really, how are you…" at bounding box center [997, 321] width 642 height 89
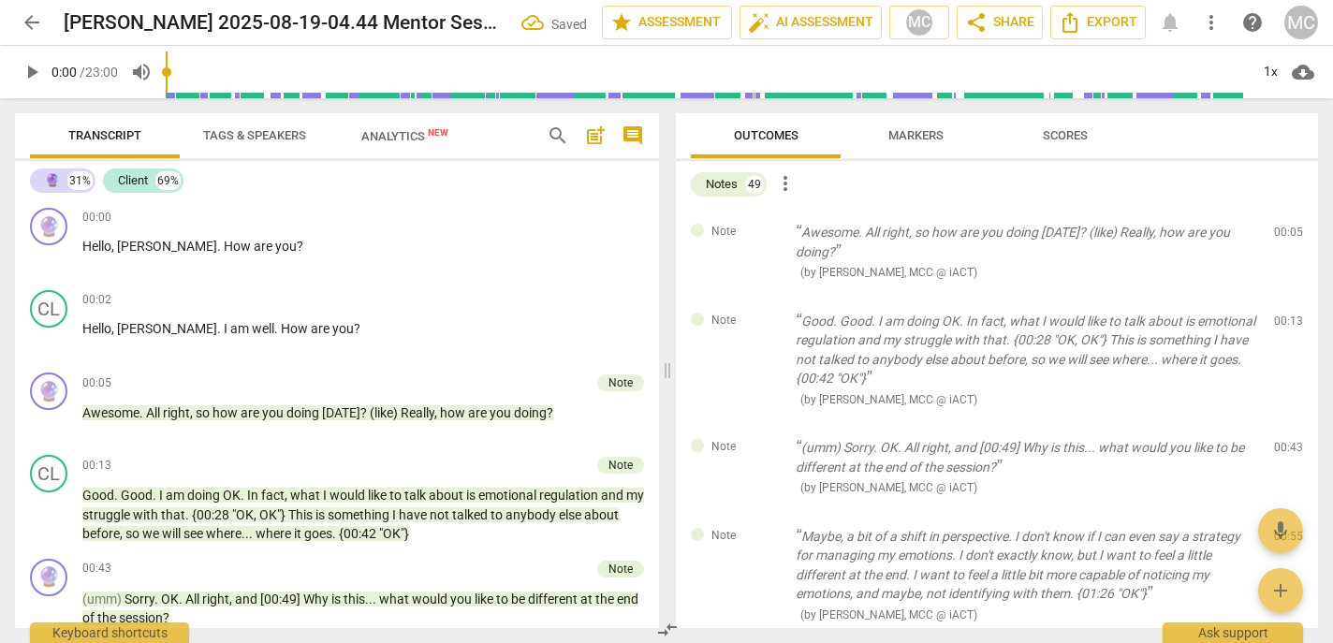
click at [888, 238] on span "delete" at bounding box center [1290, 237] width 22 height 22
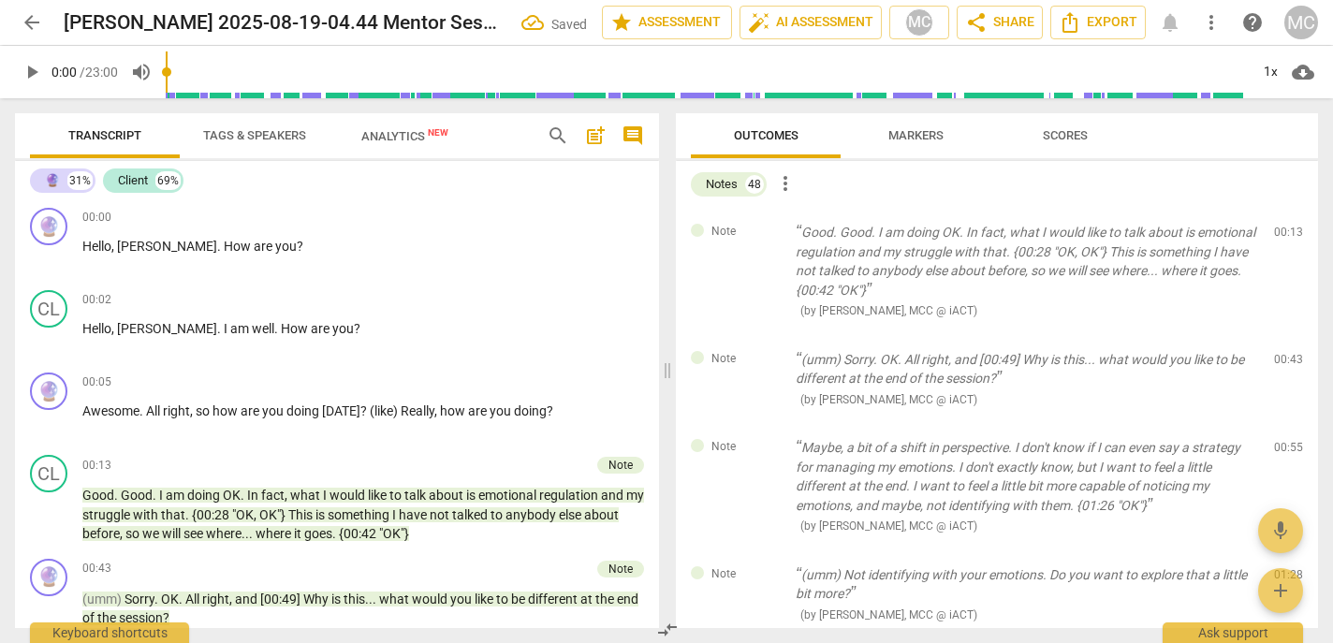
click at [888, 238] on span "delete" at bounding box center [1290, 237] width 22 height 22
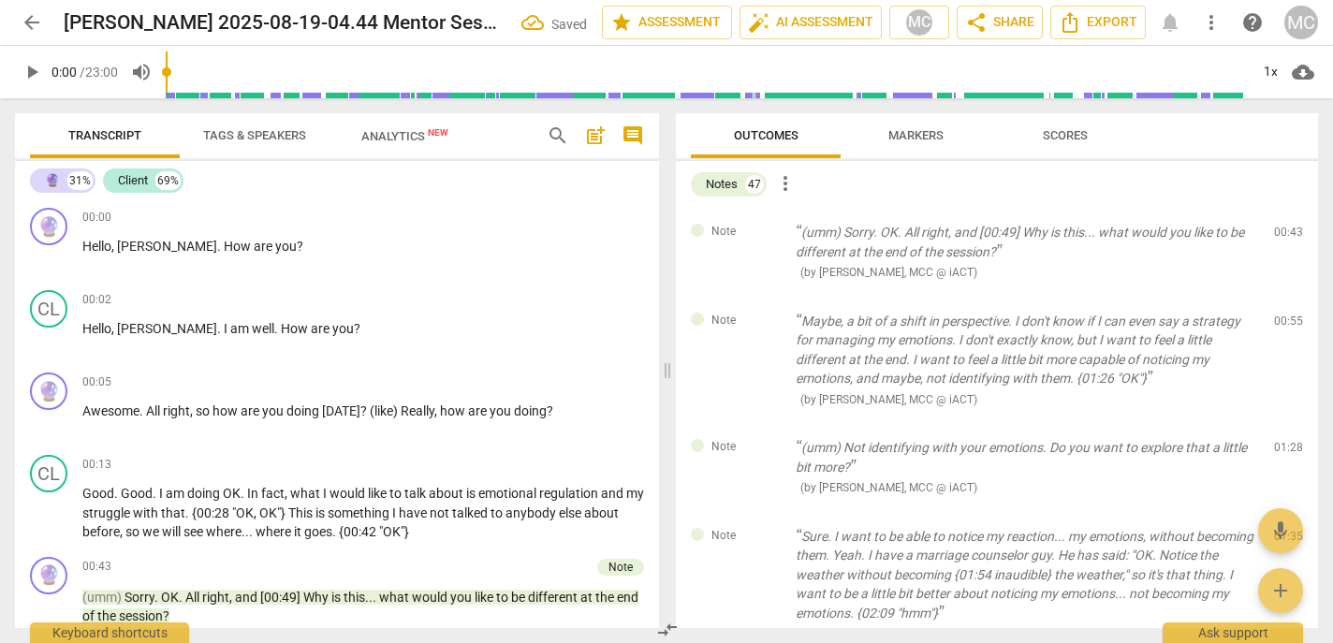
click at [888, 238] on span "delete" at bounding box center [1290, 237] width 22 height 22
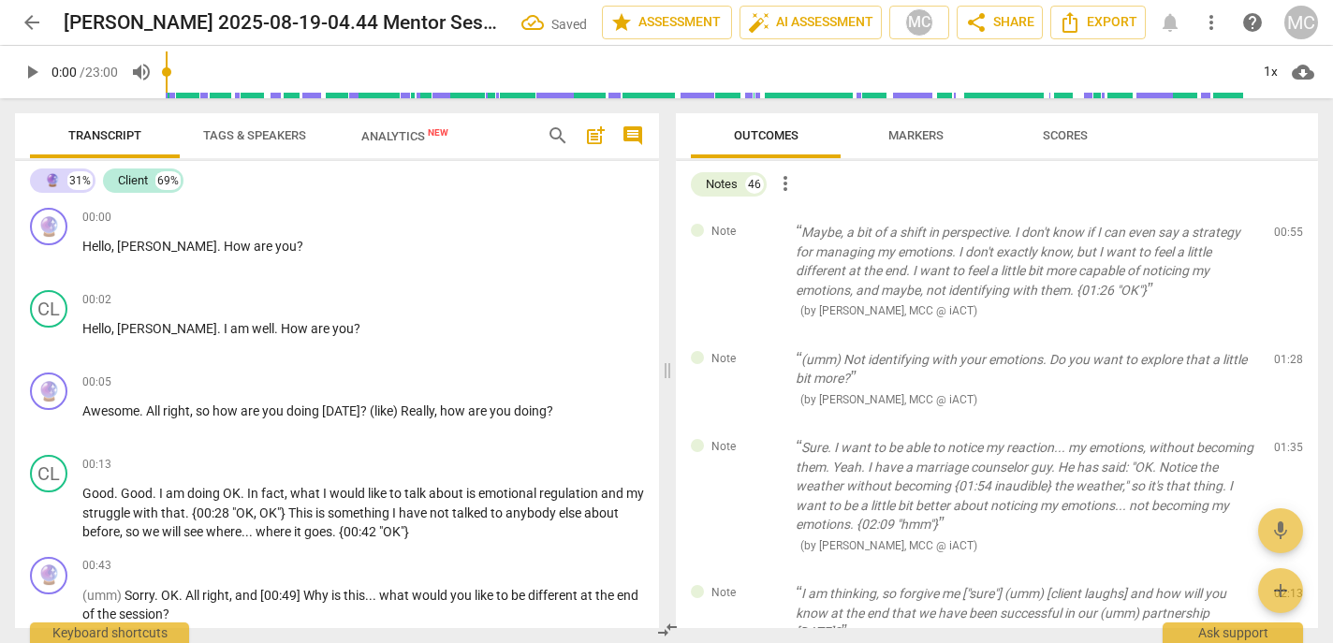
click at [888, 238] on span "delete" at bounding box center [1290, 237] width 22 height 22
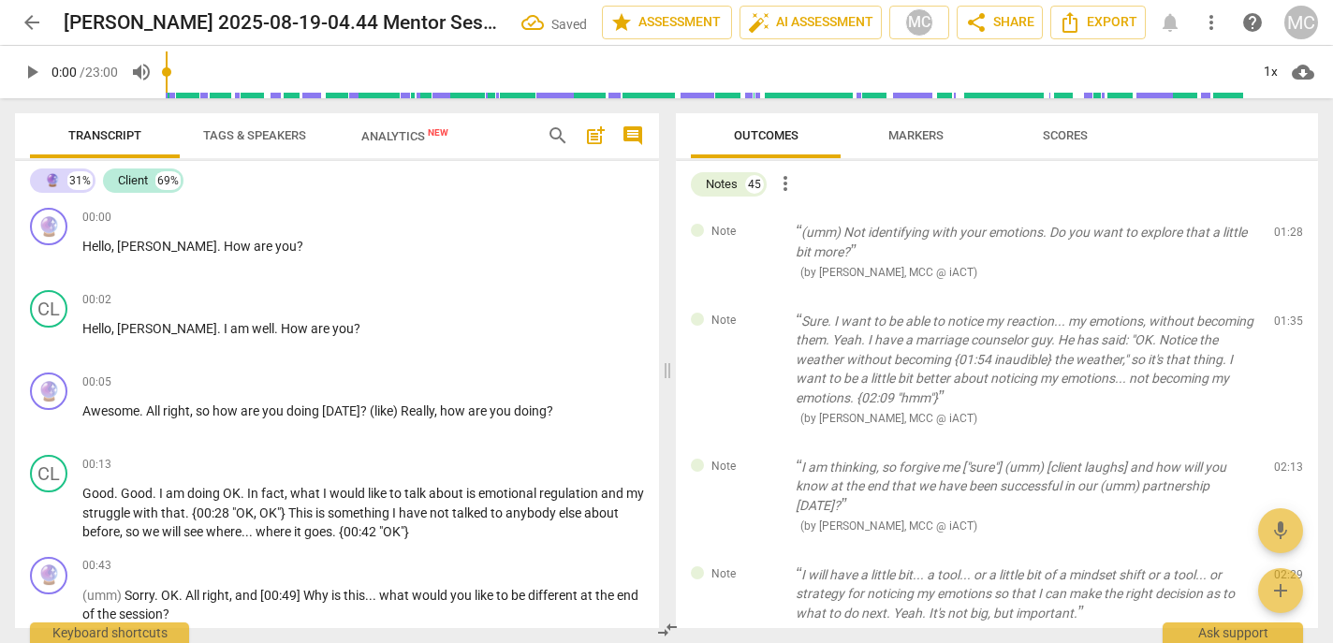
click at [888, 238] on span "delete" at bounding box center [1290, 237] width 22 height 22
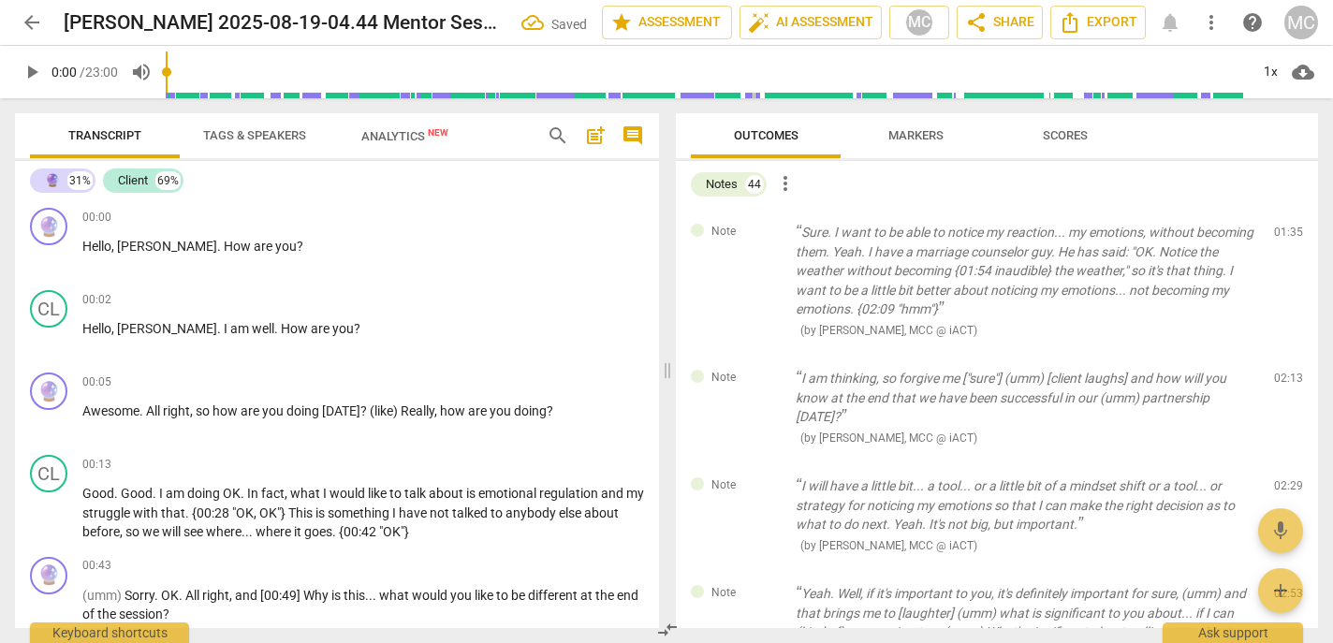
click at [888, 238] on span "delete" at bounding box center [1290, 237] width 22 height 22
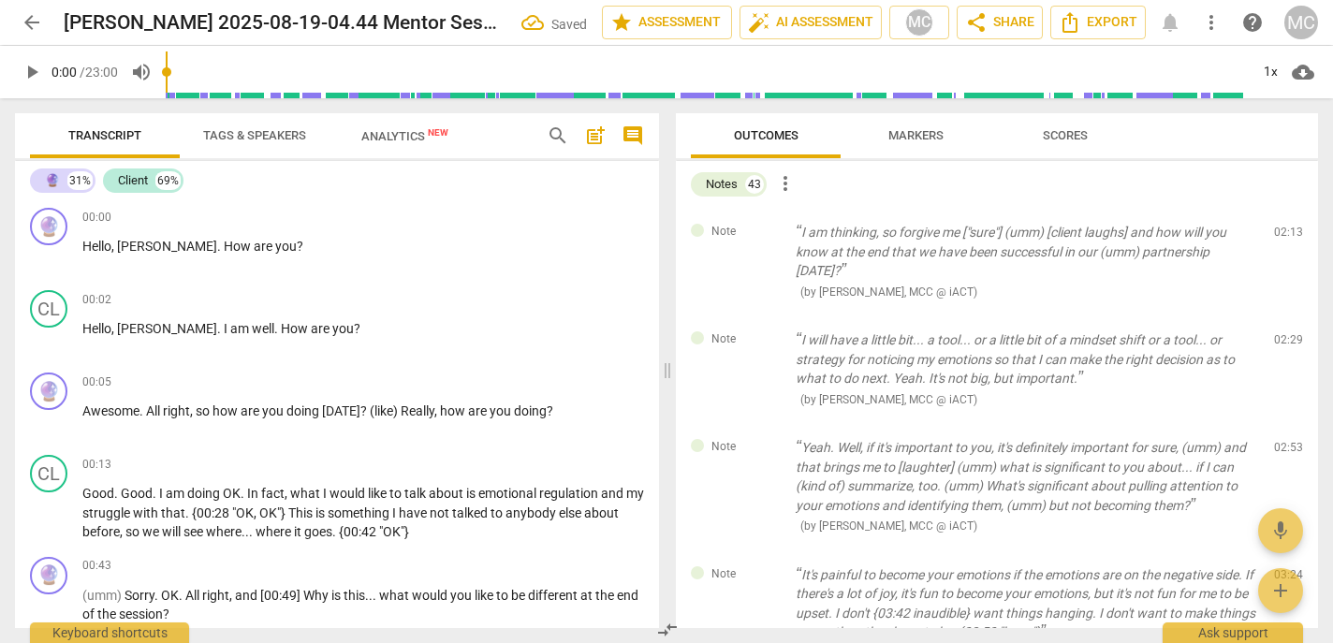
click at [888, 238] on span "delete" at bounding box center [1290, 237] width 22 height 22
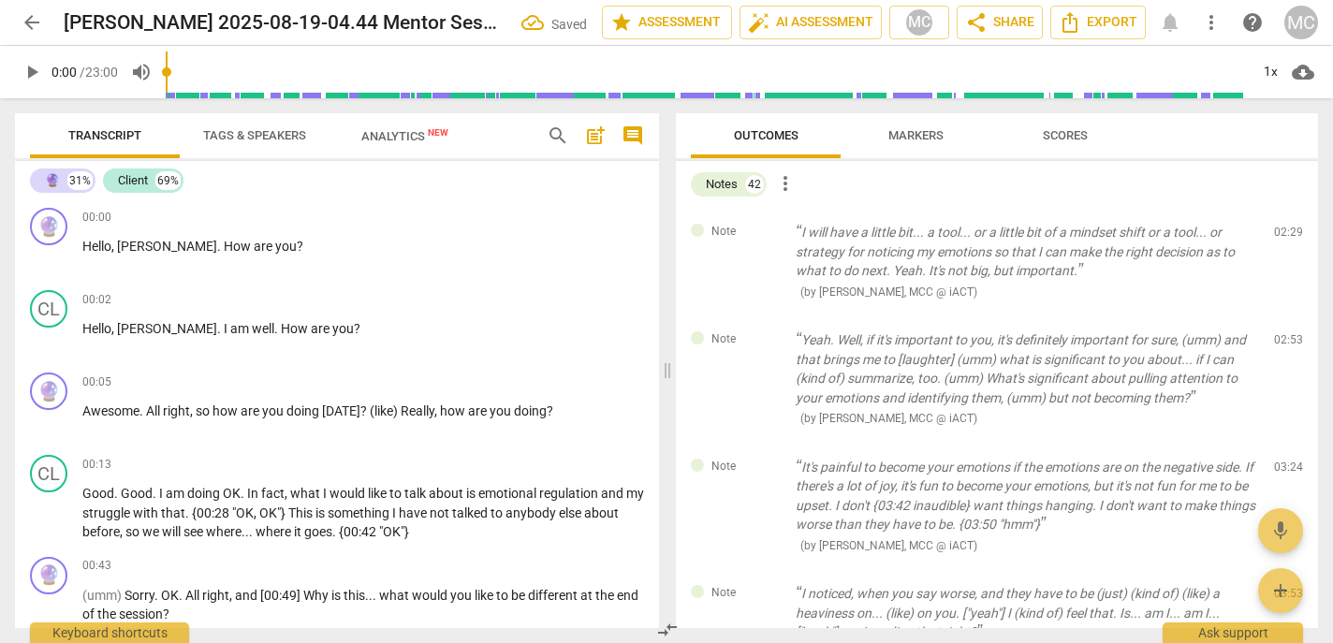
click at [888, 238] on span "delete" at bounding box center [1290, 237] width 22 height 22
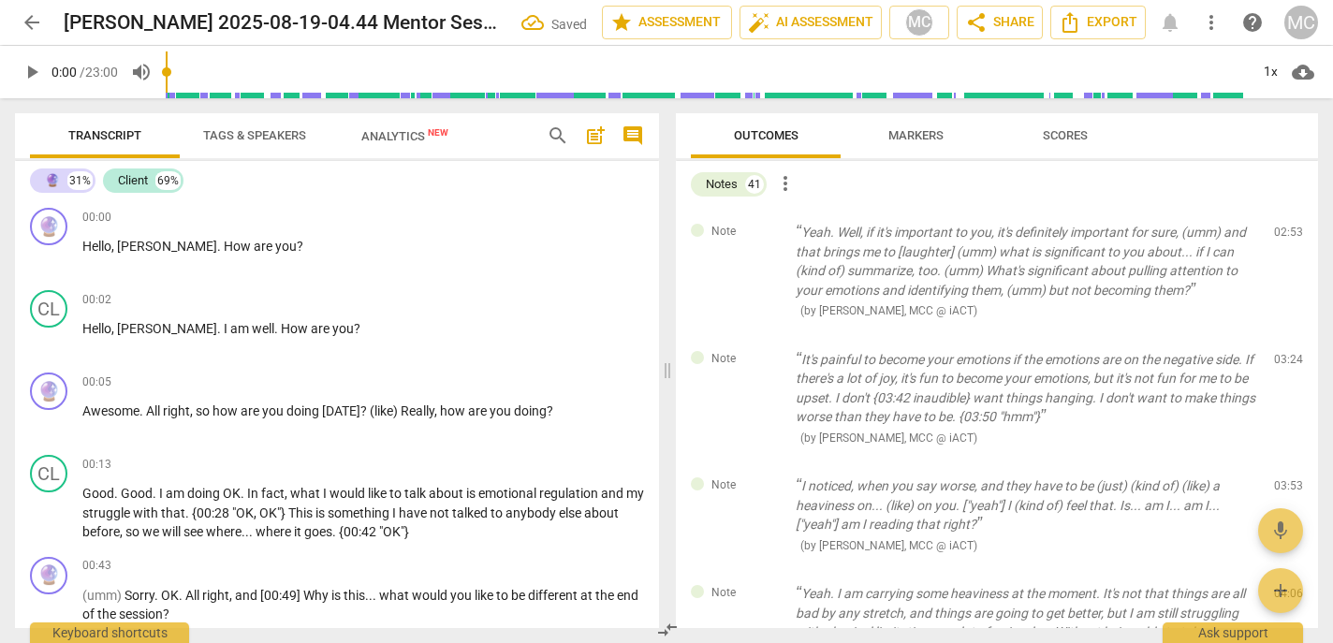
click at [888, 238] on span "delete" at bounding box center [1290, 237] width 22 height 22
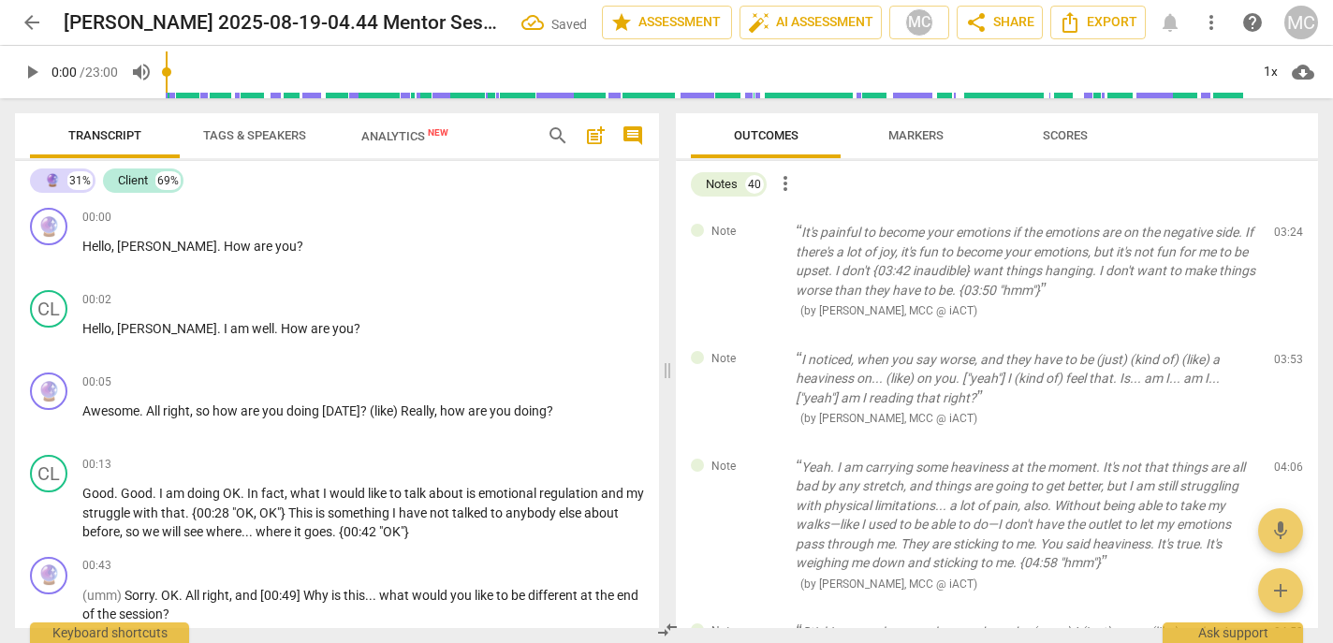
click at [888, 238] on span "delete" at bounding box center [1290, 237] width 22 height 22
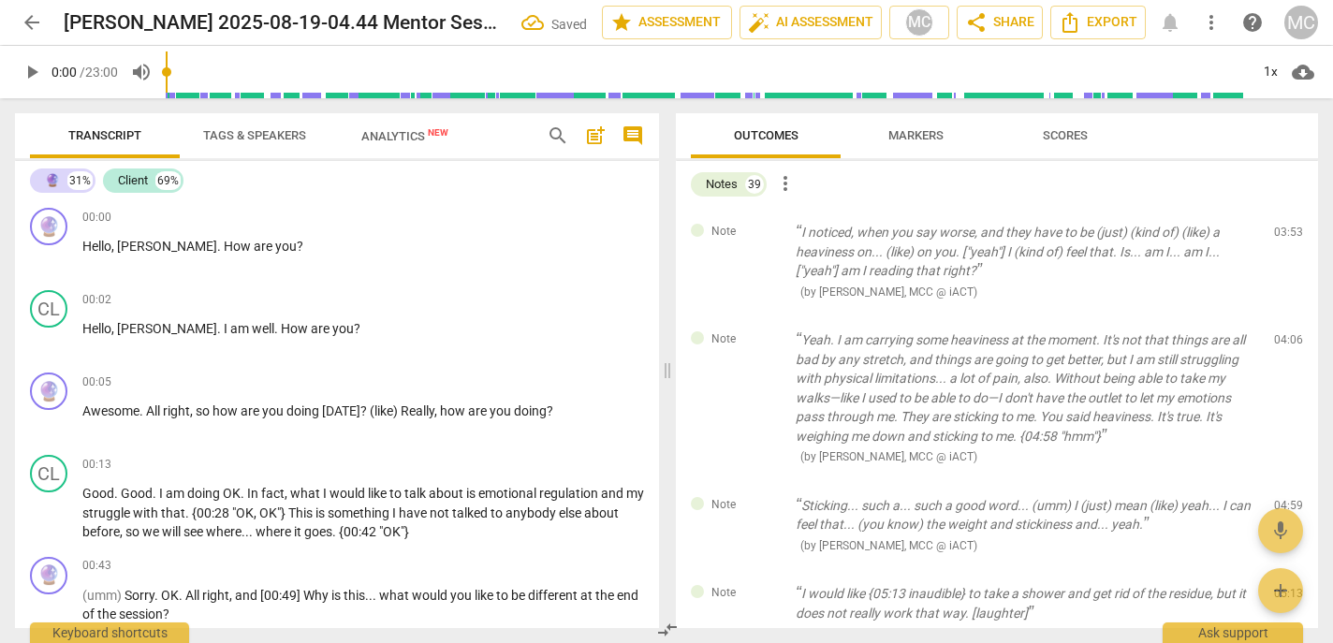
click at [888, 238] on span "delete" at bounding box center [1290, 237] width 22 height 22
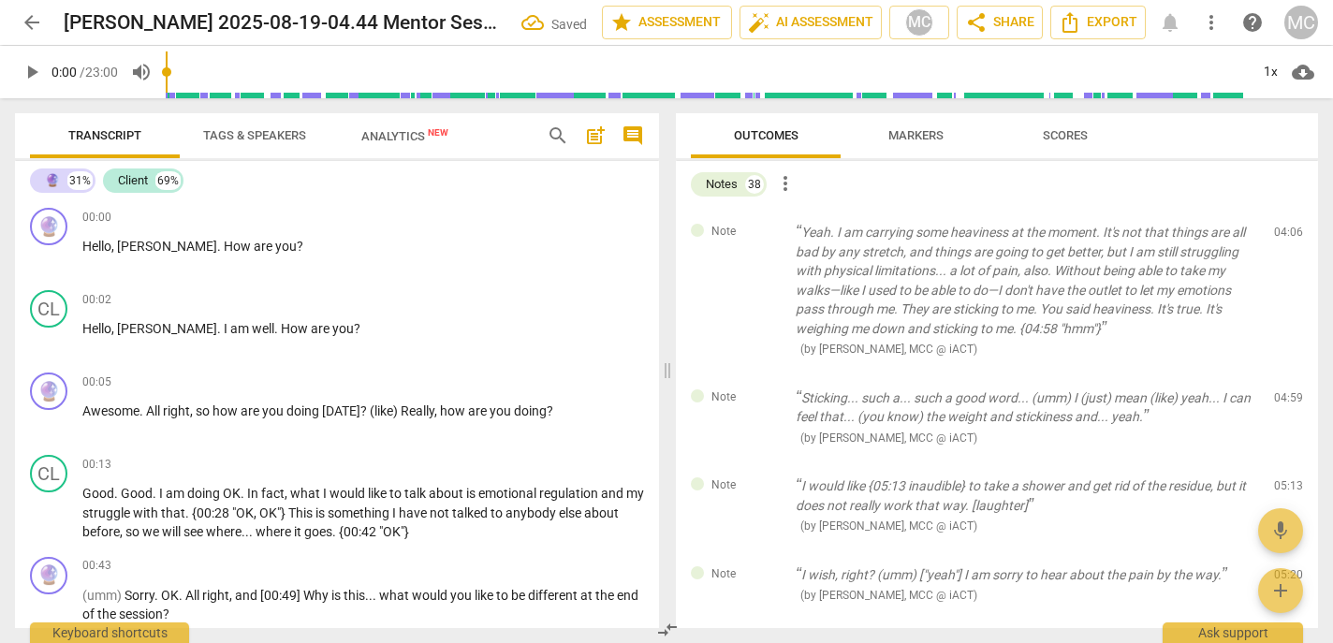
click at [888, 238] on span "delete" at bounding box center [1290, 237] width 22 height 22
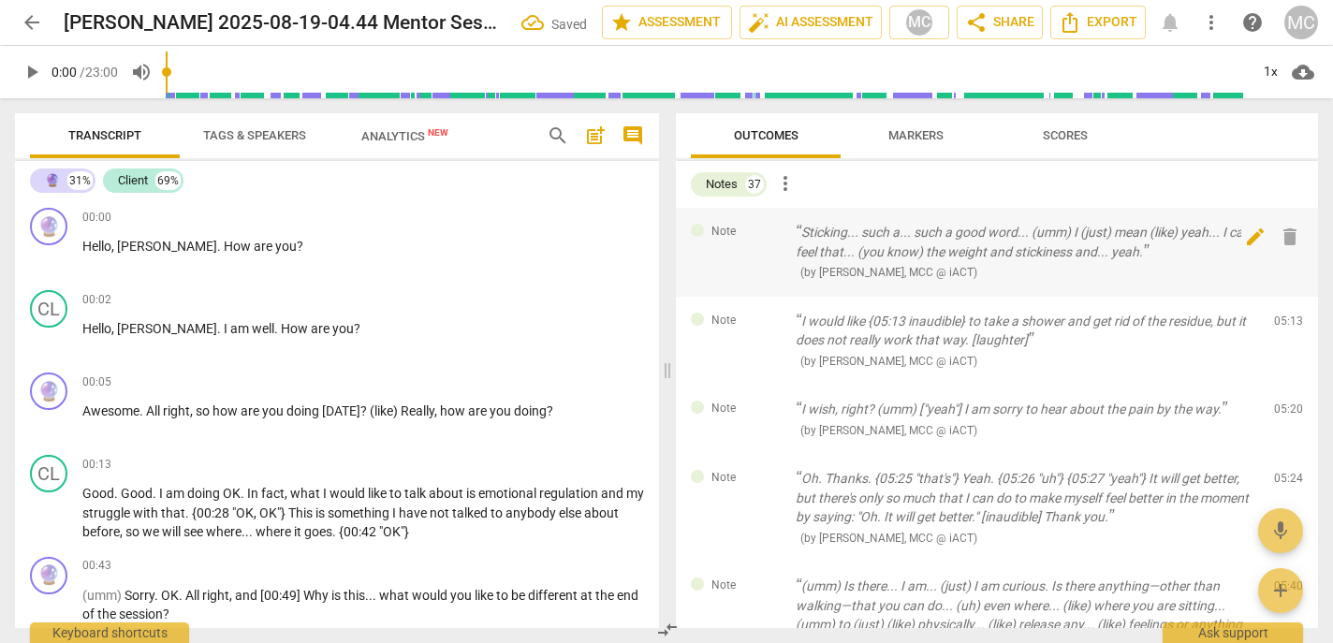
click at [888, 238] on span "delete" at bounding box center [1290, 237] width 22 height 22
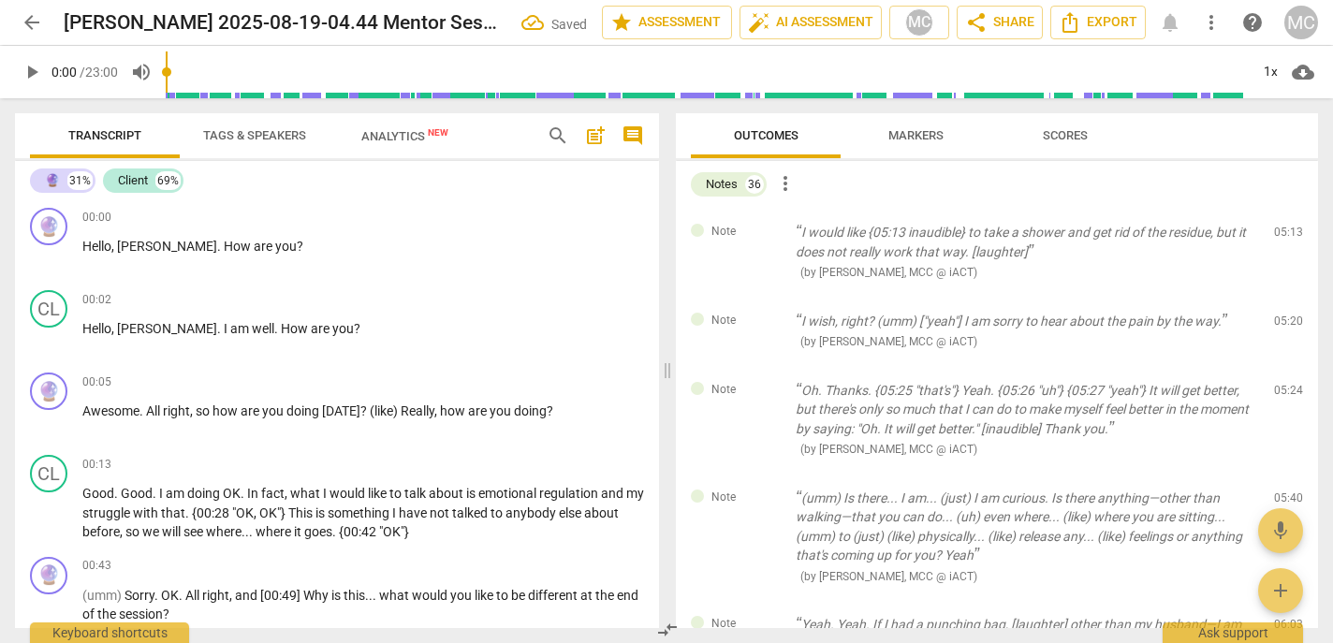
click at [888, 238] on span "delete" at bounding box center [1290, 237] width 22 height 22
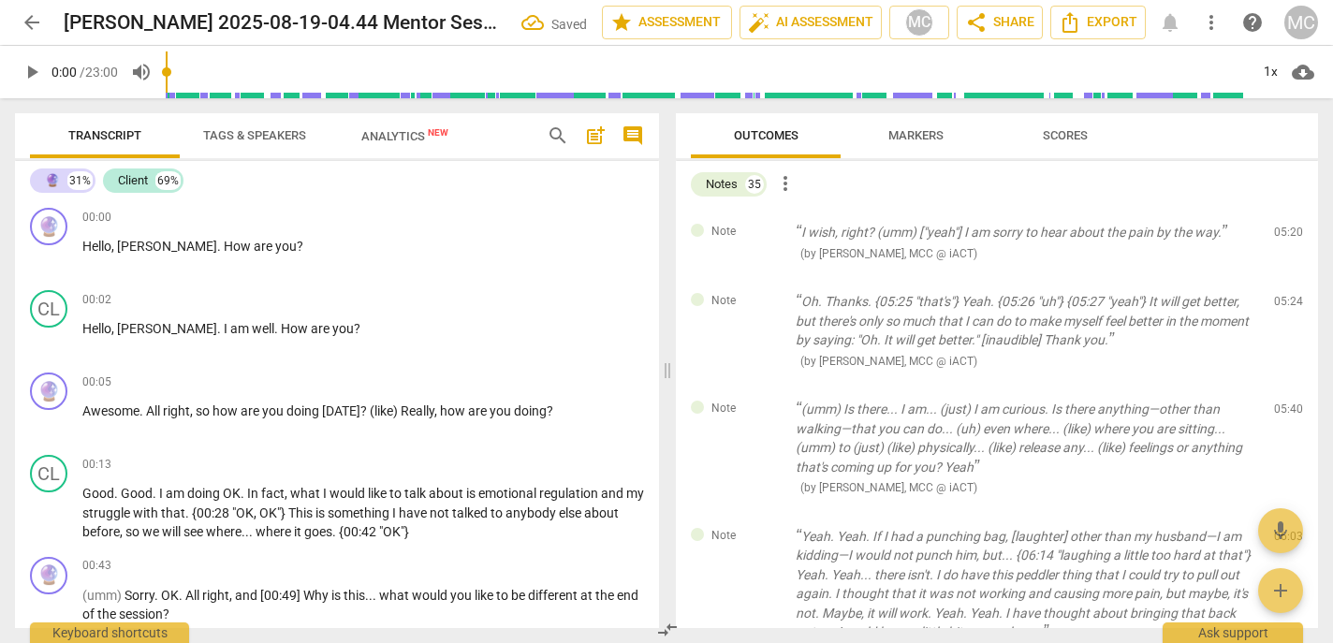
click at [888, 238] on span "delete" at bounding box center [1290, 237] width 22 height 22
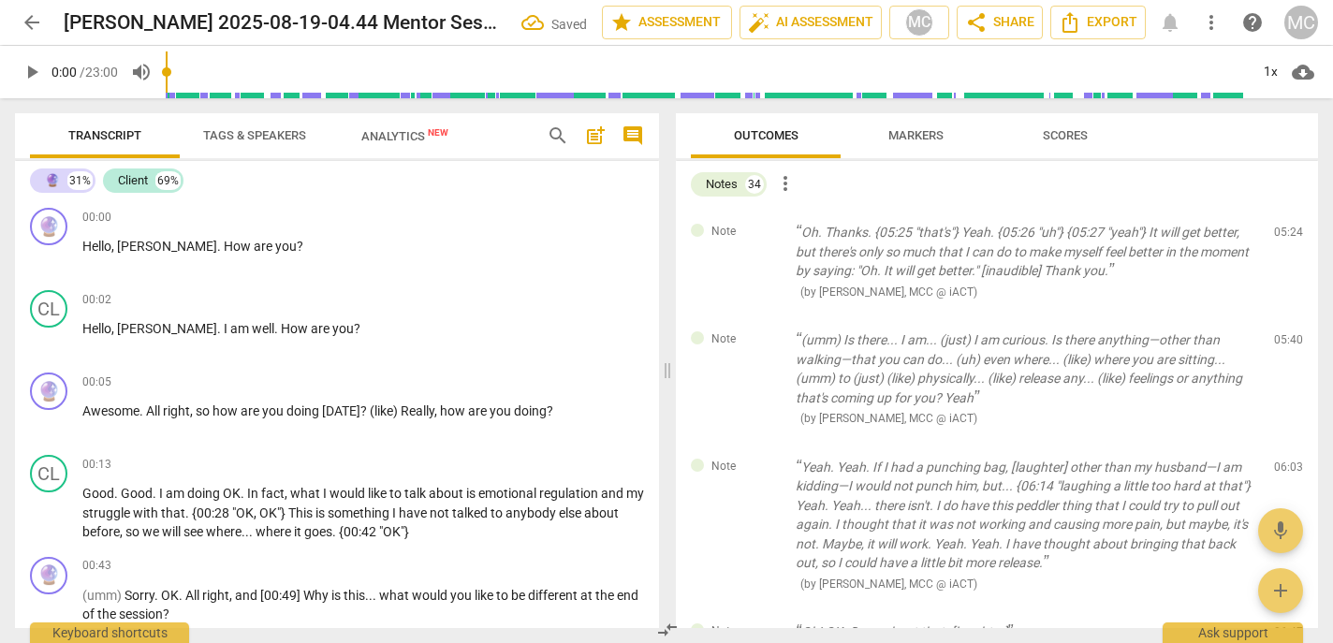
click at [888, 238] on span "delete" at bounding box center [1290, 237] width 22 height 22
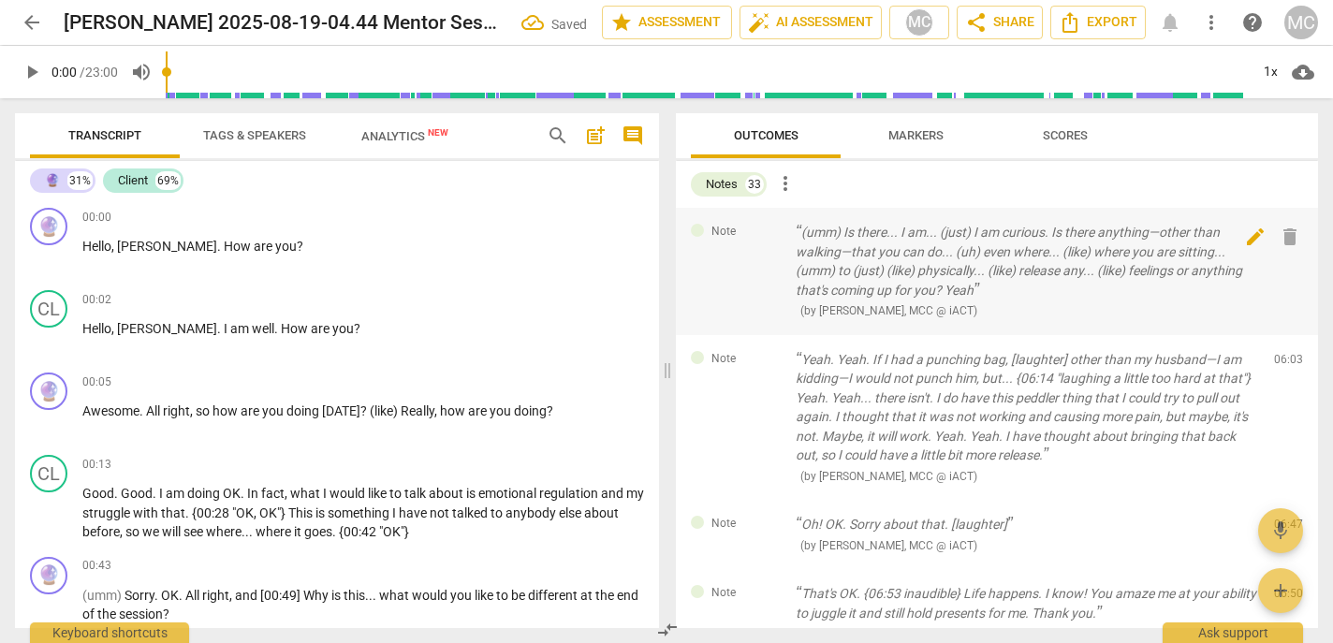
click at [888, 237] on span "delete" at bounding box center [1290, 237] width 22 height 22
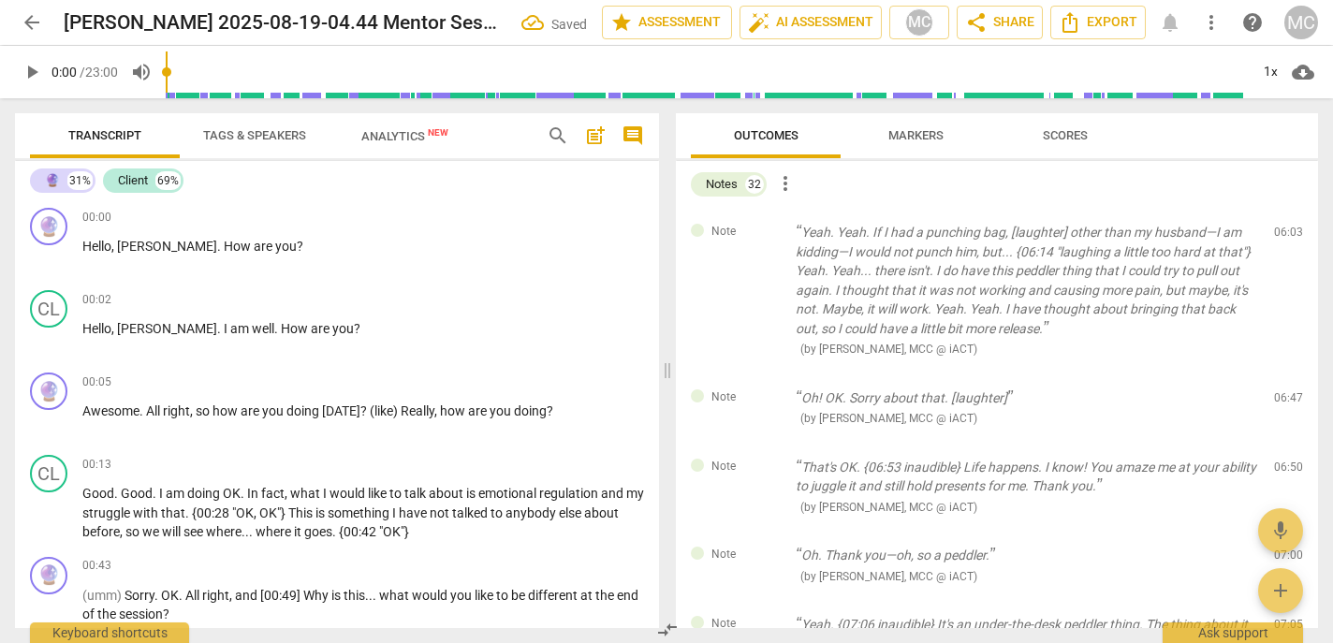
click at [888, 237] on span "delete" at bounding box center [1290, 237] width 22 height 22
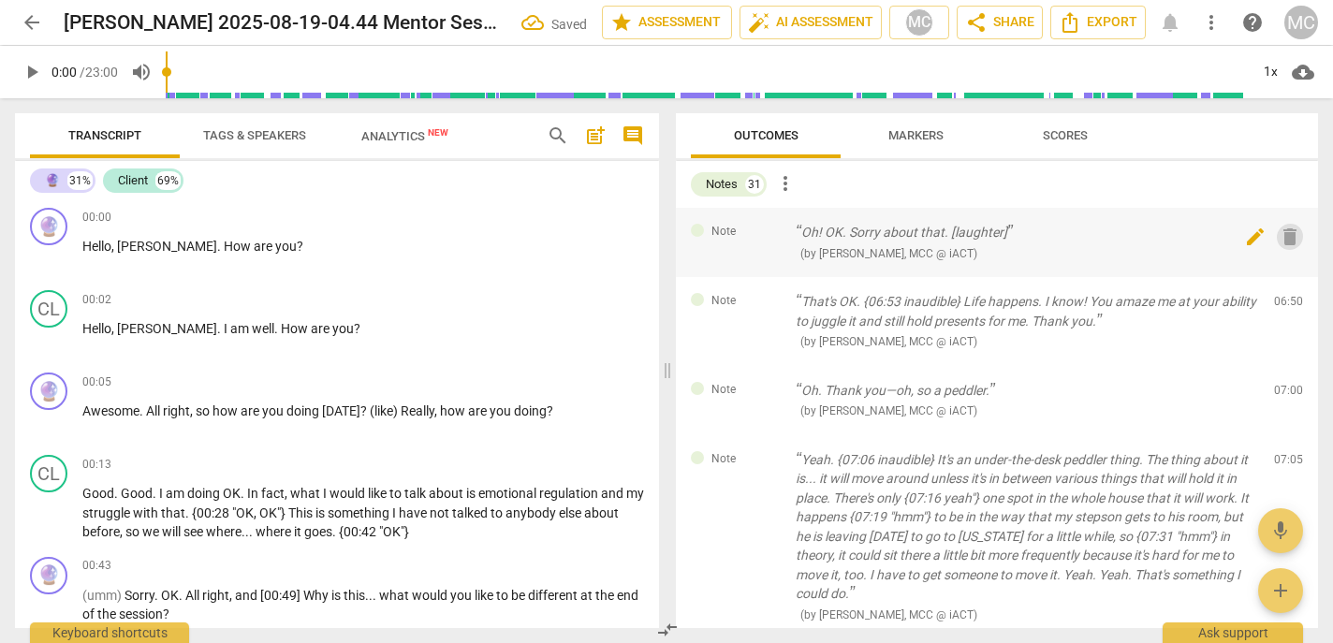
click at [888, 237] on span "delete" at bounding box center [1290, 237] width 22 height 22
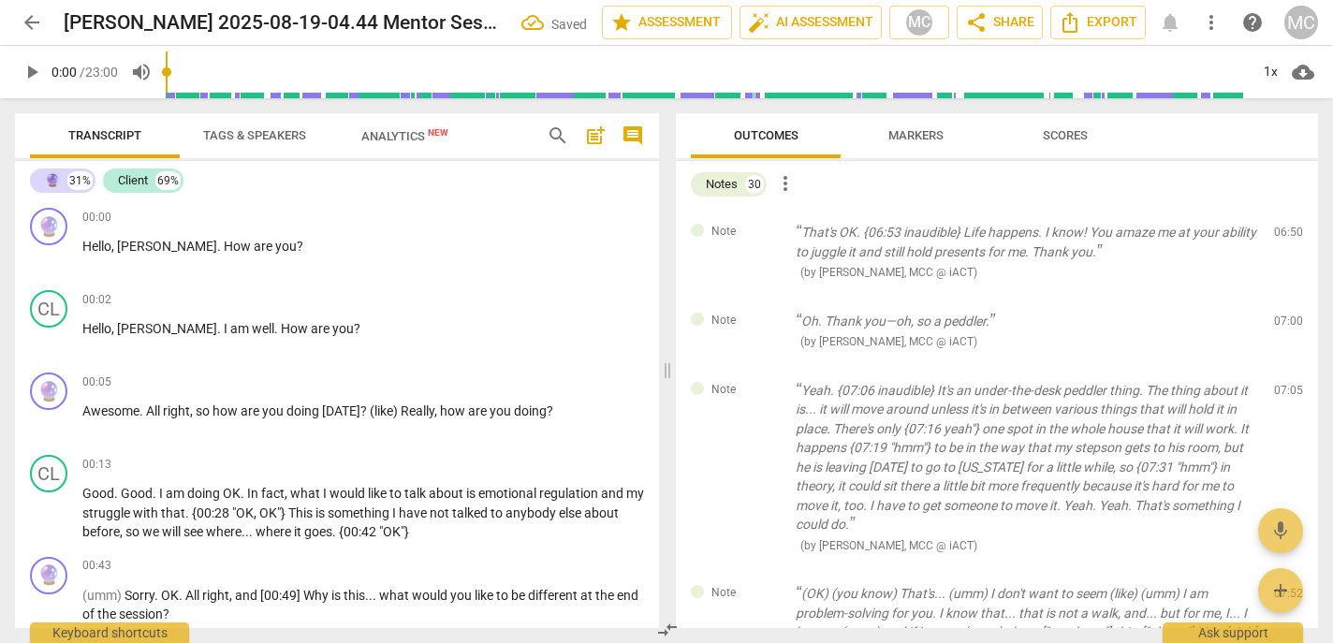
click at [888, 237] on span "delete" at bounding box center [1290, 237] width 22 height 22
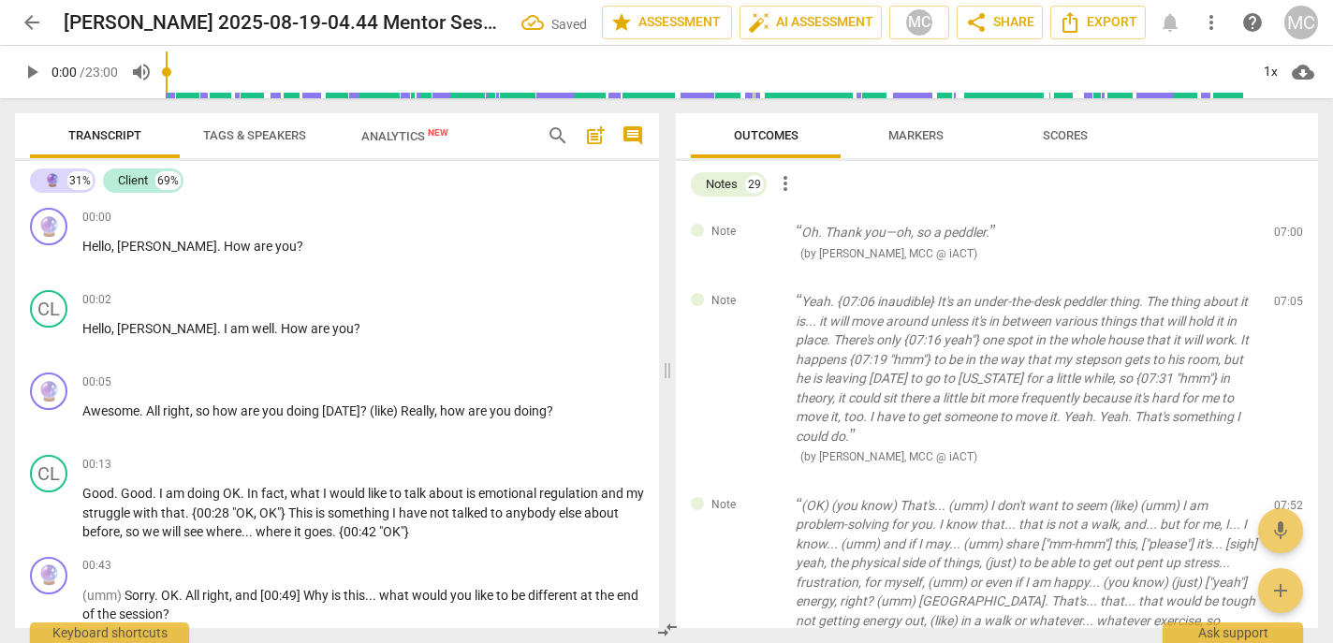
click at [888, 237] on span "delete" at bounding box center [1290, 237] width 22 height 22
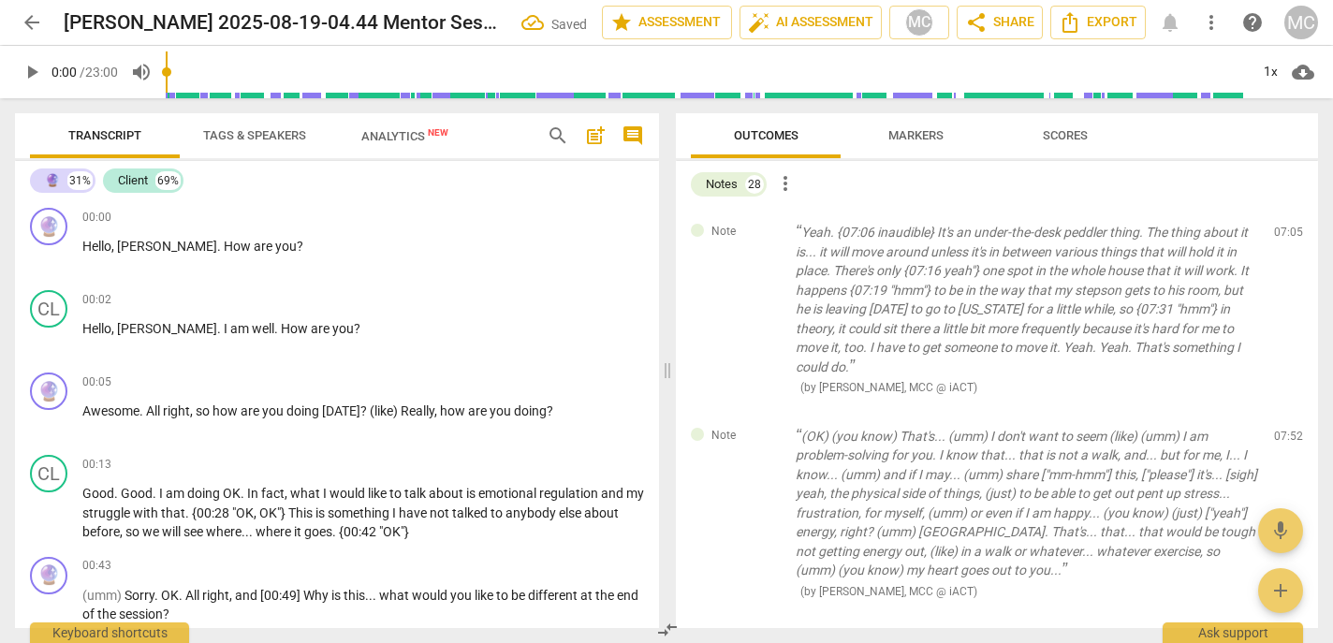
click at [888, 237] on span "delete" at bounding box center [1290, 237] width 22 height 22
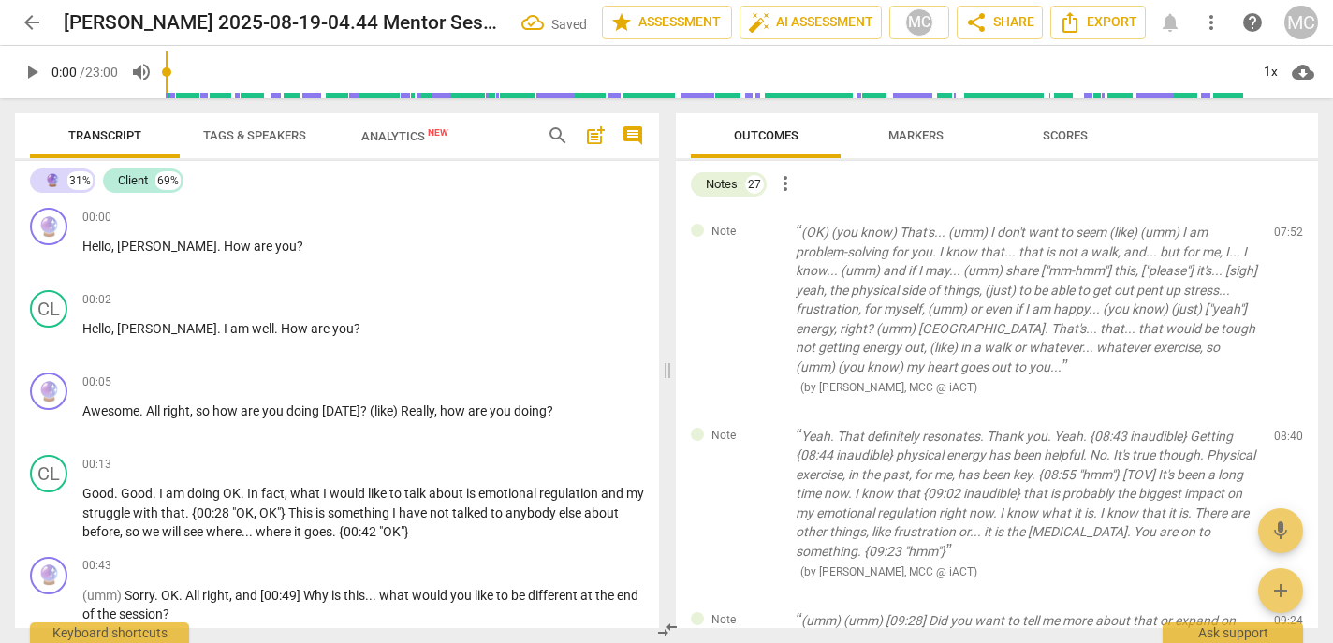
click at [888, 237] on span "delete" at bounding box center [1290, 237] width 22 height 22
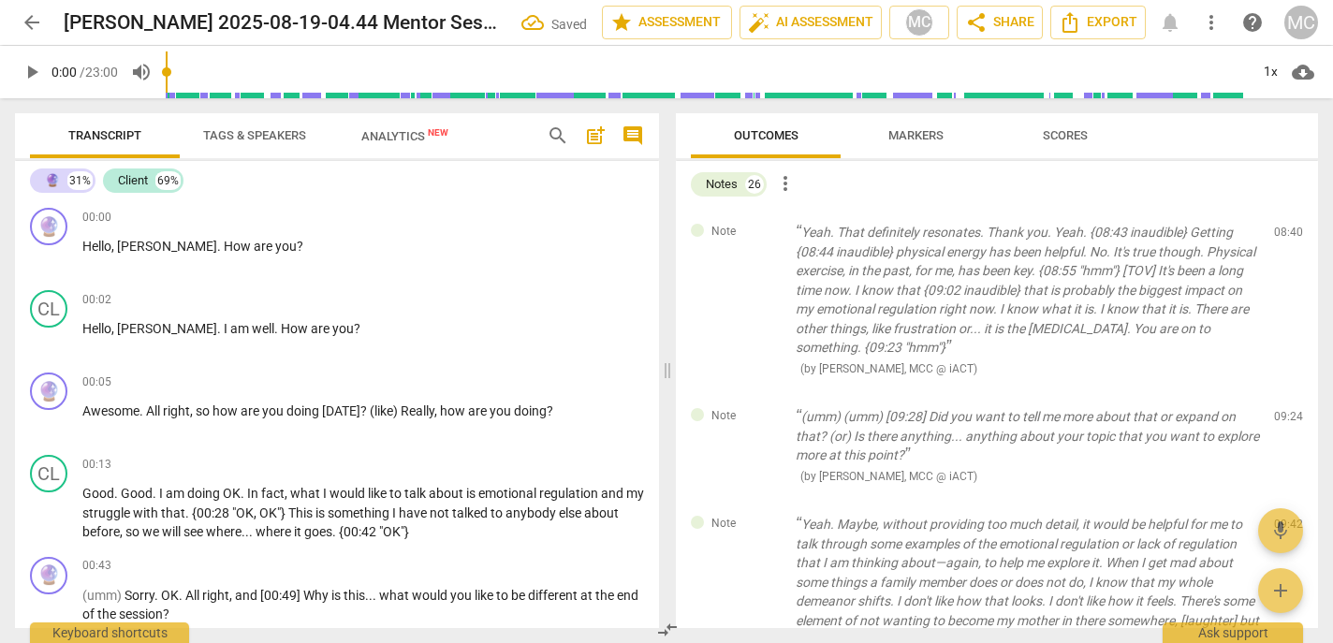
click at [888, 237] on span "delete" at bounding box center [1290, 237] width 22 height 22
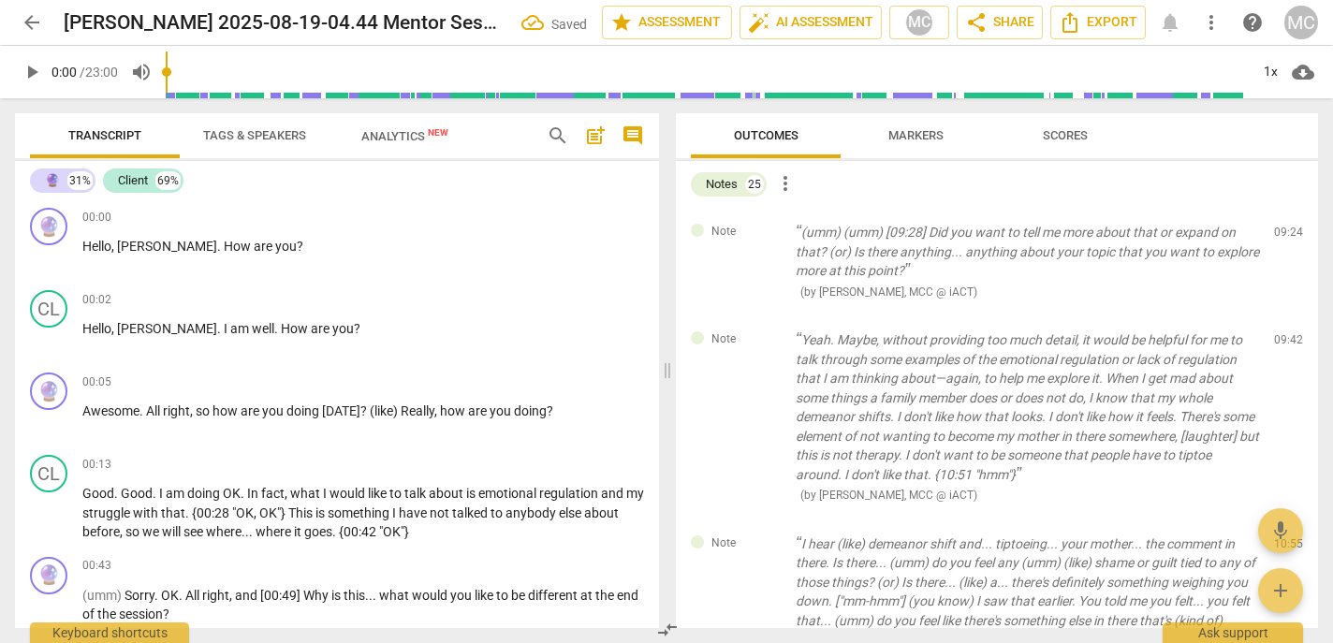
click at [888, 237] on span "delete" at bounding box center [1290, 237] width 22 height 22
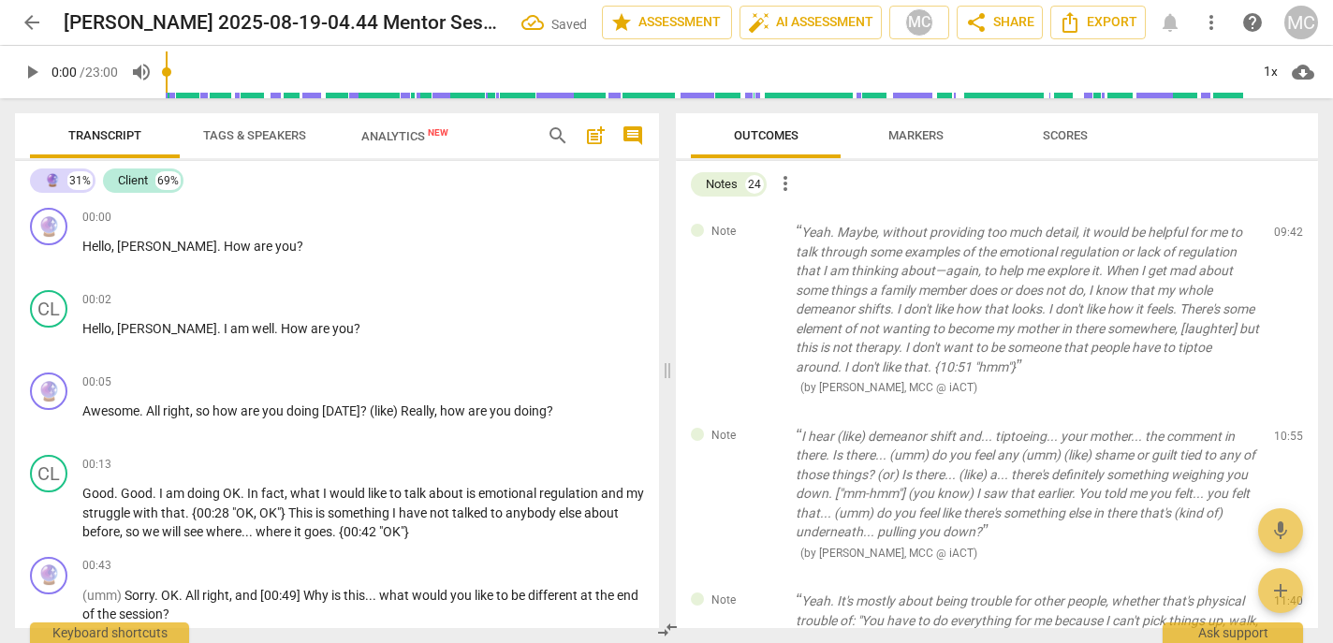
click at [888, 237] on div "Note Yeah. Maybe, without providing too much detail, it would be helpful for me…" at bounding box center [997, 310] width 642 height 204
click at [888, 237] on span "delete" at bounding box center [1290, 237] width 22 height 22
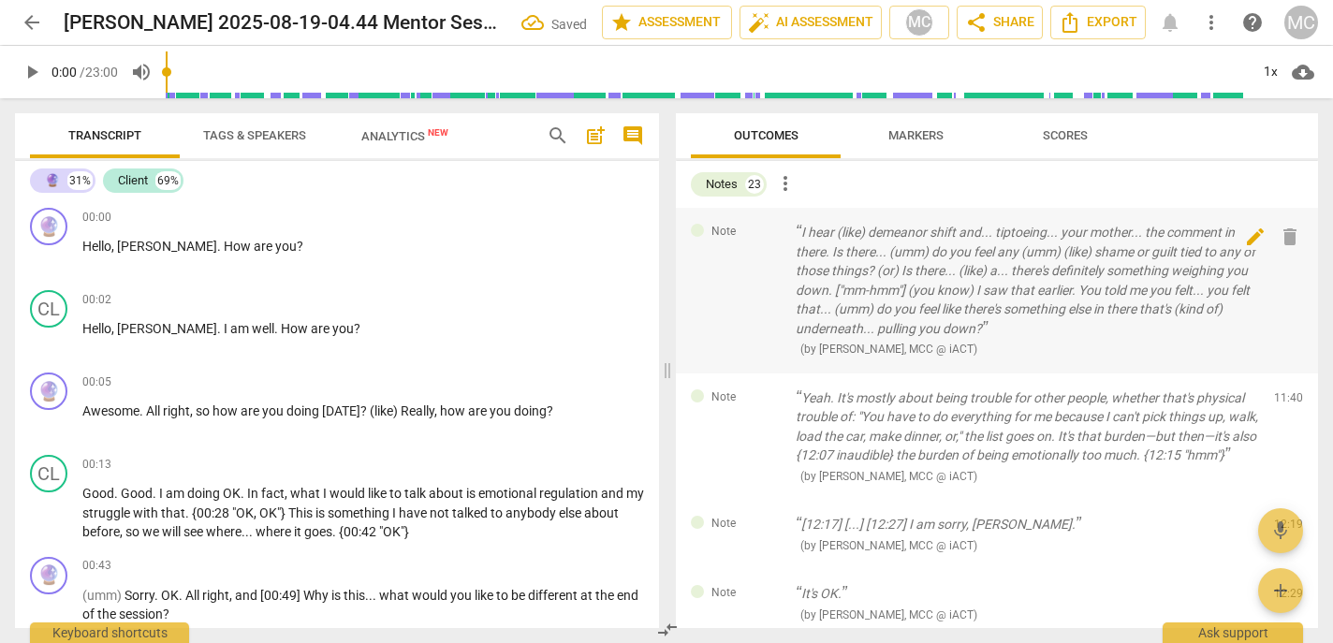
click at [888, 237] on span "delete" at bounding box center [1290, 237] width 22 height 22
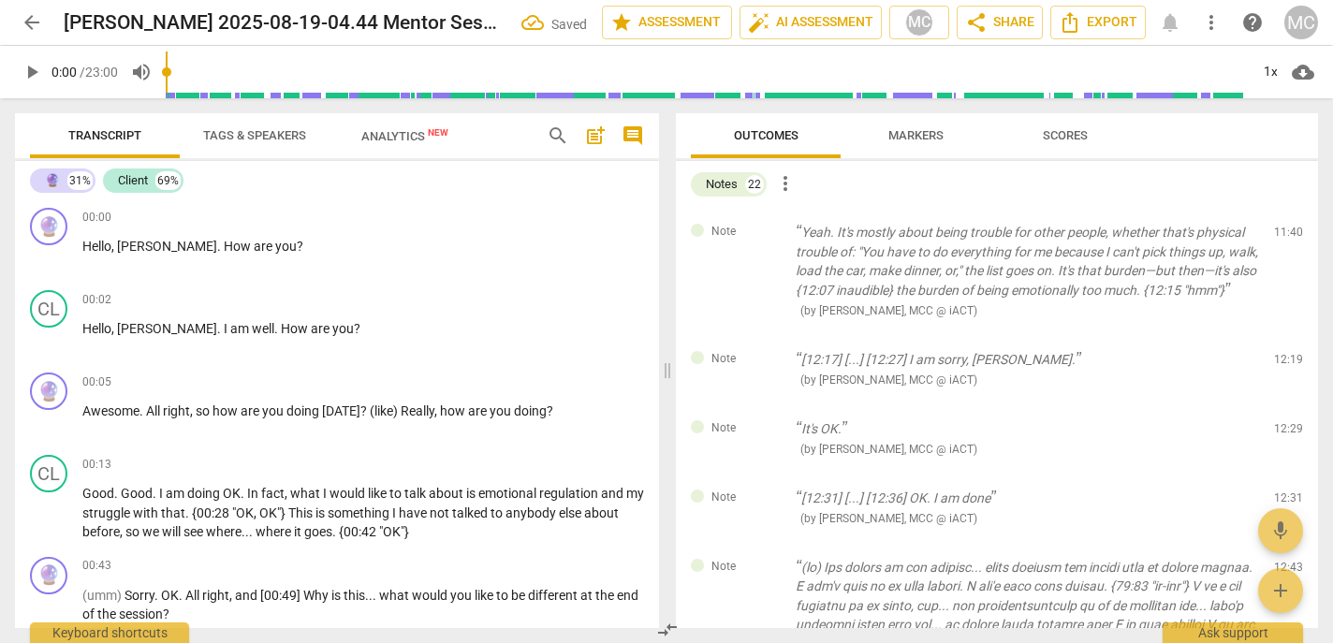
click at [888, 237] on span "delete" at bounding box center [1290, 237] width 22 height 22
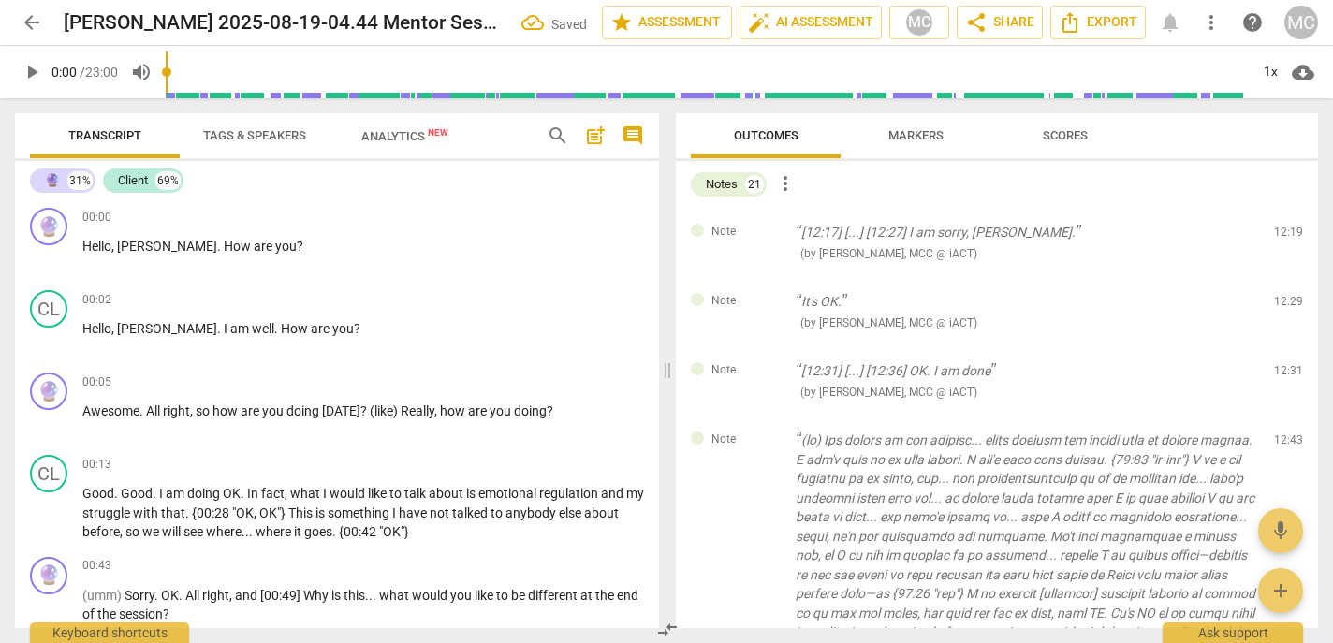
click at [888, 237] on span "delete" at bounding box center [1290, 237] width 22 height 22
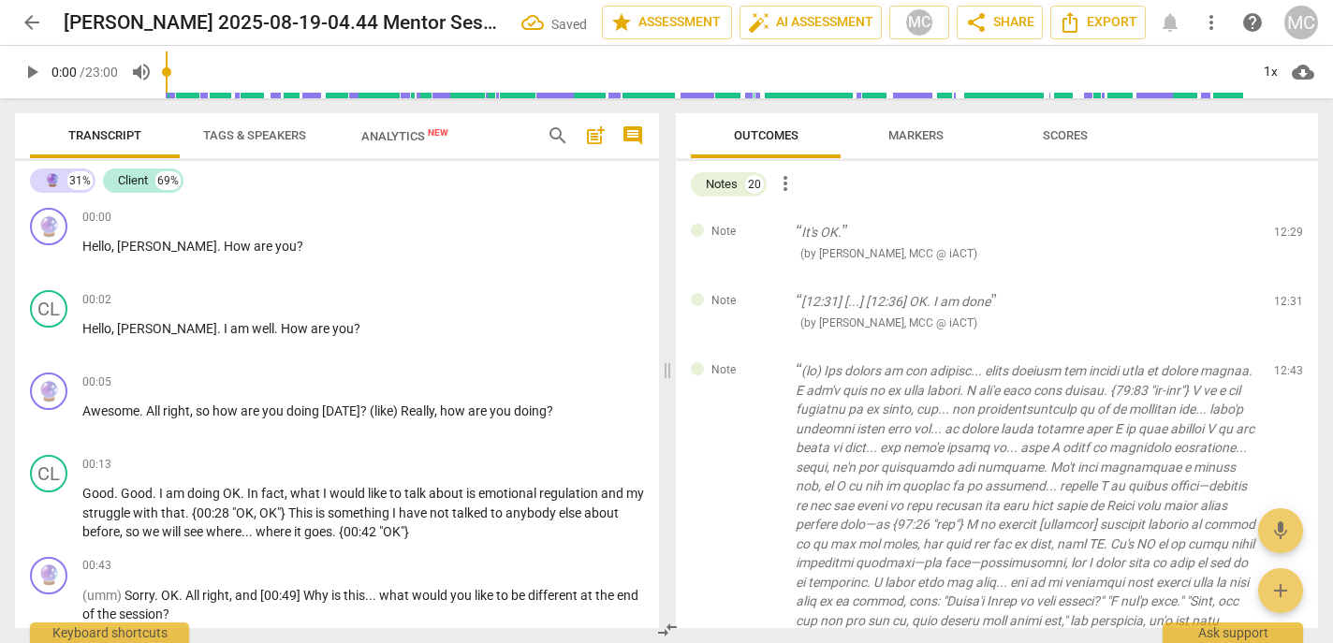
click at [888, 237] on span "delete" at bounding box center [1290, 237] width 22 height 22
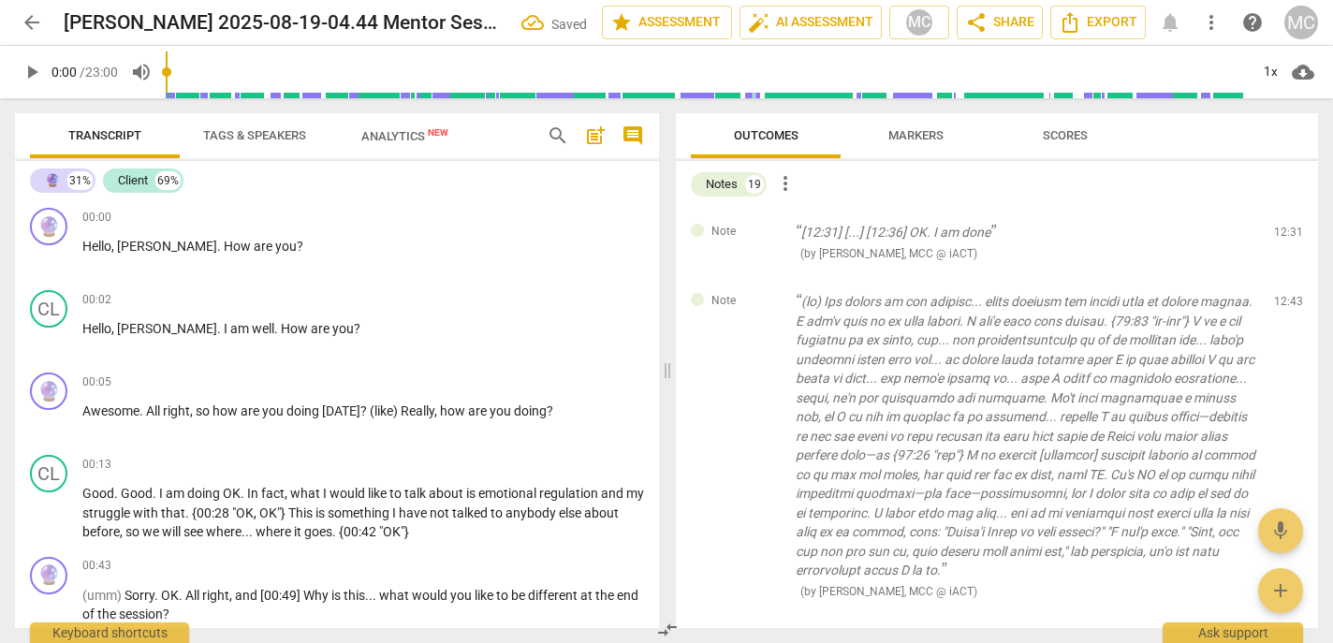
click at [888, 237] on span "delete" at bounding box center [1290, 237] width 22 height 22
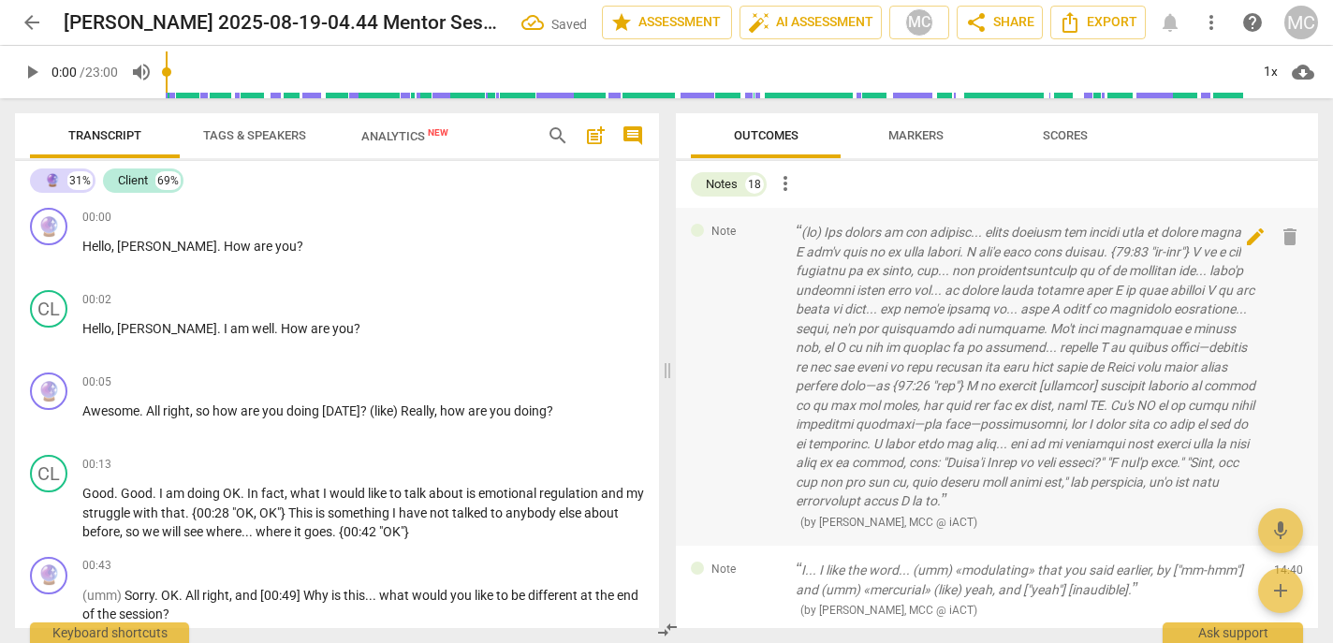
click at [888, 236] on span "delete" at bounding box center [1290, 237] width 22 height 22
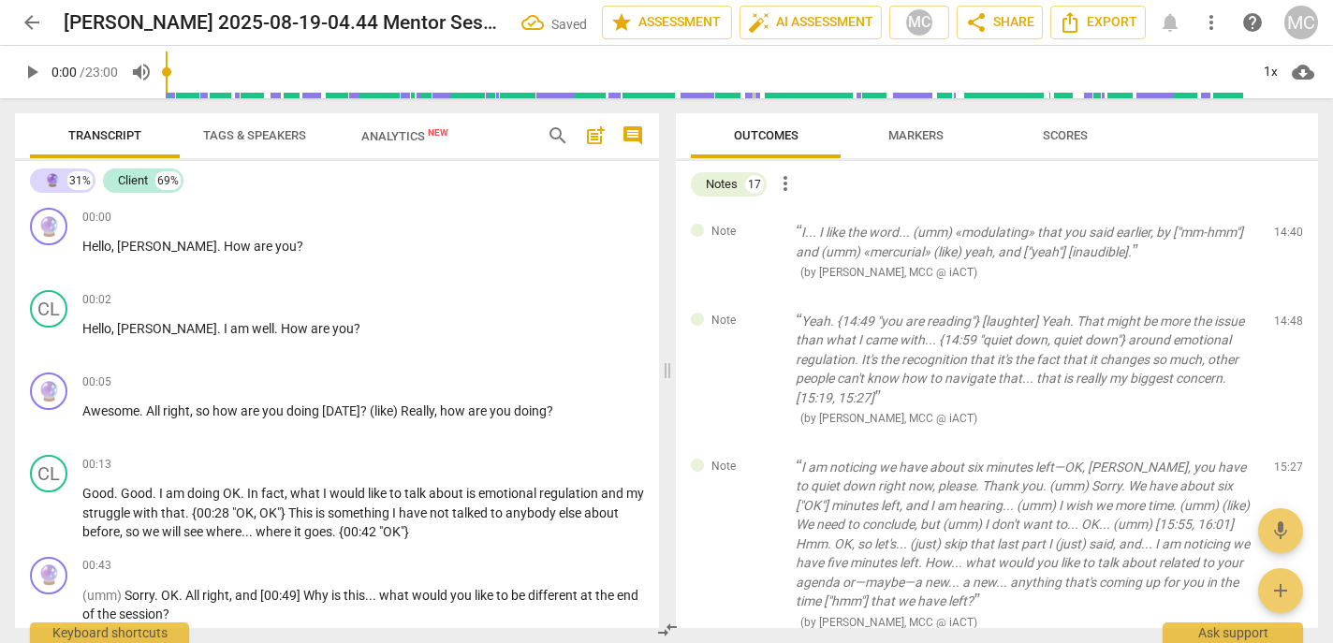
click at [888, 236] on span "delete" at bounding box center [1290, 237] width 22 height 22
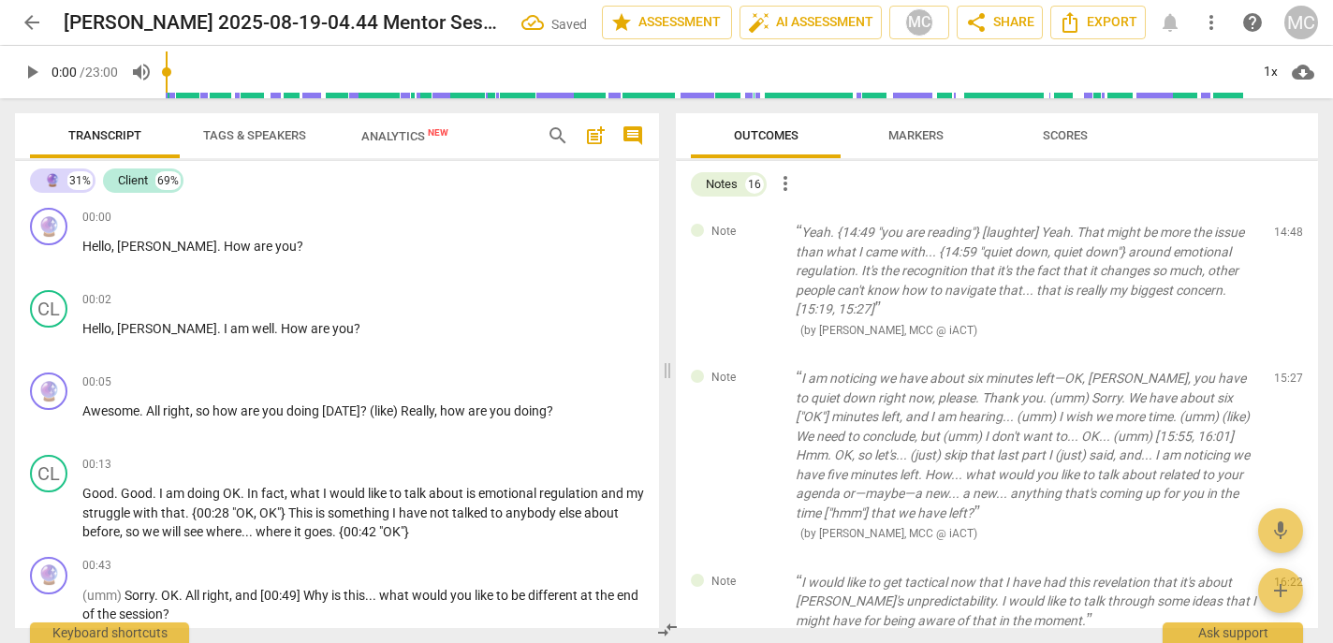
click at [888, 236] on span "delete" at bounding box center [1290, 237] width 22 height 22
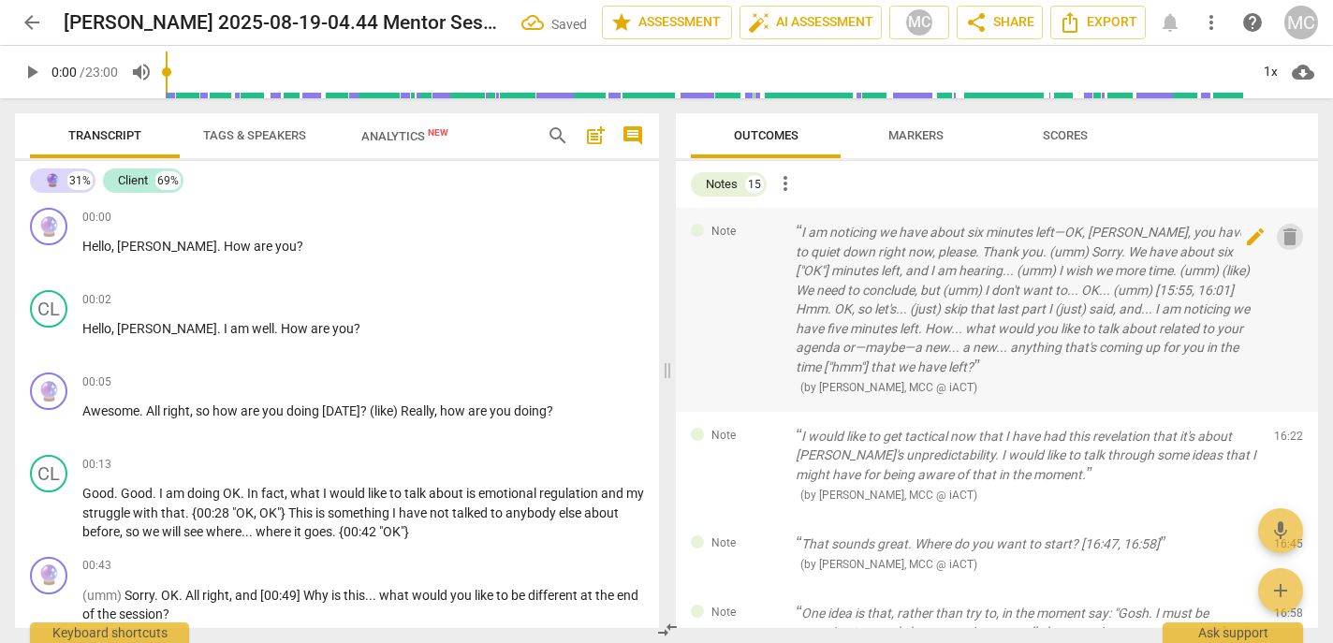
click at [888, 236] on span "delete" at bounding box center [1290, 237] width 22 height 22
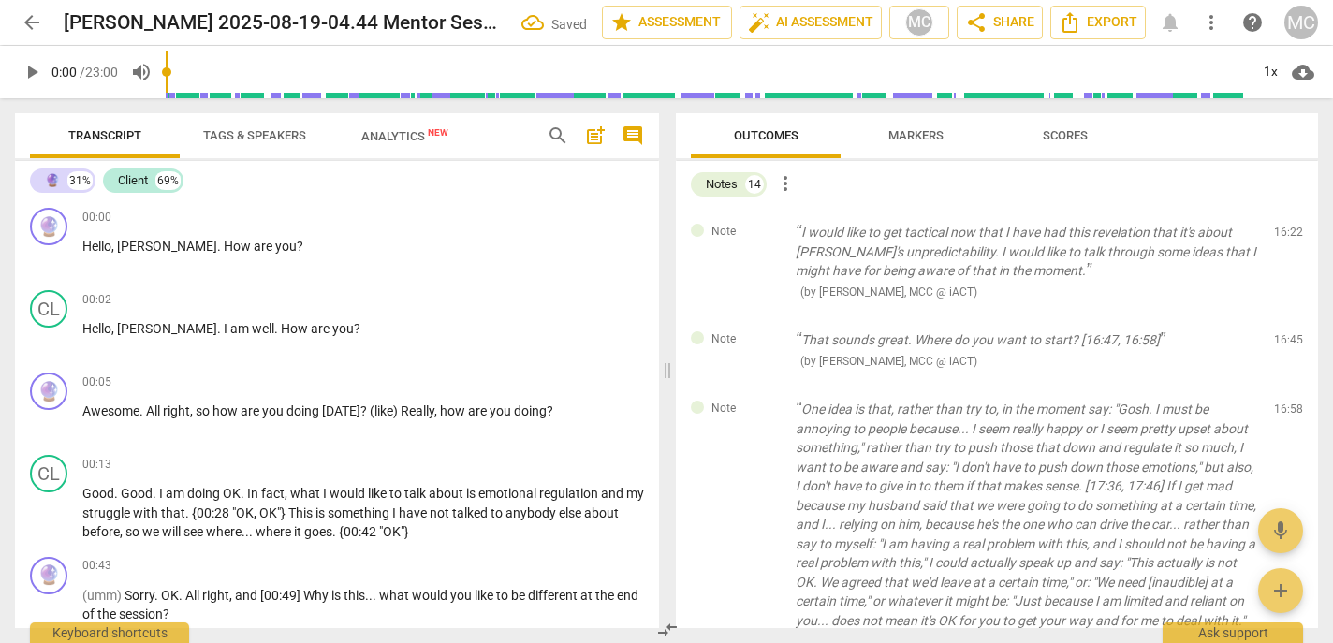
click at [888, 236] on span "delete" at bounding box center [1290, 237] width 22 height 22
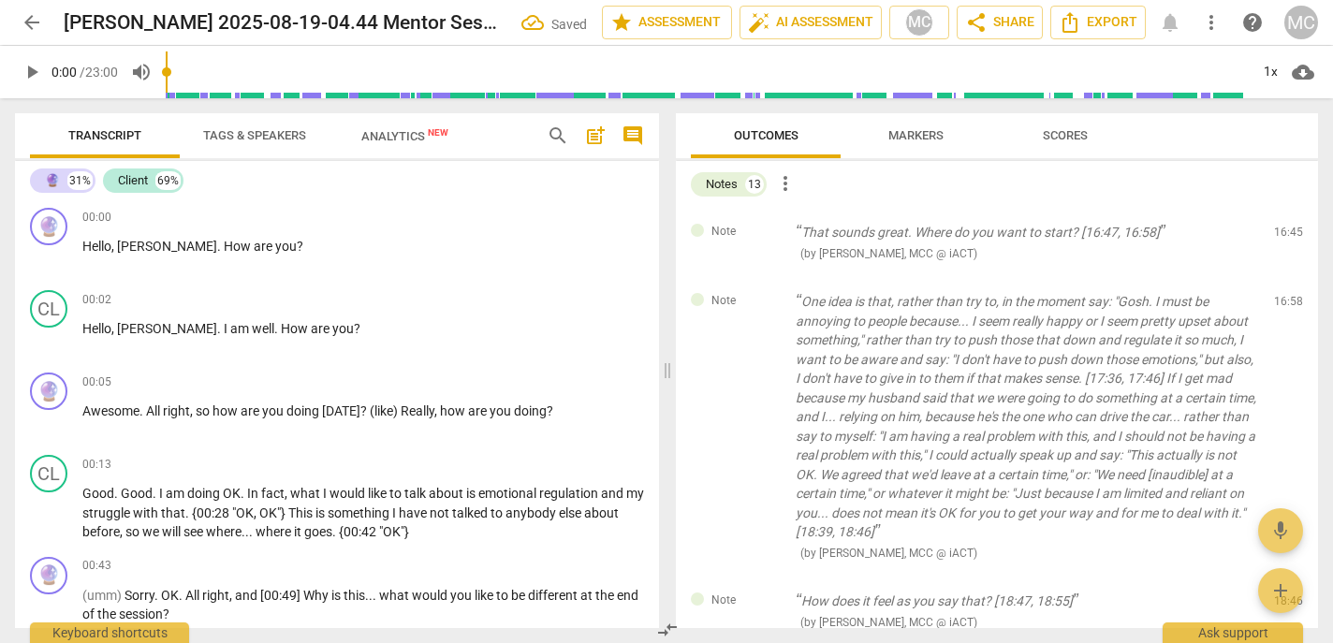
click at [888, 236] on span "delete" at bounding box center [1290, 237] width 22 height 22
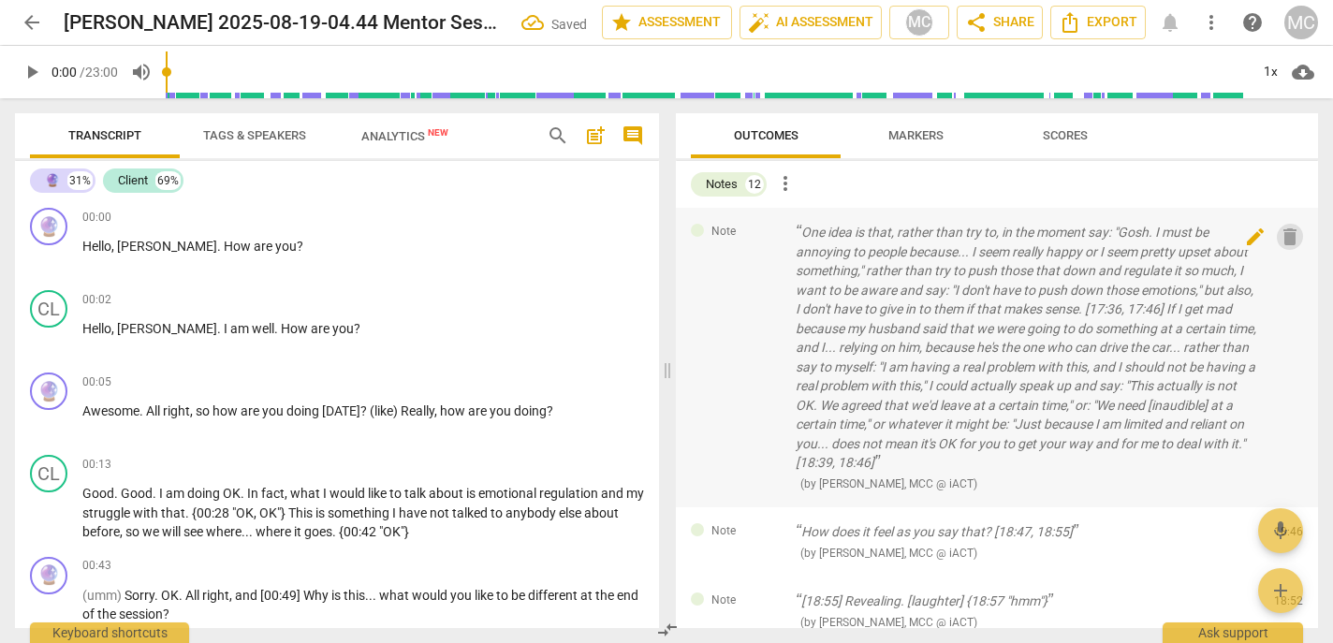
click at [888, 235] on span "delete" at bounding box center [1290, 237] width 22 height 22
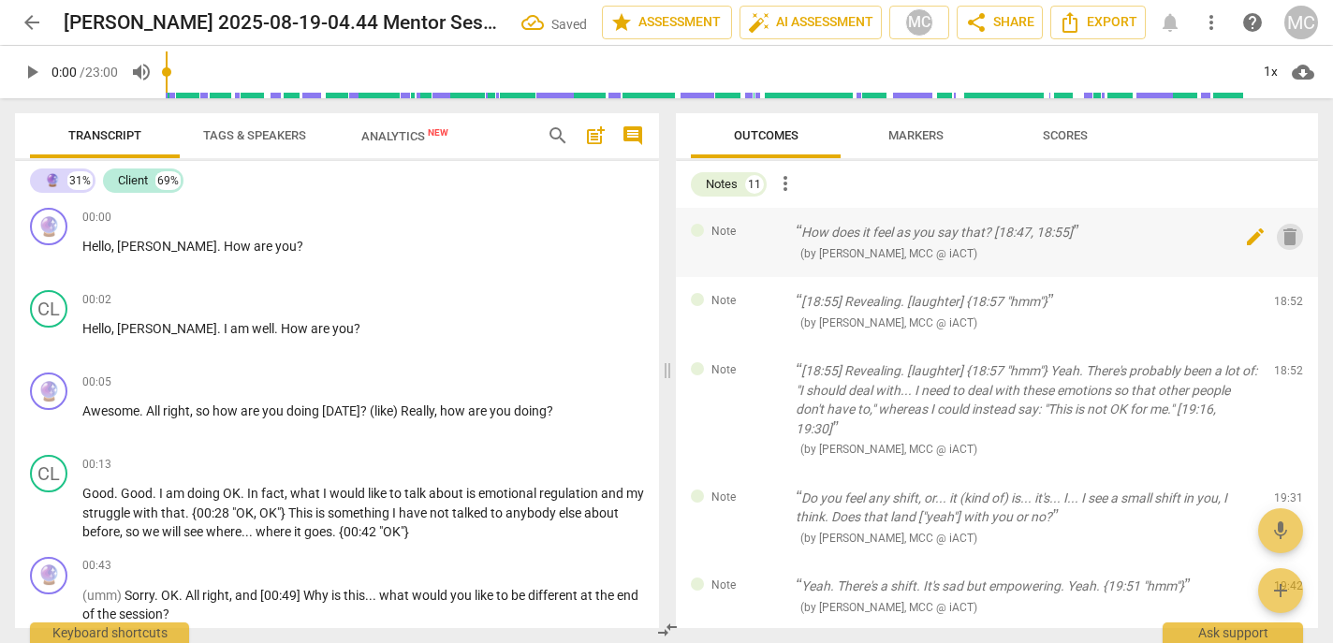
click at [888, 235] on span "delete" at bounding box center [1290, 237] width 22 height 22
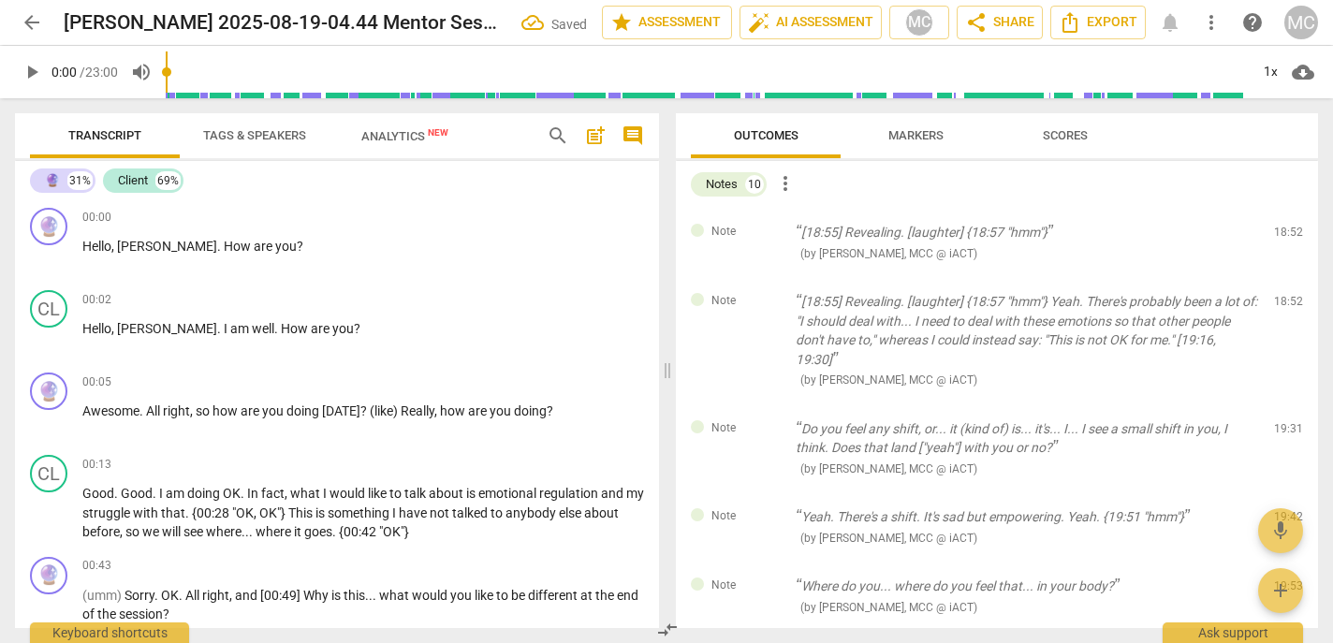
click at [888, 235] on span "delete" at bounding box center [1290, 237] width 22 height 22
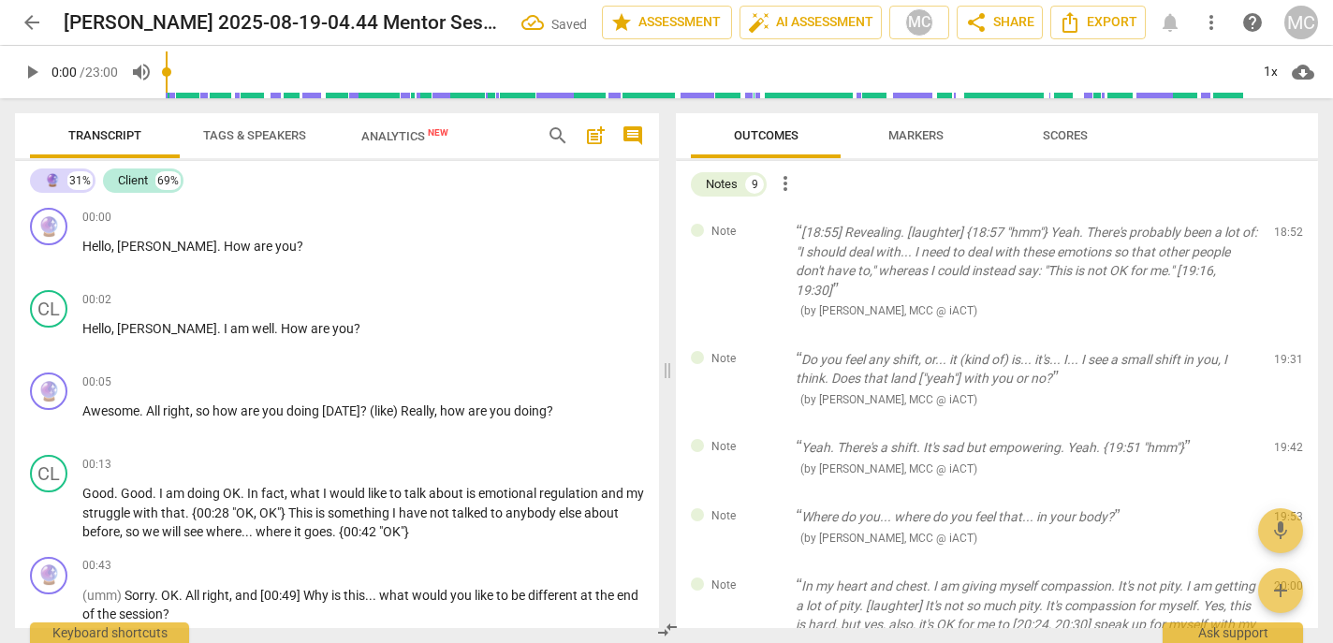
click at [888, 235] on span "delete" at bounding box center [1290, 237] width 22 height 22
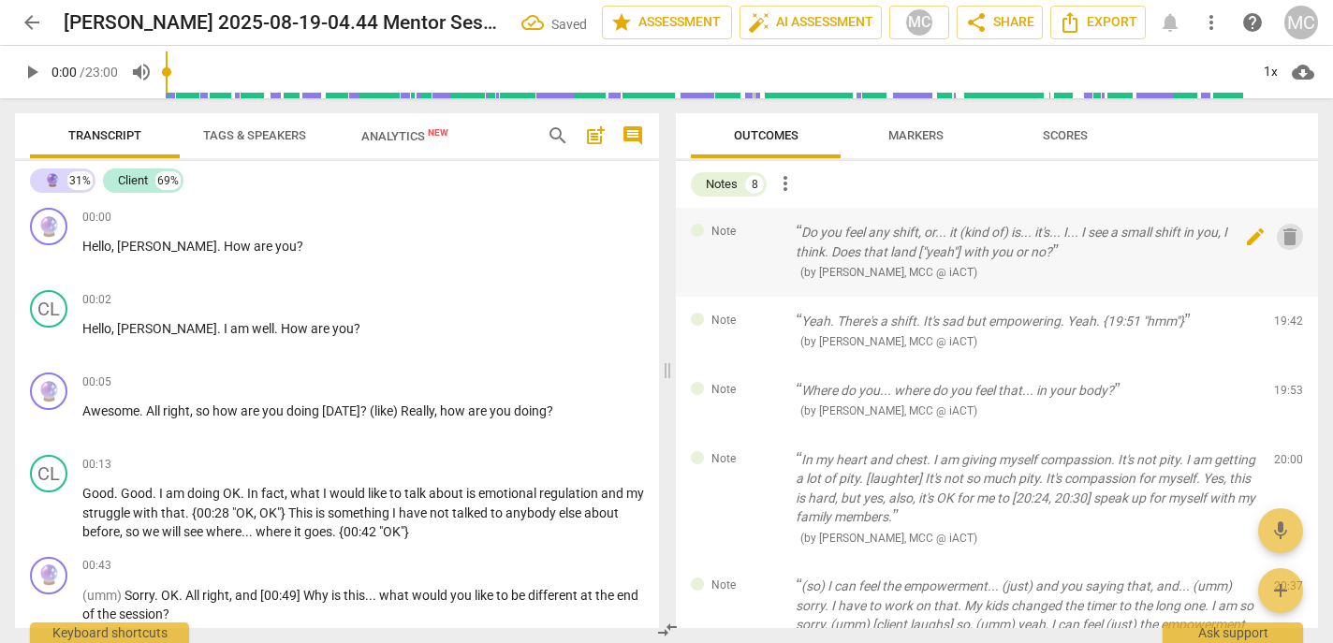
click at [888, 235] on span "delete" at bounding box center [1290, 237] width 22 height 22
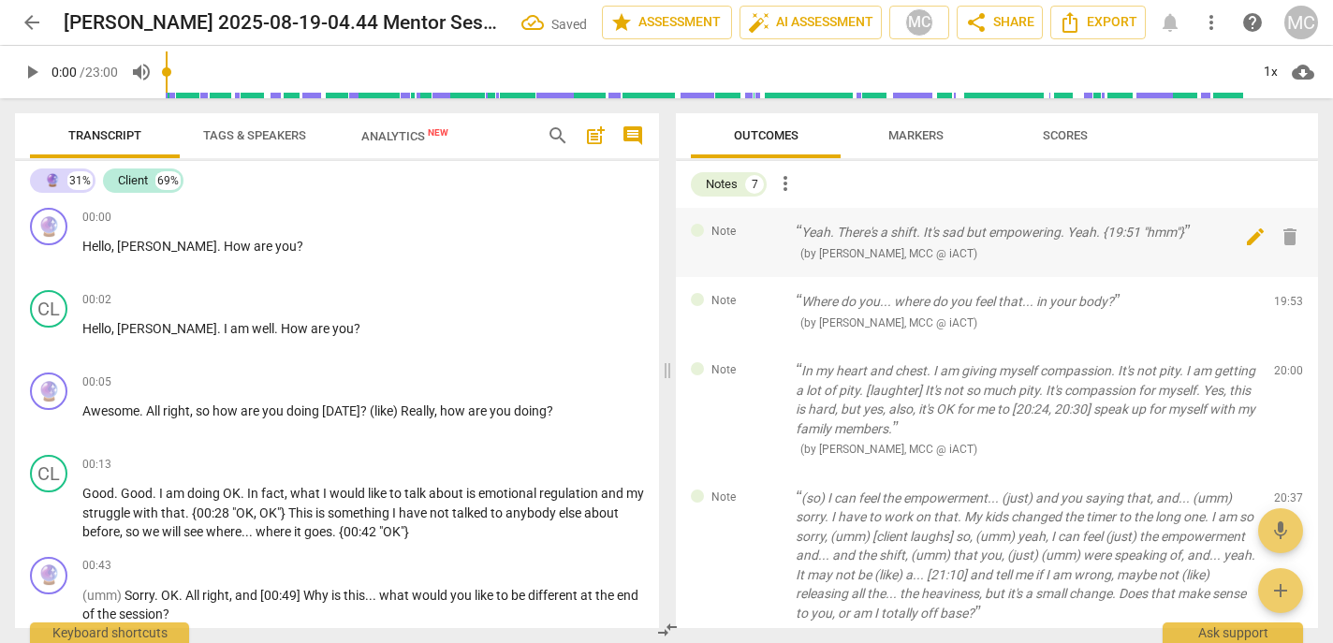
click at [888, 234] on span "delete" at bounding box center [1290, 237] width 22 height 22
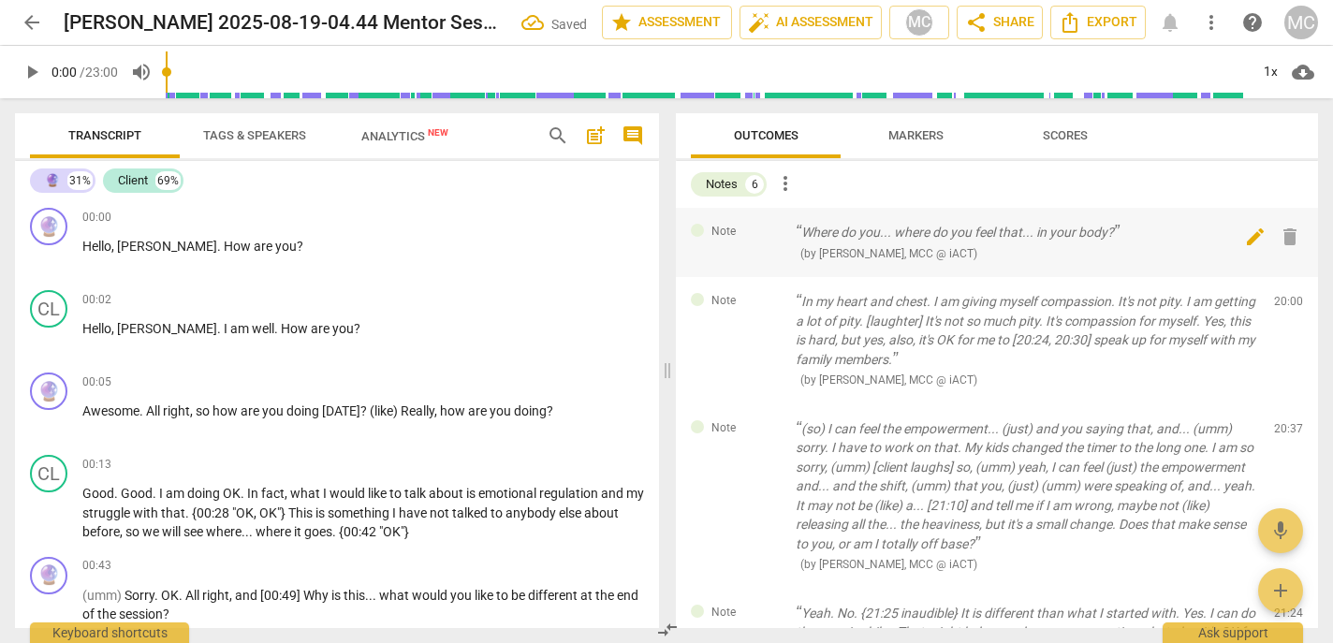
click at [888, 236] on span "delete" at bounding box center [1290, 237] width 22 height 22
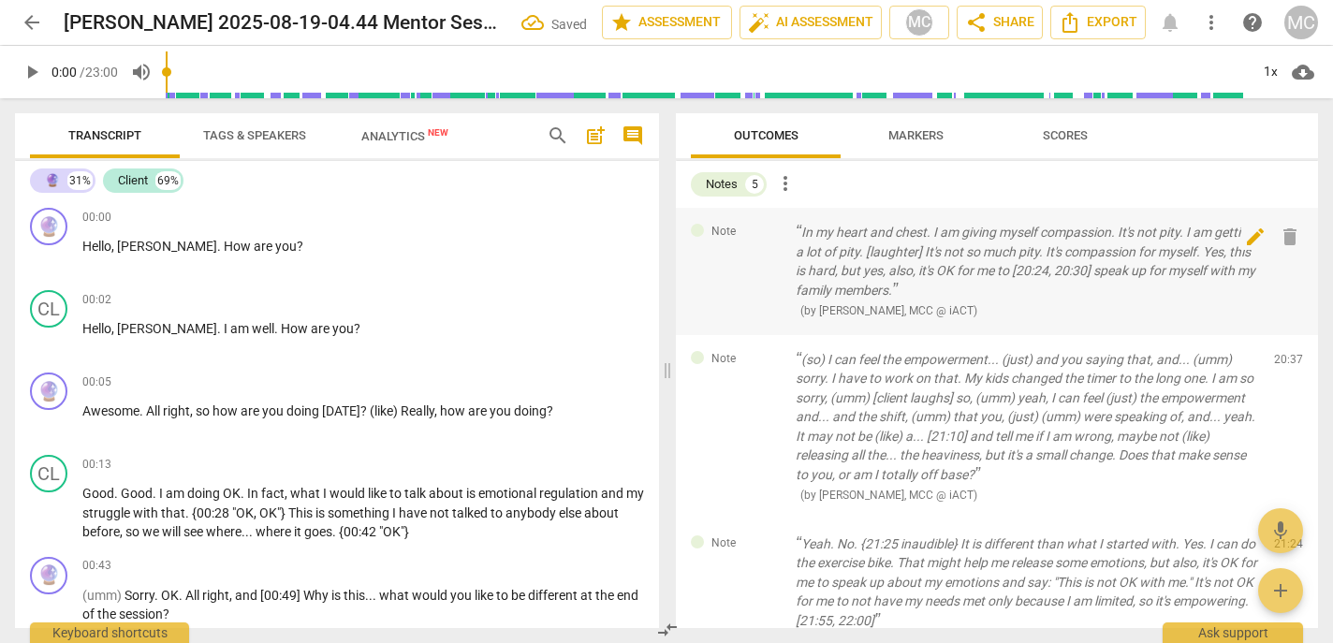
click at [888, 240] on span "delete" at bounding box center [1290, 237] width 22 height 22
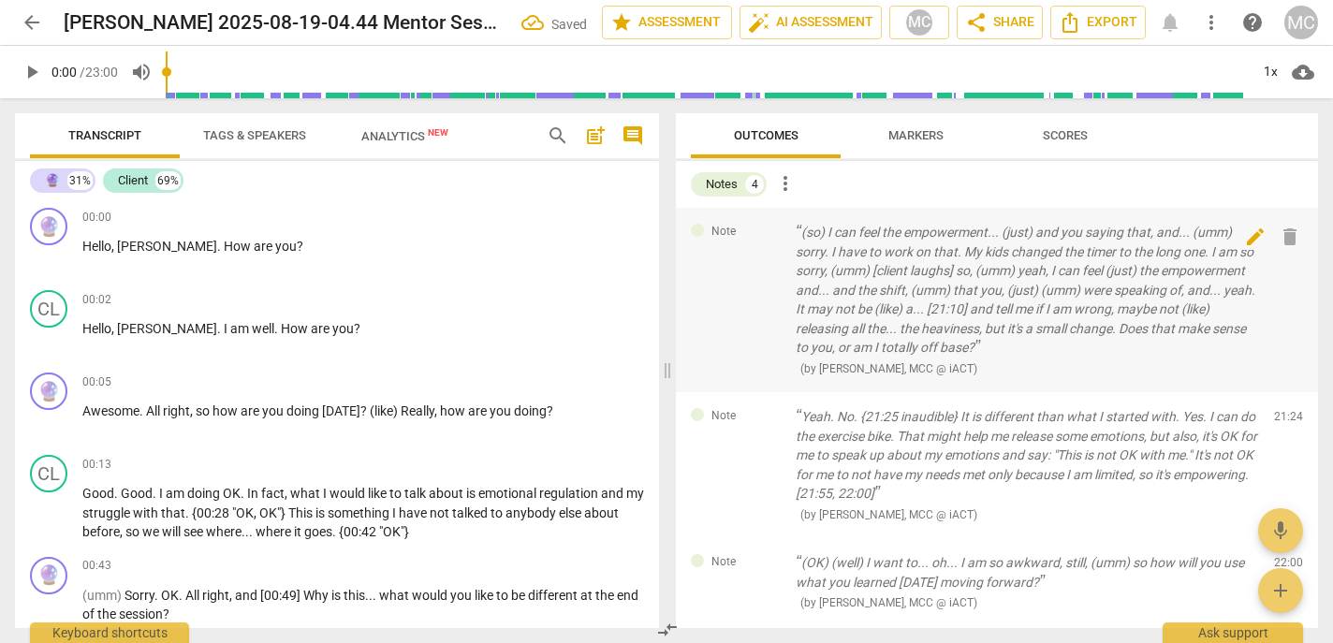
click at [888, 240] on span "delete" at bounding box center [1290, 237] width 22 height 22
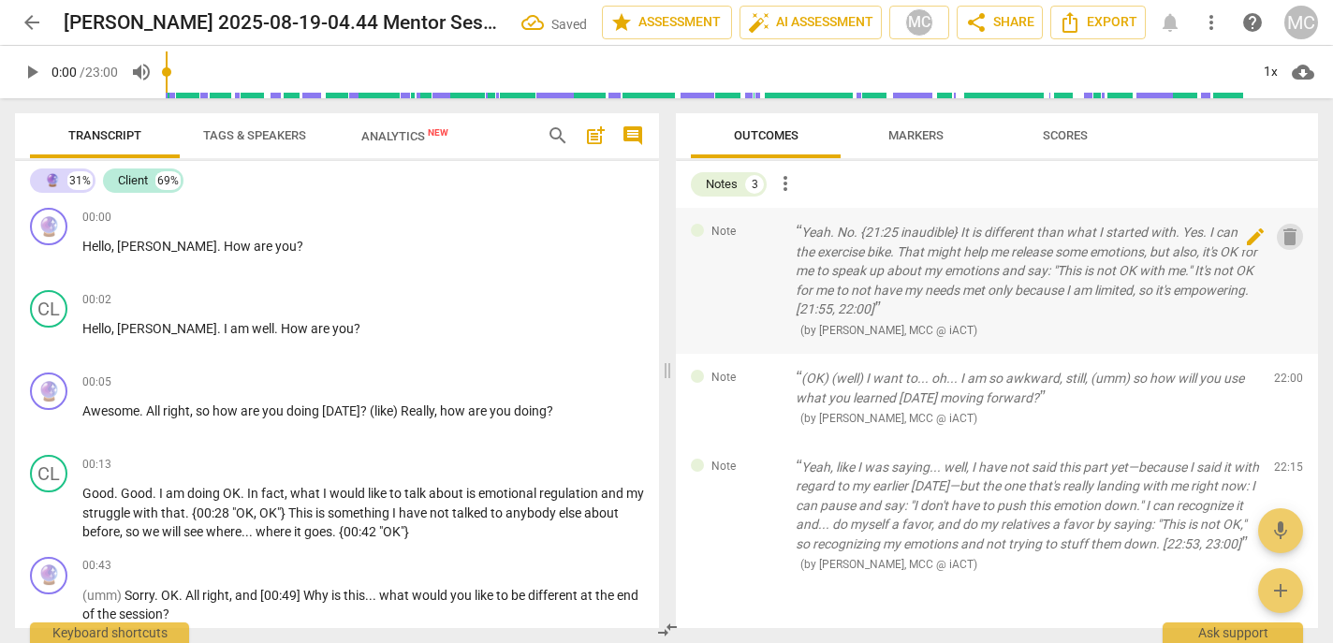
click at [888, 245] on span "delete" at bounding box center [1290, 237] width 22 height 22
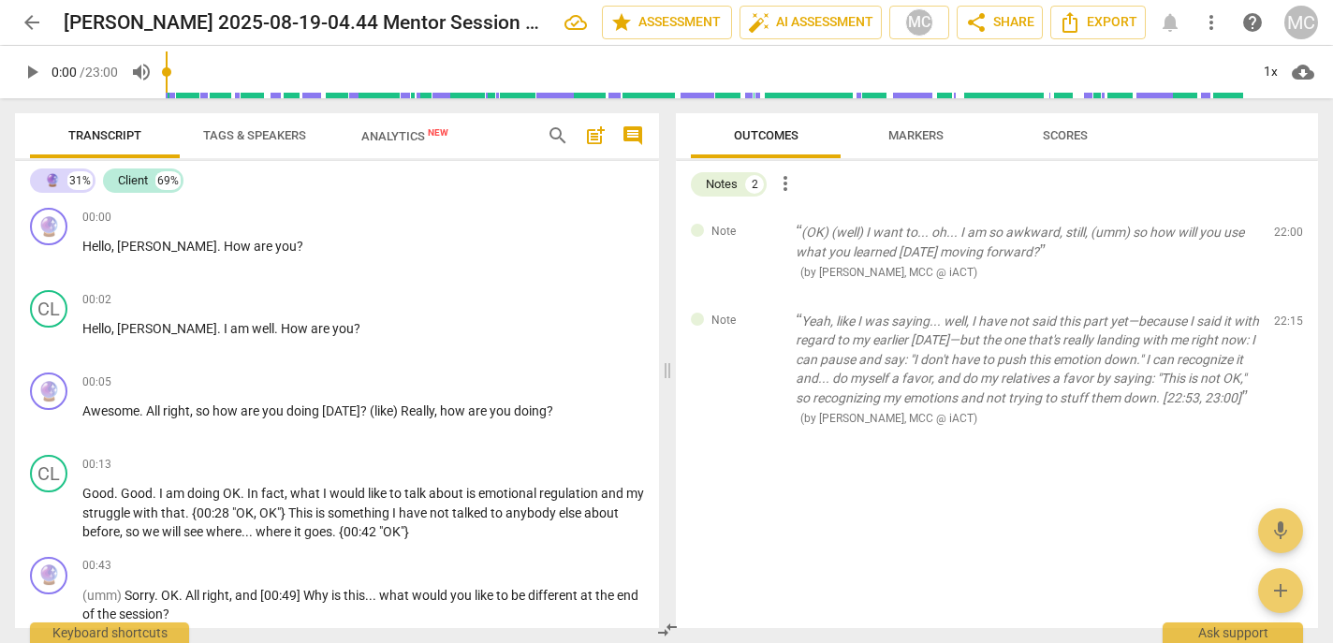
click at [888, 245] on span "delete" at bounding box center [1290, 237] width 22 height 22
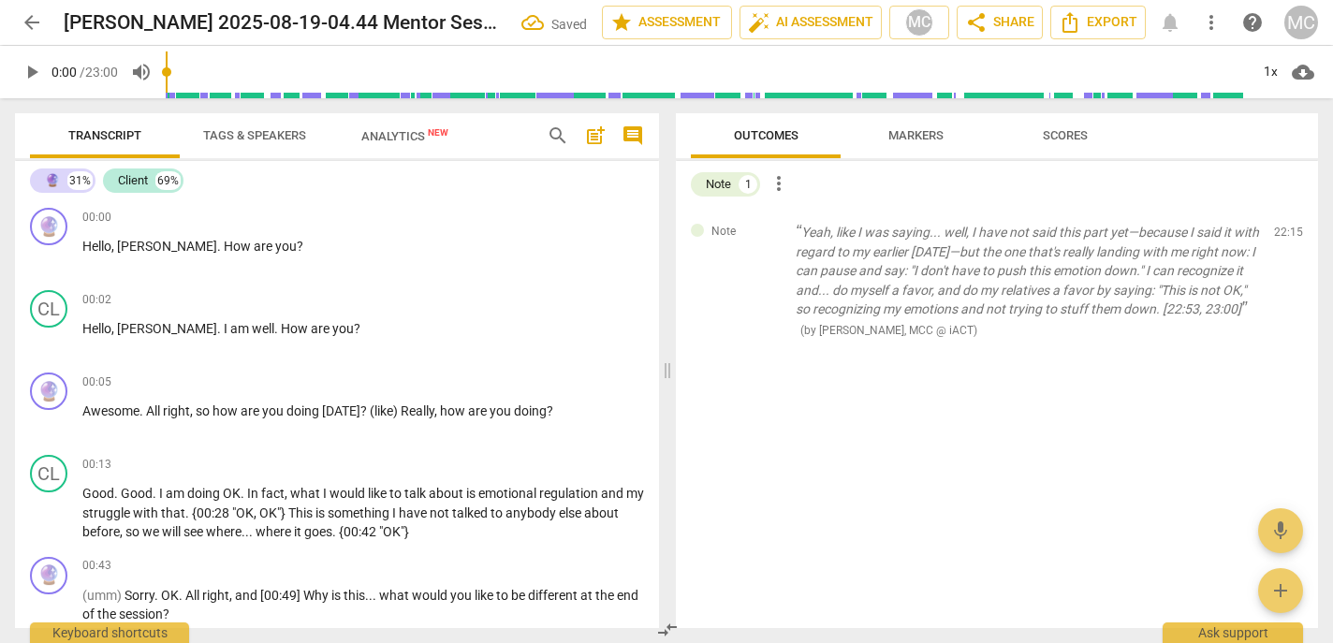
click at [888, 245] on span "delete" at bounding box center [1290, 237] width 22 height 22
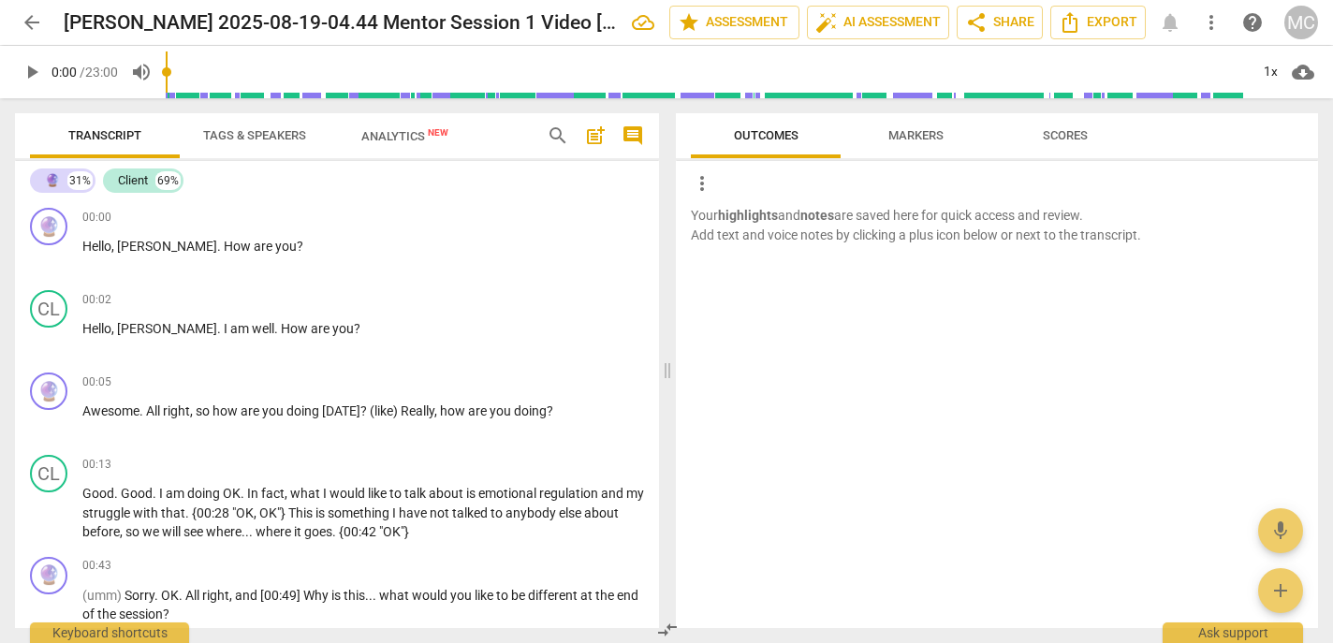
click at [254, 130] on span "Tags & Speakers" at bounding box center [254, 135] width 103 height 14
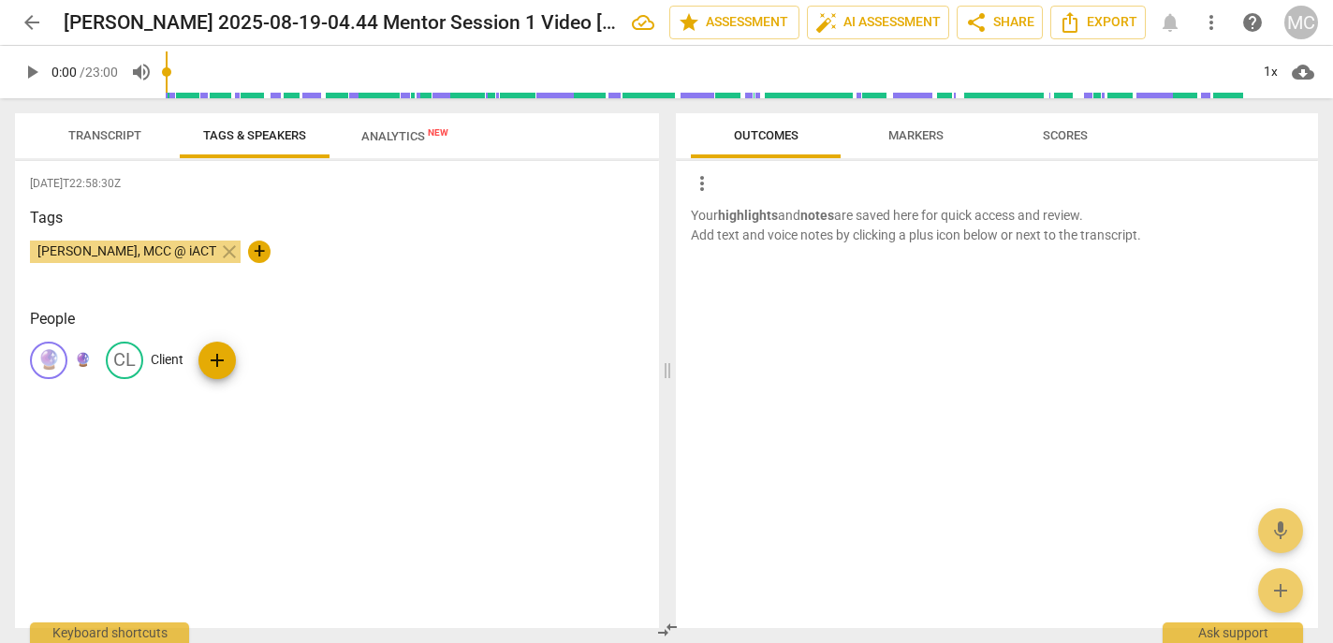
click at [78, 363] on p "🔮" at bounding box center [83, 360] width 16 height 20
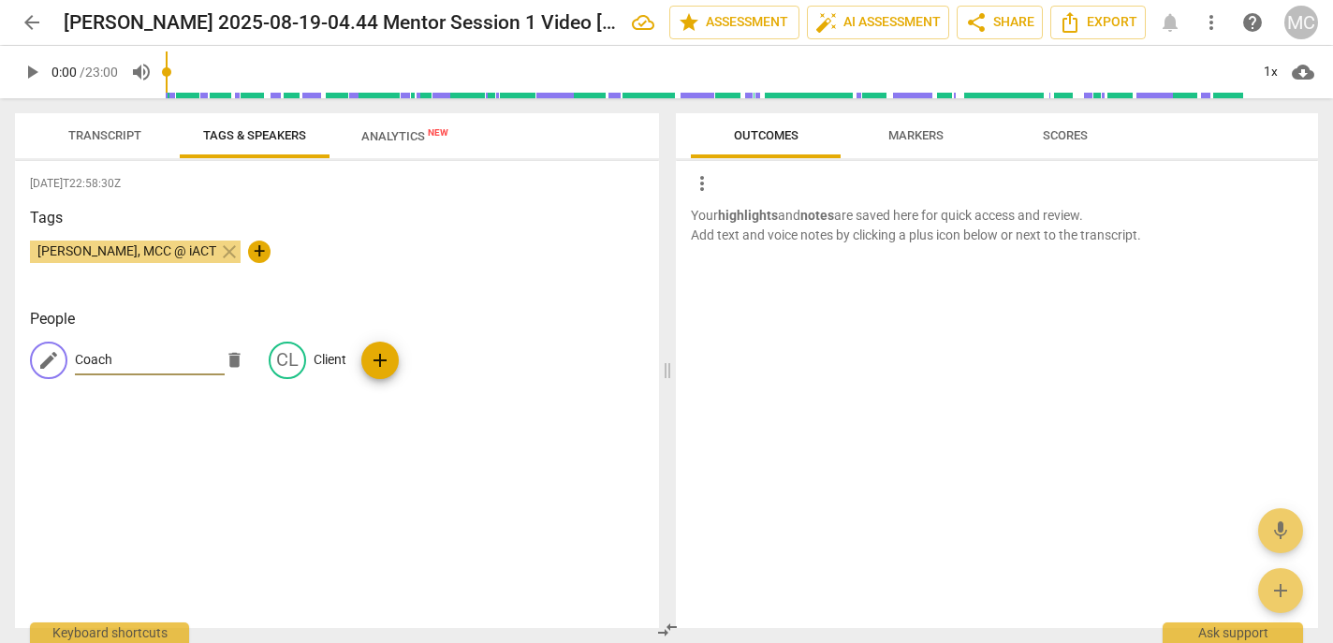
type input "Coach"
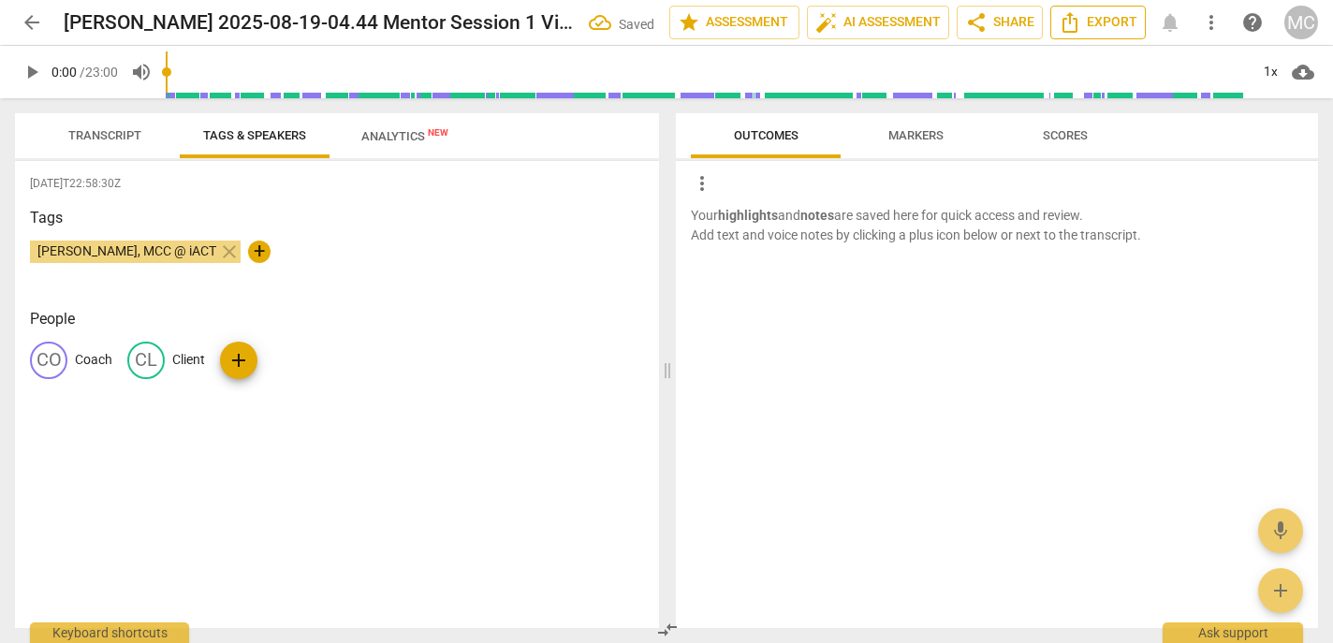
click at [888, 27] on button "Export" at bounding box center [1097, 23] width 95 height 34
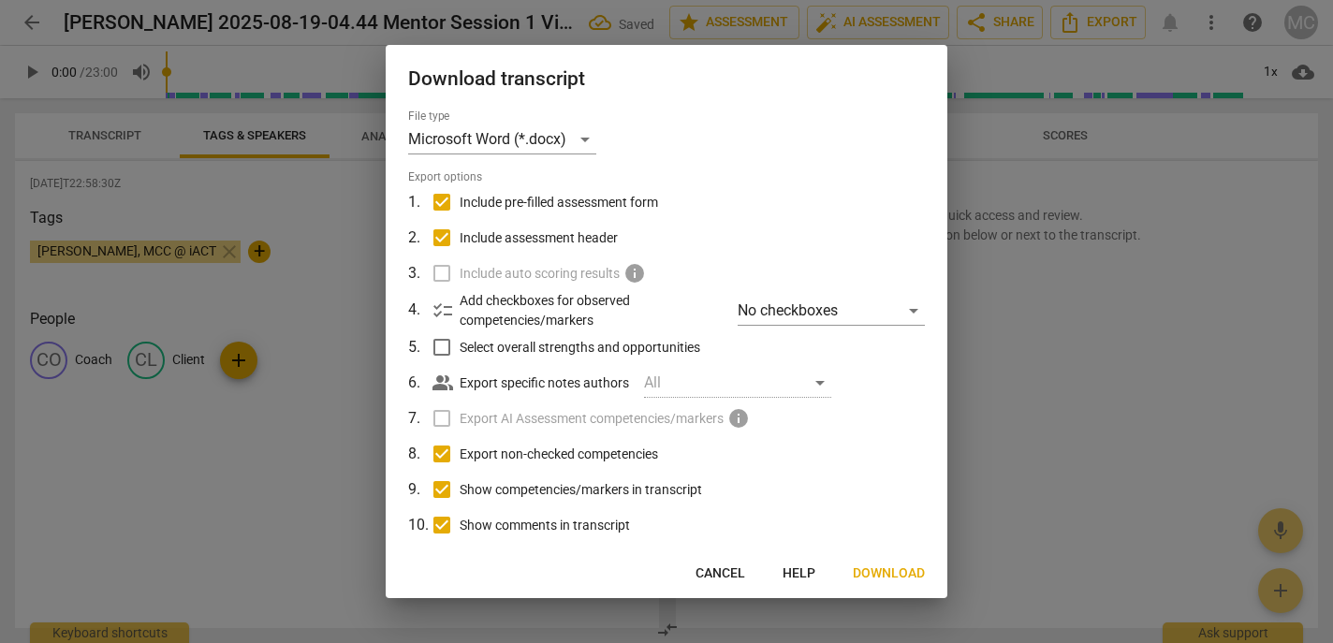
click at [888, 428] on span "Download" at bounding box center [889, 574] width 72 height 19
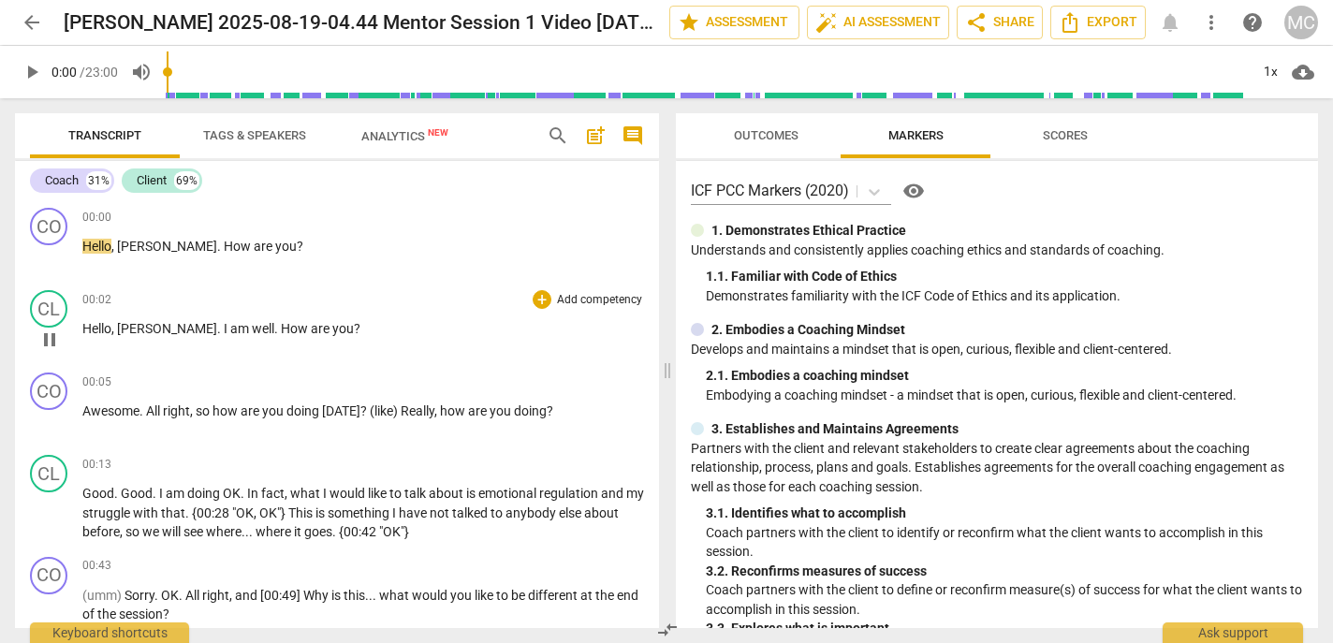
type input "1"
click at [259, 309] on div "00:02 + Add competency keyboard_arrow_right Hello , Michelle . I am well . How …" at bounding box center [363, 323] width 562 height 67
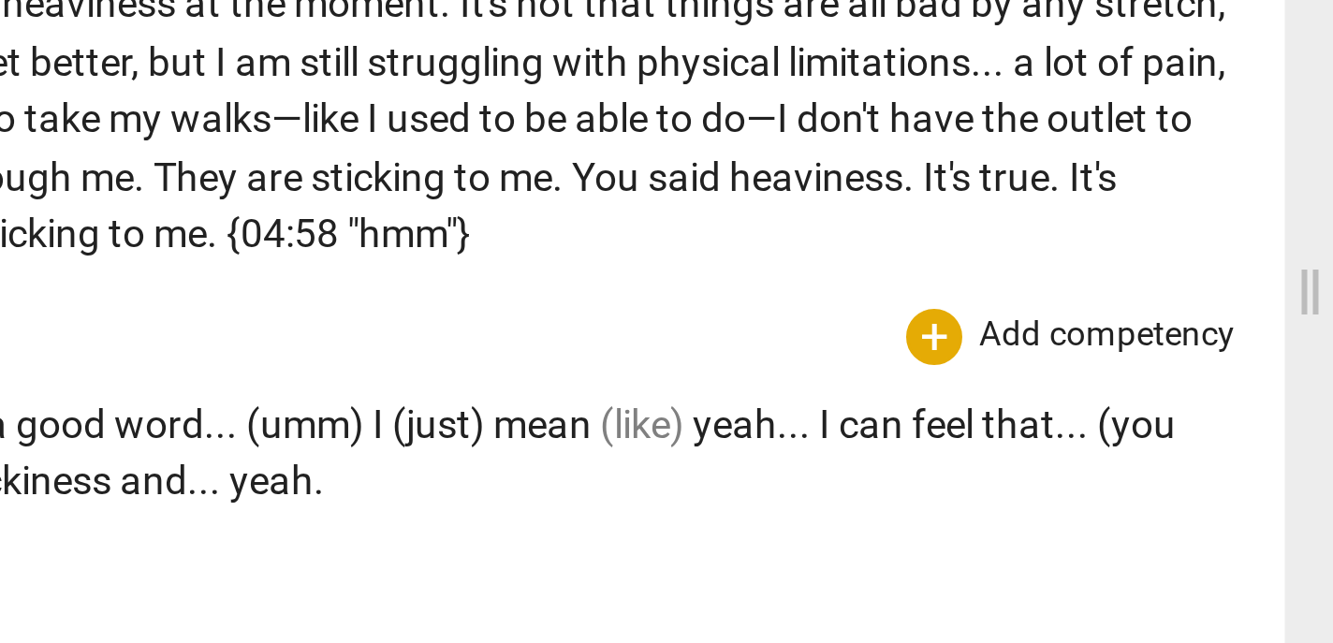
click at [357, 415] on span "I" at bounding box center [358, 414] width 7 height 15
click at [369, 413] on span "(just)" at bounding box center [380, 414] width 34 height 15
click at [428, 412] on span "mean" at bounding box center [410, 414] width 36 height 15
click at [410, 380] on div "04:59 + Add competency keyboard_arrow_right" at bounding box center [363, 385] width 562 height 19
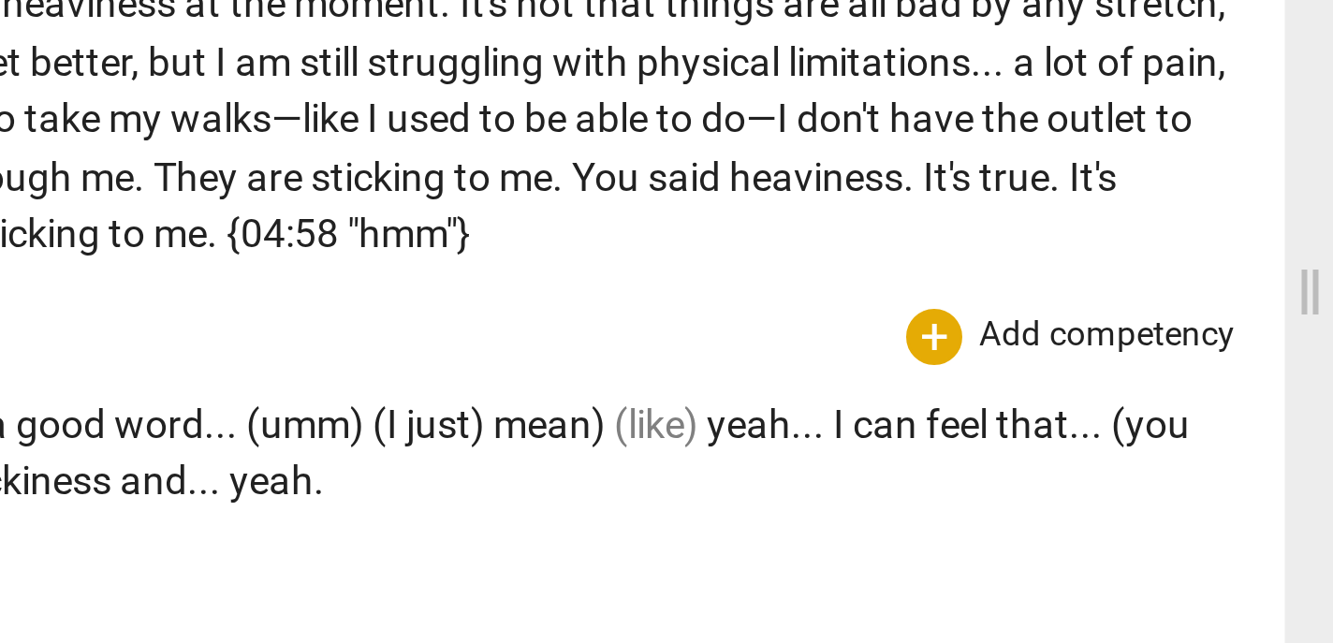
click at [388, 418] on span "just)" at bounding box center [380, 414] width 29 height 15
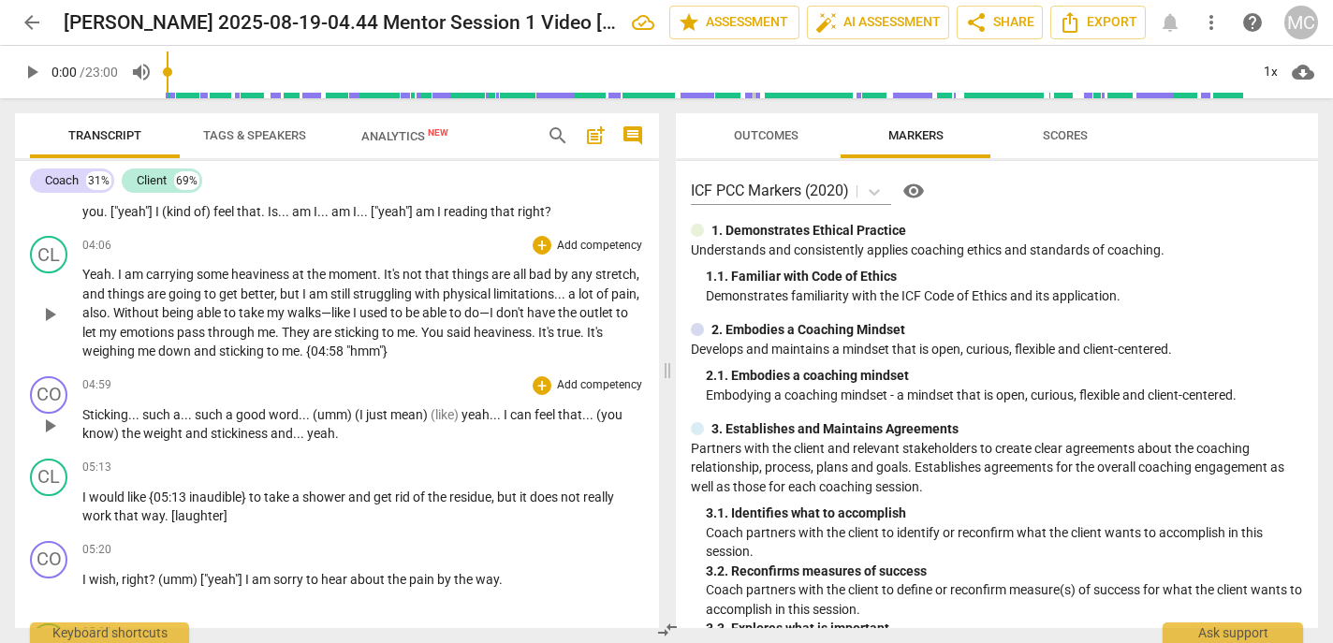
scroll to position [2951, 0]
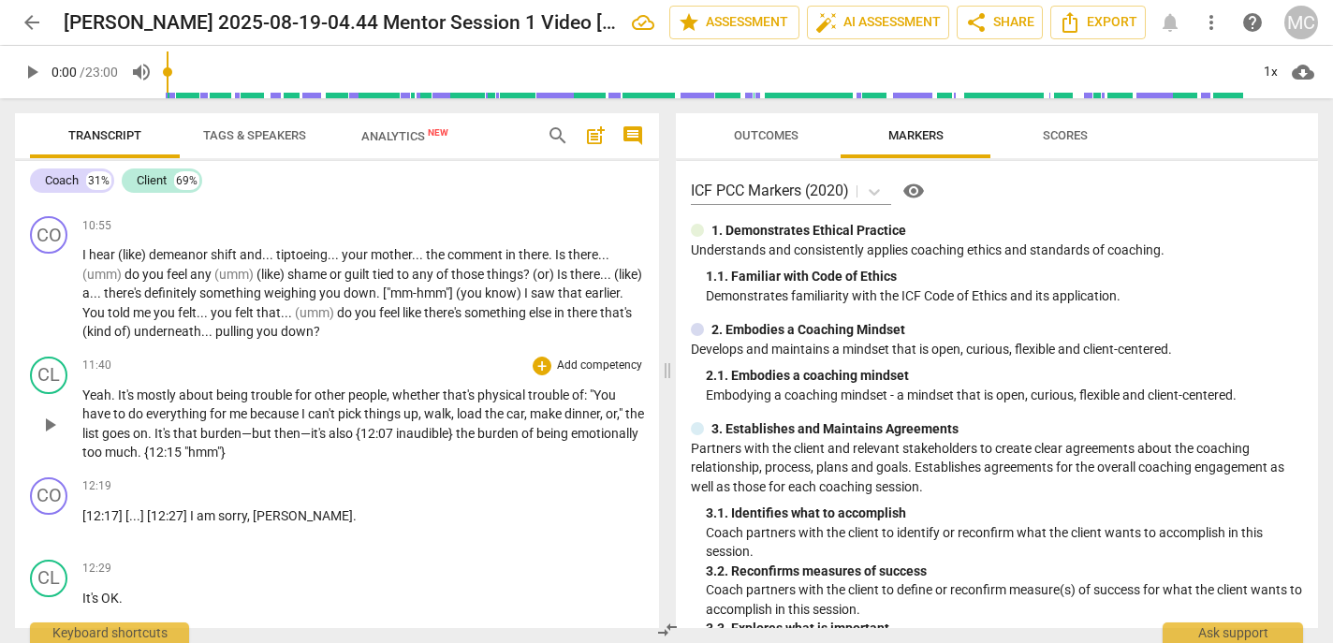
click at [600, 419] on span "dinner" at bounding box center [583, 413] width 36 height 15
click at [548, 406] on span "make" at bounding box center [547, 413] width 35 height 15
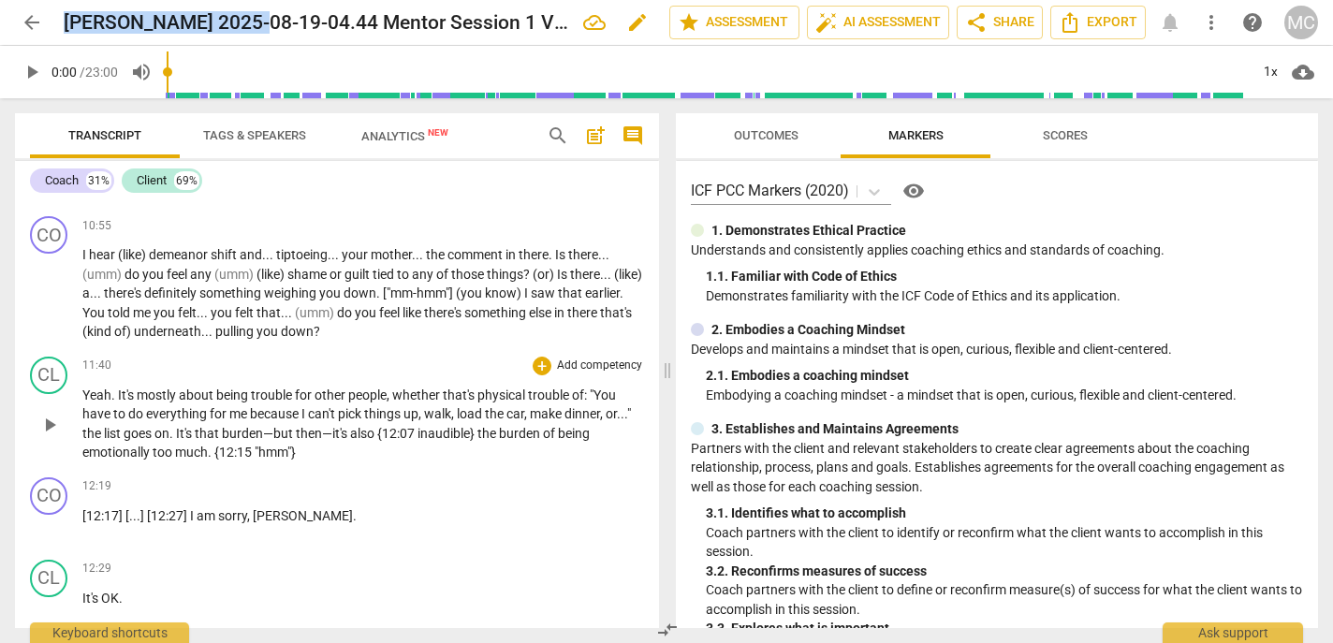
drag, startPoint x: 236, startPoint y: 22, endPoint x: 69, endPoint y: 22, distance: 166.6
click at [69, 22] on h2 "[PERSON_NAME] 2025-08-19-04.44 Mentor Session 1 Video [DATE]-converted" at bounding box center [316, 22] width 505 height 23
copy h2 "Michelle Bujnowski"
click at [385, 133] on span "Analytics New" at bounding box center [404, 136] width 87 height 14
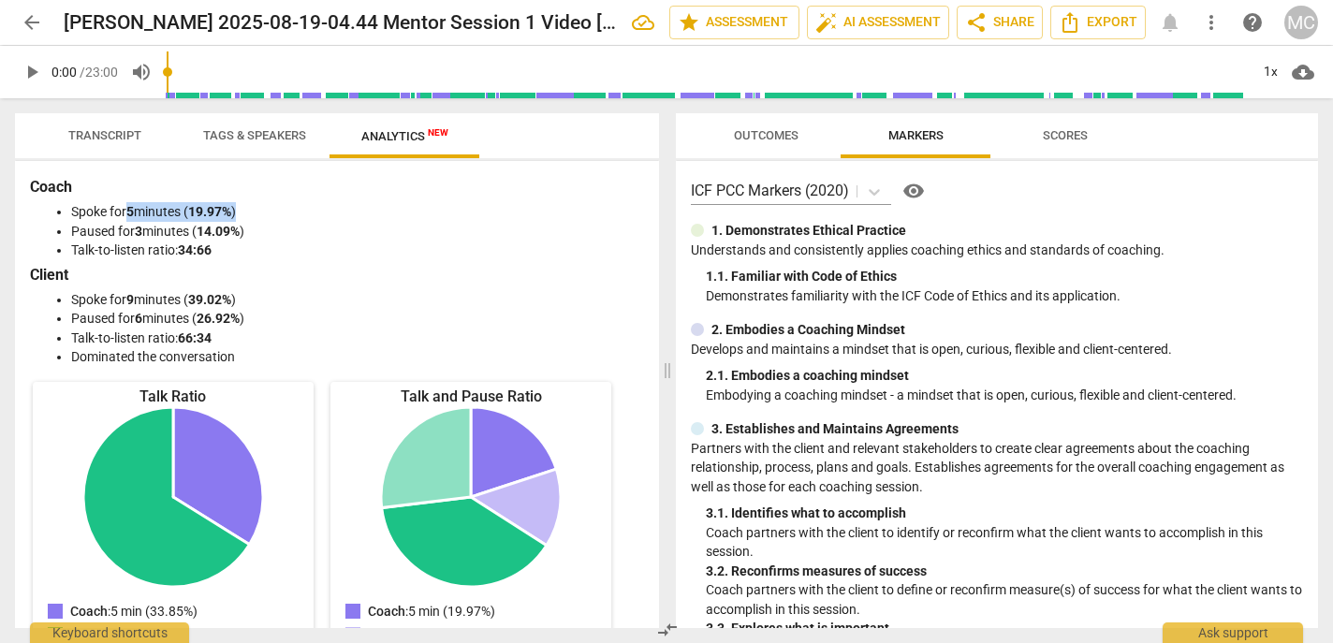
drag, startPoint x: 131, startPoint y: 208, endPoint x: 249, endPoint y: 211, distance: 118.0
click at [249, 211] on li "Spoke for 5 minutes ( 19.97% )" at bounding box center [355, 212] width 569 height 20
copy li "5 minutes ( 19.97% )"
drag, startPoint x: 141, startPoint y: 231, endPoint x: 251, endPoint y: 231, distance: 109.5
click at [251, 231] on li "Paused for 3 minutes ( 14.09% )" at bounding box center [355, 232] width 569 height 20
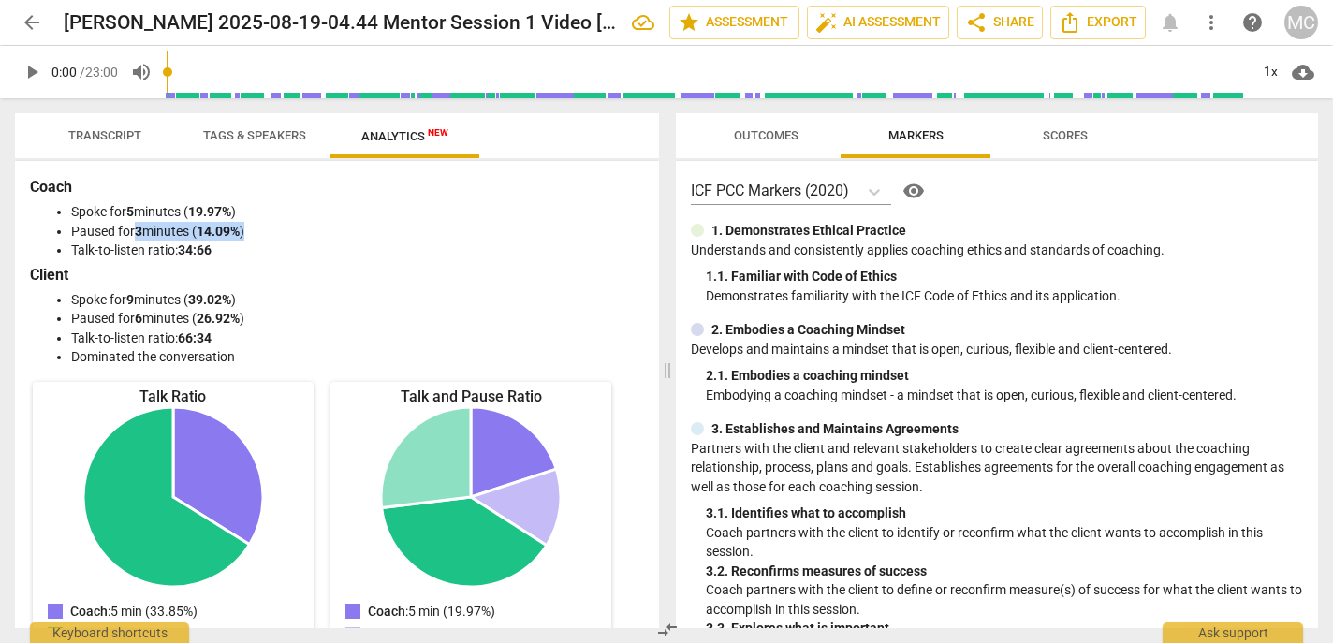
drag, startPoint x: 251, startPoint y: 231, endPoint x: 148, endPoint y: 235, distance: 103.1
click at [136, 235] on li "Paused for 3 minutes ( 14.09% )" at bounding box center [355, 232] width 569 height 20
copy li "3 minutes ( 14.09% )"
drag, startPoint x: 130, startPoint y: 298, endPoint x: 282, endPoint y: 298, distance: 151.7
click at [282, 298] on li "Spoke for 9 minutes ( 39.02% )" at bounding box center [355, 300] width 569 height 20
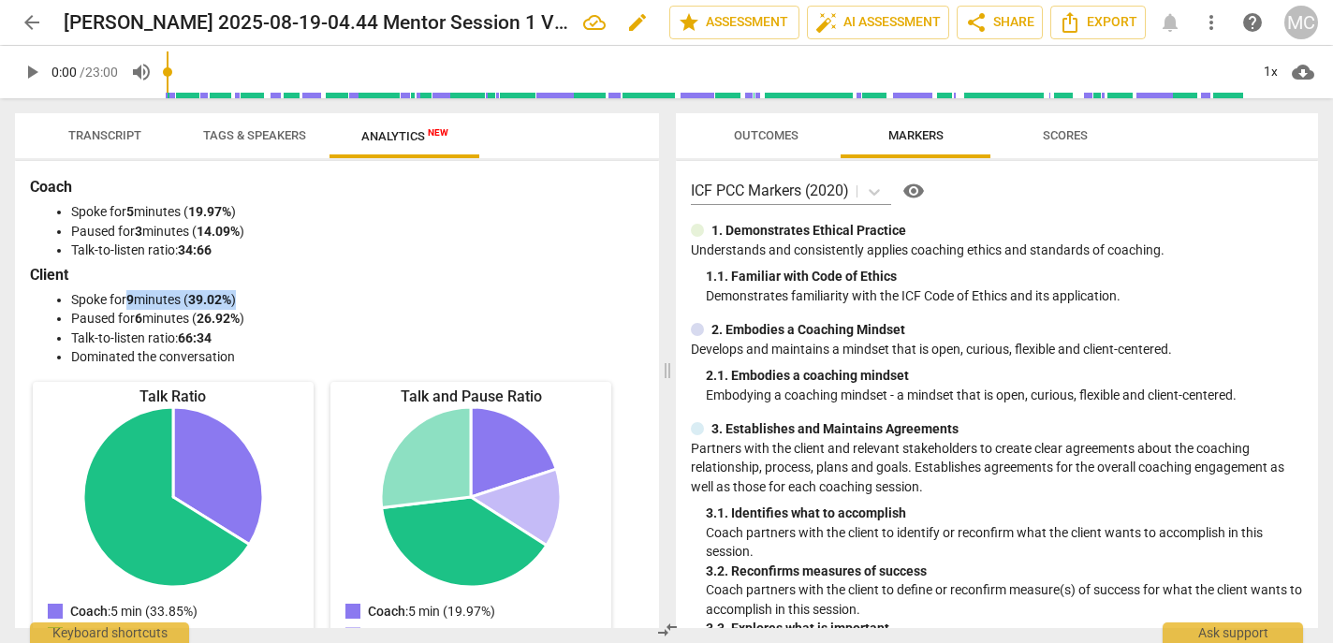
copy li "9 minutes ( 39.02% )"
drag, startPoint x: 139, startPoint y: 319, endPoint x: 282, endPoint y: 325, distance: 143.3
click at [282, 325] on li "Paused for 6 minutes ( 26.92% )" at bounding box center [355, 319] width 569 height 20
copy li "6 minutes ( 26.92% )"
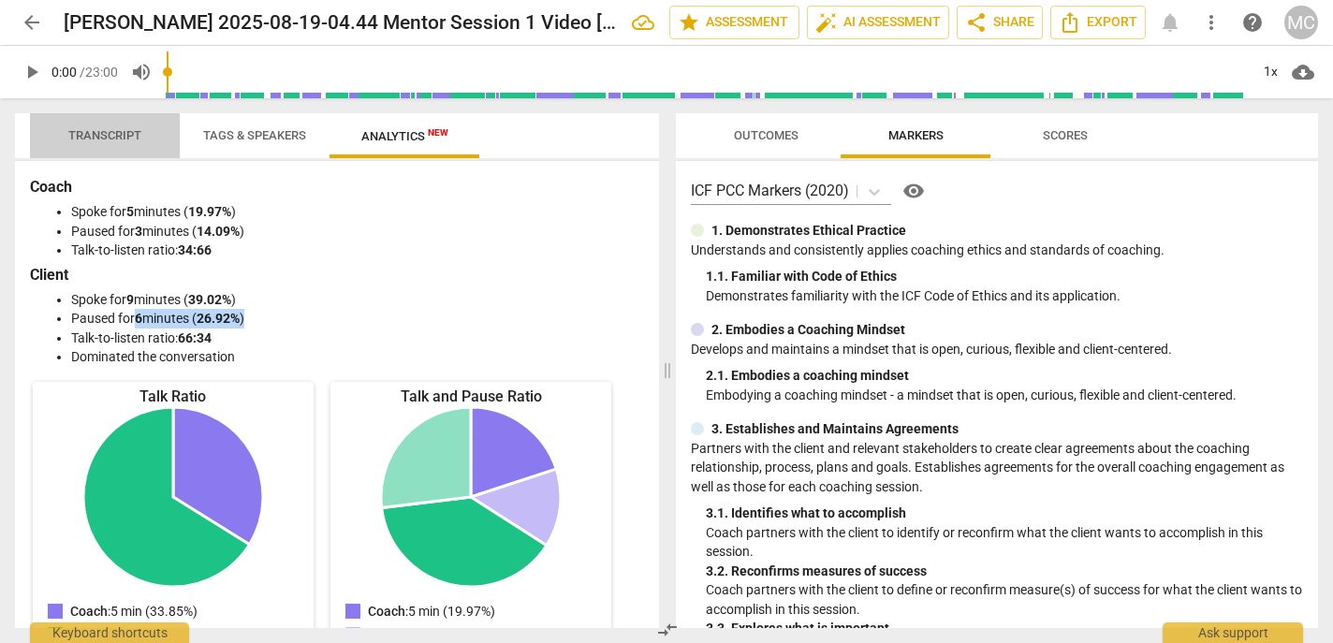
click at [141, 129] on span "Transcript" at bounding box center [105, 136] width 118 height 25
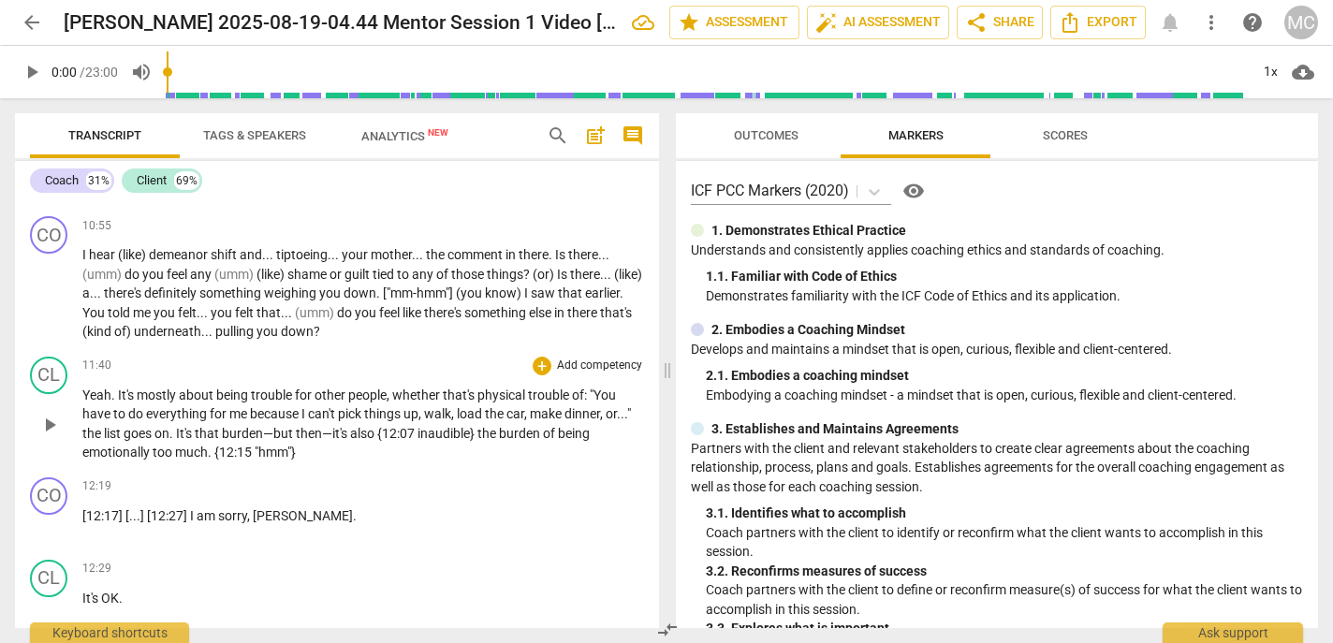
click at [404, 135] on span "Analytics New" at bounding box center [404, 136] width 87 height 14
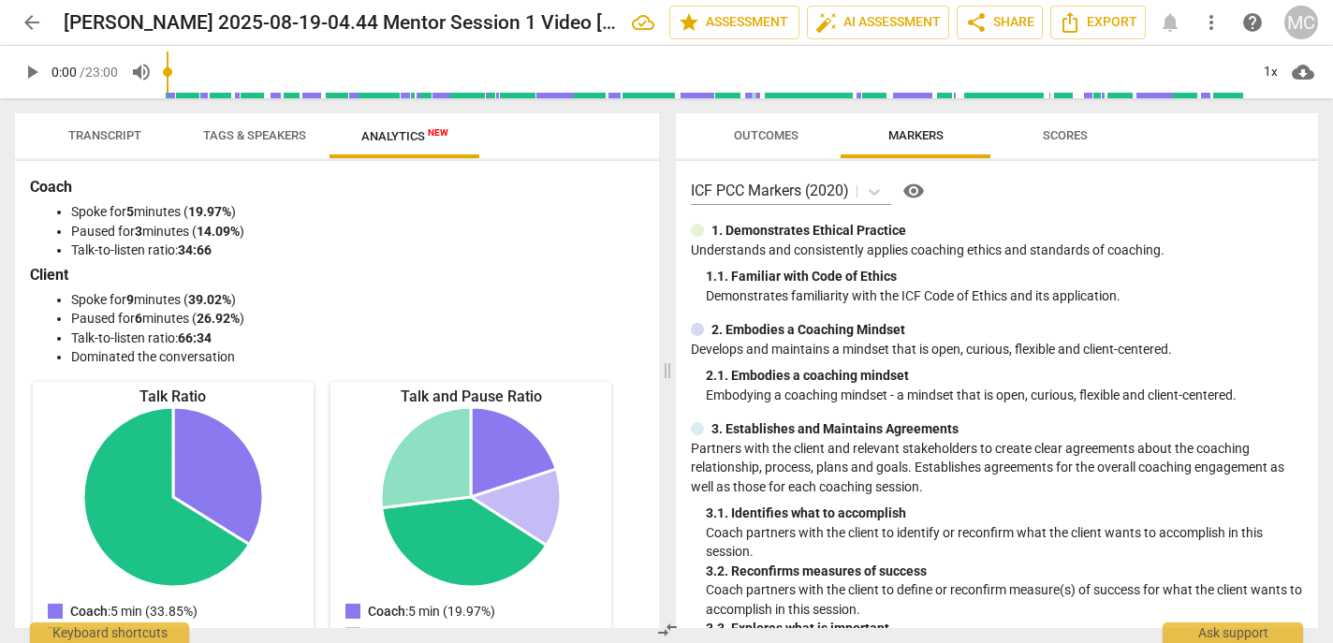
click at [111, 137] on span "Transcript" at bounding box center [104, 135] width 73 height 14
